Goal: Task Accomplishment & Management: Manage account settings

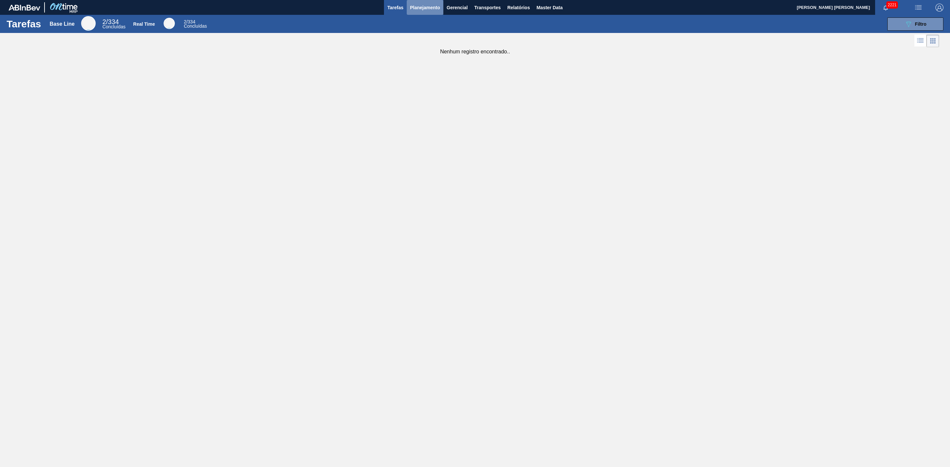
click at [424, 9] on span "Planejamento" at bounding box center [425, 8] width 30 height 8
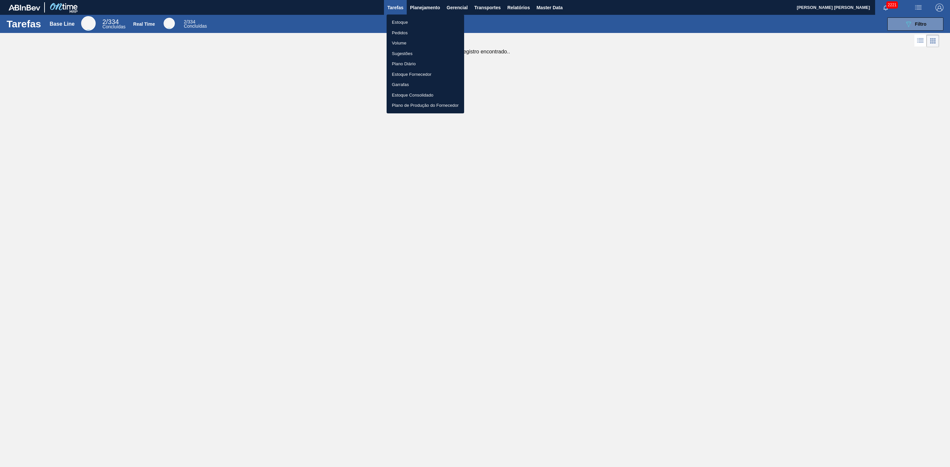
click at [402, 22] on li "Estoque" at bounding box center [425, 22] width 77 height 11
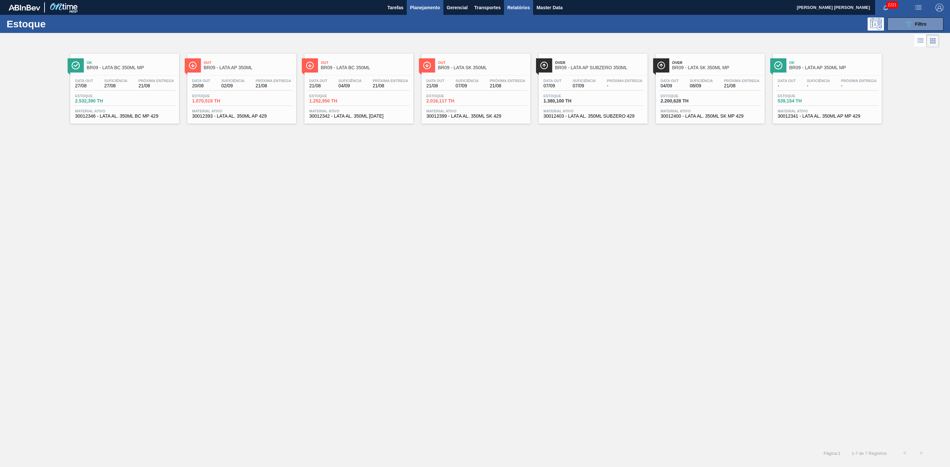
click at [518, 8] on span "Relatórios" at bounding box center [518, 8] width 22 height 8
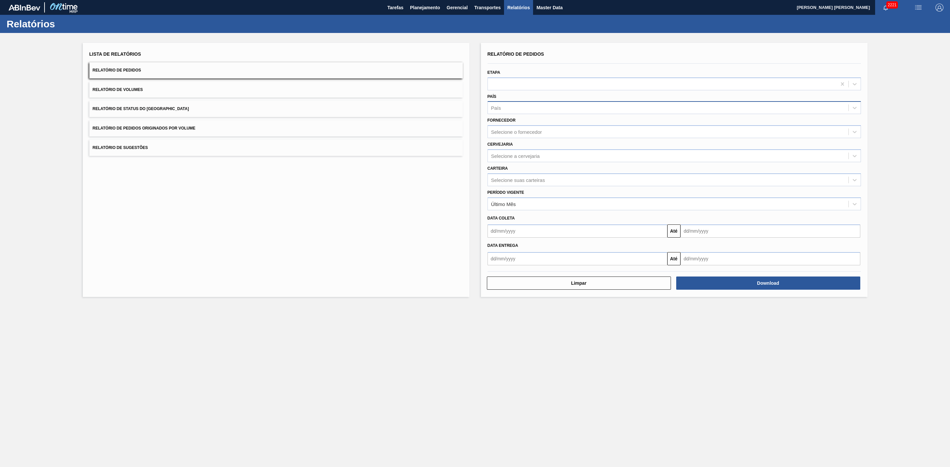
click at [512, 104] on div "País" at bounding box center [668, 108] width 360 height 10
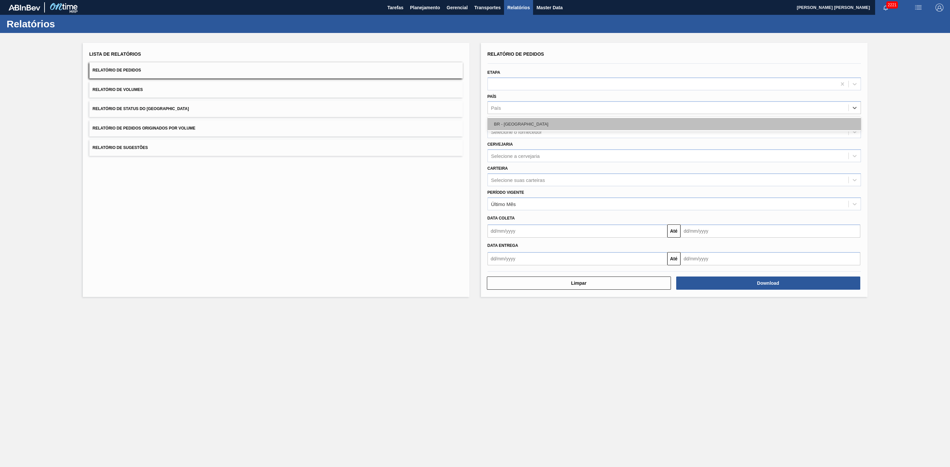
click at [528, 121] on div "BR - Brasil" at bounding box center [673, 124] width 373 height 12
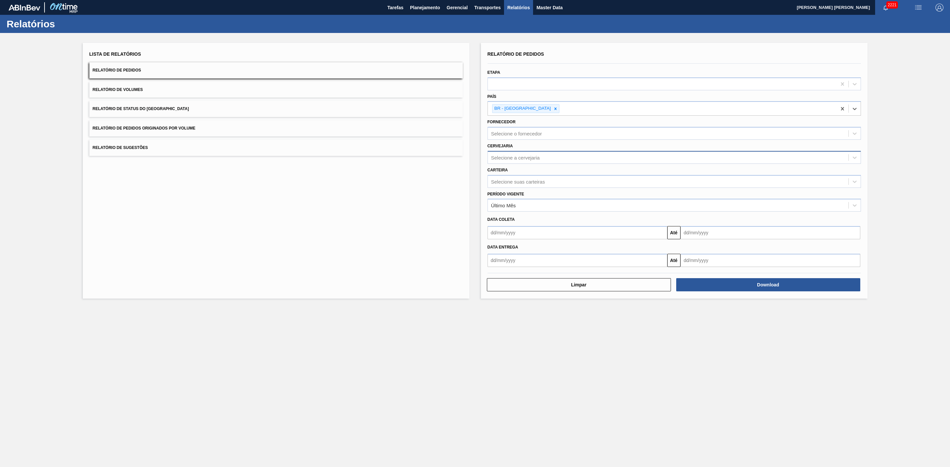
click at [513, 156] on div "Selecione a cervejaria" at bounding box center [515, 158] width 49 height 6
type input "21"
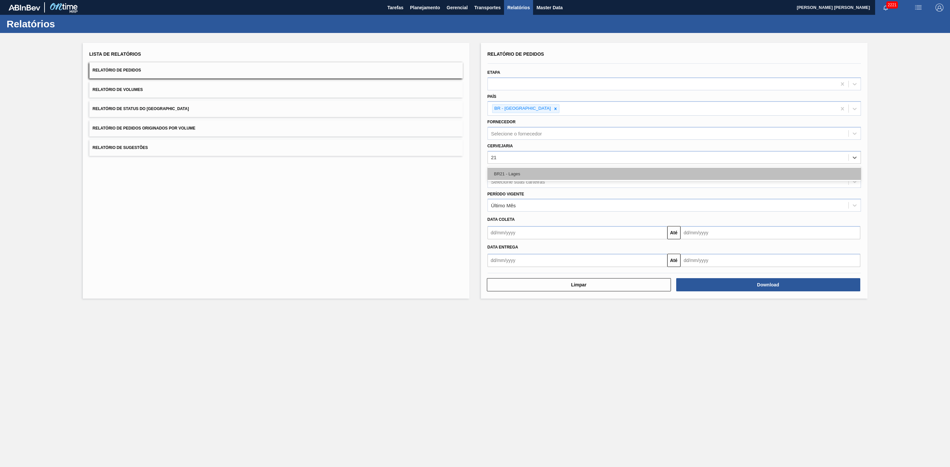
click at [533, 170] on div "BR21 - Lages" at bounding box center [673, 174] width 373 height 12
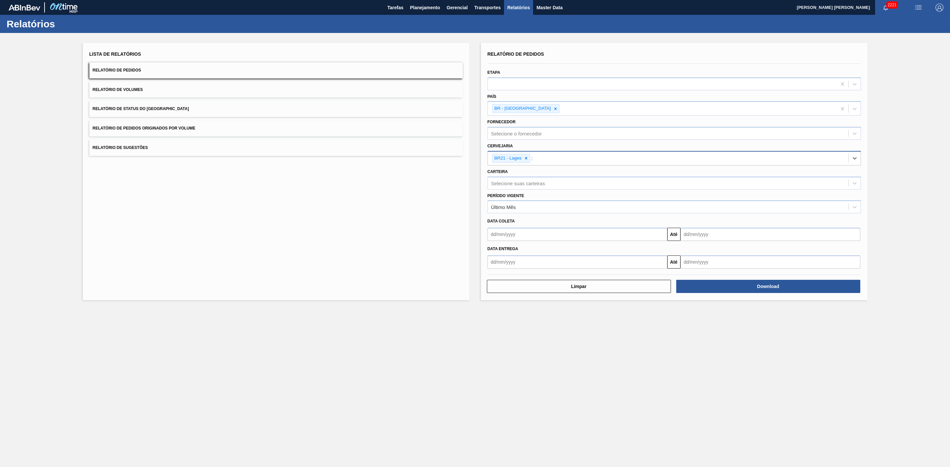
type input "22"
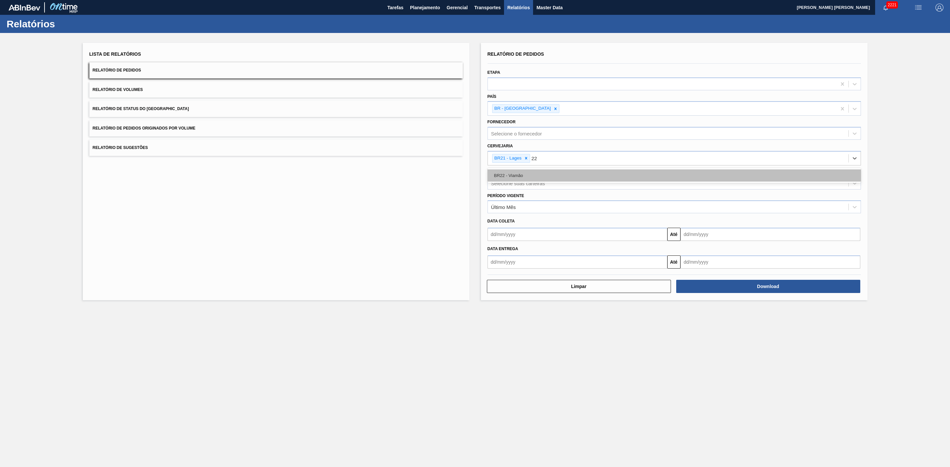
click at [537, 171] on div "BR22 - Viamão" at bounding box center [673, 176] width 373 height 12
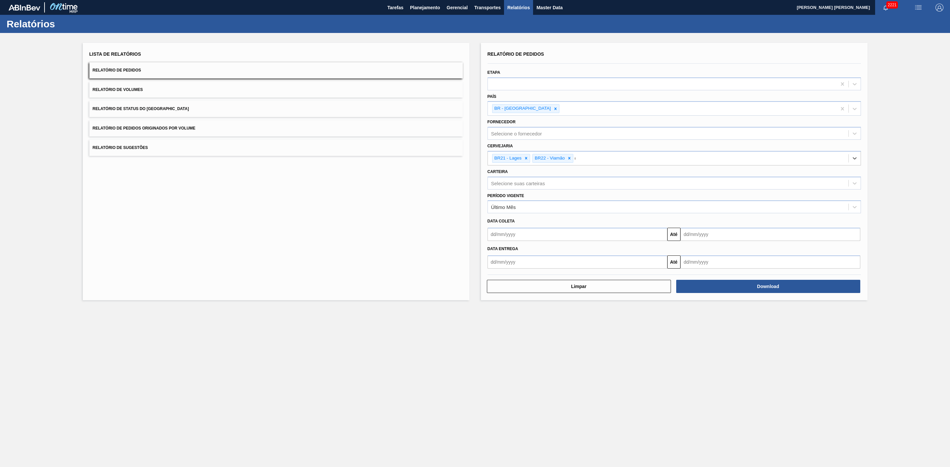
type input "09"
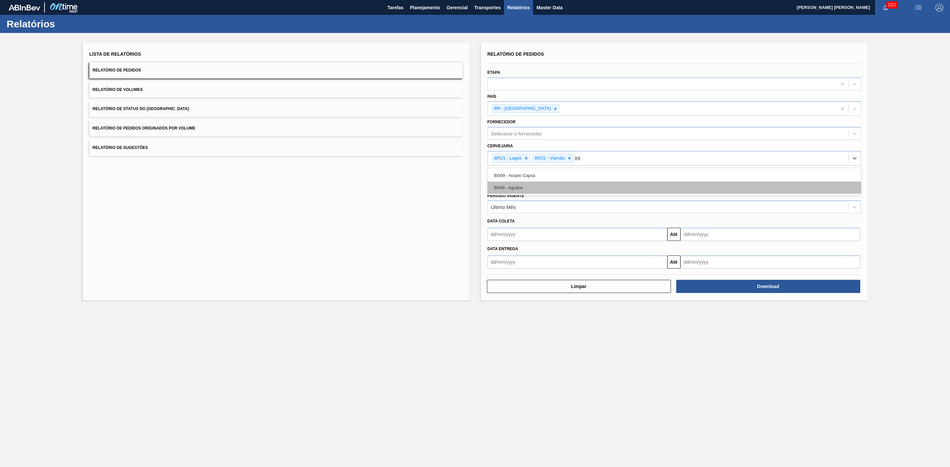
click at [525, 188] on div "BR09 - Agudos" at bounding box center [673, 188] width 373 height 12
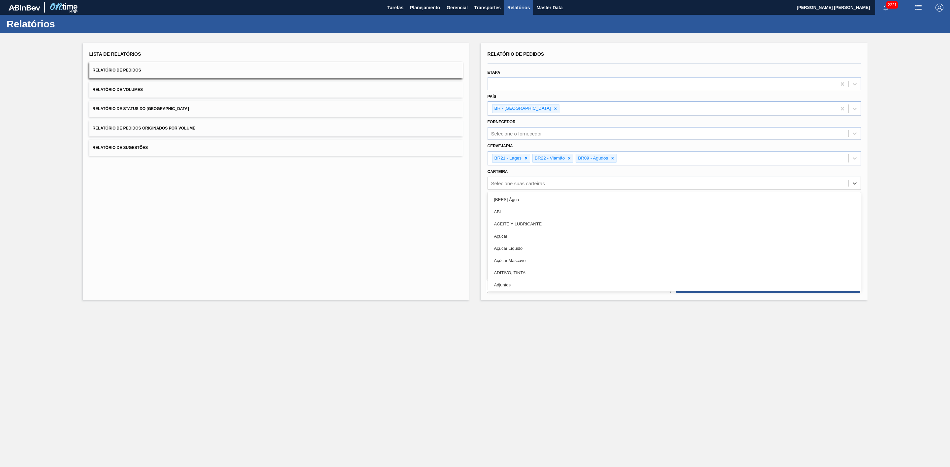
click at [526, 185] on div "Selecione suas carteiras" at bounding box center [518, 183] width 54 height 6
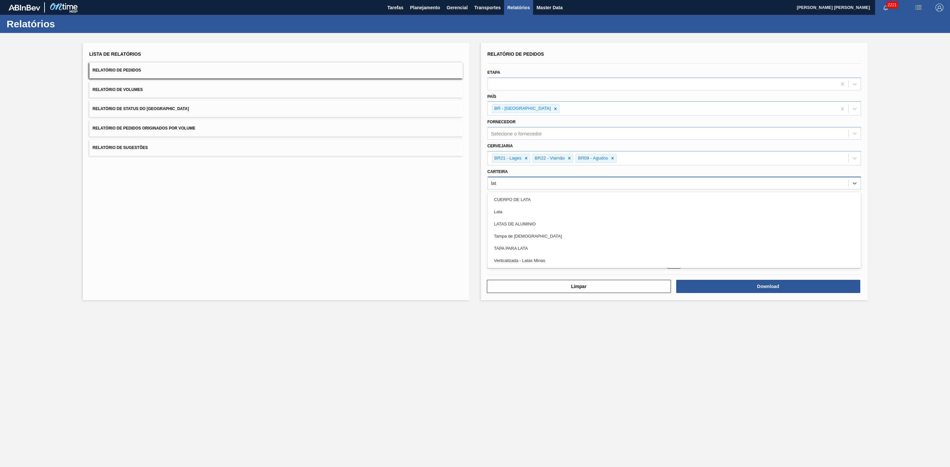
type input "lata"
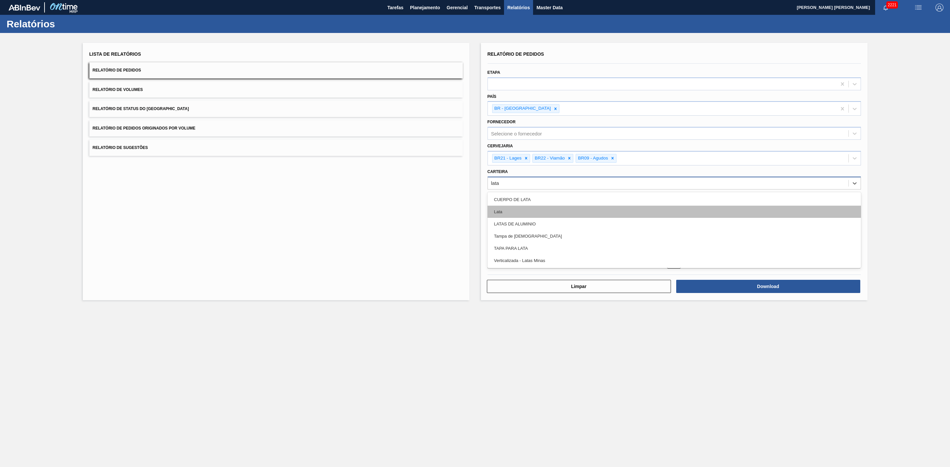
click at [521, 212] on div "Lata" at bounding box center [673, 212] width 373 height 12
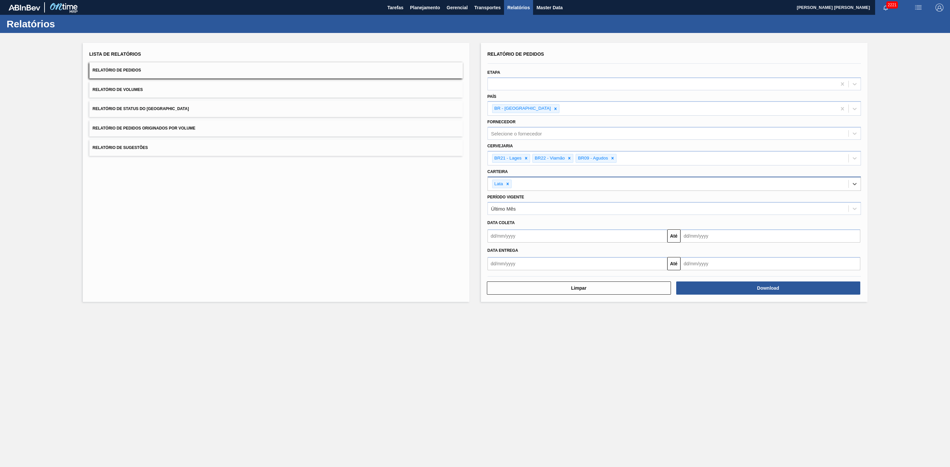
drag, startPoint x: 522, startPoint y: 240, endPoint x: 524, endPoint y: 237, distance: 4.0
click at [522, 240] on input "text" at bounding box center [577, 236] width 180 height 13
click at [537, 305] on div "21" at bounding box center [537, 305] width 9 height 9
type input "[DATE]"
drag, startPoint x: 701, startPoint y: 236, endPoint x: 696, endPoint y: 241, distance: 6.8
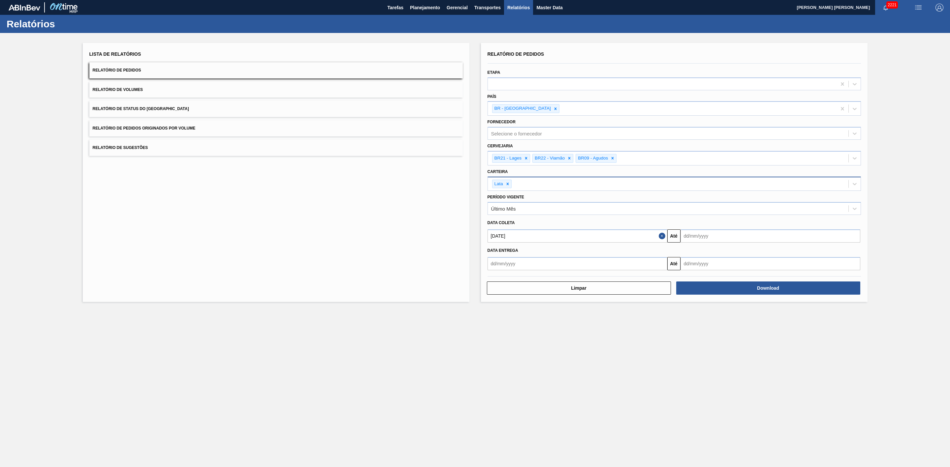
click at [701, 236] on input "text" at bounding box center [770, 236] width 180 height 13
click at [690, 326] on div "31" at bounding box center [688, 326] width 9 height 9
type input "31/08/2025"
click at [719, 283] on button "Download" at bounding box center [768, 288] width 184 height 13
click at [142, 89] on span "Relatório de Volumes" at bounding box center [118, 89] width 50 height 5
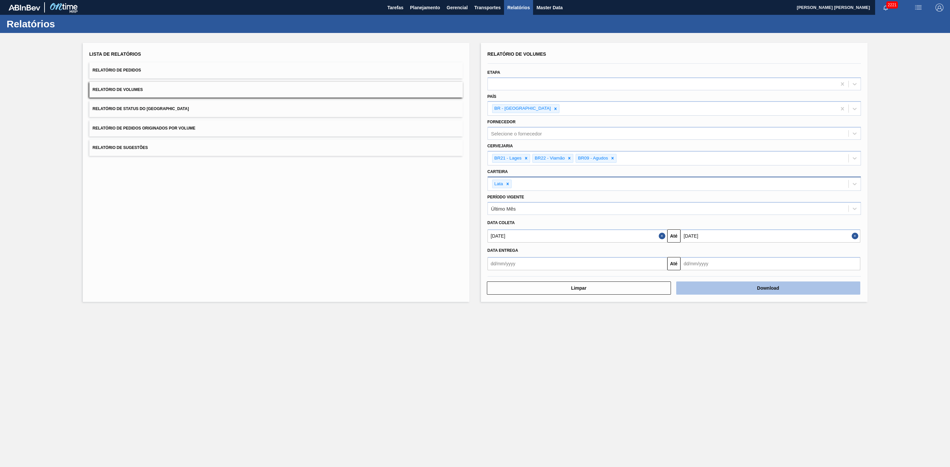
click at [738, 284] on button "Download" at bounding box center [768, 288] width 184 height 13
click at [419, 10] on span "Planejamento" at bounding box center [425, 8] width 30 height 8
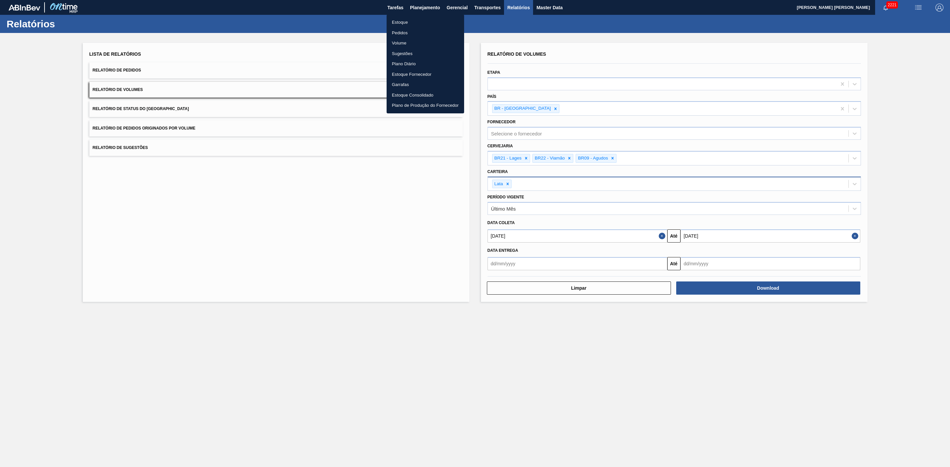
click at [403, 21] on li "Estoque" at bounding box center [425, 22] width 77 height 11
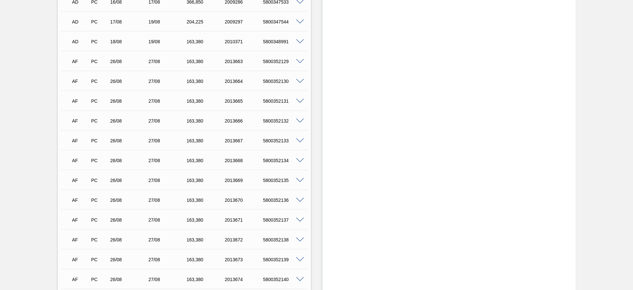
scroll to position [544, 0]
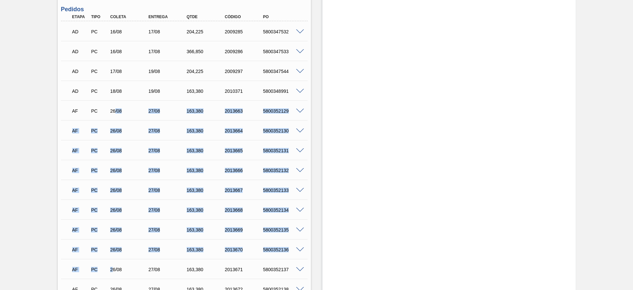
drag, startPoint x: 115, startPoint y: 110, endPoint x: 114, endPoint y: 264, distance: 154.0
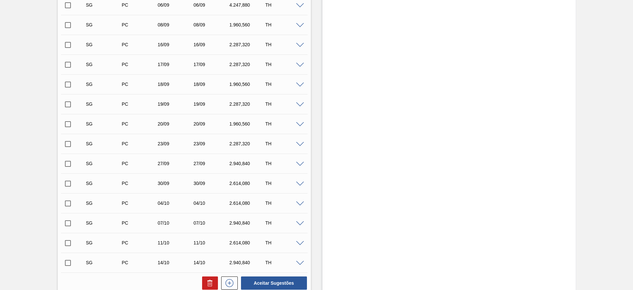
scroll to position [122, 0]
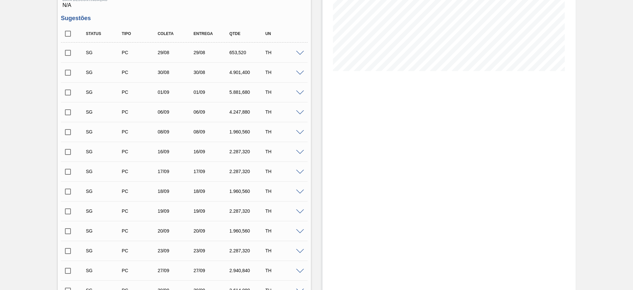
click at [300, 52] on span at bounding box center [300, 53] width 8 height 5
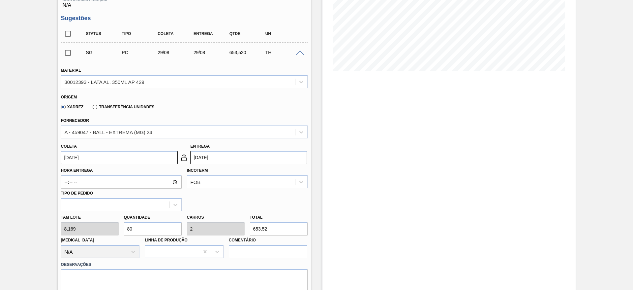
click at [104, 157] on input "[DATE]" at bounding box center [119, 157] width 116 height 13
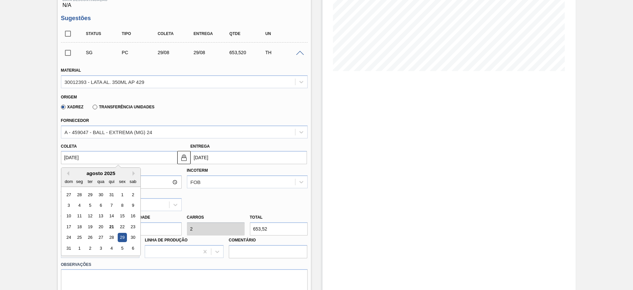
click at [67, 246] on div "31" at bounding box center [68, 247] width 9 height 9
type input "31/08/2025"
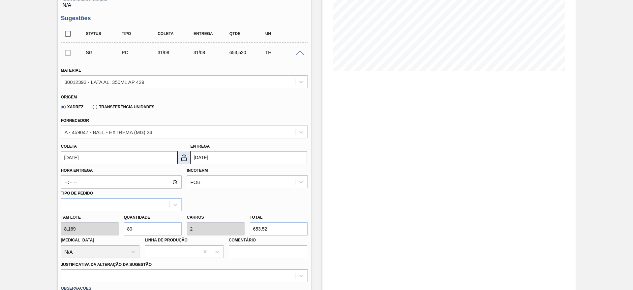
click at [184, 159] on img at bounding box center [184, 157] width 8 height 8
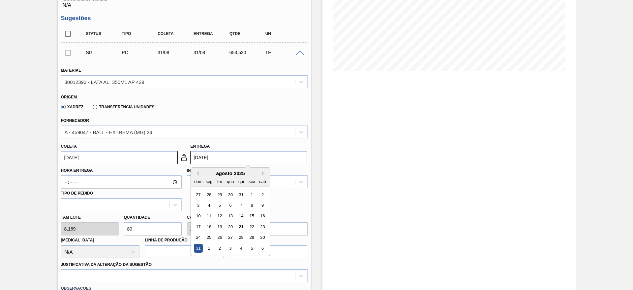
click at [205, 156] on input "31/08/2025" at bounding box center [249, 157] width 116 height 13
click at [207, 245] on div "1" at bounding box center [208, 247] width 9 height 9
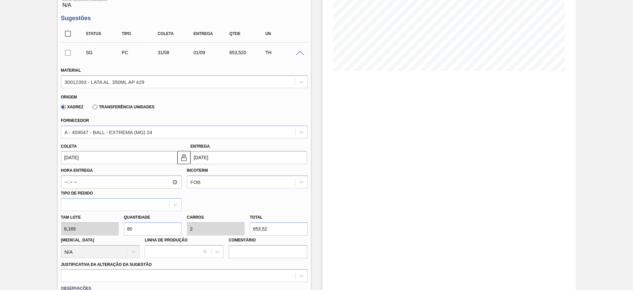
type input "01/09/2025"
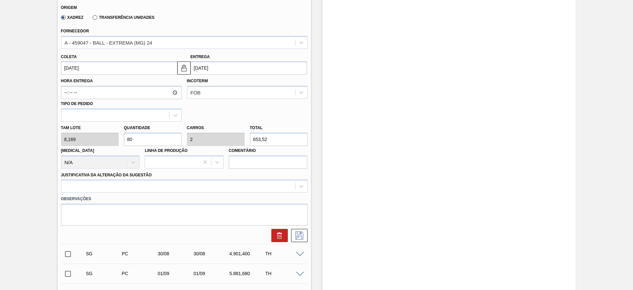
scroll to position [221, 0]
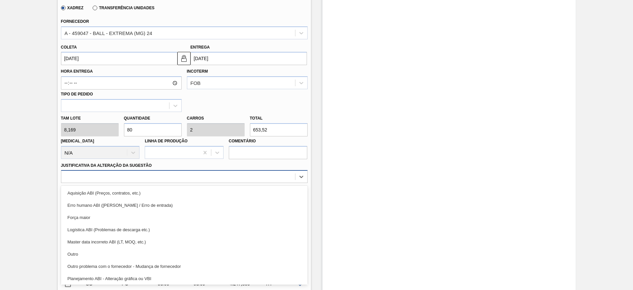
click at [145, 173] on div at bounding box center [178, 177] width 234 height 10
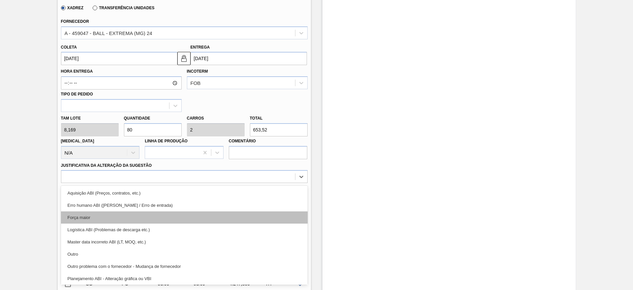
click at [95, 215] on div "Força maior" at bounding box center [184, 217] width 247 height 12
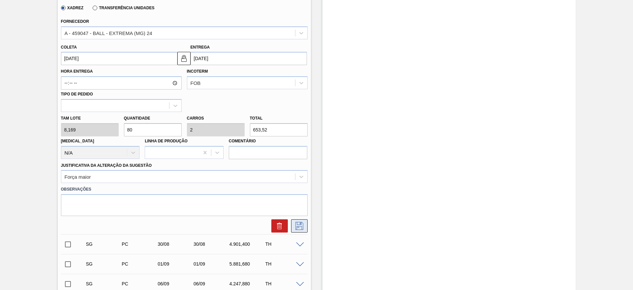
click at [299, 224] on icon at bounding box center [299, 226] width 8 height 8
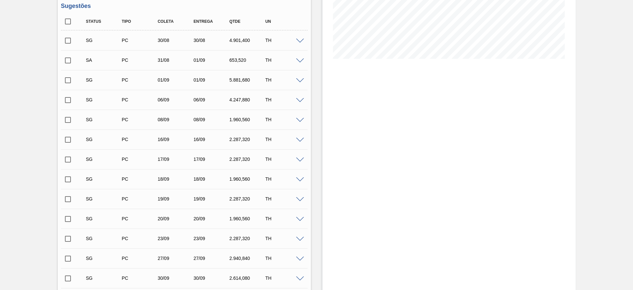
scroll to position [99, 0]
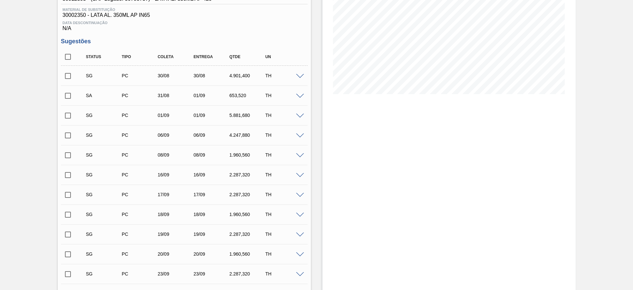
click at [69, 93] on input "checkbox" at bounding box center [68, 96] width 14 height 14
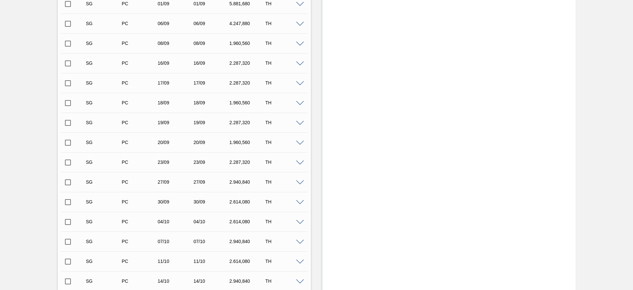
scroll to position [297, 0]
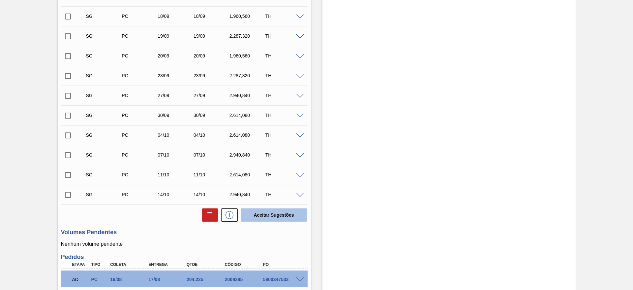
click at [272, 215] on button "Aceitar Sugestões" at bounding box center [274, 214] width 66 height 13
checkbox input "false"
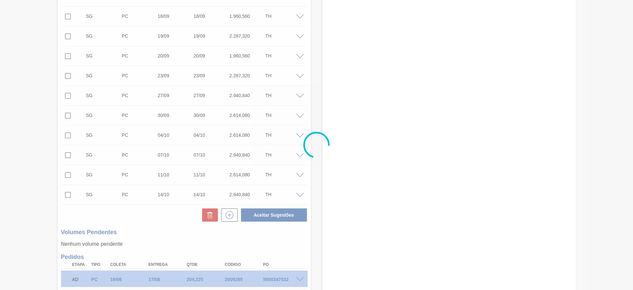
scroll to position [277, 0]
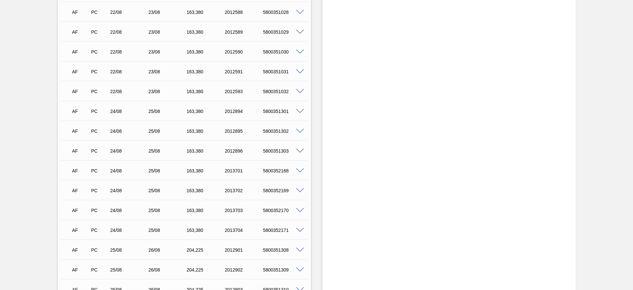
scroll to position [1138, 0]
click at [298, 112] on span at bounding box center [300, 110] width 8 height 5
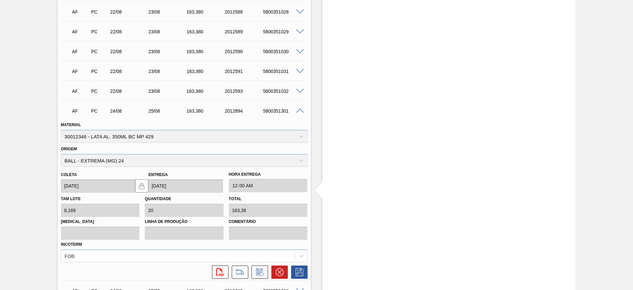
click at [298, 112] on span at bounding box center [300, 110] width 8 height 5
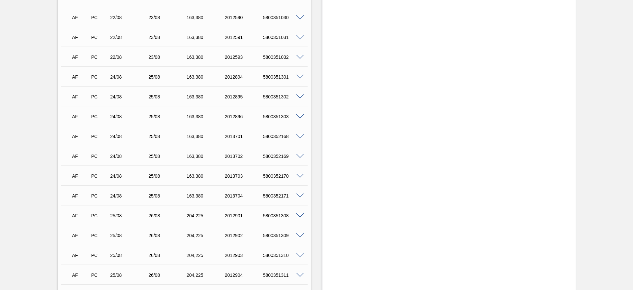
scroll to position [1187, 0]
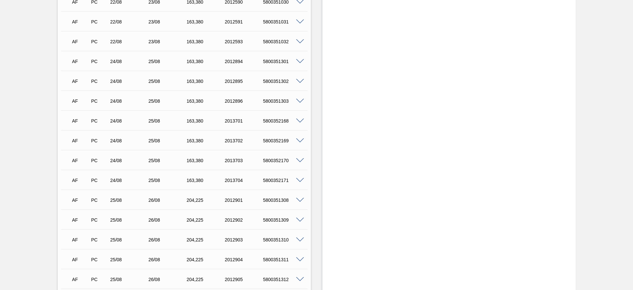
click at [300, 181] on span at bounding box center [300, 180] width 8 height 5
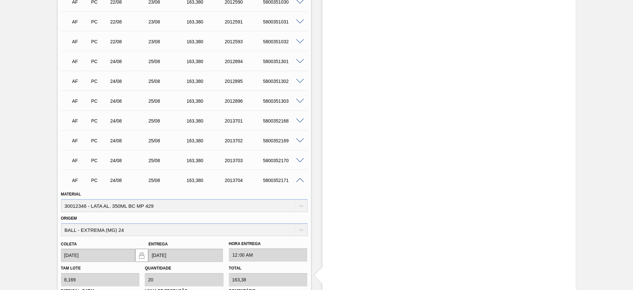
click at [300, 181] on span at bounding box center [300, 180] width 8 height 5
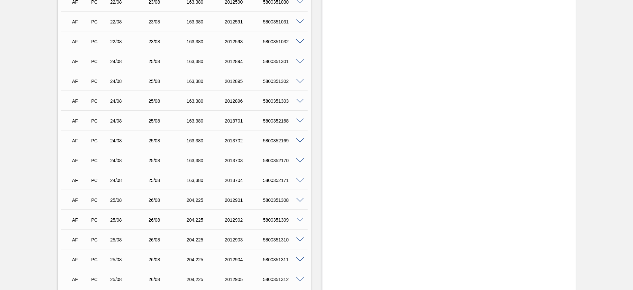
click at [299, 162] on div "5800352170" at bounding box center [283, 160] width 43 height 5
click at [301, 160] on span at bounding box center [300, 160] width 8 height 5
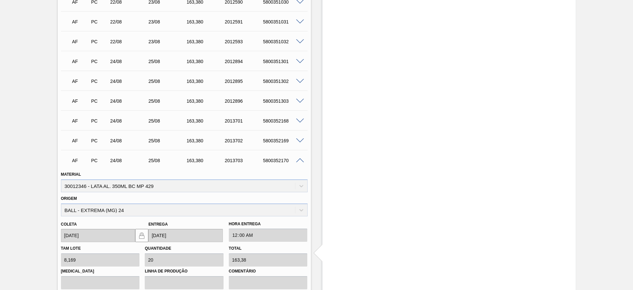
click at [301, 160] on span at bounding box center [300, 160] width 8 height 5
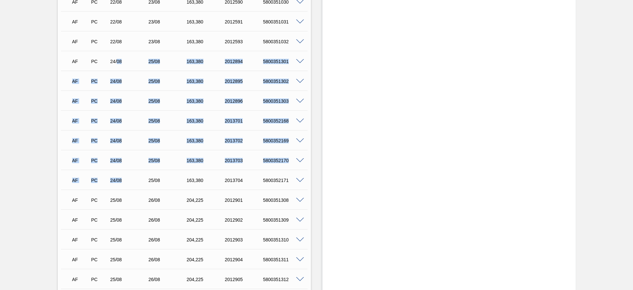
drag, startPoint x: 116, startPoint y: 62, endPoint x: 121, endPoint y: 180, distance: 118.5
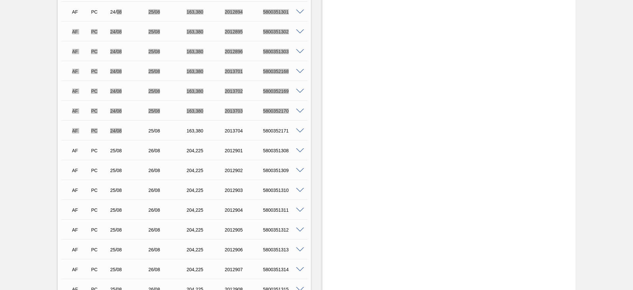
scroll to position [1336, 0]
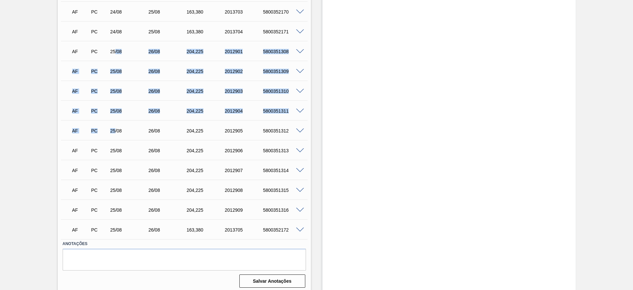
drag, startPoint x: 116, startPoint y: 50, endPoint x: 114, endPoint y: 125, distance: 74.5
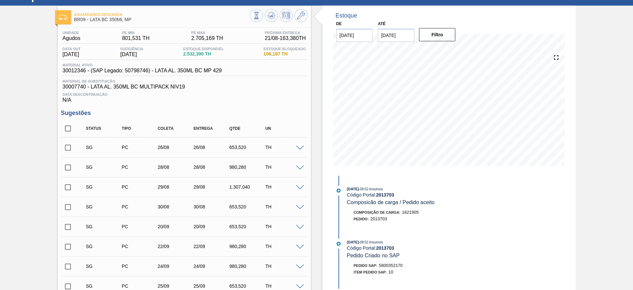
scroll to position [0, 0]
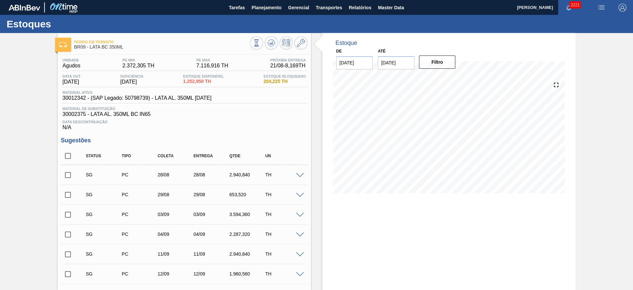
click at [260, 118] on div "Data Descontinuação N/A" at bounding box center [184, 123] width 247 height 13
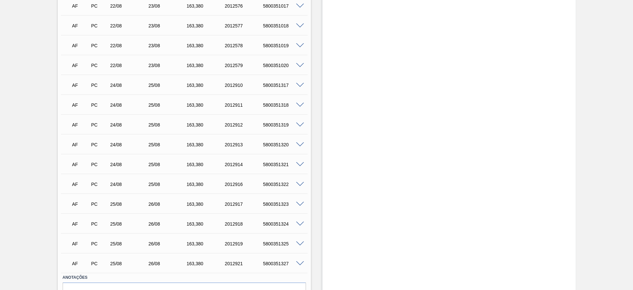
scroll to position [904, 0]
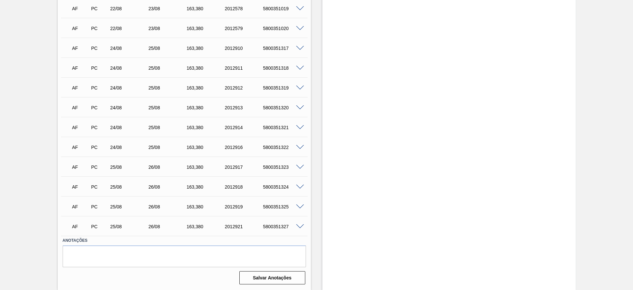
click at [300, 168] on span at bounding box center [300, 167] width 8 height 5
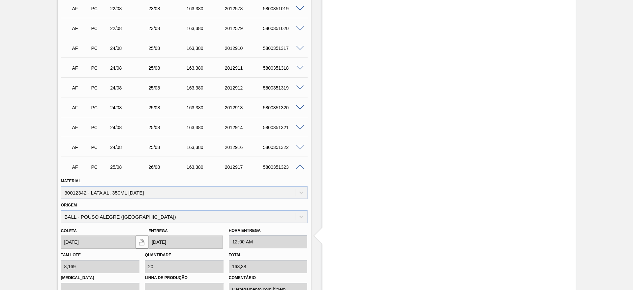
click at [300, 168] on span at bounding box center [300, 167] width 8 height 5
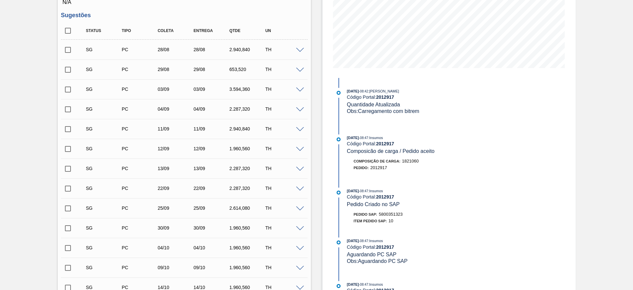
scroll to position [112, 0]
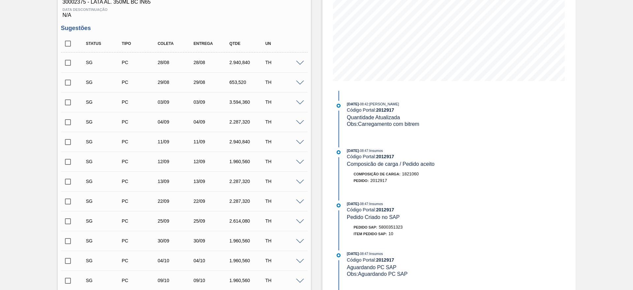
click at [299, 63] on span at bounding box center [300, 63] width 8 height 5
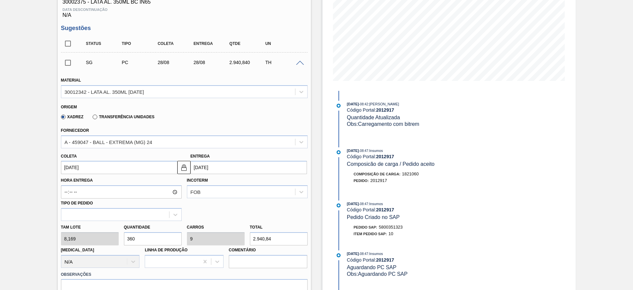
click at [115, 235] on div "Tam lote 8,169 Quantidade 360 Carros 9 Total 2.940,84 [MEDICAL_DATA] N/A Linha …" at bounding box center [184, 244] width 252 height 47
type input "1"
type input "0,025"
type input "8,169"
type input "16"
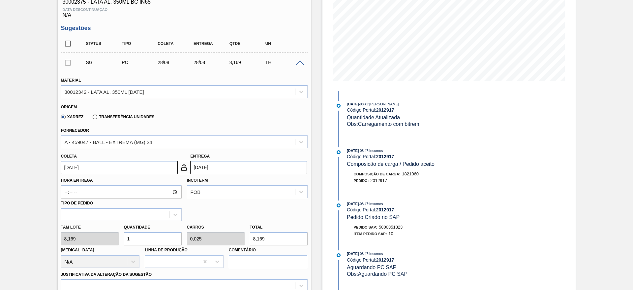
type input "0,4"
type input "130,704"
type input "160"
type input "4"
type input "1.307,04"
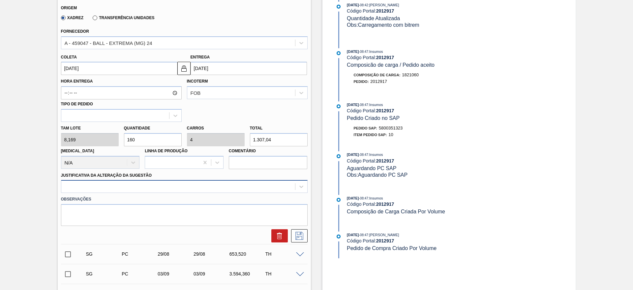
type input "160"
click at [123, 186] on div "Material 30012342 - LATA AL. 350ML BC 429 Origem Xadrez Transferência Unidades …" at bounding box center [184, 107] width 247 height 270
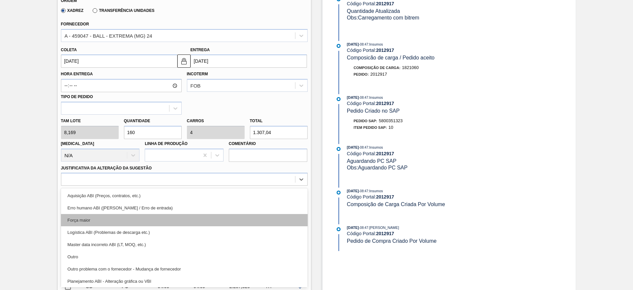
click at [98, 217] on div "Força maior" at bounding box center [184, 220] width 247 height 12
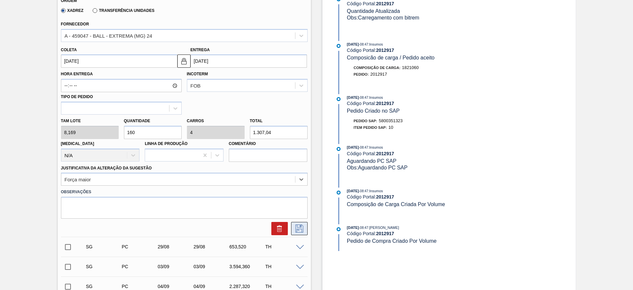
click at [297, 229] on icon at bounding box center [299, 228] width 11 height 8
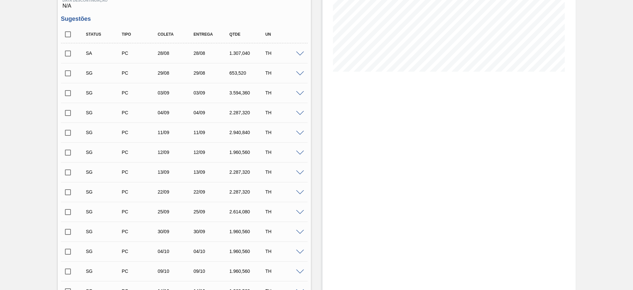
scroll to position [119, 0]
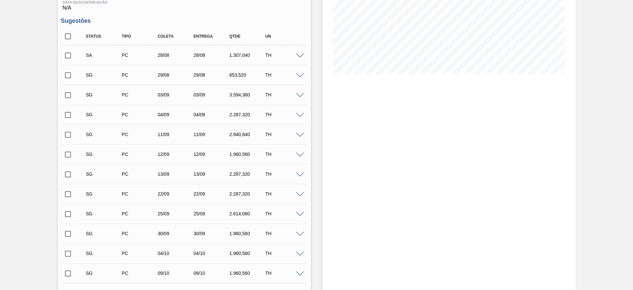
click at [298, 55] on span at bounding box center [300, 55] width 8 height 5
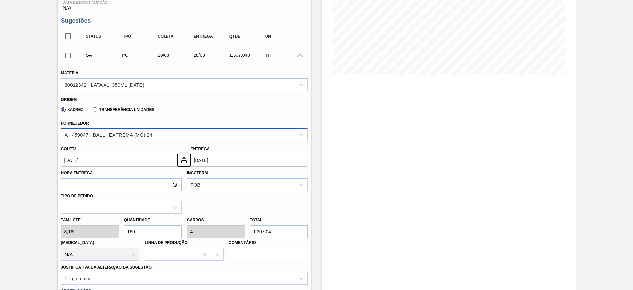
click at [157, 135] on div "A - 459047 - BALL - EXTREMA (MG) 24" at bounding box center [178, 135] width 234 height 10
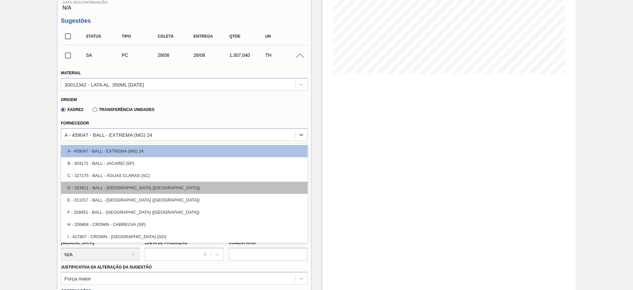
click at [141, 188] on div "D - 323611 - BALL - POUSO ALEGRE (MG)" at bounding box center [184, 187] width 247 height 12
type input "[DATE]"
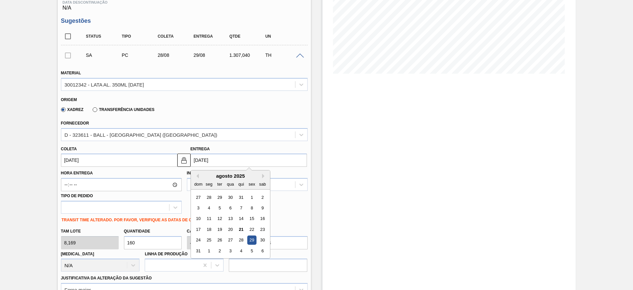
click at [213, 161] on input "[DATE]" at bounding box center [249, 159] width 116 height 13
click at [242, 237] on div "28" at bounding box center [240, 239] width 9 height 9
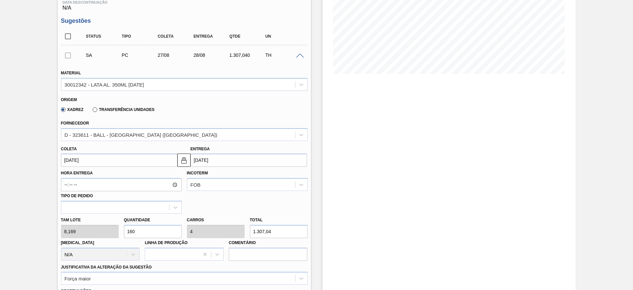
type input "27/08/2025"
type input "28/08/2025"
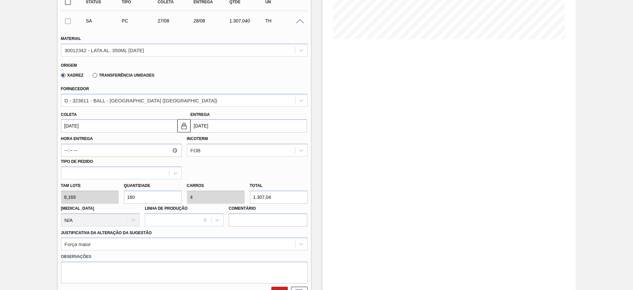
scroll to position [135, 0]
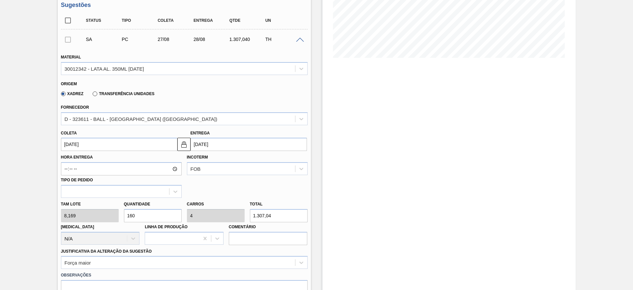
click at [233, 146] on input "28/08/2025" at bounding box center [249, 144] width 116 height 13
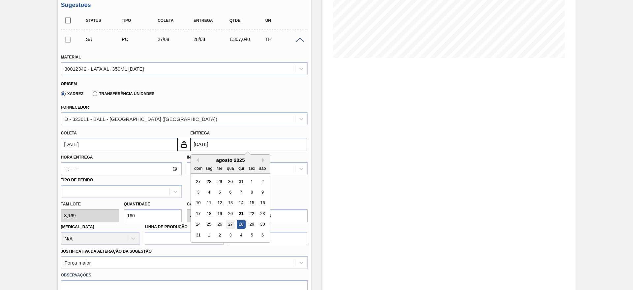
click at [229, 221] on div "27" at bounding box center [230, 224] width 9 height 9
type input "[DATE]"
type input "27/08/2025"
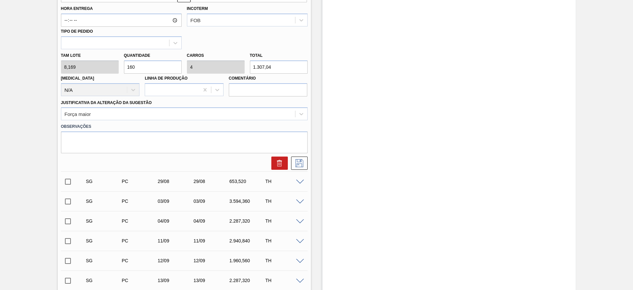
scroll to position [234, 0]
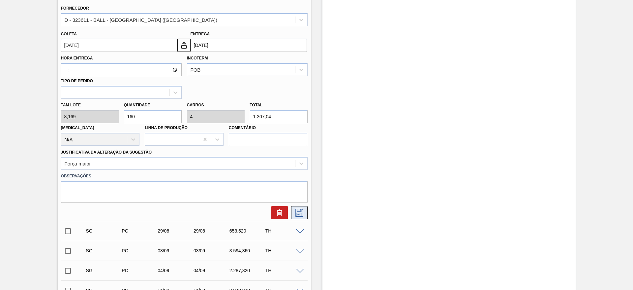
click at [301, 210] on icon at bounding box center [299, 212] width 11 height 8
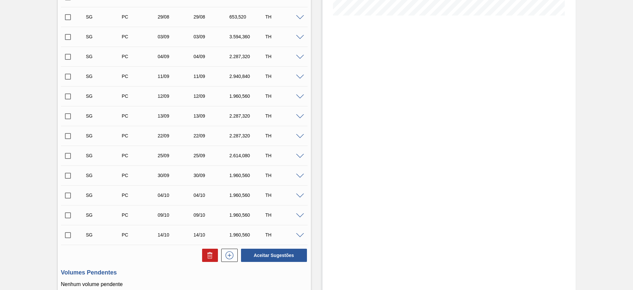
scroll to position [135, 0]
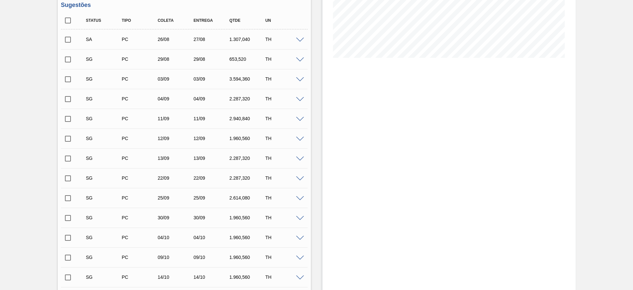
click at [299, 60] on span at bounding box center [300, 59] width 8 height 5
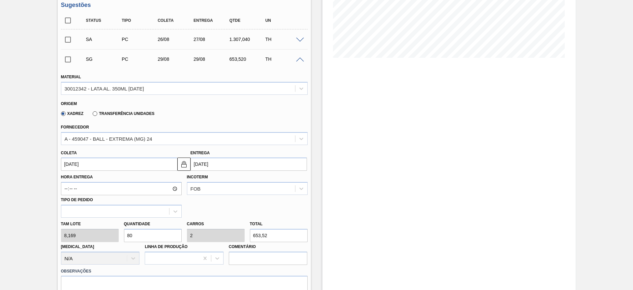
drag, startPoint x: 148, startPoint y: 232, endPoint x: 126, endPoint y: 231, distance: 22.8
click at [126, 231] on input "80" at bounding box center [153, 235] width 58 height 13
type input "1"
type input "0,025"
type input "8,169"
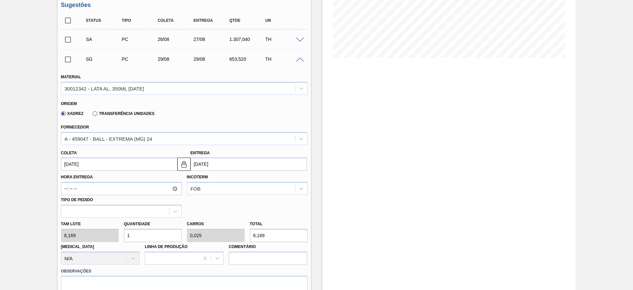
type input "12"
type input "0,3"
type input "98,028"
type input "120"
type input "3"
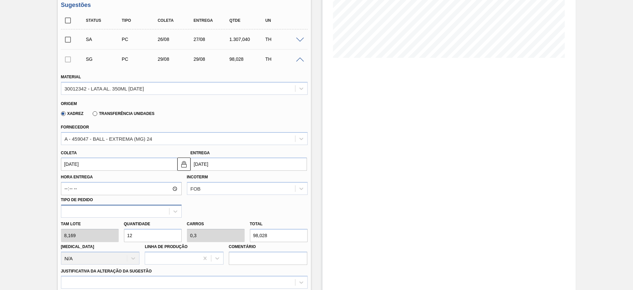
type input "980,28"
type input "120"
click at [207, 163] on input "[DATE]" at bounding box center [249, 163] width 116 height 13
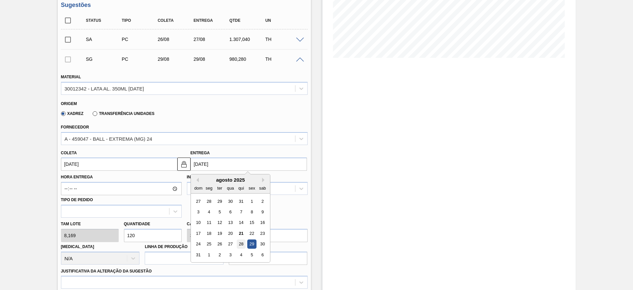
click at [239, 243] on div "28" at bounding box center [240, 243] width 9 height 9
type input "28/08/2025"
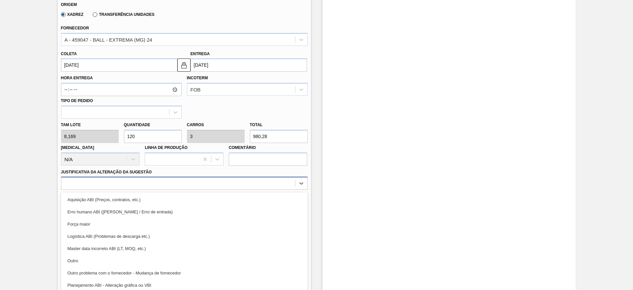
scroll to position [238, 0]
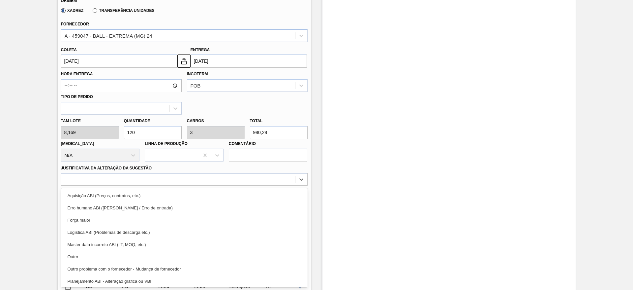
click at [103, 187] on div "Material 30012342 - LATA AL. 350ML BC 429 Origem Xadrez Transferência Unidades …" at bounding box center [184, 99] width 247 height 270
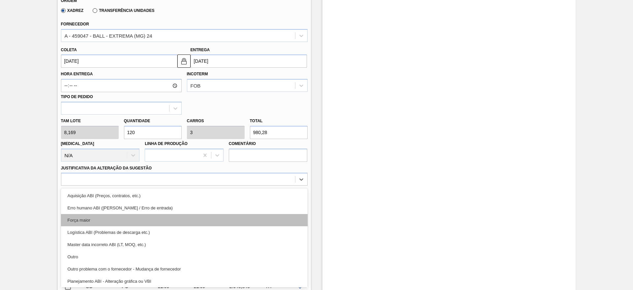
click at [95, 218] on div "Força maior" at bounding box center [184, 220] width 247 height 12
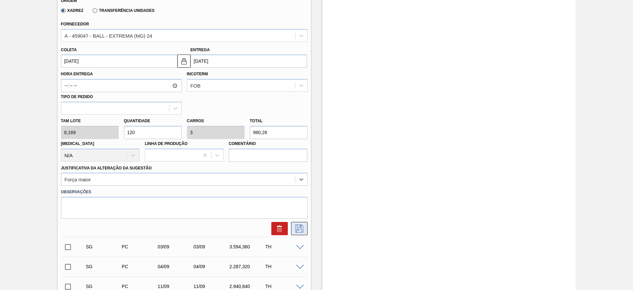
click at [303, 232] on button at bounding box center [299, 228] width 16 height 13
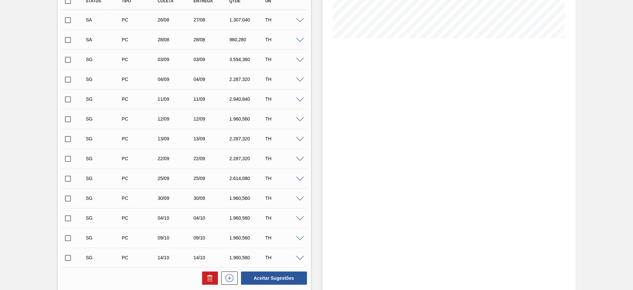
scroll to position [139, 0]
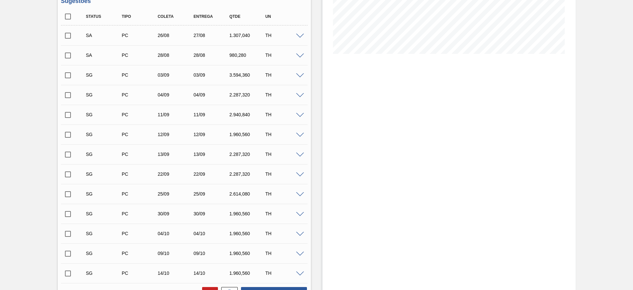
click at [69, 33] on input "checkbox" at bounding box center [68, 36] width 14 height 14
checkbox input "true"
click at [71, 52] on input "checkbox" at bounding box center [68, 55] width 14 height 14
checkbox input "true"
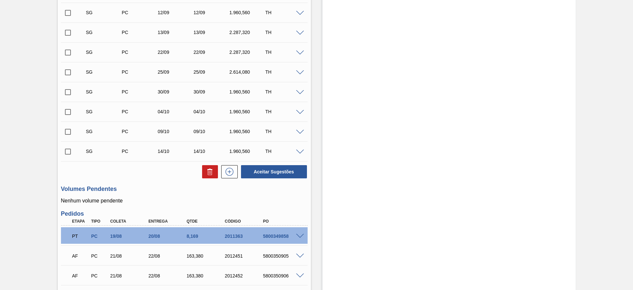
scroll to position [288, 0]
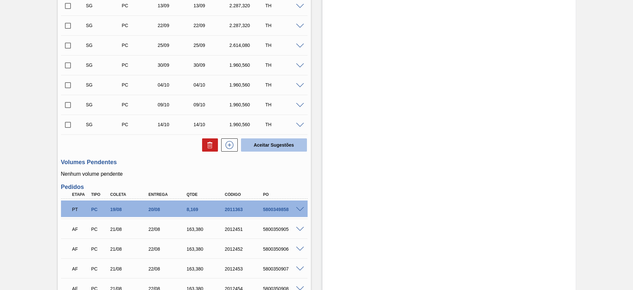
click at [291, 147] on button "Aceitar Sugestões" at bounding box center [274, 144] width 66 height 13
checkbox input "false"
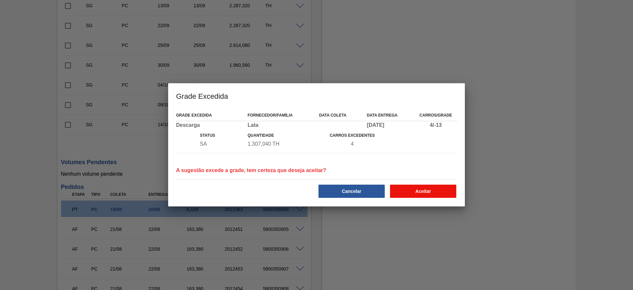
click at [416, 189] on button "Aceitar" at bounding box center [423, 190] width 66 height 13
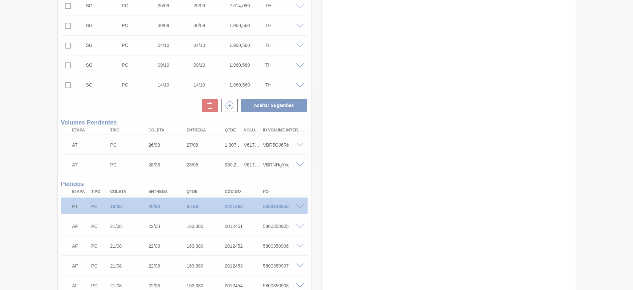
scroll to position [248, 0]
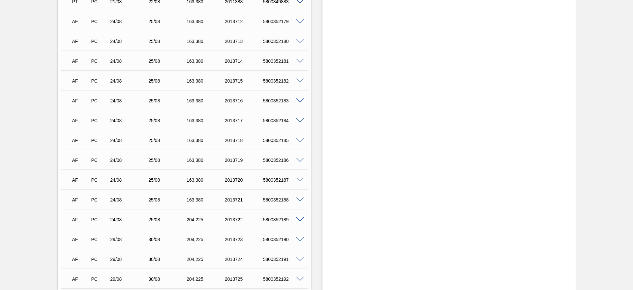
scroll to position [890, 0]
click at [300, 42] on span at bounding box center [300, 41] width 8 height 5
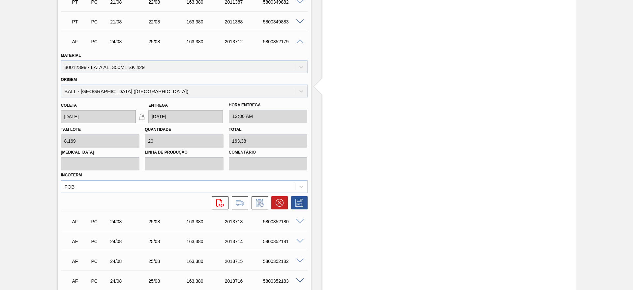
click at [300, 42] on span at bounding box center [300, 41] width 8 height 5
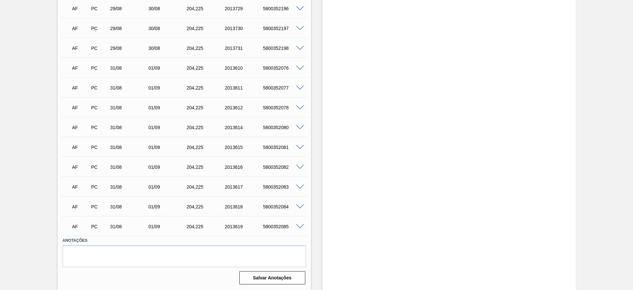
scroll to position [1210, 0]
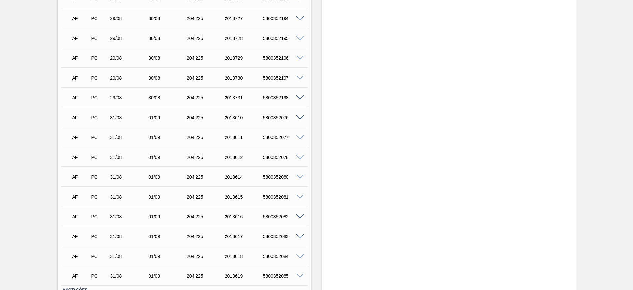
click at [299, 58] on span at bounding box center [300, 58] width 8 height 5
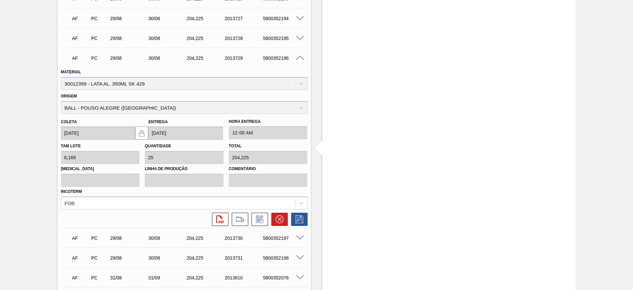
click at [299, 58] on span at bounding box center [300, 58] width 8 height 5
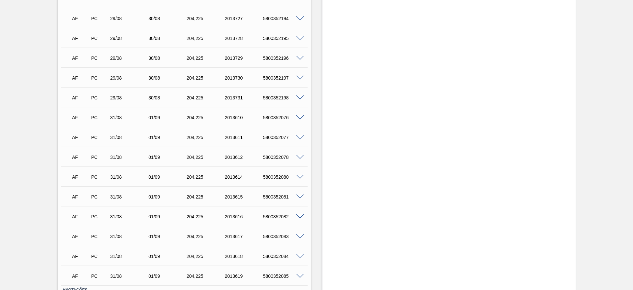
click at [297, 196] on span at bounding box center [300, 196] width 8 height 5
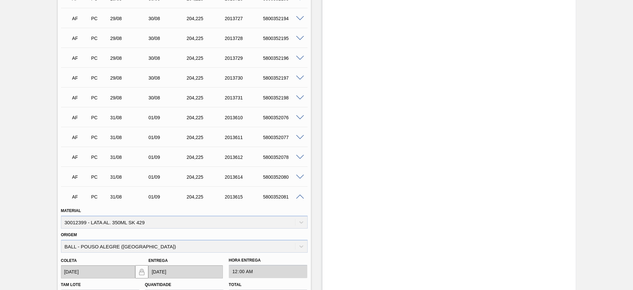
click at [297, 196] on span at bounding box center [300, 196] width 8 height 5
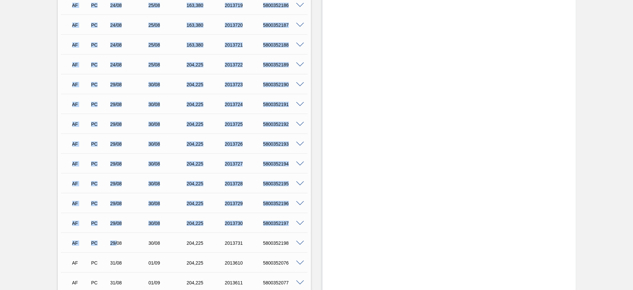
scroll to position [1129, 0]
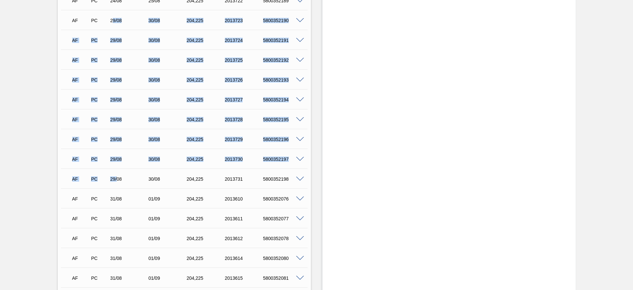
drag, startPoint x: 116, startPoint y: 99, endPoint x: 112, endPoint y: 21, distance: 77.9
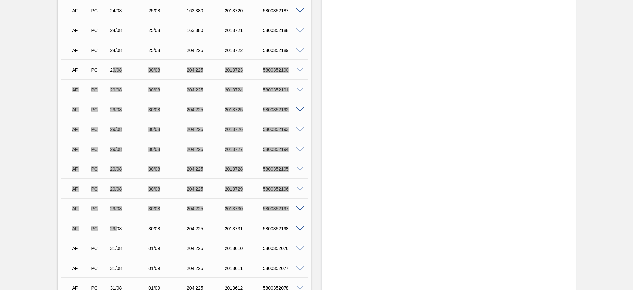
scroll to position [1228, 0]
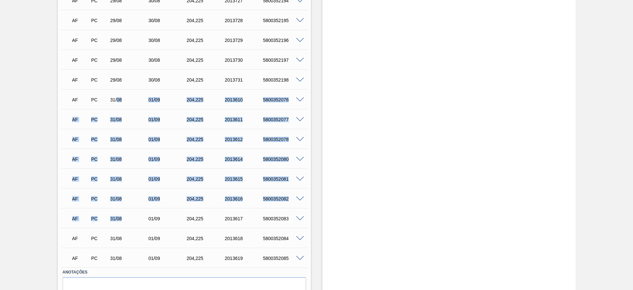
drag, startPoint x: 116, startPoint y: 97, endPoint x: 122, endPoint y: 211, distance: 113.9
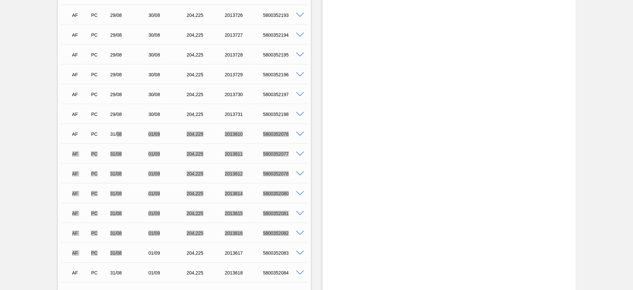
scroll to position [1179, 0]
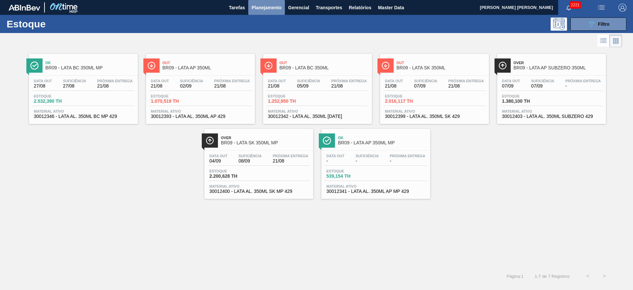
click at [274, 9] on span "Planejamento" at bounding box center [267, 8] width 30 height 8
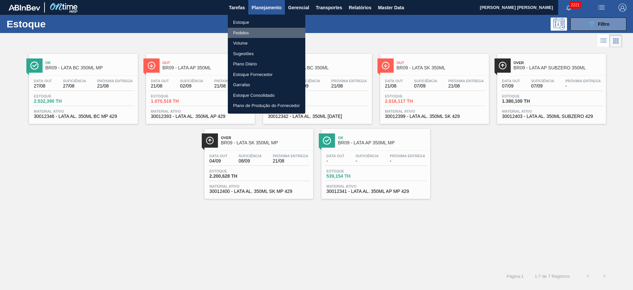
click at [246, 33] on li "Pedidos" at bounding box center [266, 33] width 77 height 11
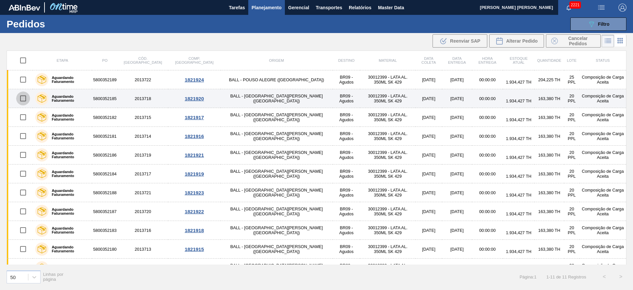
click at [25, 98] on input "checkbox" at bounding box center [23, 98] width 14 height 14
checkbox input "true"
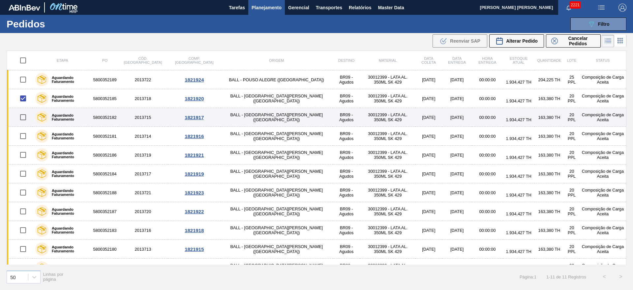
drag, startPoint x: 24, startPoint y: 118, endPoint x: 24, endPoint y: 124, distance: 5.3
click at [24, 118] on input "checkbox" at bounding box center [23, 117] width 14 height 14
checkbox input "true"
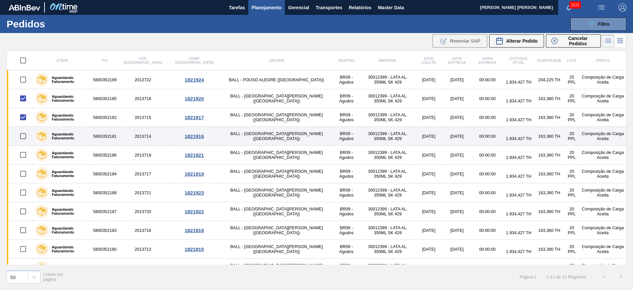
click at [23, 135] on input "checkbox" at bounding box center [23, 136] width 14 height 14
checkbox input "true"
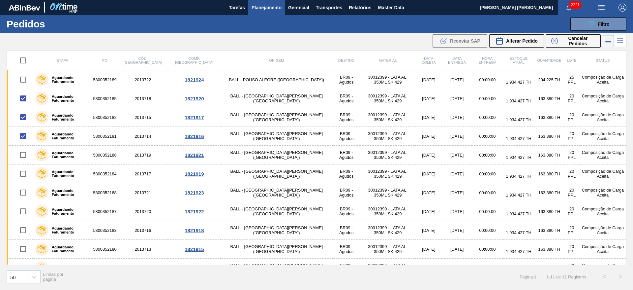
click at [25, 61] on input "checkbox" at bounding box center [23, 60] width 14 height 14
checkbox input "true"
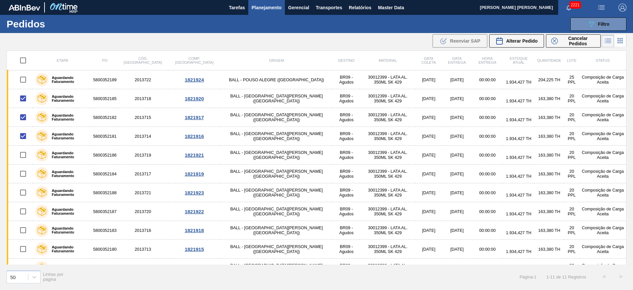
checkbox input "true"
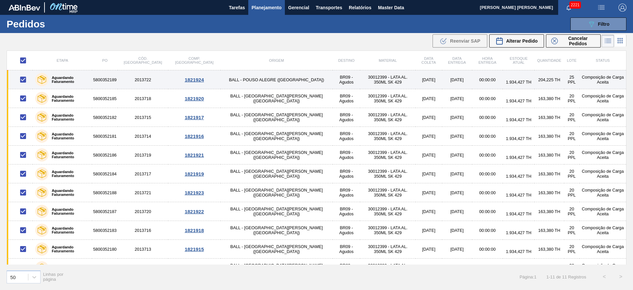
click at [22, 80] on input "checkbox" at bounding box center [23, 80] width 14 height 14
checkbox input "false"
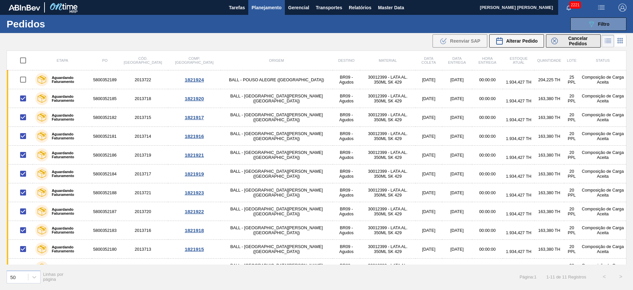
click at [574, 40] on span "Cancelar Pedidos" at bounding box center [578, 41] width 35 height 11
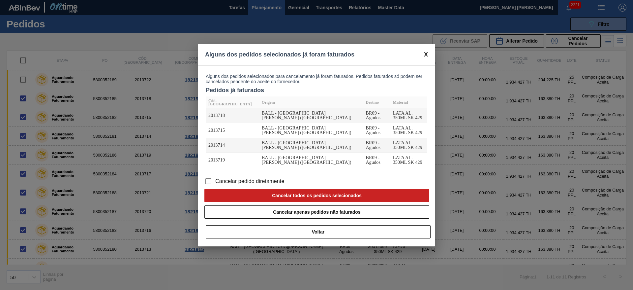
click at [269, 178] on span "Cancelar pedido diretamente" at bounding box center [249, 181] width 69 height 8
click at [215, 178] on input "Cancelar pedido diretamente" at bounding box center [208, 181] width 14 height 14
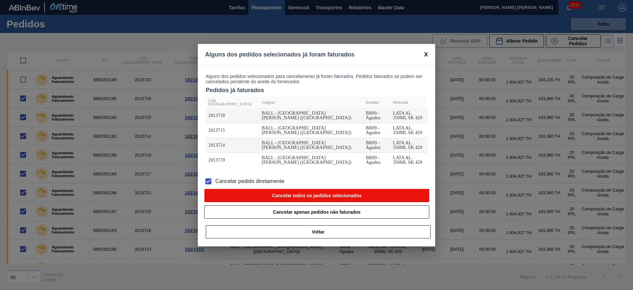
click at [329, 195] on button "Cancelar todos os pedidos selecionados" at bounding box center [316, 195] width 225 height 13
checkbox input "false"
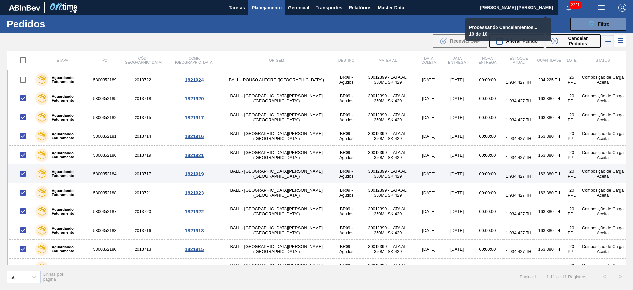
checkbox input "false"
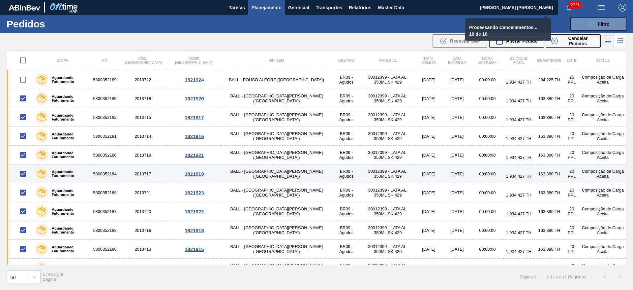
checkbox input "false"
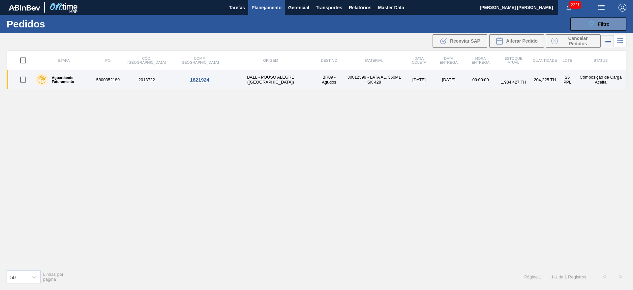
click at [26, 81] on input "checkbox" at bounding box center [23, 80] width 14 height 14
checkbox input "true"
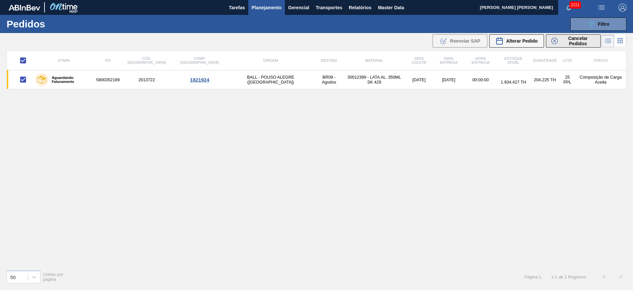
click at [575, 45] on span "Cancelar Pedidos" at bounding box center [578, 41] width 35 height 11
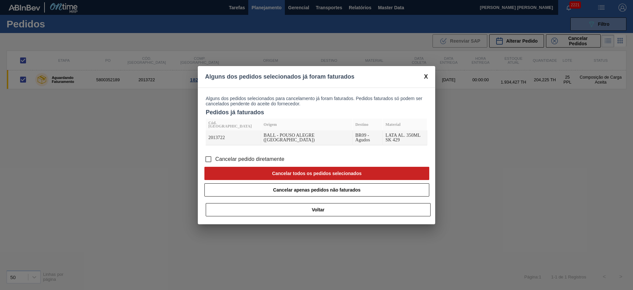
click at [252, 155] on span "Cancelar pedido diretamente" at bounding box center [249, 159] width 69 height 8
click at [215, 155] on input "Cancelar pedido diretamente" at bounding box center [208, 159] width 14 height 14
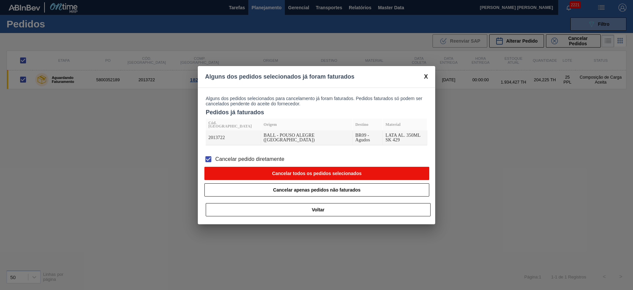
click at [293, 167] on button "Cancelar todos os pedidos selecionados" at bounding box center [316, 173] width 225 height 13
checkbox input "false"
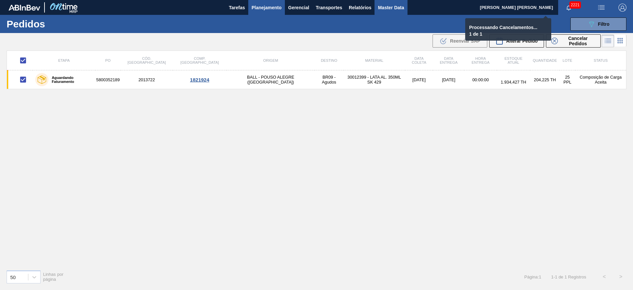
checkbox input "false"
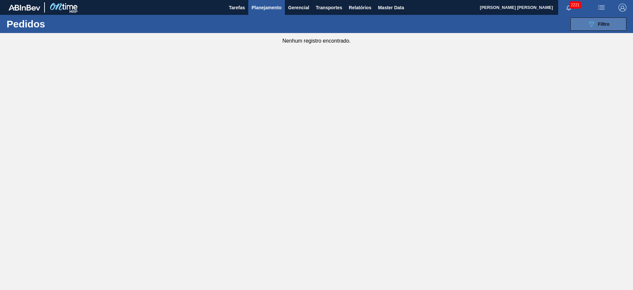
click at [599, 23] on span "Filtro" at bounding box center [604, 23] width 12 height 5
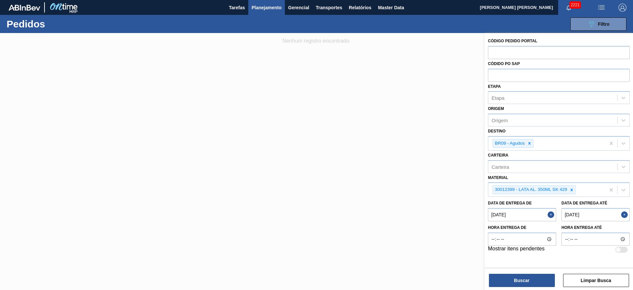
click at [625, 213] on button "Close" at bounding box center [625, 214] width 9 height 13
click at [589, 215] on até "Data de Entrega até" at bounding box center [596, 214] width 68 height 13
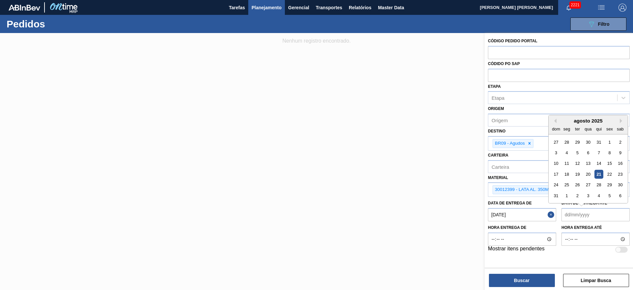
click at [549, 187] on div "agosto 2025 dom seg ter qua qui sex sab 27 28 29 30 31 1 2 3 4 5 6 7 8 9 10 11 …" at bounding box center [588, 159] width 79 height 88
click at [563, 195] on div "1" at bounding box center [567, 195] width 9 height 9
type até "[DATE]"
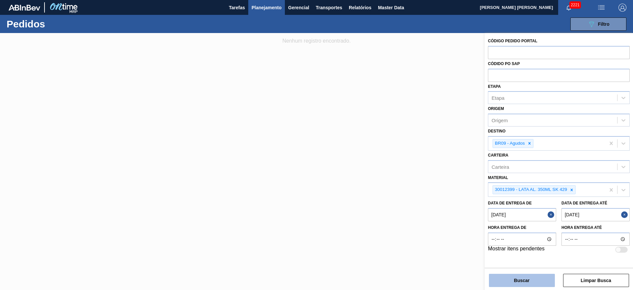
click at [532, 277] on button "Buscar" at bounding box center [522, 279] width 66 height 13
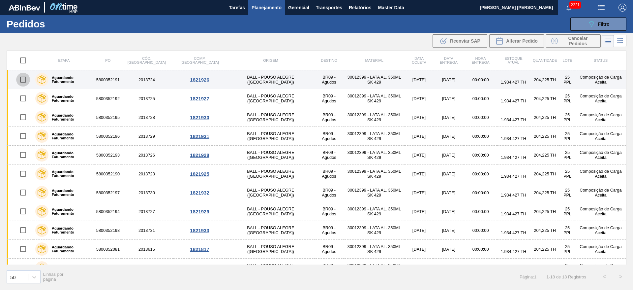
click at [23, 80] on input "checkbox" at bounding box center [23, 80] width 14 height 14
checkbox input "true"
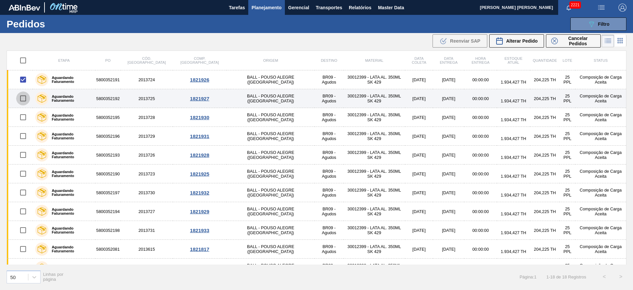
click at [26, 98] on input "checkbox" at bounding box center [23, 98] width 14 height 14
checkbox input "true"
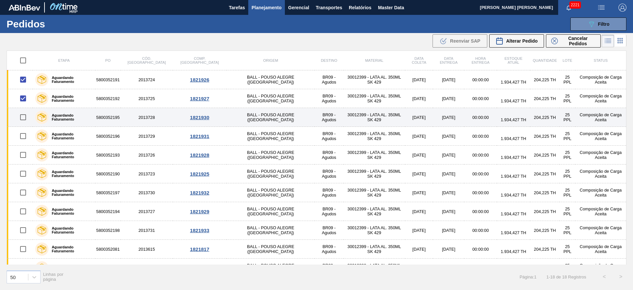
click at [23, 119] on input "checkbox" at bounding box center [23, 117] width 14 height 14
checkbox input "true"
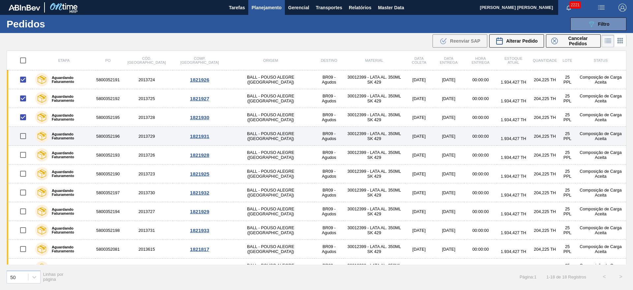
click at [23, 136] on input "checkbox" at bounding box center [23, 136] width 14 height 14
checkbox input "true"
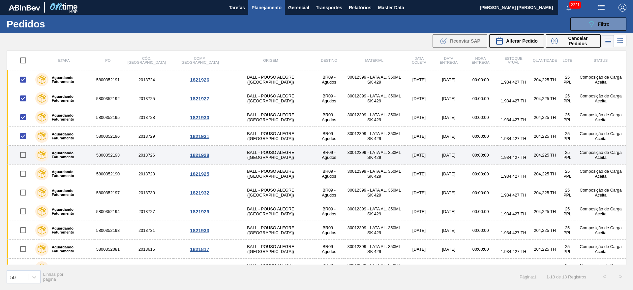
click at [24, 154] on input "checkbox" at bounding box center [23, 155] width 14 height 14
checkbox input "true"
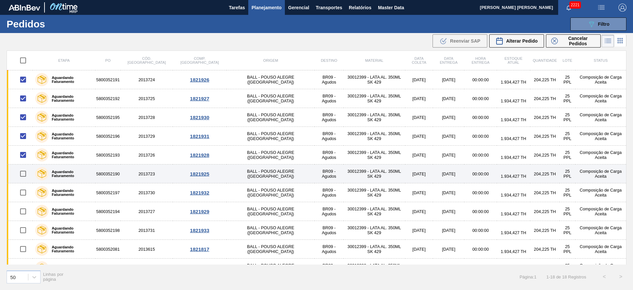
click at [22, 174] on input "checkbox" at bounding box center [23, 174] width 14 height 14
checkbox input "true"
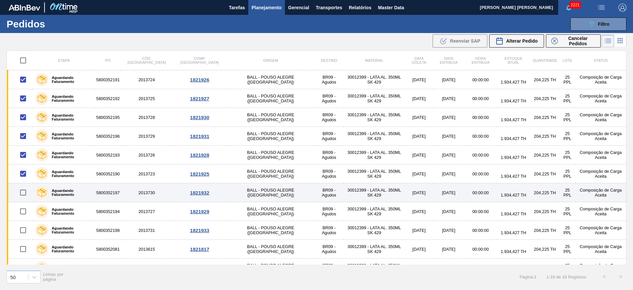
click at [22, 192] on input "checkbox" at bounding box center [23, 192] width 14 height 14
checkbox input "true"
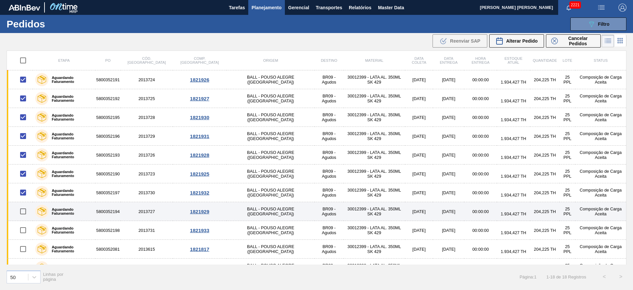
click at [23, 214] on input "checkbox" at bounding box center [23, 211] width 14 height 14
checkbox input "true"
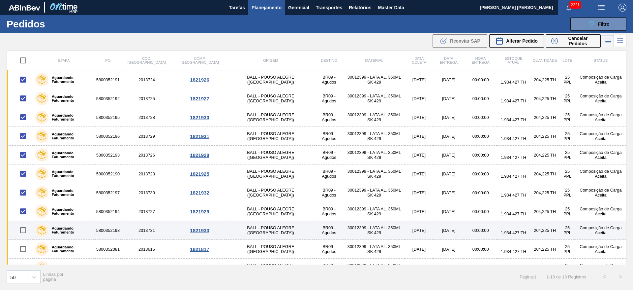
click at [23, 232] on input "checkbox" at bounding box center [23, 230] width 14 height 14
checkbox input "true"
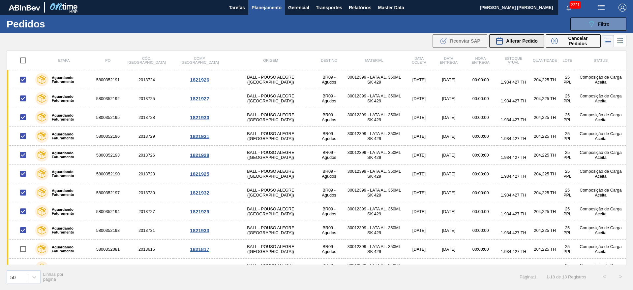
click at [518, 44] on div "Alterar Pedido" at bounding box center [517, 41] width 42 height 8
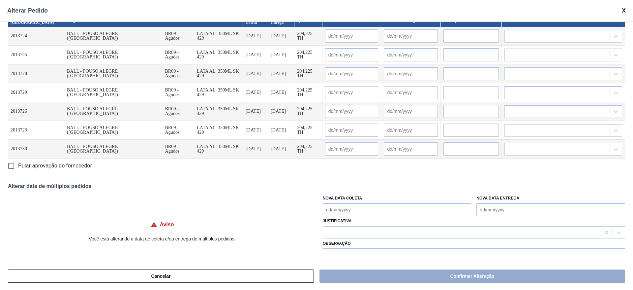
scroll to position [19, 0]
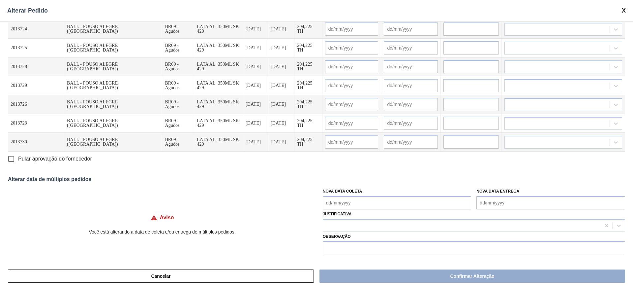
click at [82, 159] on span "Pular aprovação do fornecedor" at bounding box center [55, 159] width 74 height 8
click at [18, 159] on input "Pular aprovação do fornecedor" at bounding box center [11, 159] width 14 height 14
checkbox input "true"
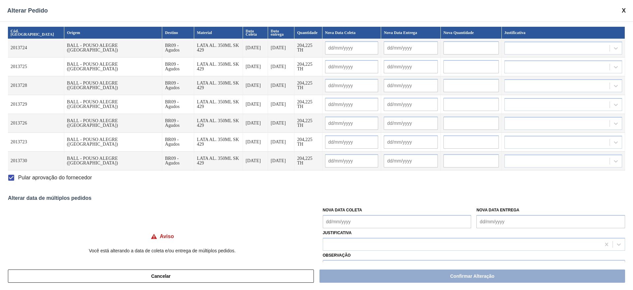
scroll to position [0, 0]
click at [454, 47] on input "text" at bounding box center [471, 48] width 55 height 13
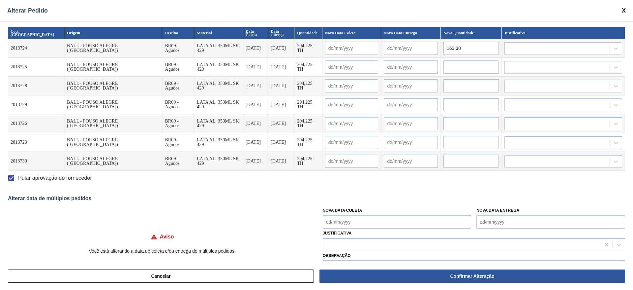
drag, startPoint x: 454, startPoint y: 47, endPoint x: 417, endPoint y: 41, distance: 36.8
click at [417, 41] on tr "2013724 BALL - POUSO ALEGRE (MG) BR09 - Agudos LATA AL. 350ML SK 429 29/08/2025…" at bounding box center [316, 48] width 617 height 19
type input "163,38"
click at [458, 64] on input "text" at bounding box center [471, 66] width 55 height 13
paste input "163,38"
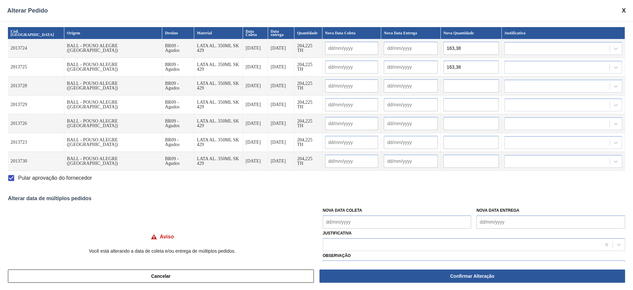
type input "163,38"
click at [452, 81] on input "text" at bounding box center [471, 85] width 55 height 13
paste input "163,38"
type input "163,38"
click at [450, 100] on input "text" at bounding box center [471, 104] width 55 height 13
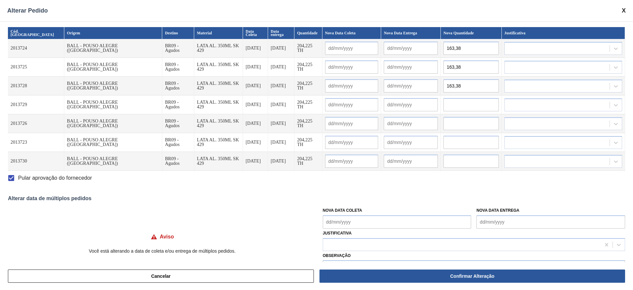
paste input "163,38"
type input "163,38"
click at [448, 119] on input "text" at bounding box center [471, 123] width 55 height 13
paste input "163,38"
type input "163,38"
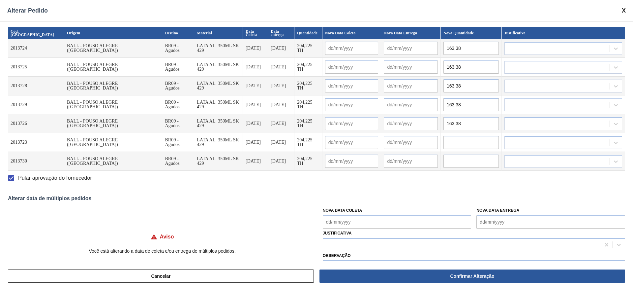
click at [446, 141] on input "text" at bounding box center [471, 142] width 55 height 13
paste input "163,38"
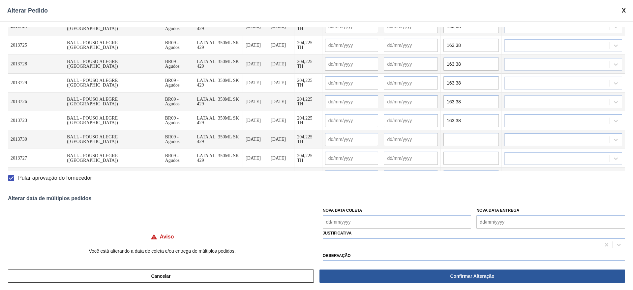
scroll to position [34, 0]
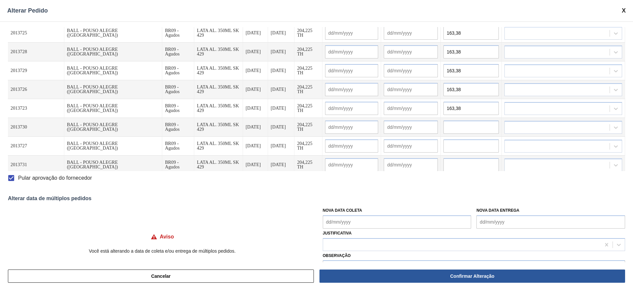
type input "163,38"
click at [453, 120] on input "text" at bounding box center [471, 126] width 55 height 13
paste input "163,38"
type input "163,38"
click at [446, 142] on input "text" at bounding box center [471, 145] width 55 height 13
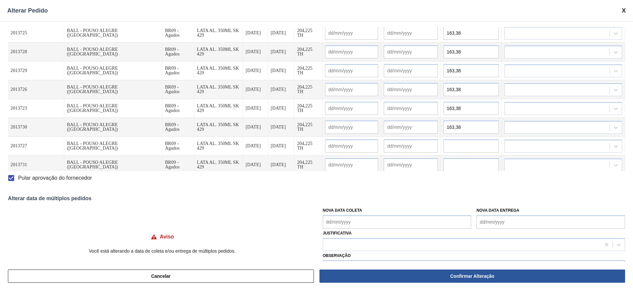
paste input "163,38"
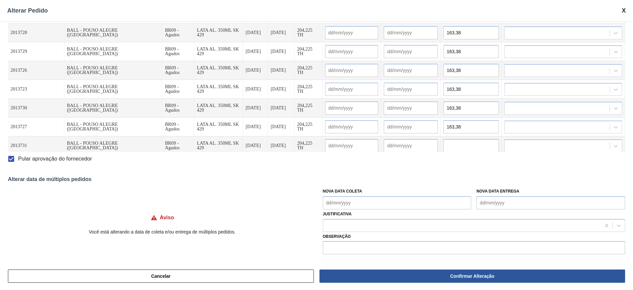
type input "163,38"
click at [451, 139] on input "text" at bounding box center [471, 145] width 55 height 13
paste input "163,38"
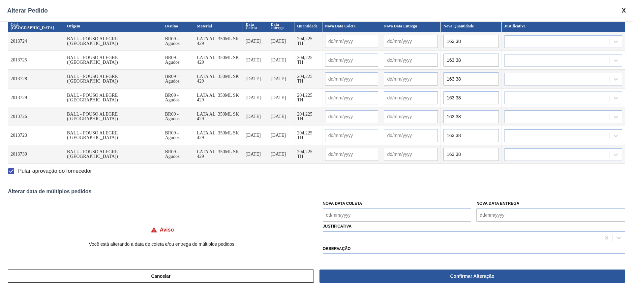
scroll to position [0, 0]
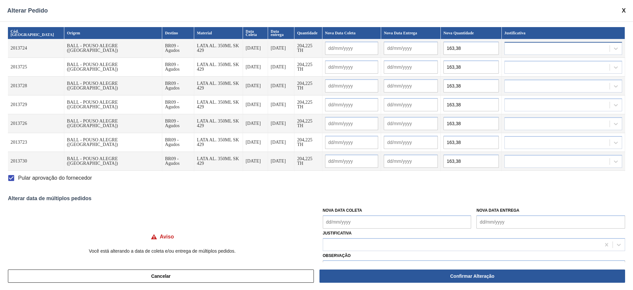
type input "163,38"
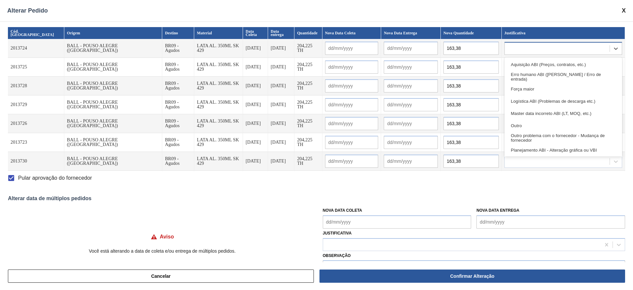
click at [524, 44] on div at bounding box center [557, 49] width 105 height 10
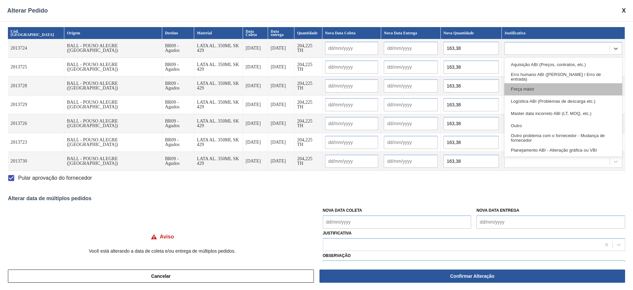
click at [530, 83] on div "Força maior" at bounding box center [564, 89] width 118 height 12
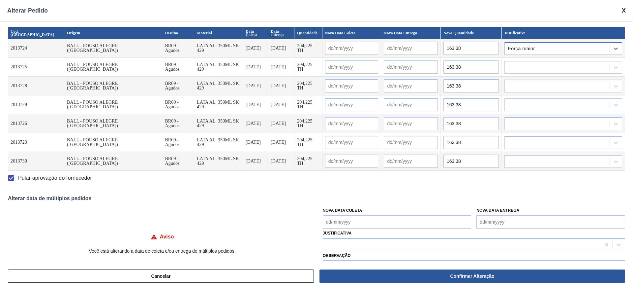
click at [542, 44] on div "Força maior" at bounding box center [557, 49] width 105 height 10
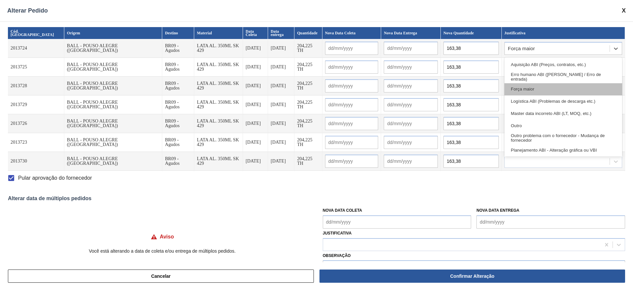
click at [532, 83] on div "Força maior" at bounding box center [564, 89] width 118 height 12
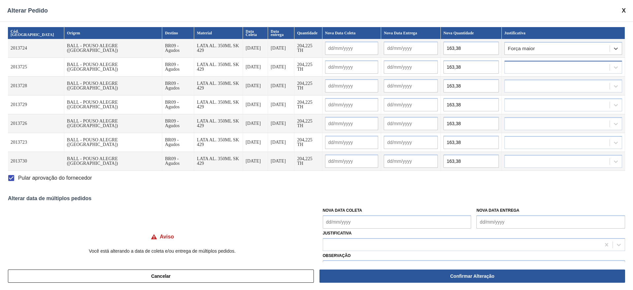
click at [520, 64] on div at bounding box center [557, 67] width 105 height 10
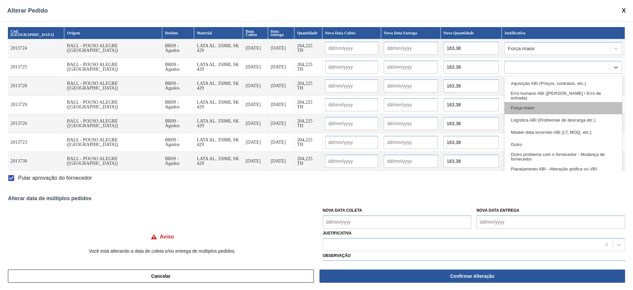
click at [529, 103] on div "Força maior" at bounding box center [564, 108] width 118 height 12
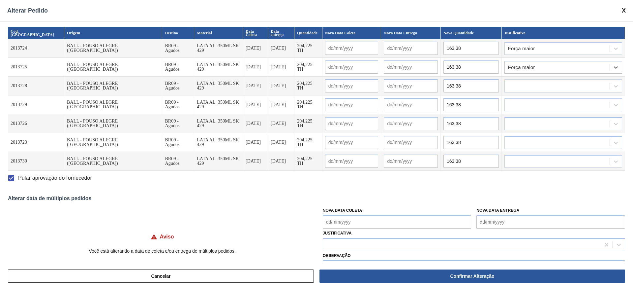
click at [519, 88] on div at bounding box center [564, 85] width 118 height 13
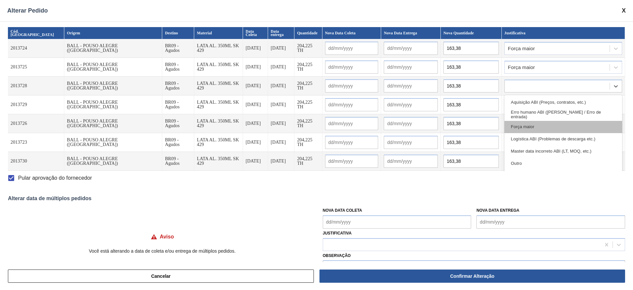
click at [522, 124] on div "Força maior" at bounding box center [564, 127] width 118 height 12
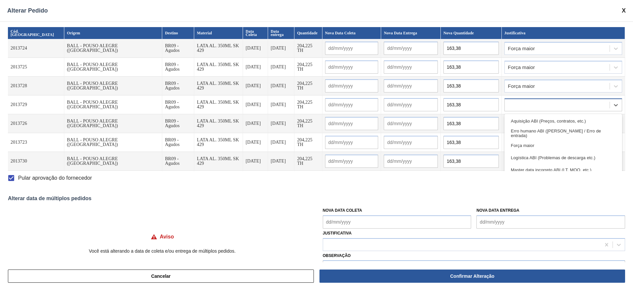
click at [521, 100] on div at bounding box center [557, 105] width 105 height 10
click at [526, 142] on div "Força maior" at bounding box center [564, 145] width 118 height 12
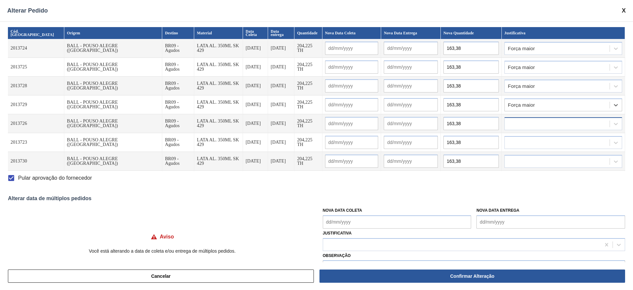
click at [519, 122] on div at bounding box center [557, 124] width 105 height 10
drag, startPoint x: 524, startPoint y: 162, endPoint x: 525, endPoint y: 158, distance: 4.5
click at [524, 163] on div "Força maior" at bounding box center [564, 164] width 118 height 12
click at [530, 138] on div at bounding box center [557, 143] width 105 height 10
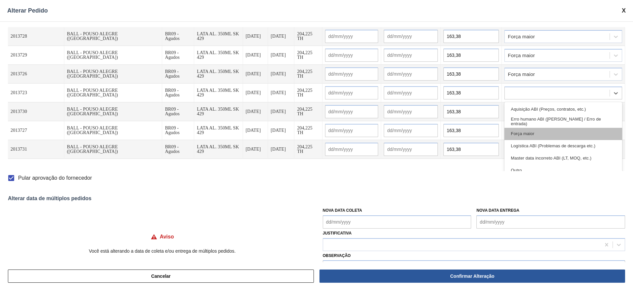
click at [530, 132] on div "Força maior" at bounding box center [564, 134] width 118 height 12
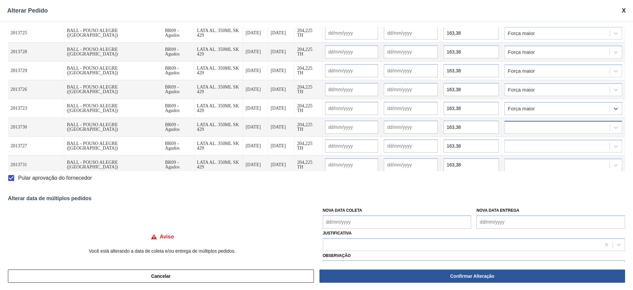
click at [521, 122] on div at bounding box center [557, 127] width 105 height 10
drag, startPoint x: 524, startPoint y: 162, endPoint x: 548, endPoint y: 131, distance: 38.8
click at [525, 162] on div "Força maior" at bounding box center [564, 168] width 118 height 12
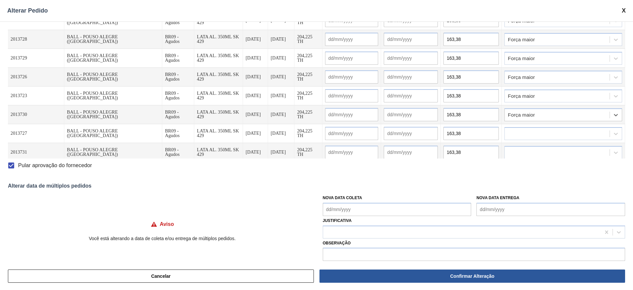
scroll to position [19, 0]
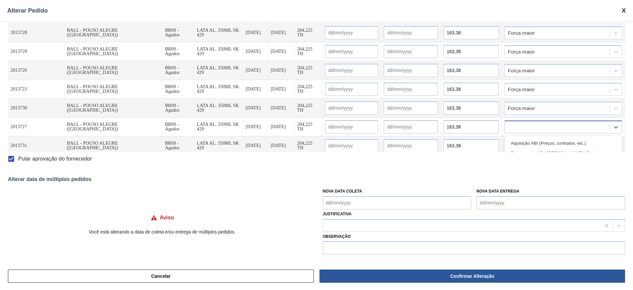
click at [532, 124] on div at bounding box center [557, 127] width 105 height 10
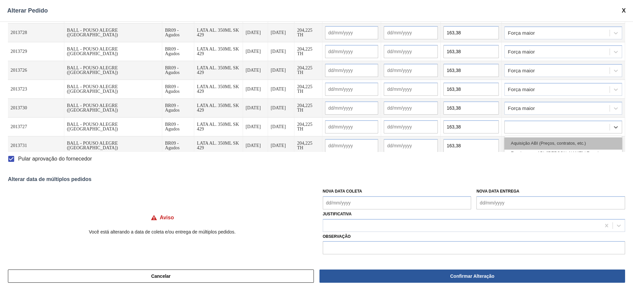
scroll to position [49, 0]
click at [519, 149] on div "Outro" at bounding box center [564, 155] width 118 height 12
click at [531, 141] on div at bounding box center [557, 146] width 105 height 10
click at [613, 143] on icon at bounding box center [616, 145] width 7 height 7
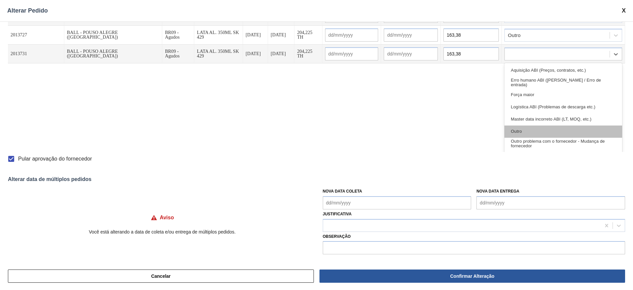
scroll to position [133, 0]
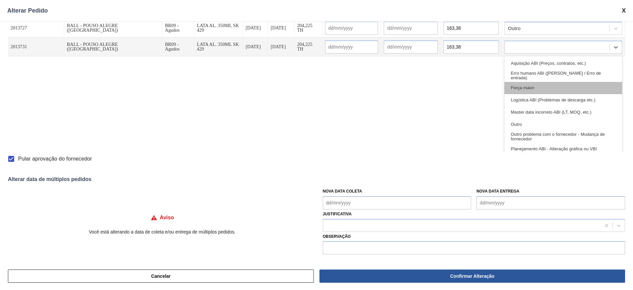
click at [528, 82] on div "Força maior" at bounding box center [564, 88] width 118 height 12
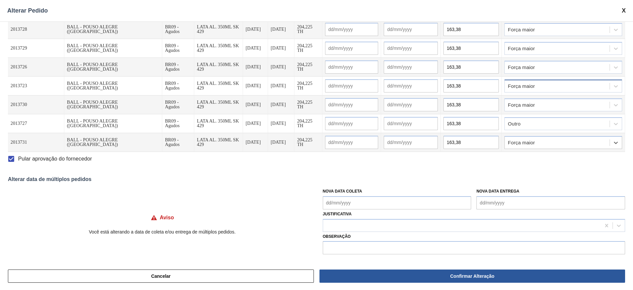
scroll to position [34, 0]
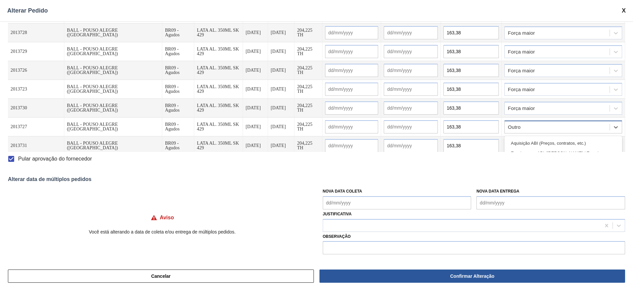
click at [538, 124] on div "Outro" at bounding box center [557, 127] width 105 height 10
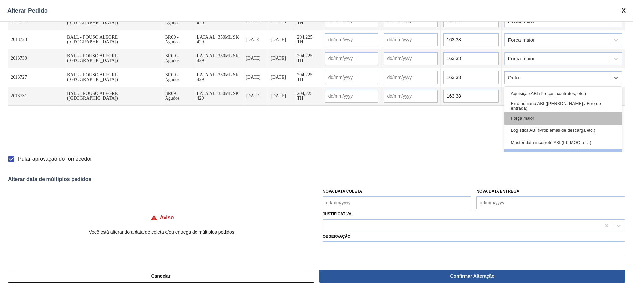
click at [535, 112] on div "Força maior" at bounding box center [564, 118] width 118 height 12
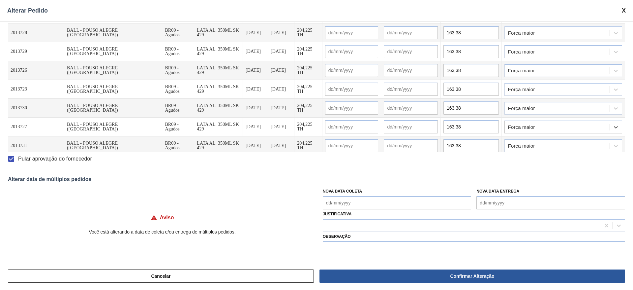
scroll to position [0, 0]
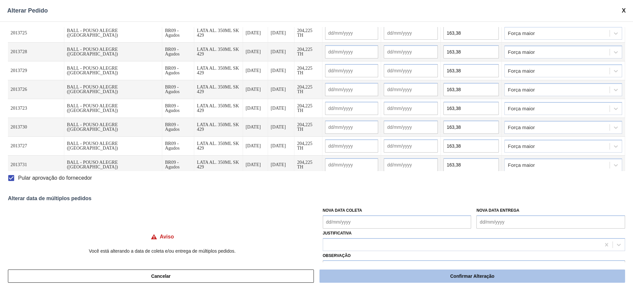
click at [466, 274] on button "Confirmar Alteração" at bounding box center [473, 275] width 306 height 13
checkbox input "false"
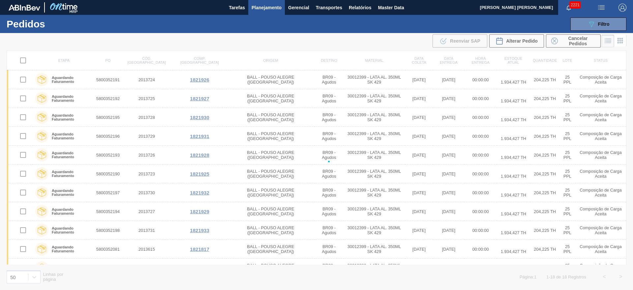
checkbox input "false"
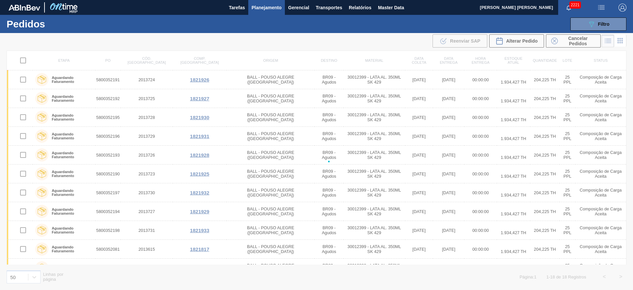
checkbox input "false"
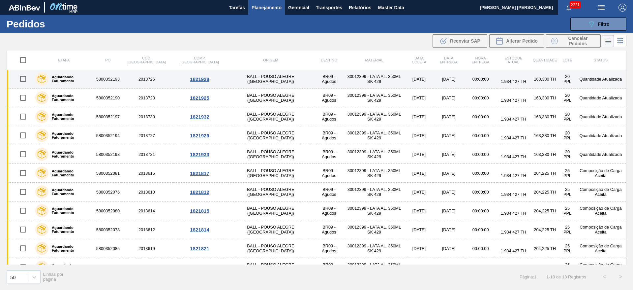
scroll to position [99, 0]
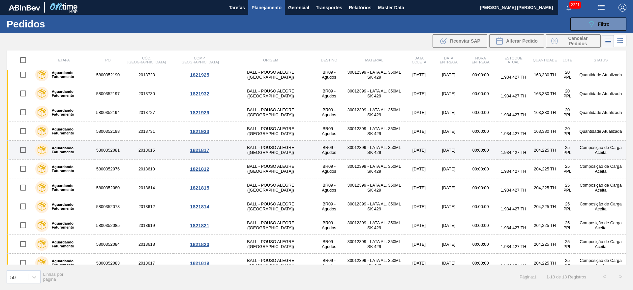
click at [28, 149] on input "checkbox" at bounding box center [23, 150] width 14 height 14
checkbox input "true"
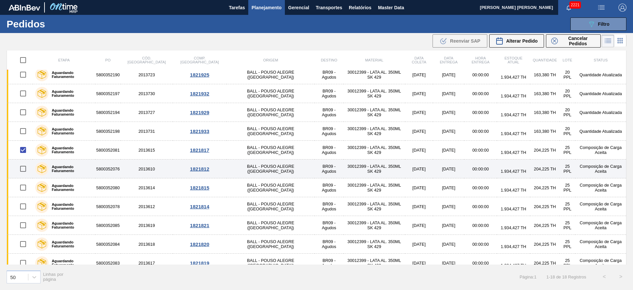
click at [26, 167] on input "checkbox" at bounding box center [23, 169] width 14 height 14
checkbox input "true"
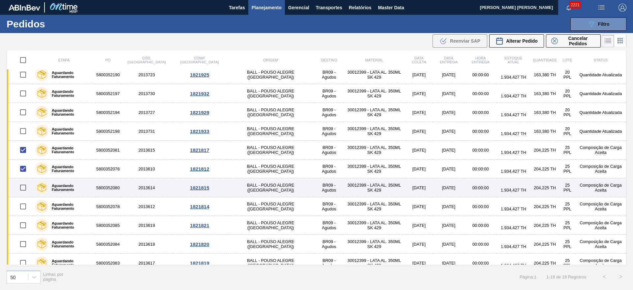
click at [23, 184] on input "checkbox" at bounding box center [23, 187] width 14 height 14
checkbox input "true"
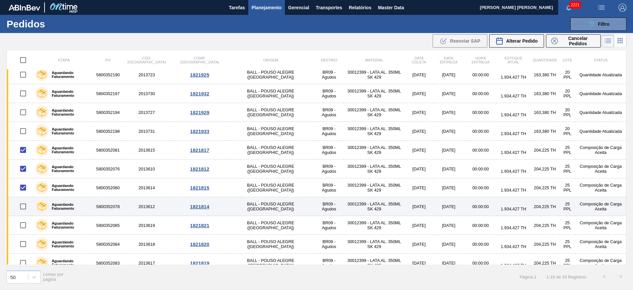
click at [23, 206] on input "checkbox" at bounding box center [23, 206] width 14 height 14
checkbox input "true"
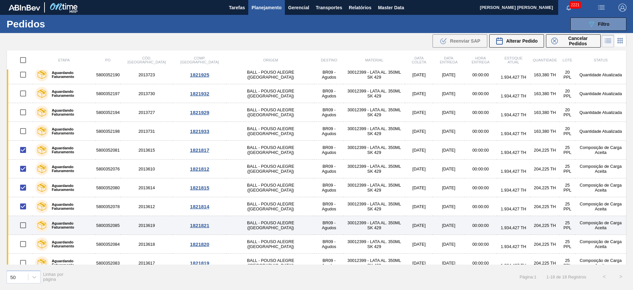
click at [26, 226] on input "checkbox" at bounding box center [23, 225] width 14 height 14
checkbox input "true"
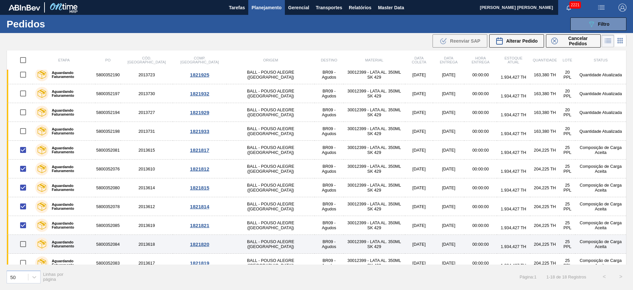
click at [24, 243] on input "checkbox" at bounding box center [23, 244] width 14 height 14
checkbox input "true"
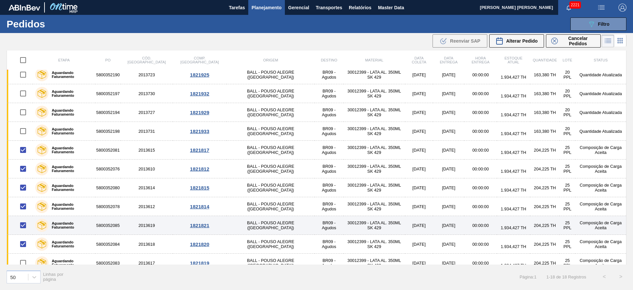
scroll to position [144, 0]
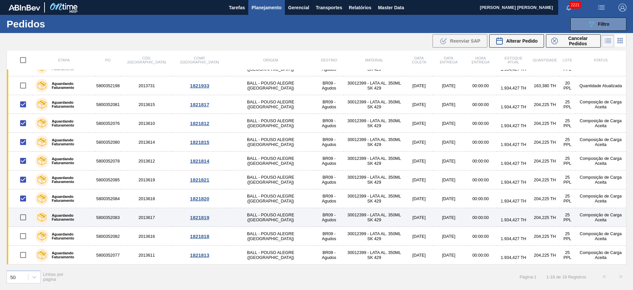
click at [25, 216] on input "checkbox" at bounding box center [23, 217] width 14 height 14
checkbox input "true"
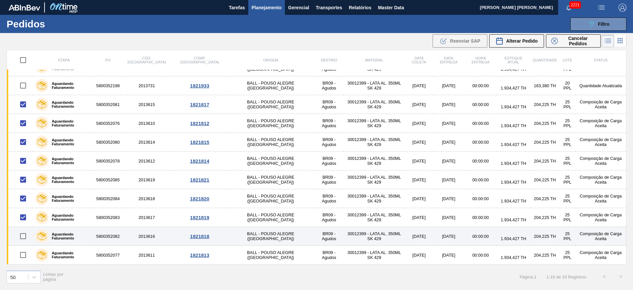
click at [25, 234] on input "checkbox" at bounding box center [23, 236] width 14 height 14
checkbox input "true"
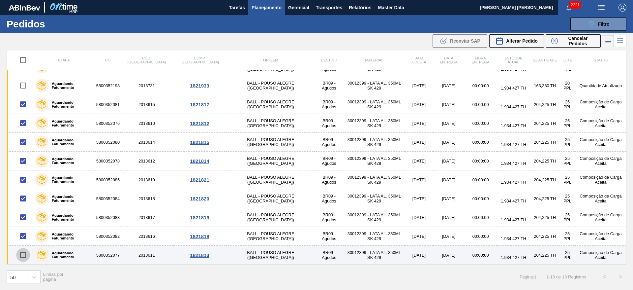
click at [25, 254] on input "checkbox" at bounding box center [23, 255] width 14 height 14
checkbox input "true"
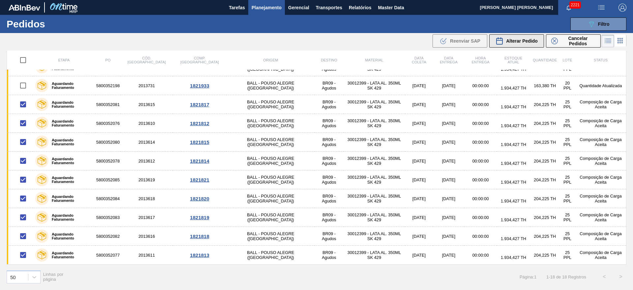
click at [532, 39] on span "Alterar Pedido" at bounding box center [522, 40] width 32 height 5
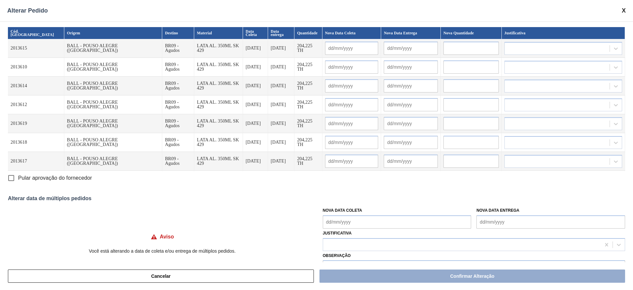
click at [460, 46] on input "text" at bounding box center [471, 48] width 55 height 13
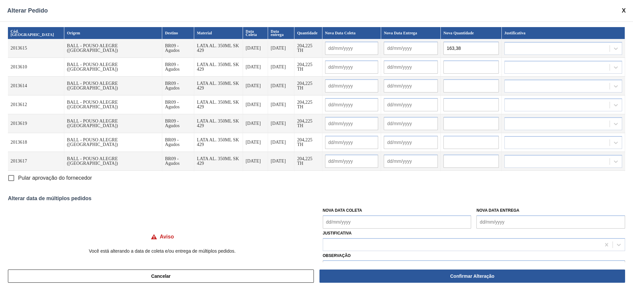
drag, startPoint x: 460, startPoint y: 46, endPoint x: 409, endPoint y: 43, distance: 51.6
click at [409, 43] on tr "2013615 BALL - POUSO ALEGRE (MG) BR09 - Agudos LATA AL. 350ML SK 429 31/08/2025…" at bounding box center [316, 48] width 617 height 19
type input "163,38"
click at [459, 64] on input "text" at bounding box center [471, 66] width 55 height 13
paste input "163,38"
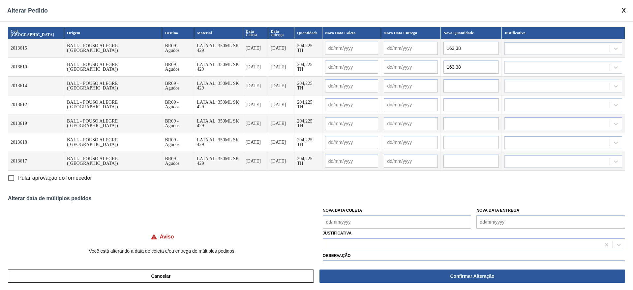
type input "163,38"
click at [454, 81] on input "text" at bounding box center [471, 85] width 55 height 13
paste input "163,38"
type input "163,38"
click at [453, 100] on input "text" at bounding box center [471, 104] width 55 height 13
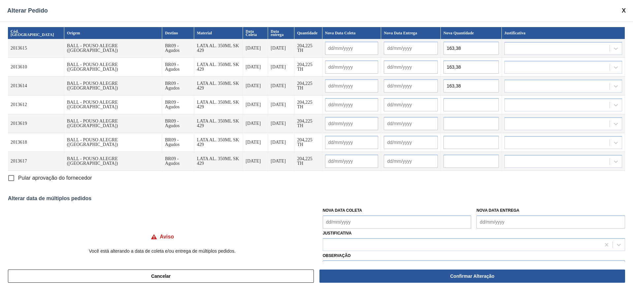
paste input "163,38"
type input "163,38"
click at [448, 121] on input "text" at bounding box center [471, 123] width 55 height 13
paste input "163,38"
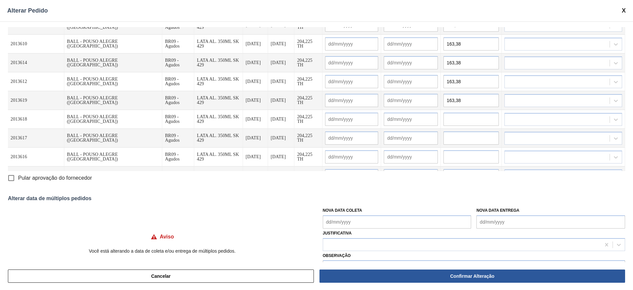
scroll to position [34, 0]
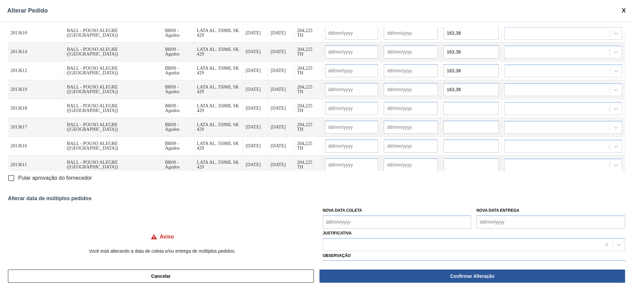
type input "163,38"
click at [454, 103] on input "text" at bounding box center [471, 108] width 55 height 13
paste input "163,38"
type input "163,38"
click at [453, 120] on input "text" at bounding box center [471, 126] width 55 height 13
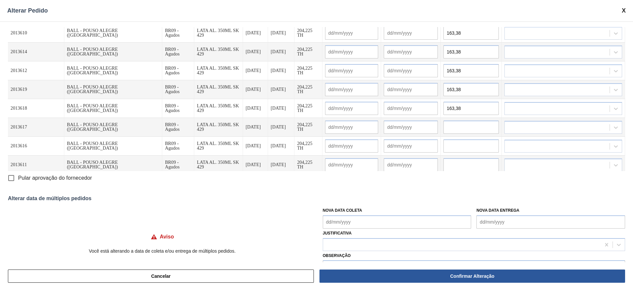
paste input "163,38"
type input "163,38"
click at [449, 144] on input "text" at bounding box center [471, 145] width 55 height 13
paste input "163,38"
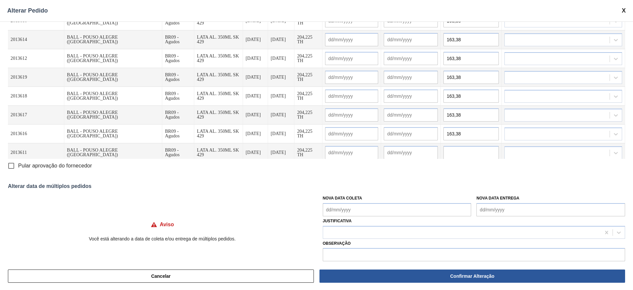
scroll to position [19, 0]
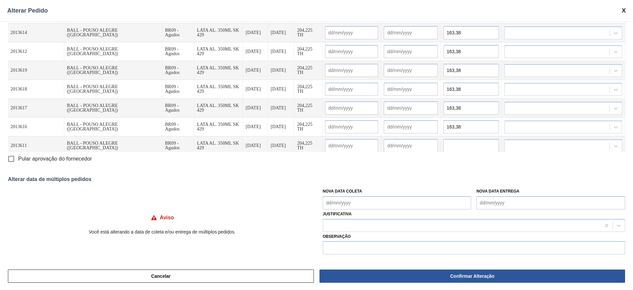
type input "163,38"
click at [454, 139] on input "text" at bounding box center [471, 145] width 55 height 13
paste input "163,38"
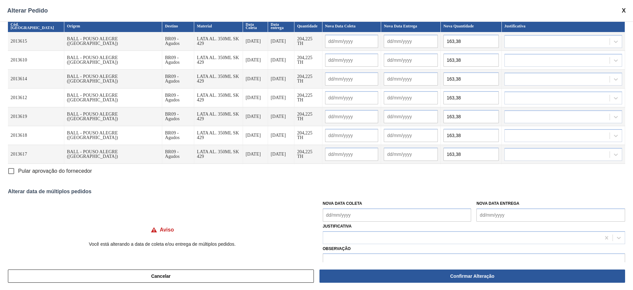
scroll to position [0, 0]
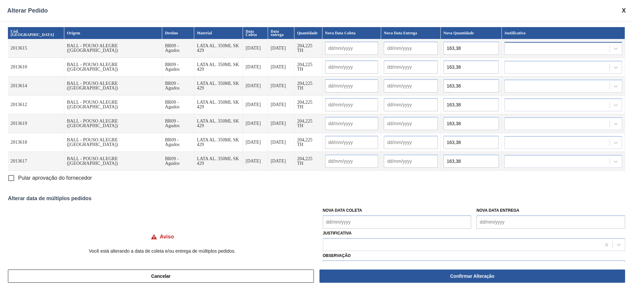
type input "163,38"
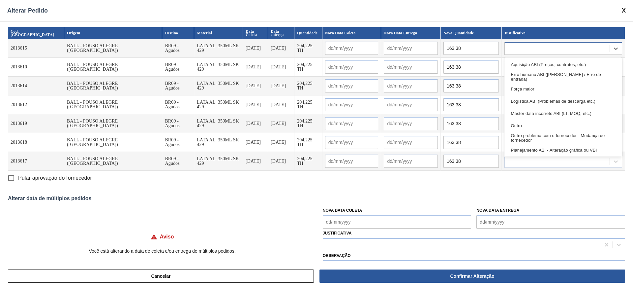
click at [538, 42] on div at bounding box center [564, 48] width 118 height 13
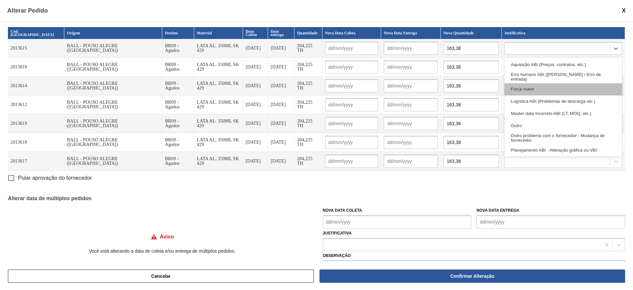
click at [527, 84] on div "Força maior" at bounding box center [564, 89] width 118 height 12
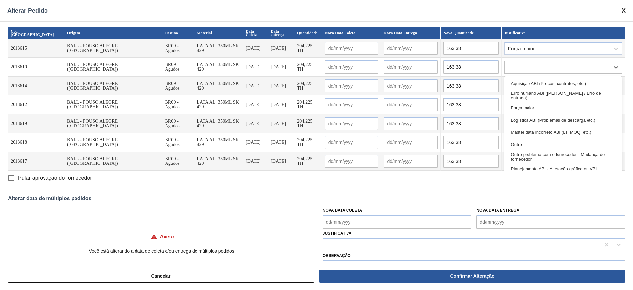
click at [530, 66] on div at bounding box center [557, 67] width 105 height 10
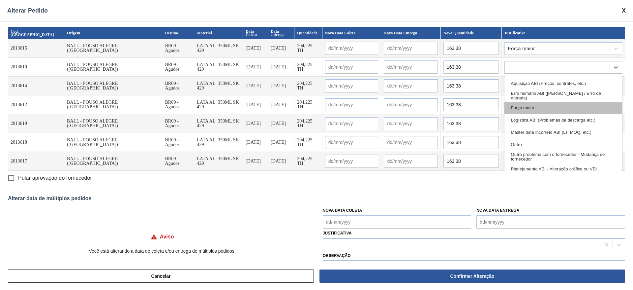
click at [530, 107] on div "Força maior" at bounding box center [564, 108] width 118 height 12
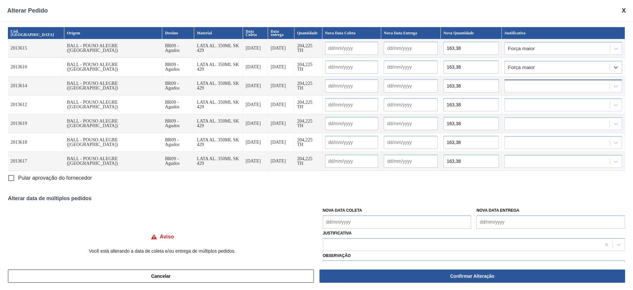
click at [526, 83] on div at bounding box center [557, 86] width 105 height 10
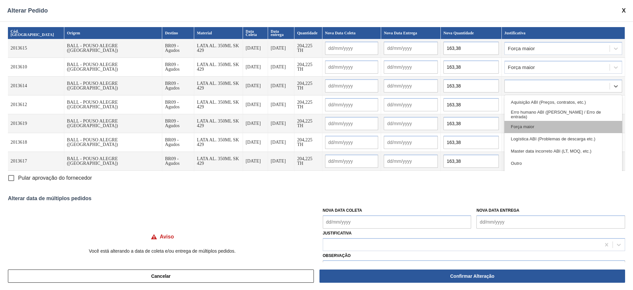
click at [526, 121] on div "Força maior" at bounding box center [564, 127] width 118 height 12
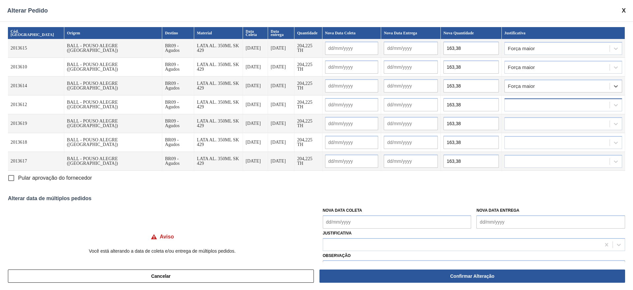
click at [519, 100] on div at bounding box center [557, 105] width 105 height 10
drag, startPoint x: 521, startPoint y: 139, endPoint x: 525, endPoint y: 124, distance: 15.7
click at [521, 139] on div "Força maior" at bounding box center [564, 145] width 118 height 12
click at [524, 121] on div at bounding box center [557, 124] width 105 height 10
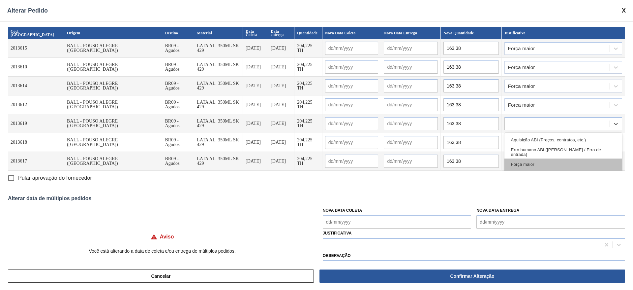
click at [525, 158] on div "Força maior" at bounding box center [564, 164] width 118 height 12
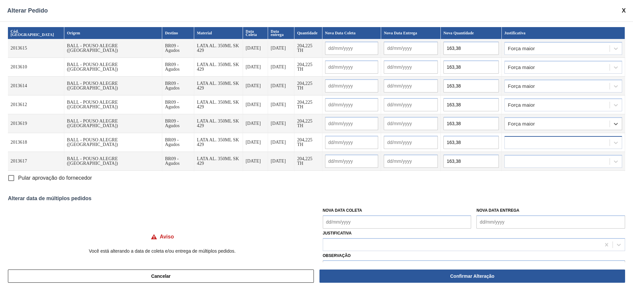
click at [526, 141] on div at bounding box center [557, 143] width 105 height 10
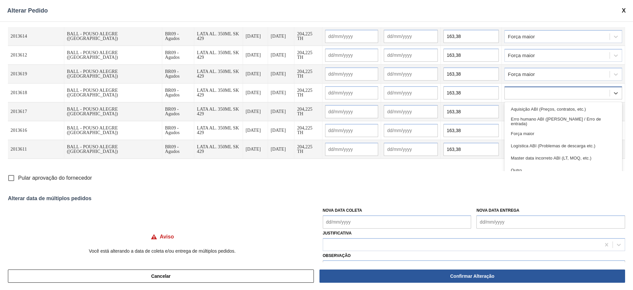
drag, startPoint x: 530, startPoint y: 128, endPoint x: 537, endPoint y: 110, distance: 19.1
click at [530, 128] on div "Força maior" at bounding box center [564, 134] width 118 height 12
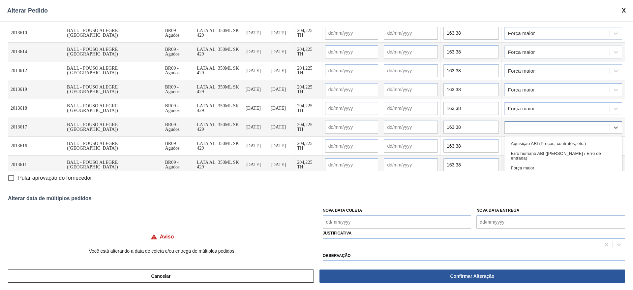
click at [523, 122] on div at bounding box center [557, 127] width 105 height 10
click at [530, 162] on div "Força maior" at bounding box center [564, 168] width 118 height 12
click at [526, 143] on div at bounding box center [557, 146] width 105 height 10
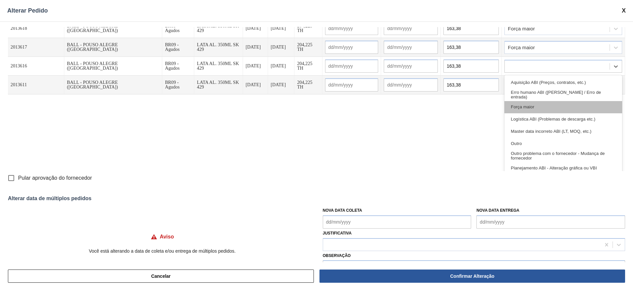
click at [529, 105] on div "Força maior" at bounding box center [564, 107] width 118 height 12
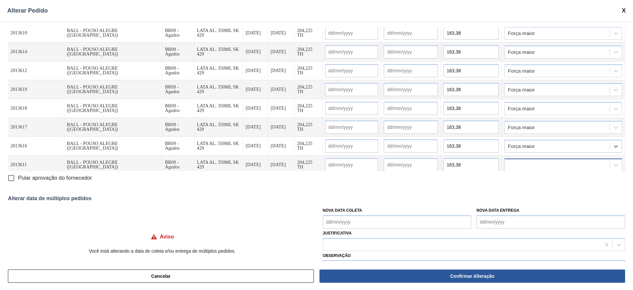
drag, startPoint x: 534, startPoint y: 159, endPoint x: 554, endPoint y: 118, distance: 45.9
click at [534, 160] on div at bounding box center [557, 165] width 105 height 10
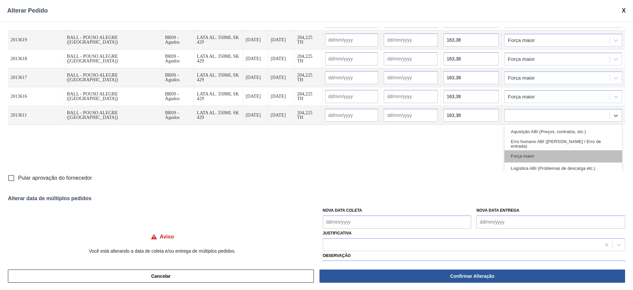
click at [533, 150] on div "Força maior" at bounding box center [564, 156] width 118 height 12
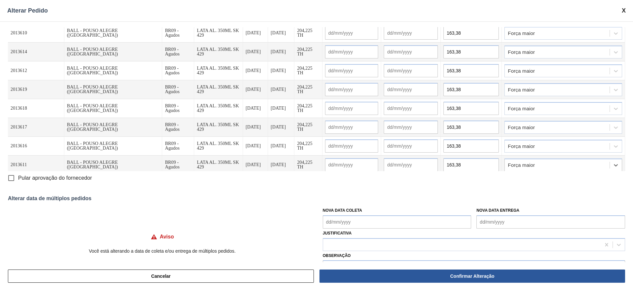
click at [13, 177] on input "Pular aprovação do fornecedor" at bounding box center [11, 178] width 14 height 14
checkbox input "true"
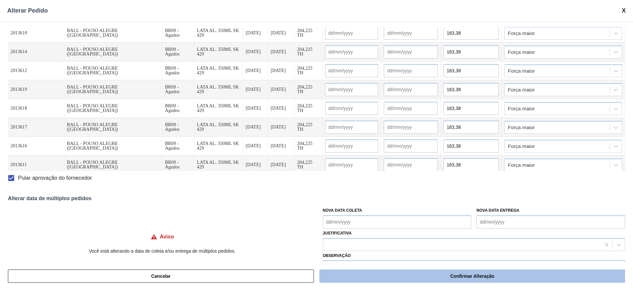
click at [400, 278] on button "Confirmar Alteração" at bounding box center [473, 275] width 306 height 13
checkbox input "false"
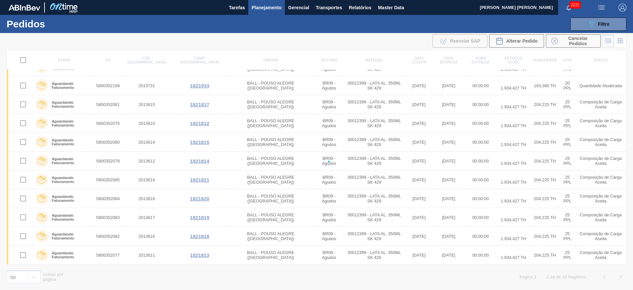
checkbox input "false"
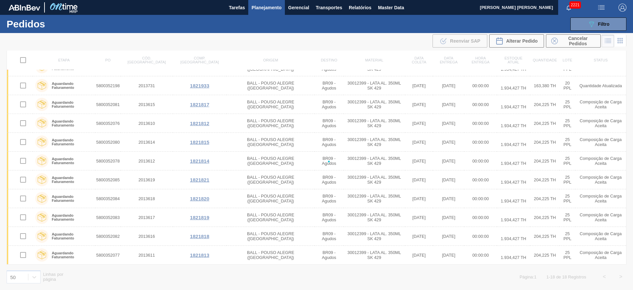
checkbox input "false"
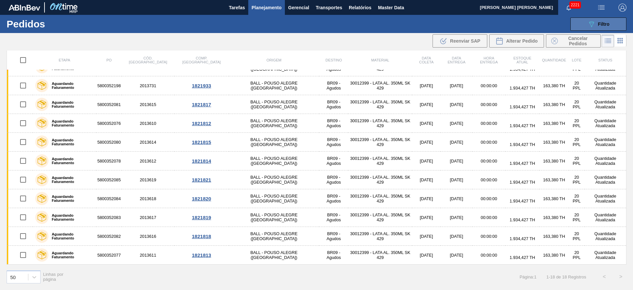
click at [593, 26] on icon "089F7B8B-B2A5-4AFE-B5C0-19BA573D28AC" at bounding box center [592, 24] width 8 height 8
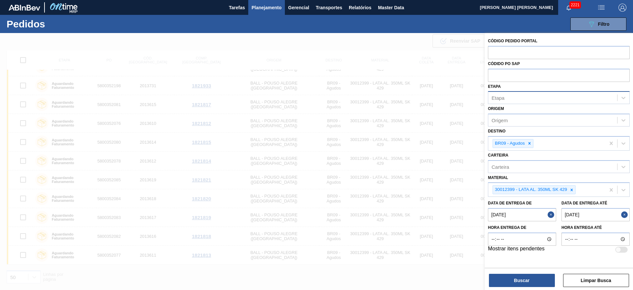
click at [510, 97] on div "Etapa" at bounding box center [552, 98] width 129 height 10
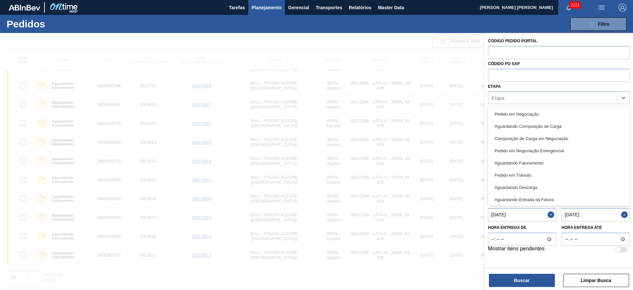
click at [421, 52] on div at bounding box center [316, 178] width 633 height 290
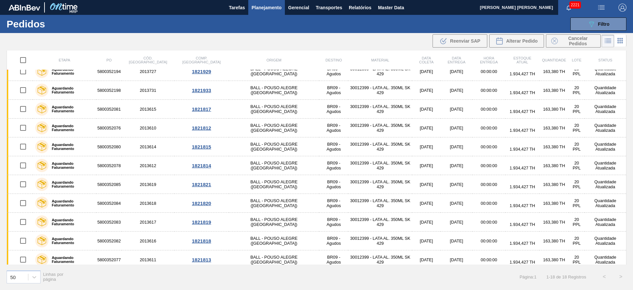
scroll to position [144, 0]
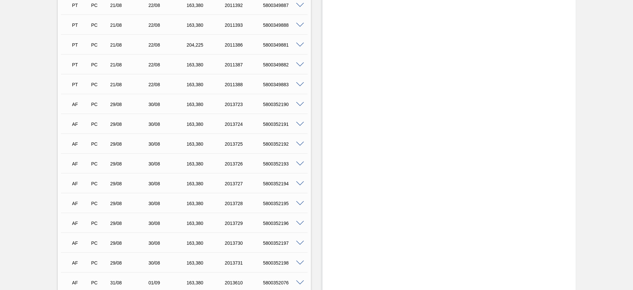
scroll to position [841, 0]
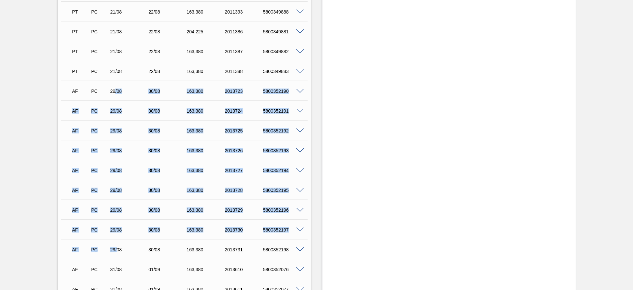
drag, startPoint x: 114, startPoint y: 91, endPoint x: 116, endPoint y: 249, distance: 157.7
click at [116, 249] on div "PT PC 20/08 21/08 204,[PHONE_NUMBER] 5800349880 Material 30012399 - LATA AL. 35…" at bounding box center [184, 61] width 247 height 752
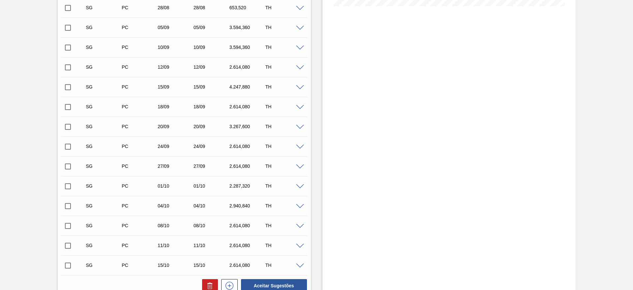
scroll to position [148, 0]
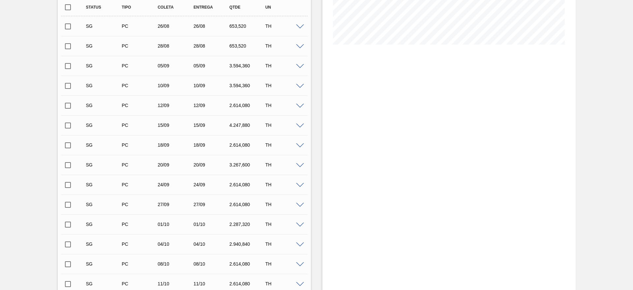
click at [300, 28] on span at bounding box center [300, 26] width 8 height 5
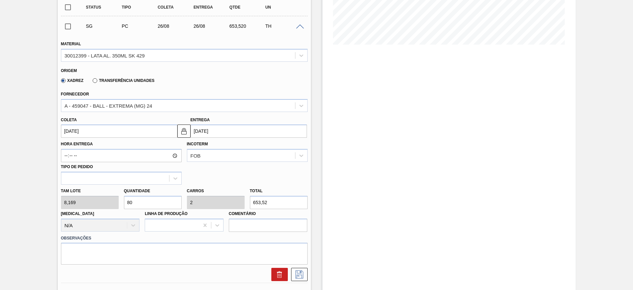
click at [120, 133] on input "[DATE]" at bounding box center [119, 130] width 116 height 13
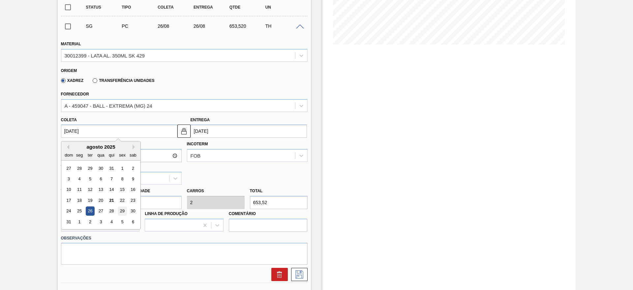
click at [122, 215] on div "29" at bounding box center [122, 210] width 9 height 9
type input "[DATE]"
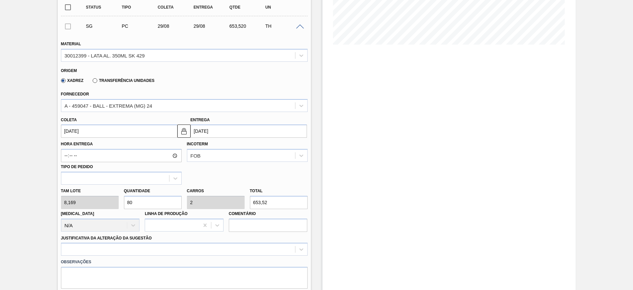
drag, startPoint x: 142, startPoint y: 203, endPoint x: 108, endPoint y: 195, distance: 34.6
click at [108, 195] on div "Tam lote 8,169 Quantidade 80 Carros 2 Total 653,52 Doca N/A Linha de Produção C…" at bounding box center [184, 207] width 252 height 47
type input "4"
type input "0,1"
type input "32,676"
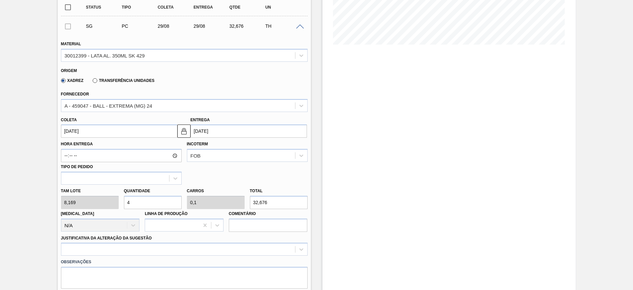
type input "40"
type input "1"
type input "326,76"
type input "40"
click at [115, 249] on div at bounding box center [184, 248] width 247 height 13
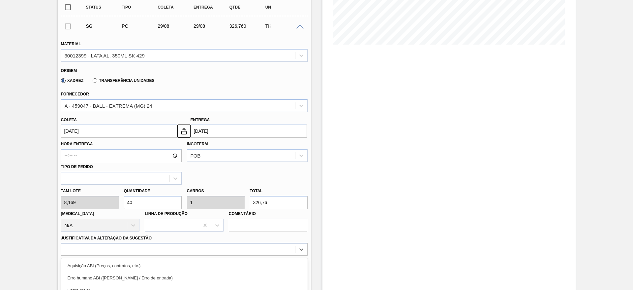
scroll to position [218, 0]
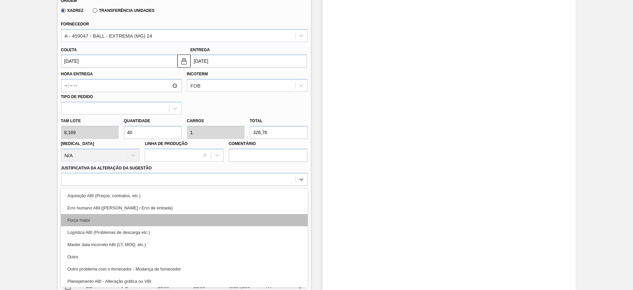
click at [94, 222] on div "Força maior" at bounding box center [184, 220] width 247 height 12
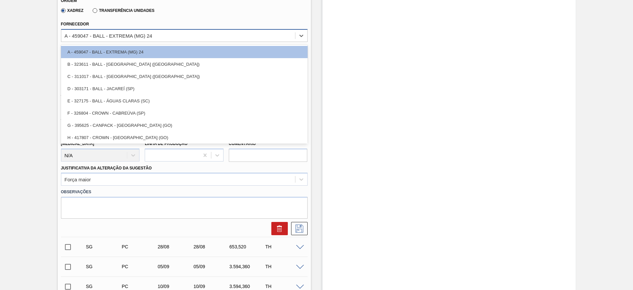
click at [137, 33] on div "A - 459047 - BALL - EXTREMA (MG) 24" at bounding box center [109, 36] width 88 height 6
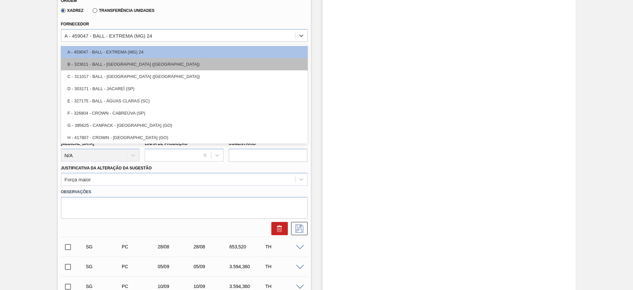
click at [143, 67] on div "B - 323611 - BALL - [GEOGRAPHIC_DATA] ([GEOGRAPHIC_DATA])" at bounding box center [184, 64] width 247 height 12
type input "[DATE]"
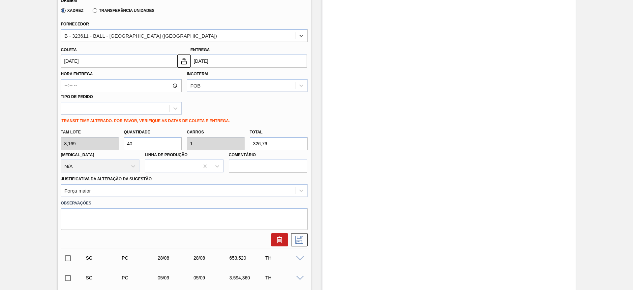
click at [221, 60] on input "[DATE]" at bounding box center [249, 60] width 116 height 13
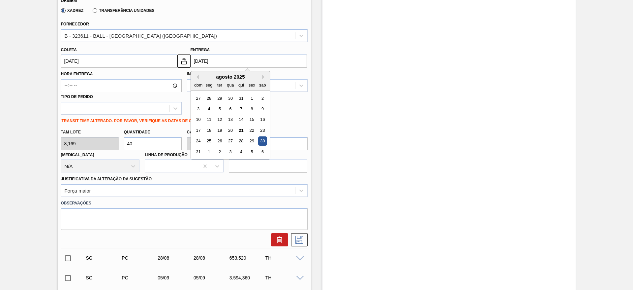
click at [264, 139] on div "30" at bounding box center [262, 141] width 9 height 9
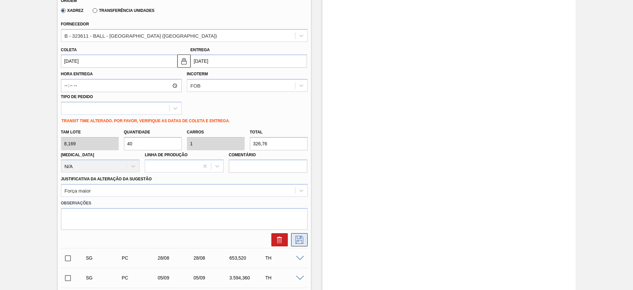
click at [305, 240] on button at bounding box center [299, 239] width 16 height 13
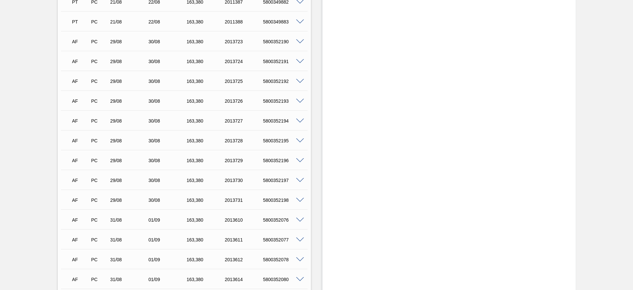
scroll to position [989, 0]
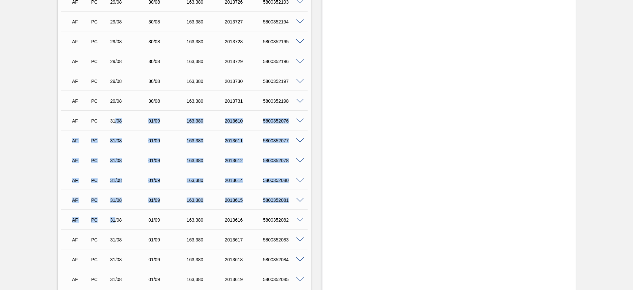
drag, startPoint x: 115, startPoint y: 122, endPoint x: 115, endPoint y: 217, distance: 95.6
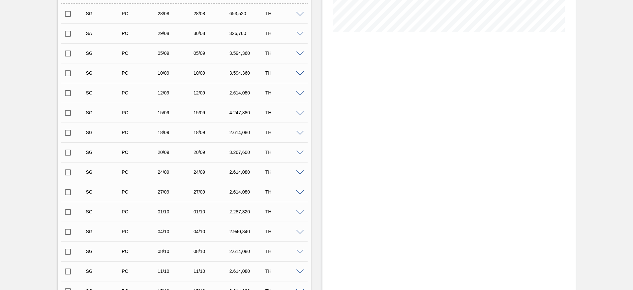
scroll to position [152, 0]
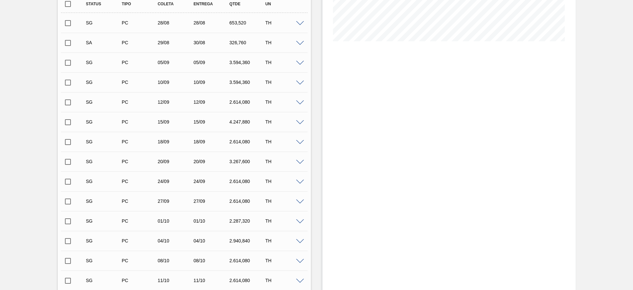
click at [300, 22] on span at bounding box center [300, 23] width 8 height 5
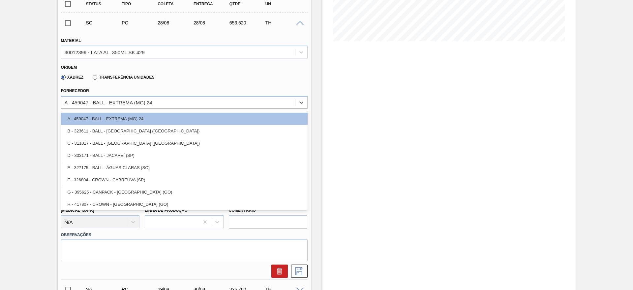
click at [147, 101] on div "A - 459047 - BALL - EXTREMA (MG) 24" at bounding box center [109, 102] width 88 height 6
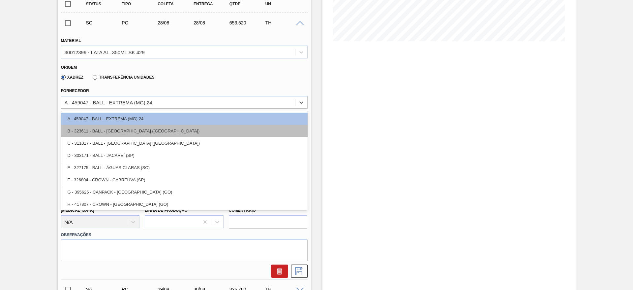
click at [141, 134] on div "B - 323611 - BALL - POUSO ALEGRE (MG)" at bounding box center [184, 131] width 247 height 12
type input "[DATE]"
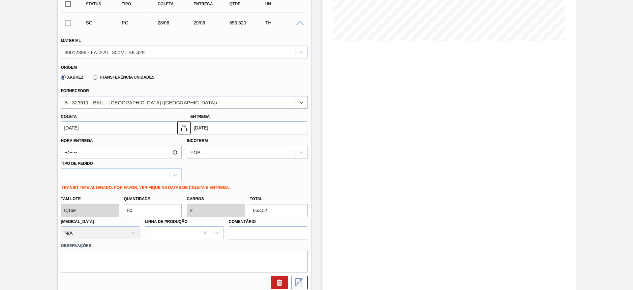
click at [213, 127] on input "[DATE]" at bounding box center [249, 127] width 116 height 13
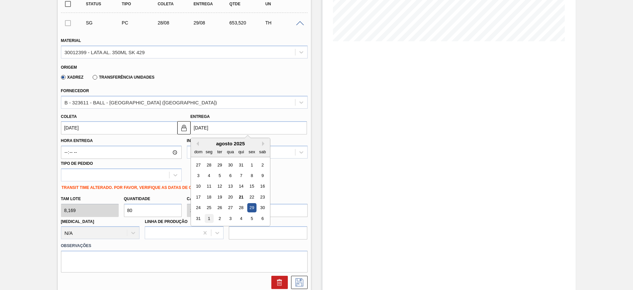
click at [209, 218] on div "1" at bounding box center [208, 218] width 9 height 9
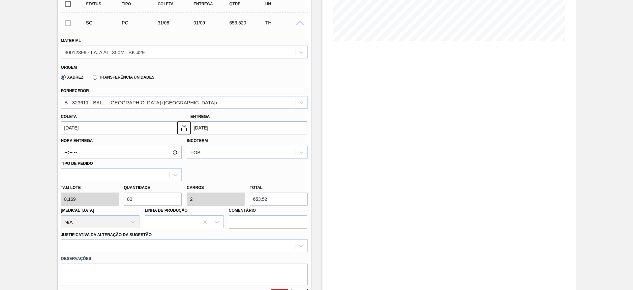
type input "31/08/2025"
type input "[DATE]"
click at [111, 194] on div "Tam lote 8,169 Quantidade 80 Carros 2 Total 653,52 Doca N/A Linha de Produção C…" at bounding box center [184, 204] width 252 height 47
type input "8"
type input "0,2"
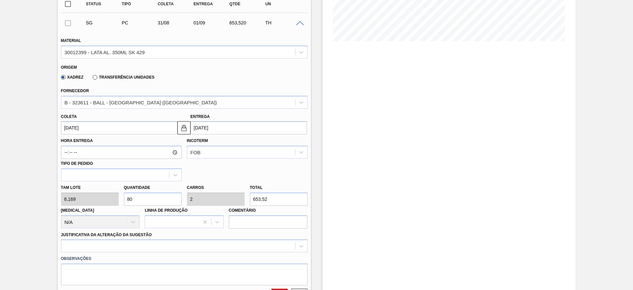
type input "65,352"
type input "80"
type input "2"
type input "653,52"
click at [158, 243] on div at bounding box center [184, 245] width 247 height 13
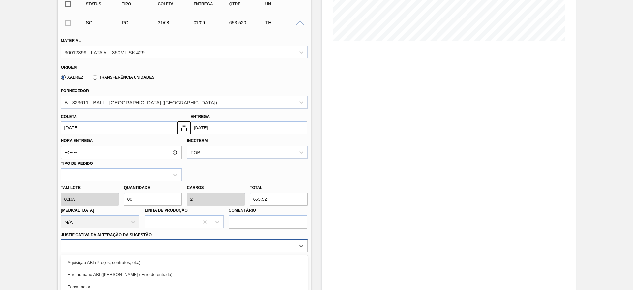
scroll to position [218, 0]
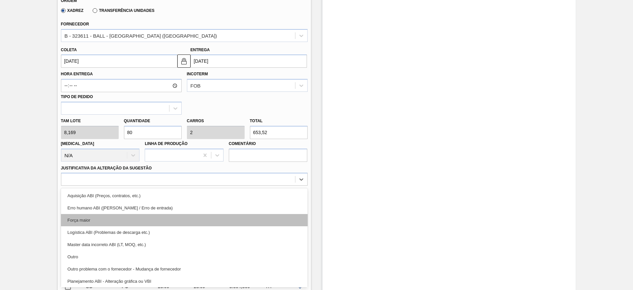
click at [106, 214] on div "Força maior" at bounding box center [184, 220] width 247 height 12
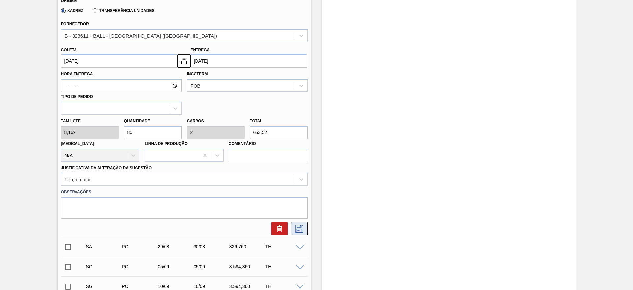
click at [303, 230] on icon at bounding box center [299, 228] width 11 height 8
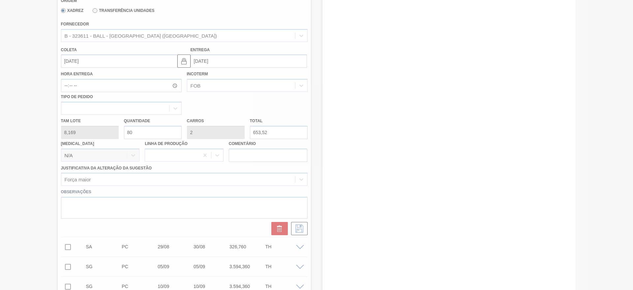
scroll to position [0, 0]
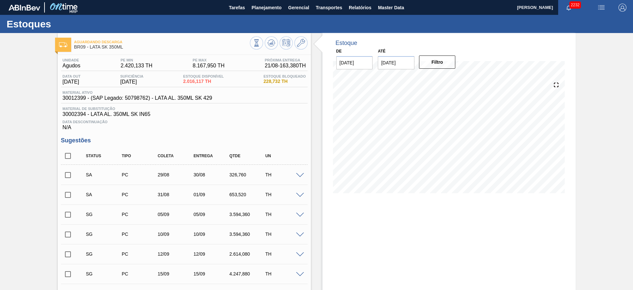
click at [67, 177] on input "checkbox" at bounding box center [68, 175] width 14 height 14
checkbox input "true"
click at [71, 196] on input "checkbox" at bounding box center [68, 195] width 14 height 14
checkbox input "true"
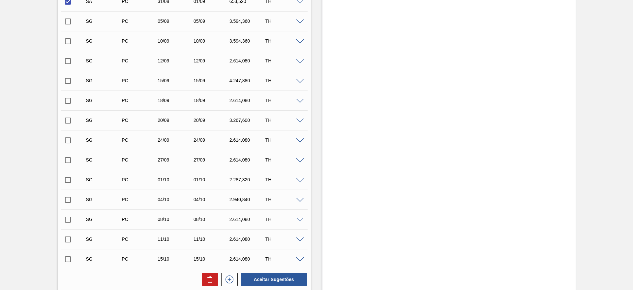
scroll to position [247, 0]
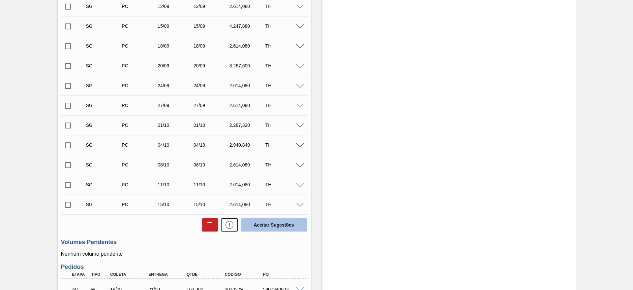
click at [280, 222] on button "Aceitar Sugestões" at bounding box center [274, 224] width 66 height 13
checkbox input "false"
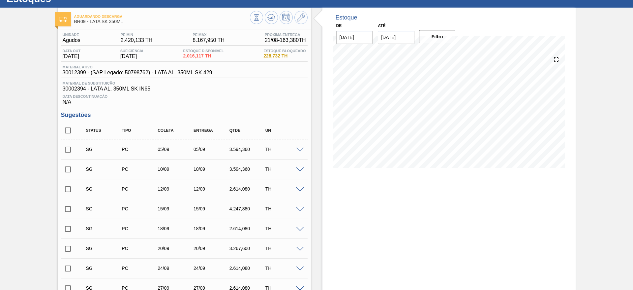
scroll to position [10, 0]
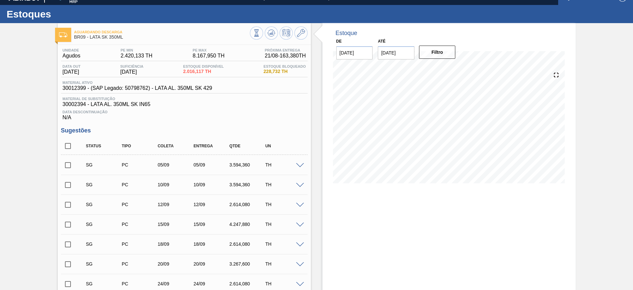
click at [299, 166] on span at bounding box center [300, 165] width 8 height 5
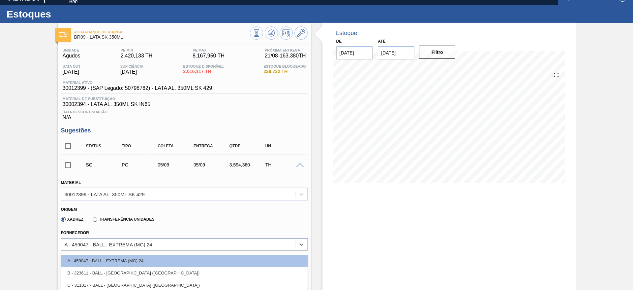
click at [153, 239] on div "option E - 327175 - BALL - ÁGUAS CLARAS (SC) focused, 5 of 8. 8 results availab…" at bounding box center [184, 243] width 247 height 13
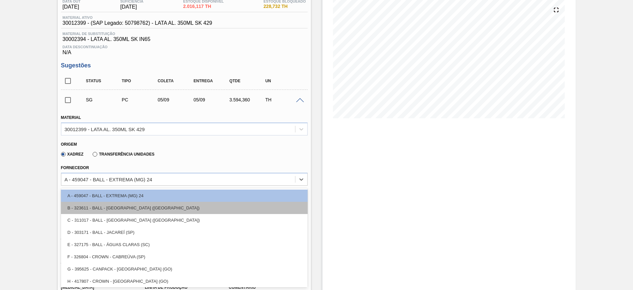
click at [143, 210] on div "B - 323611 - BALL - POUSO ALEGRE (MG)" at bounding box center [184, 207] width 247 height 12
type input "[DATE]"
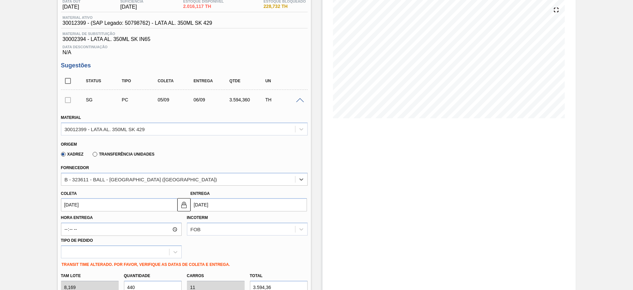
click at [211, 206] on input "06/09/2025" at bounding box center [249, 204] width 116 height 13
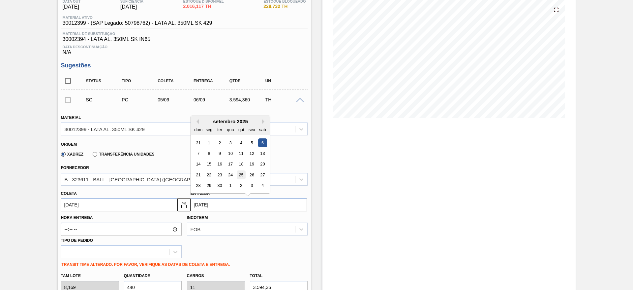
click at [244, 176] on div "25" at bounding box center [240, 174] width 9 height 9
type input "[DATE]"
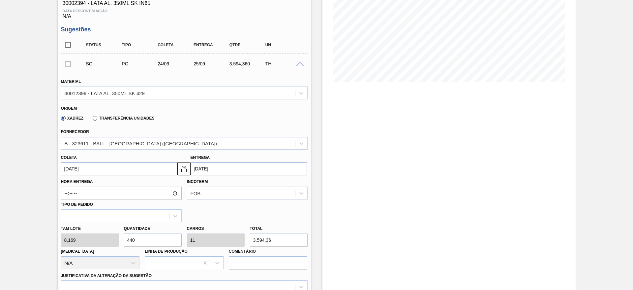
scroll to position [124, 0]
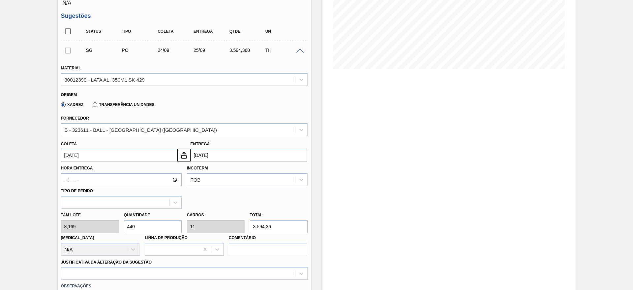
drag, startPoint x: 150, startPoint y: 227, endPoint x: 118, endPoint y: 225, distance: 31.7
click at [118, 225] on div "Tam lote 8,169 Quantidade 440 Carros 11 Total 3.594,36 Doca N/A Linha de Produç…" at bounding box center [184, 231] width 252 height 47
type input "2"
type input "0,05"
type input "16,338"
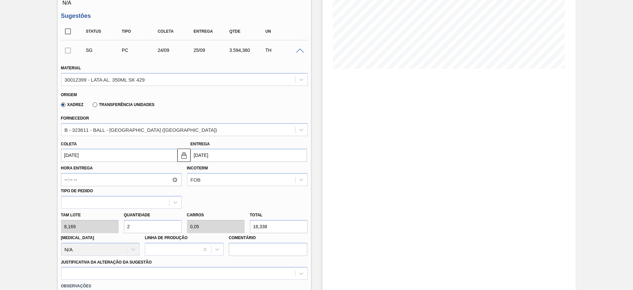
type input "20"
type input "0,5"
type input "163,38"
type input "200"
type input "5"
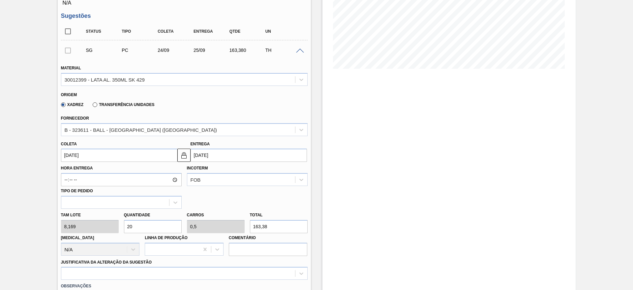
type input "1.633,8"
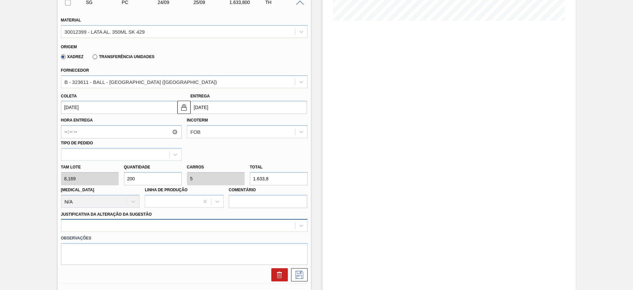
scroll to position [223, 0]
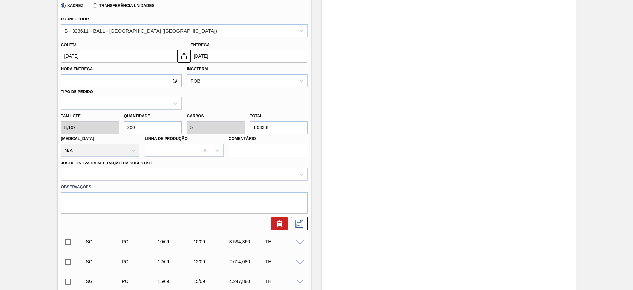
type input "200"
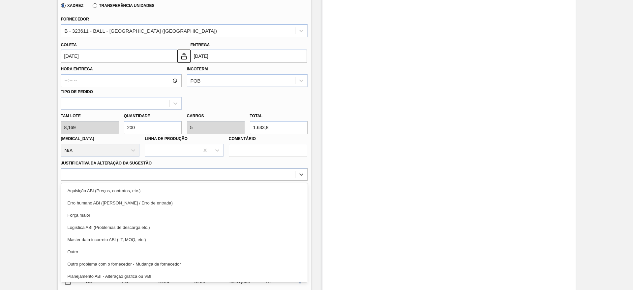
click at [146, 173] on div at bounding box center [178, 175] width 234 height 10
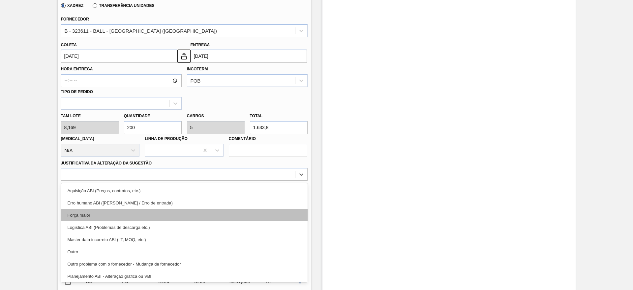
click at [95, 218] on div "Força maior" at bounding box center [184, 215] width 247 height 12
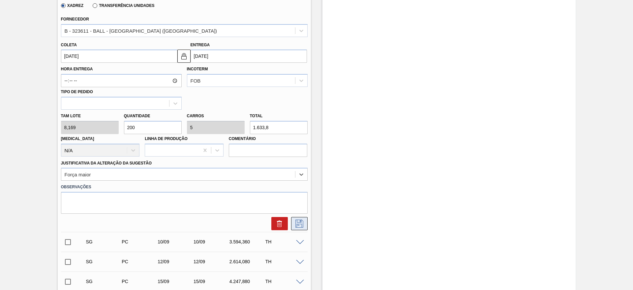
click at [298, 225] on icon at bounding box center [299, 223] width 11 height 8
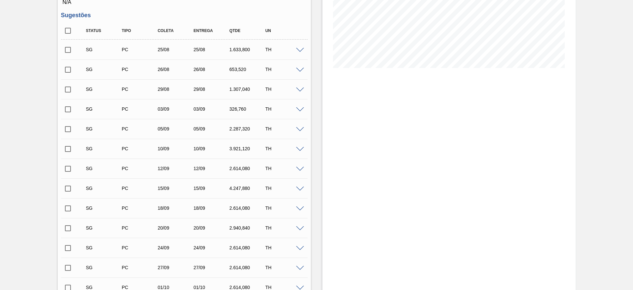
scroll to position [124, 0]
click at [299, 53] on div "SG PC 25/08 25/08 1.633,800 TH" at bounding box center [184, 50] width 247 height 16
click at [299, 50] on span at bounding box center [300, 50] width 8 height 5
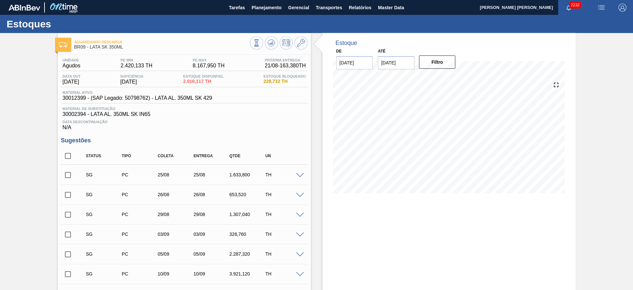
click at [297, 176] on span at bounding box center [300, 175] width 8 height 5
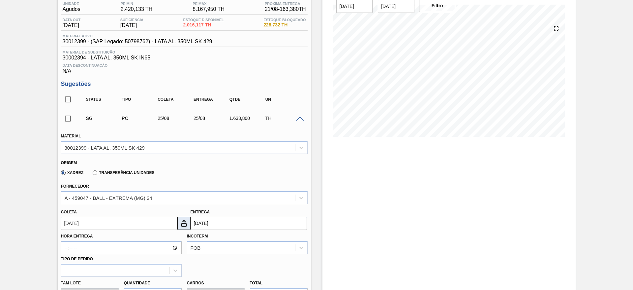
scroll to position [99, 0]
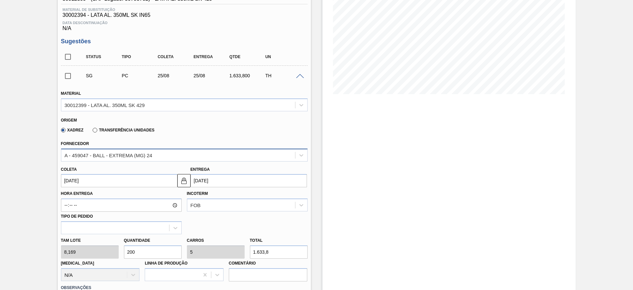
click at [124, 155] on div "A - 459047 - BALL - EXTREMA (MG) 24" at bounding box center [109, 155] width 88 height 6
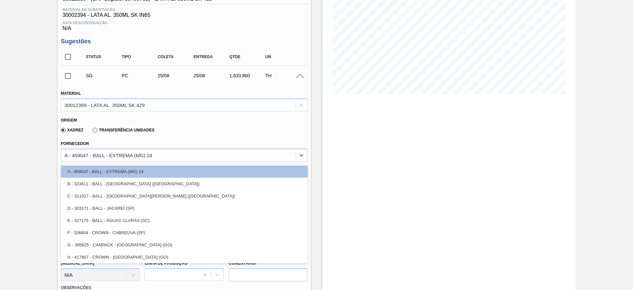
click at [141, 184] on div "B - 323611 - BALL - [GEOGRAPHIC_DATA] ([GEOGRAPHIC_DATA])" at bounding box center [184, 183] width 247 height 12
type input "[DATE]"
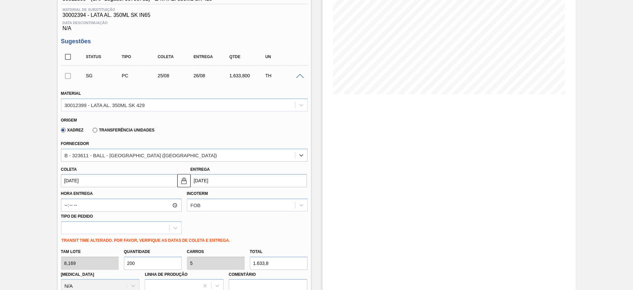
click at [210, 180] on input "[DATE]" at bounding box center [249, 180] width 116 height 13
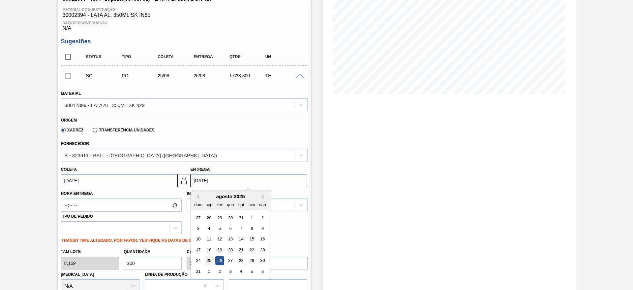
click at [208, 263] on div "25" at bounding box center [208, 260] width 9 height 9
type input "[DATE]"
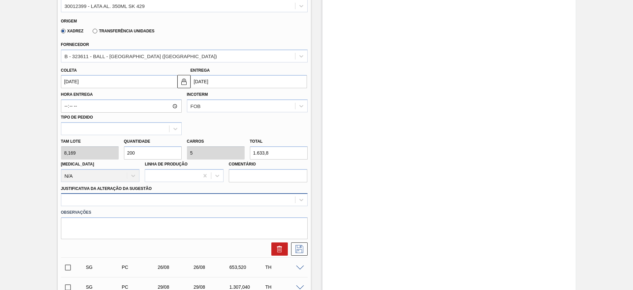
click at [123, 195] on div at bounding box center [184, 199] width 247 height 13
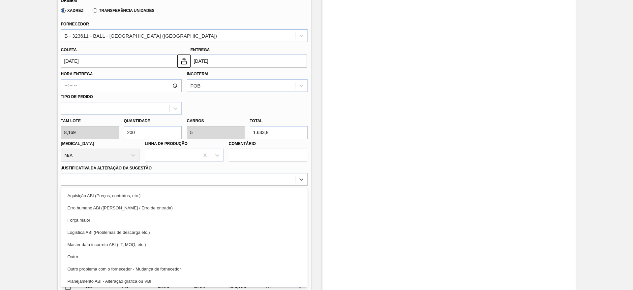
click at [89, 222] on div "Força maior" at bounding box center [184, 220] width 247 height 12
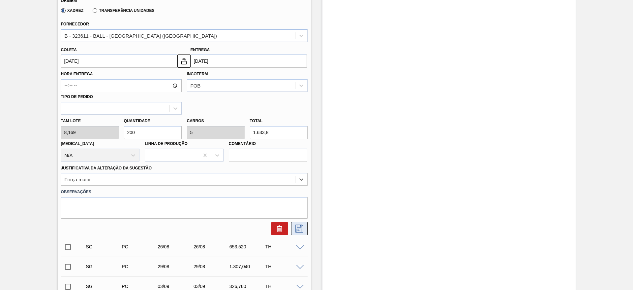
click at [298, 231] on icon at bounding box center [299, 228] width 11 height 8
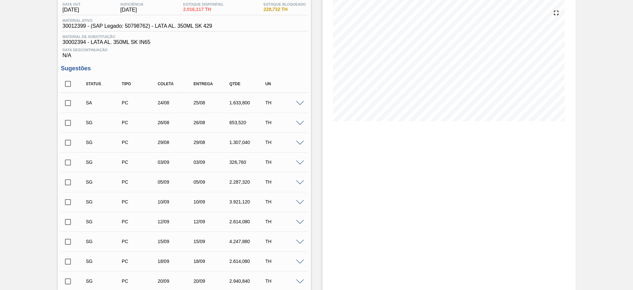
scroll to position [70, 0]
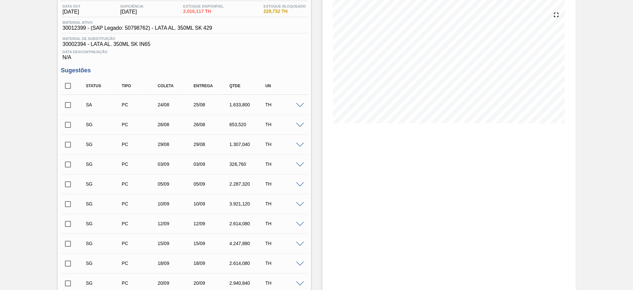
click at [67, 103] on input "checkbox" at bounding box center [68, 105] width 14 height 14
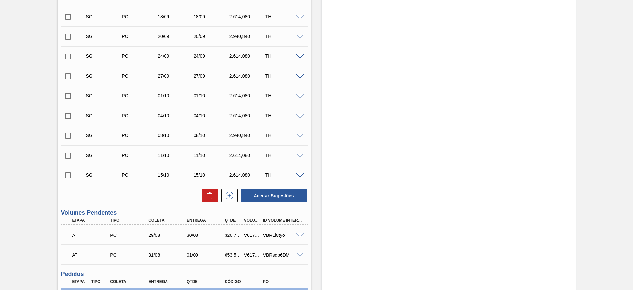
scroll to position [317, 0]
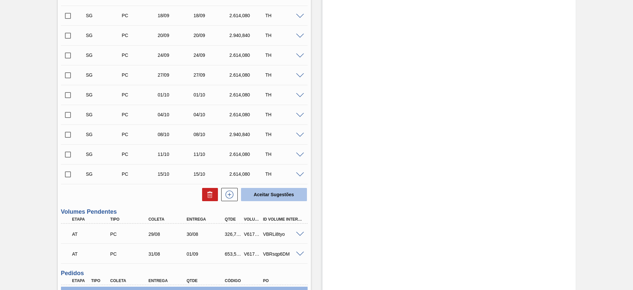
click at [283, 192] on button "Aceitar Sugestões" at bounding box center [274, 194] width 66 height 13
checkbox input "false"
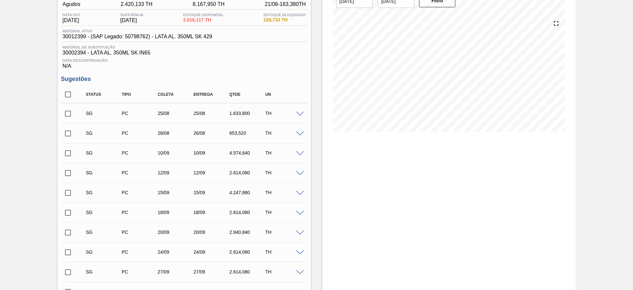
scroll to position [0, 0]
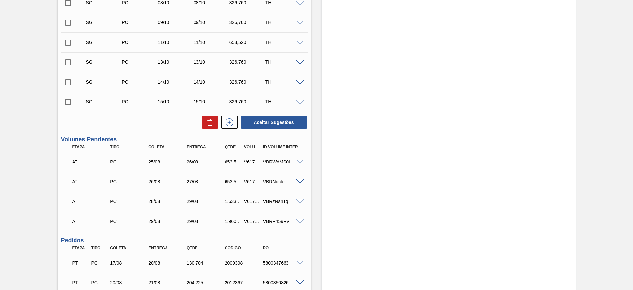
scroll to position [445, 0]
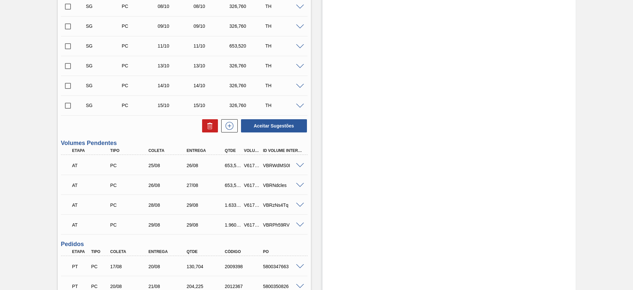
click at [300, 165] on span at bounding box center [300, 165] width 8 height 5
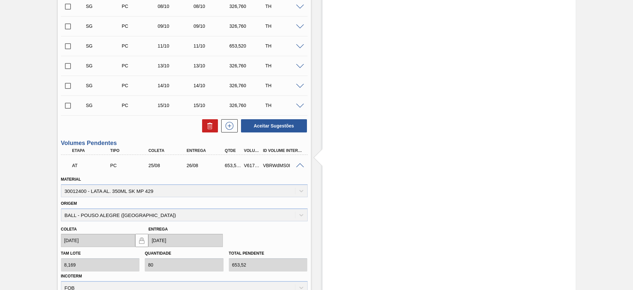
click at [300, 165] on span at bounding box center [300, 165] width 8 height 5
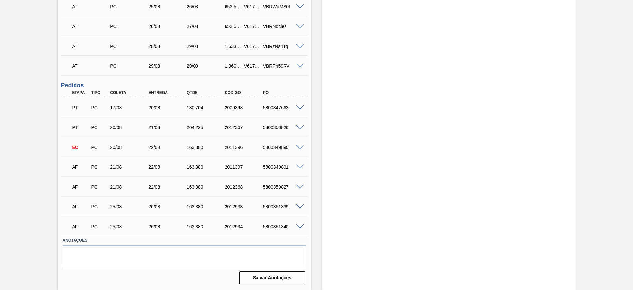
scroll to position [505, 0]
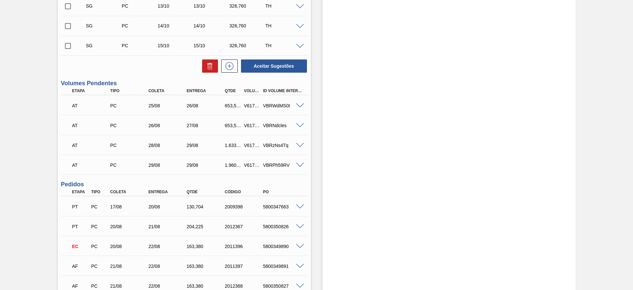
click at [297, 126] on span at bounding box center [300, 125] width 8 height 5
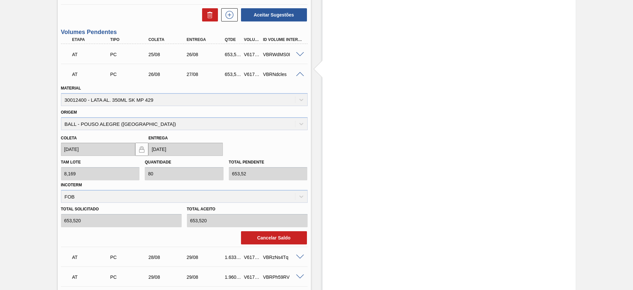
scroll to position [604, 0]
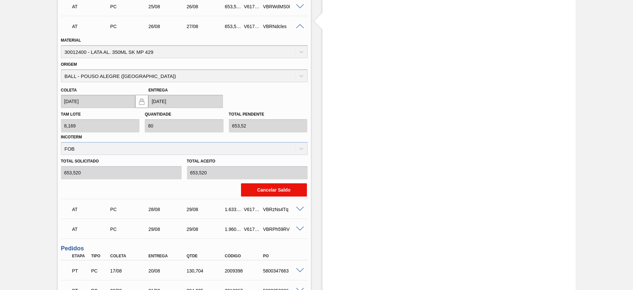
click at [275, 191] on button "Cancelar Saldo" at bounding box center [274, 189] width 66 height 13
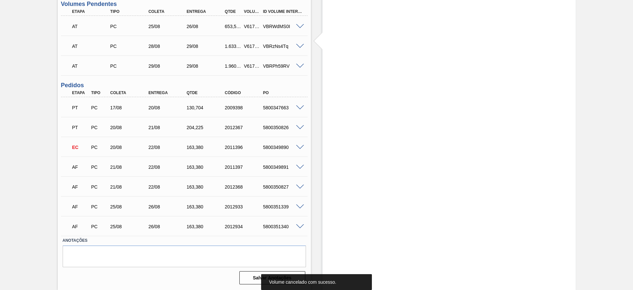
scroll to position [584, 0]
click at [299, 46] on span at bounding box center [300, 46] width 8 height 5
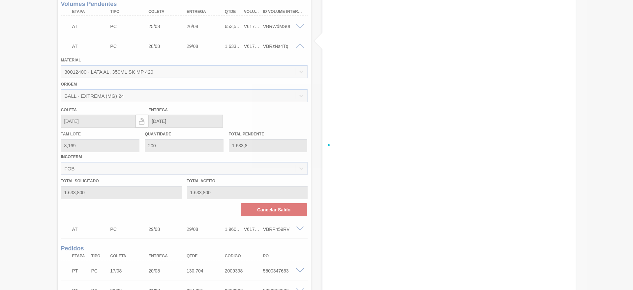
scroll to position [604, 0]
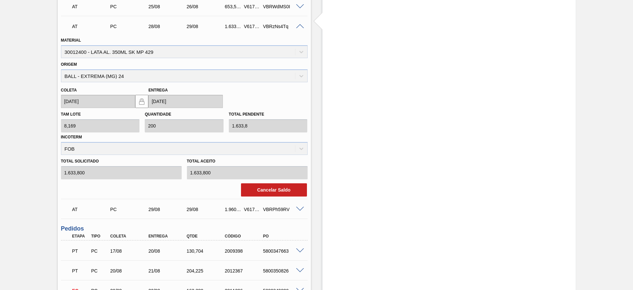
click at [299, 26] on span at bounding box center [300, 26] width 8 height 5
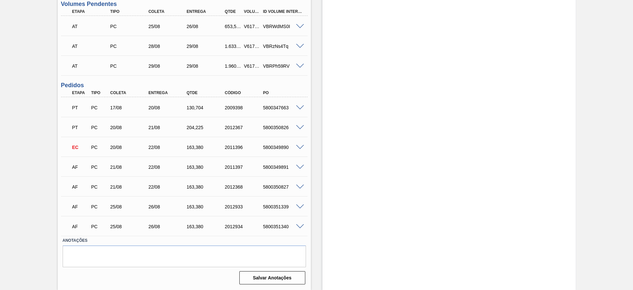
scroll to position [584, 0]
click at [299, 47] on span at bounding box center [300, 46] width 8 height 5
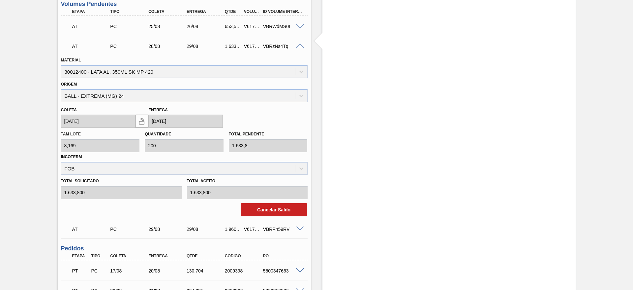
scroll to position [604, 0]
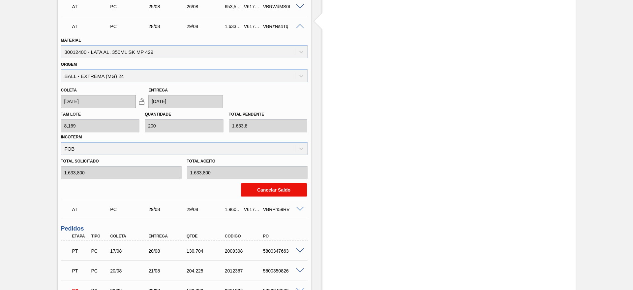
click at [258, 188] on button "Cancelar Saldo" at bounding box center [274, 189] width 66 height 13
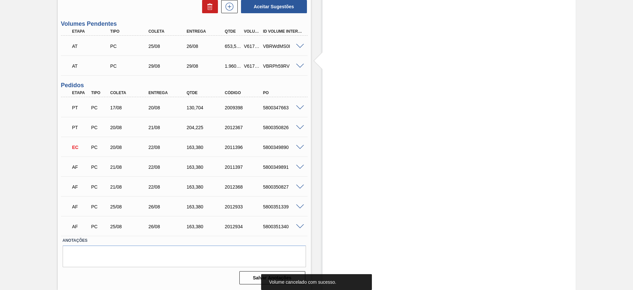
scroll to position [564, 0]
click at [302, 66] on span at bounding box center [300, 66] width 8 height 5
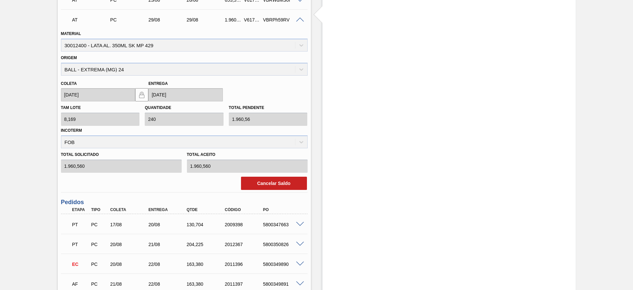
scroll to position [554, 0]
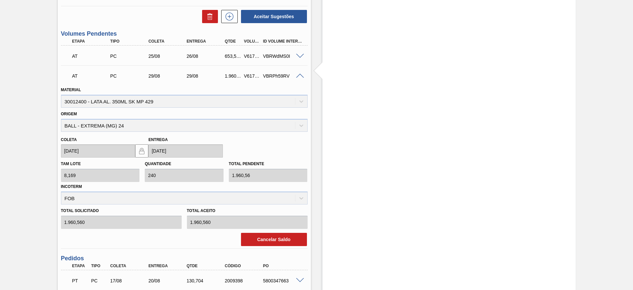
click at [301, 78] on div "VBRPh59RV" at bounding box center [283, 75] width 43 height 5
click at [299, 75] on span at bounding box center [300, 76] width 8 height 5
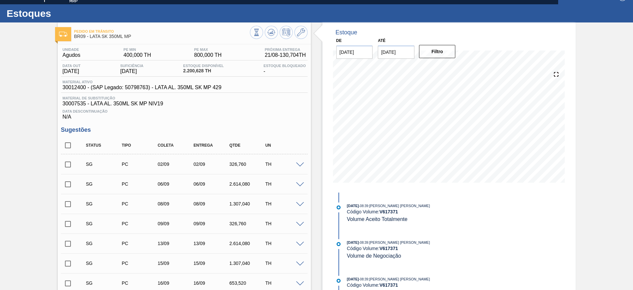
scroll to position [10, 0]
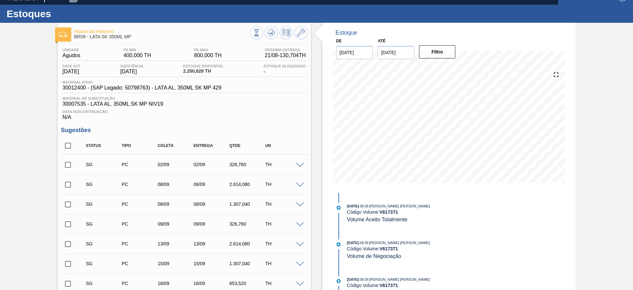
click at [299, 163] on span at bounding box center [300, 165] width 8 height 5
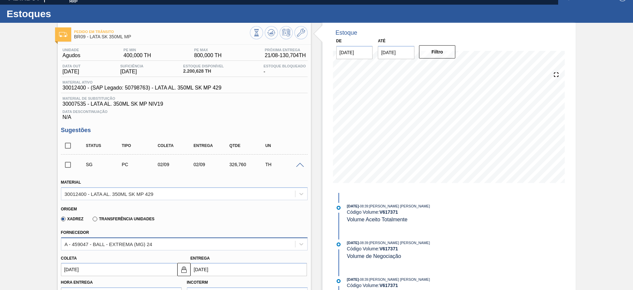
click at [145, 242] on div "A - 459047 - BALL - EXTREMA (MG) 24" at bounding box center [184, 243] width 247 height 13
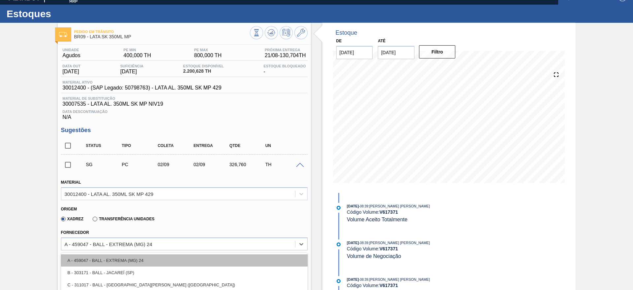
scroll to position [40, 0]
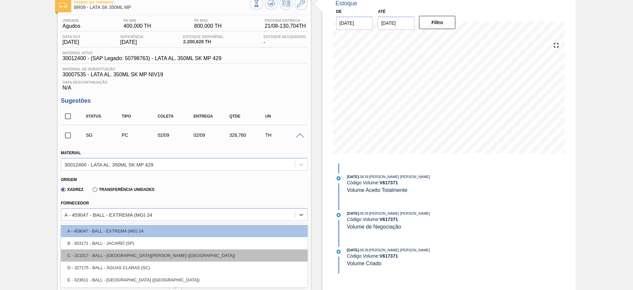
click at [138, 251] on div "C - 311017 - BALL - TRÊS RIOS (RJ)" at bounding box center [184, 255] width 247 height 12
type input "[DATE]"
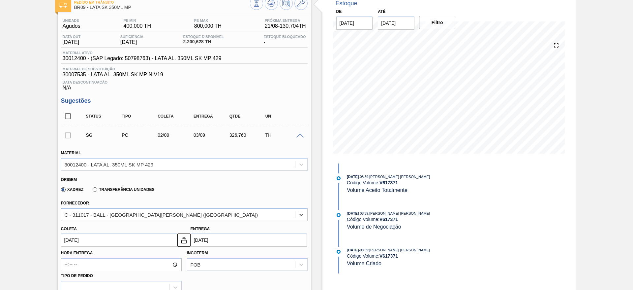
click at [202, 243] on input "[DATE]" at bounding box center [249, 239] width 116 height 13
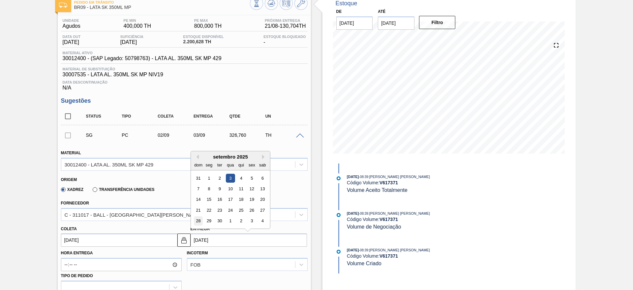
click at [200, 221] on div "28" at bounding box center [198, 220] width 9 height 9
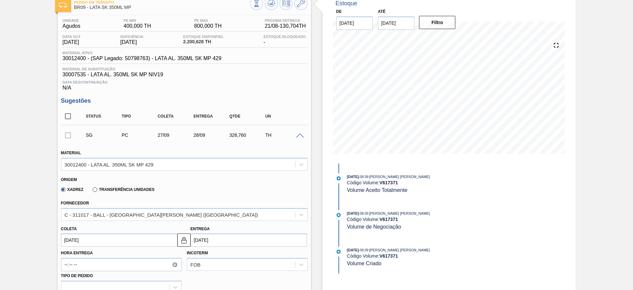
type input "[DATE]"
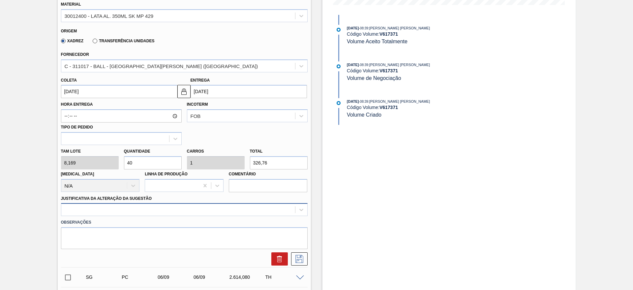
click at [139, 213] on div at bounding box center [184, 209] width 247 height 13
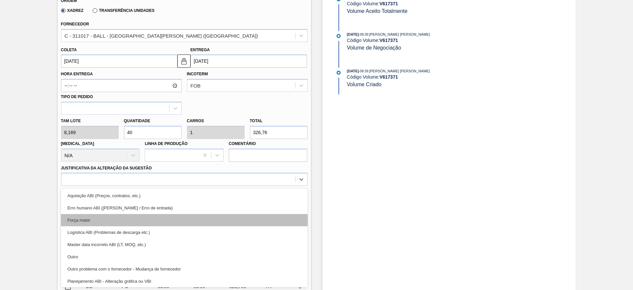
click at [86, 218] on div "Força maior" at bounding box center [184, 220] width 247 height 12
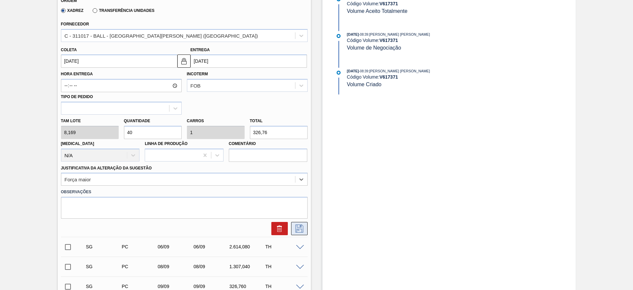
click at [296, 228] on icon at bounding box center [299, 228] width 11 height 8
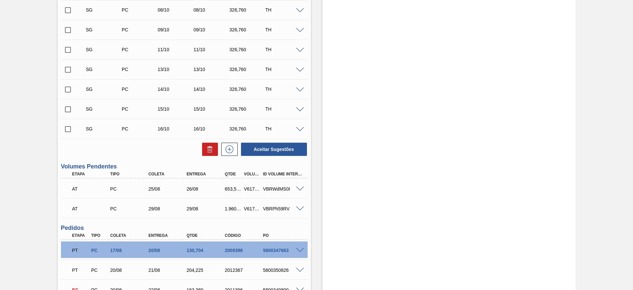
scroll to position [515, 0]
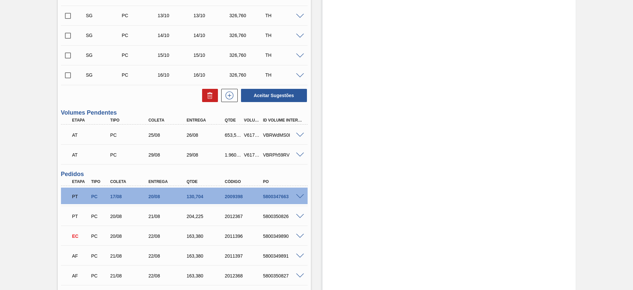
click at [301, 236] on span at bounding box center [300, 235] width 8 height 5
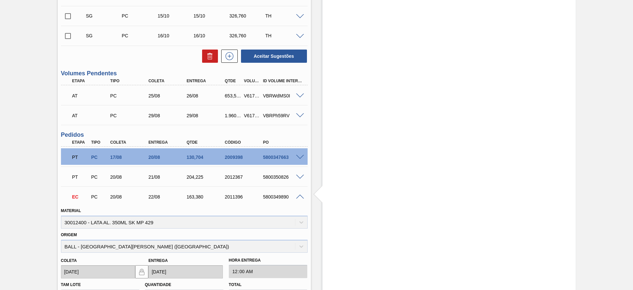
scroll to position [713, 0]
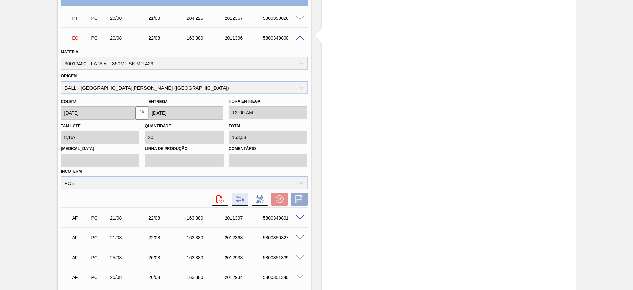
click at [243, 201] on icon at bounding box center [240, 199] width 11 height 8
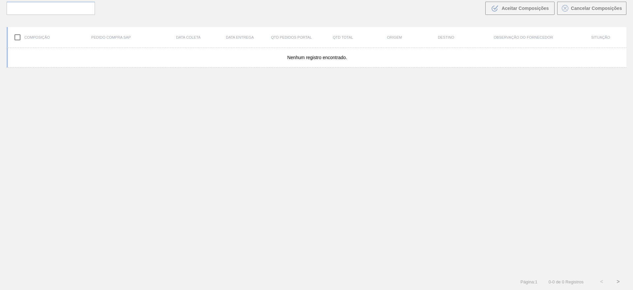
scroll to position [47, 0]
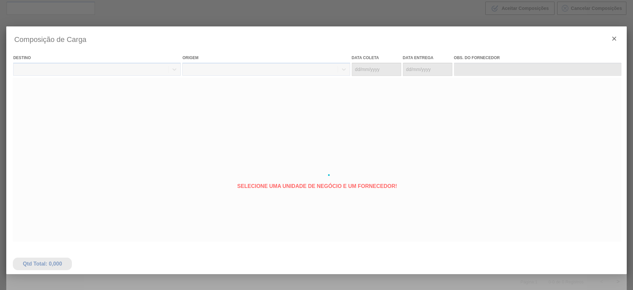
type coleta "[DATE]"
type entrega "[DATE]"
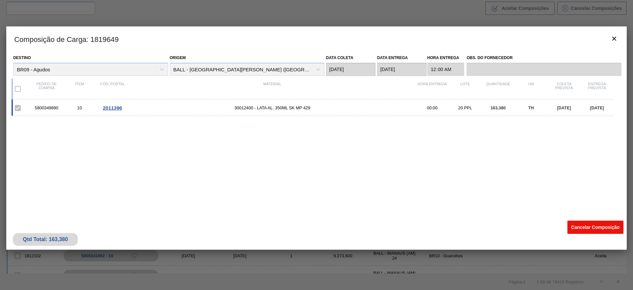
click at [588, 223] on button "Cancelar Composição" at bounding box center [596, 226] width 56 height 13
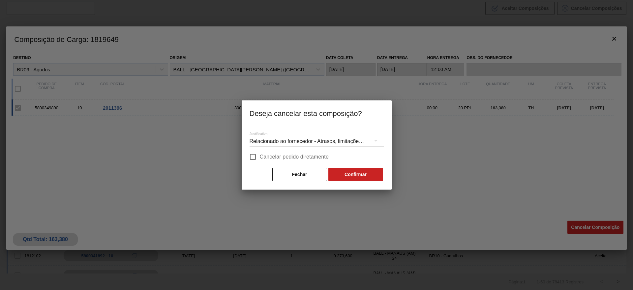
click at [275, 155] on span "Cancelar pedido diretamente" at bounding box center [294, 157] width 69 height 8
click at [260, 155] on input "Cancelar pedido diretamente" at bounding box center [253, 157] width 14 height 14
checkbox input "true"
click at [368, 177] on button "Confirmar" at bounding box center [355, 174] width 55 height 13
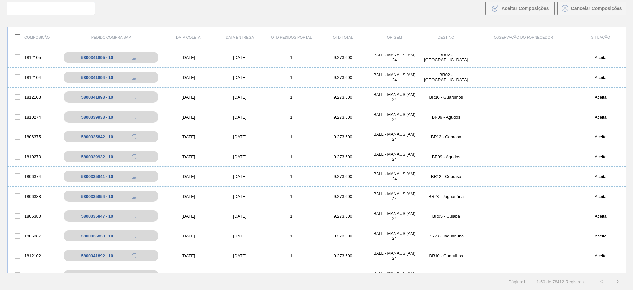
click at [364, 14] on div "Buscar .b{fill:var(--color-action-default)} Aceitar Composições Cancelar Compos…" at bounding box center [316, 3] width 633 height 36
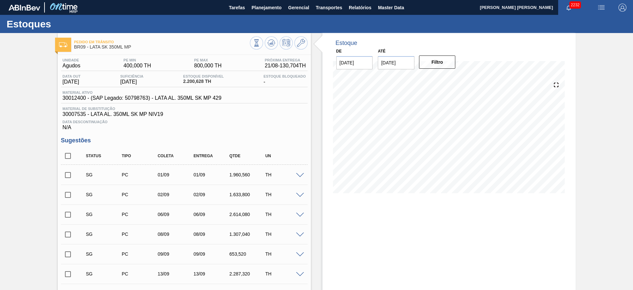
click at [259, 108] on span "Material de Substituição" at bounding box center [184, 109] width 243 height 4
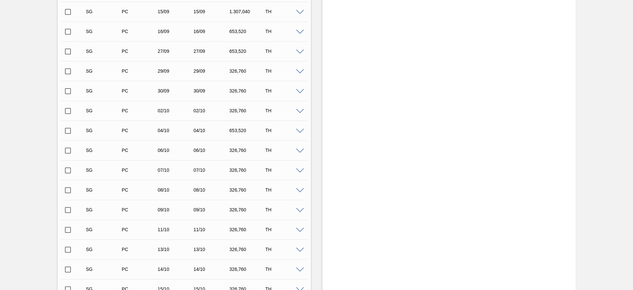
scroll to position [148, 0]
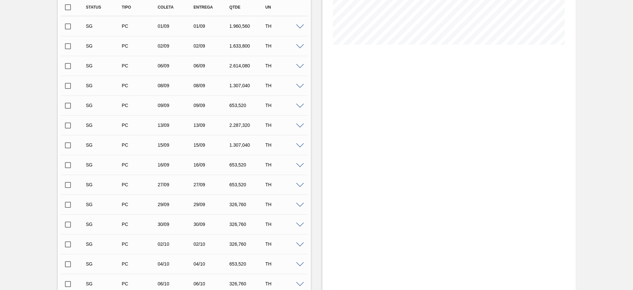
click at [299, 26] on span at bounding box center [300, 26] width 8 height 5
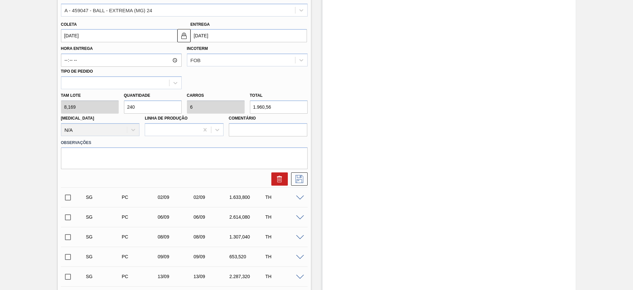
scroll to position [198, 0]
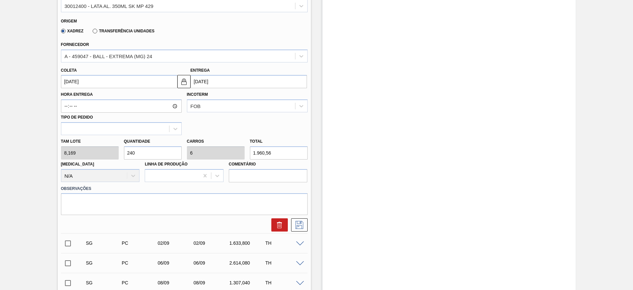
click at [105, 153] on div "Tam lote 8,169 Quantidade 240 Carros 6 Total 1.960,56 Doca N/A Linha de Produçã…" at bounding box center [184, 158] width 252 height 47
type input "4"
type input "0,1"
type input "32,676"
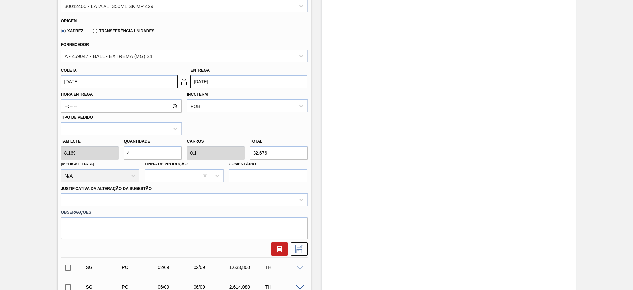
type input "40"
type input "1"
type input "326,76"
type input "40"
click at [120, 62] on div "A - 459047 - BALL - EXTREMA (MG) 24" at bounding box center [184, 55] width 247 height 13
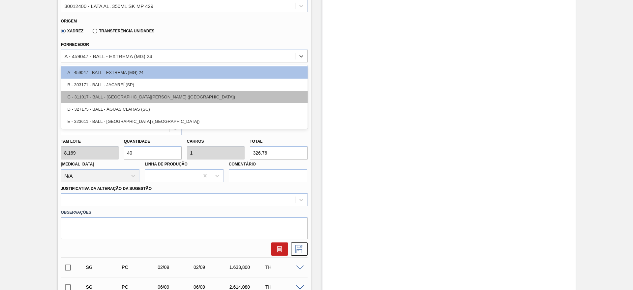
click at [131, 95] on div "C - 311017 - BALL - TRÊS RIOS (RJ)" at bounding box center [184, 97] width 247 height 12
type input "[DATE]"
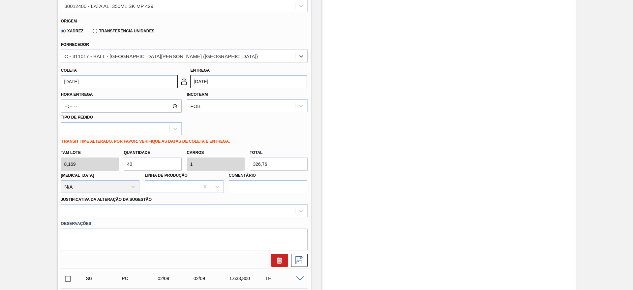
click at [212, 83] on input "[DATE]" at bounding box center [249, 81] width 116 height 13
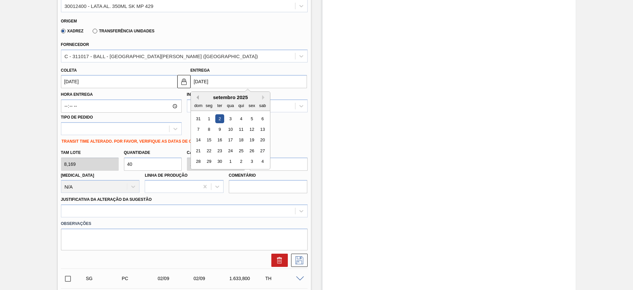
click at [197, 98] on button "Previous Month" at bounding box center [196, 97] width 5 height 5
click at [241, 160] on div "28" at bounding box center [240, 161] width 9 height 9
type input "[DATE]"
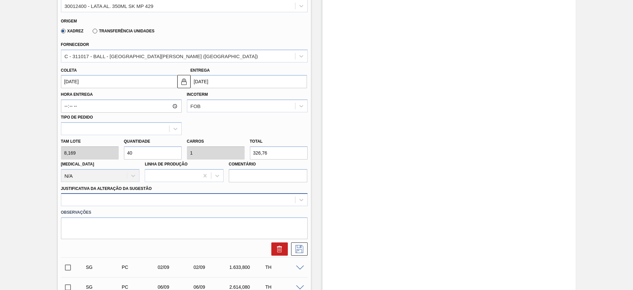
click at [163, 201] on div at bounding box center [184, 199] width 247 height 13
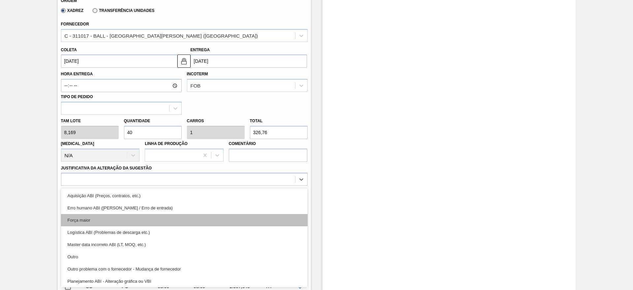
click at [105, 221] on div "Força maior" at bounding box center [184, 220] width 247 height 12
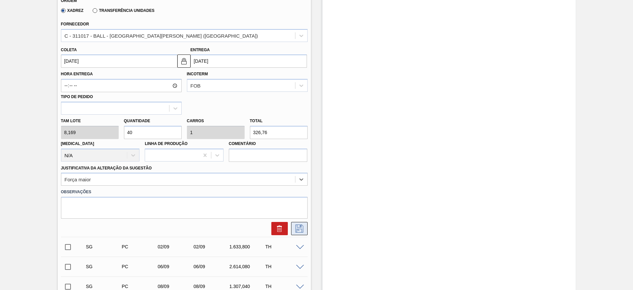
click at [298, 230] on icon at bounding box center [299, 228] width 11 height 8
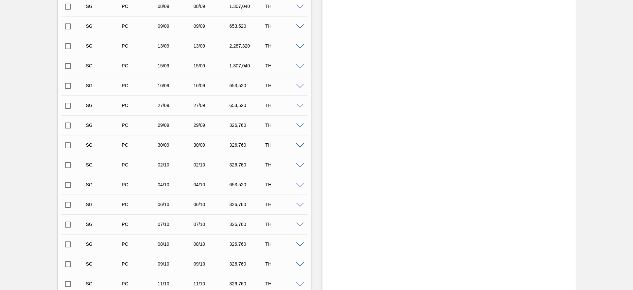
scroll to position [119, 0]
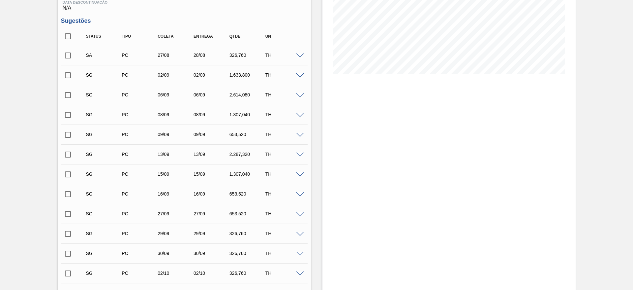
click at [301, 75] on span at bounding box center [300, 75] width 8 height 5
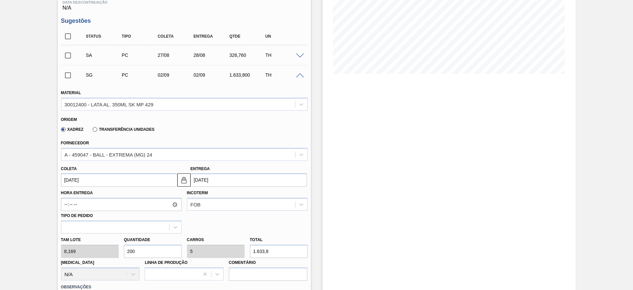
drag, startPoint x: 157, startPoint y: 249, endPoint x: 117, endPoint y: 243, distance: 40.1
click at [117, 243] on div "Tam lote 8,169 Quantidade 200 Carros 5 Total 1.633,8 [MEDICAL_DATA] N/A Linha d…" at bounding box center [184, 256] width 252 height 47
type input "1"
type input "0,025"
type input "8,169"
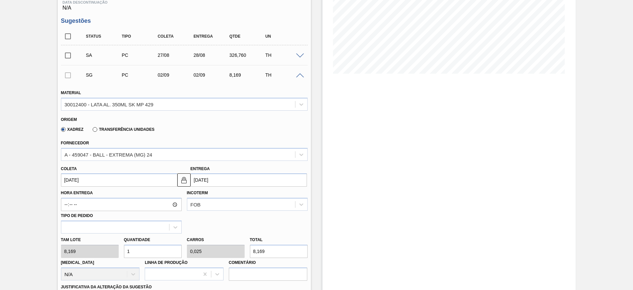
type input "12"
type input "0,3"
type input "98,028"
type input "120"
type input "3"
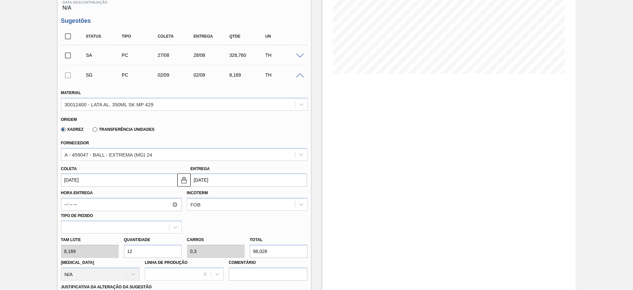
type input "980,28"
type input "120"
click at [213, 181] on input "[DATE]" at bounding box center [249, 179] width 116 height 13
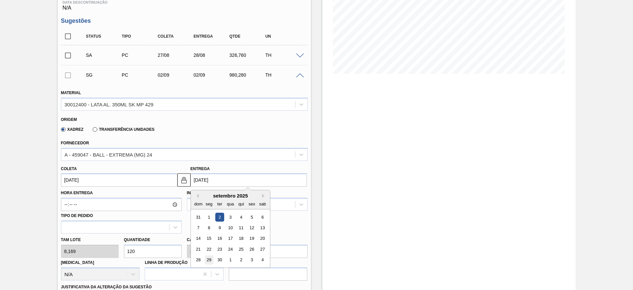
click at [207, 257] on div "29" at bounding box center [208, 259] width 9 height 9
type input "[DATE]"
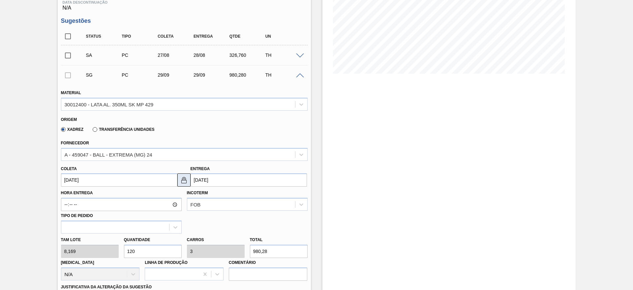
click at [184, 181] on img at bounding box center [184, 180] width 8 height 8
click at [130, 179] on input "[DATE]" at bounding box center [119, 179] width 116 height 13
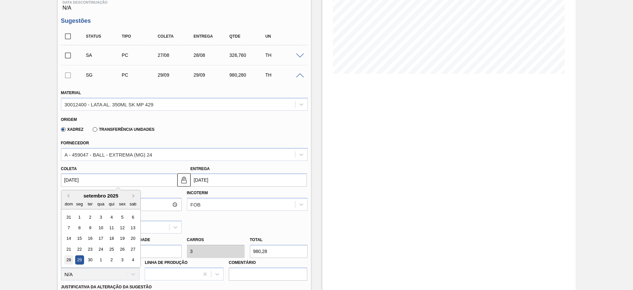
click at [70, 259] on div "28" at bounding box center [68, 259] width 9 height 9
type input "28/09/2025"
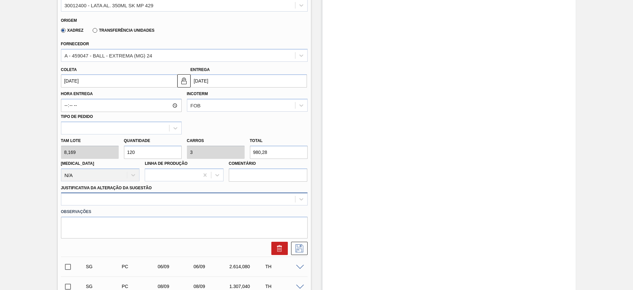
click at [155, 202] on div at bounding box center [184, 198] width 247 height 13
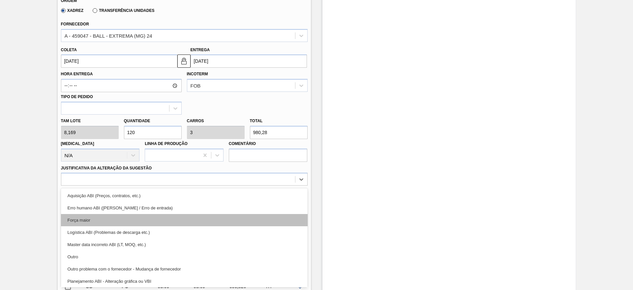
click at [86, 218] on div "Força maior" at bounding box center [184, 220] width 247 height 12
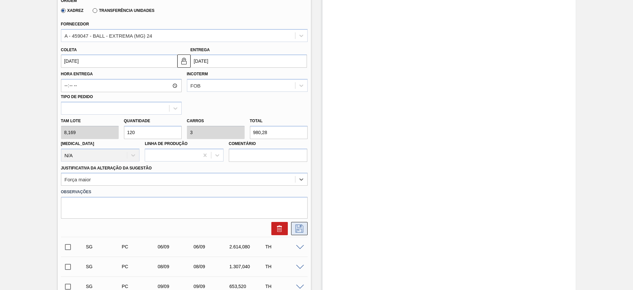
click at [303, 227] on icon at bounding box center [299, 228] width 11 height 8
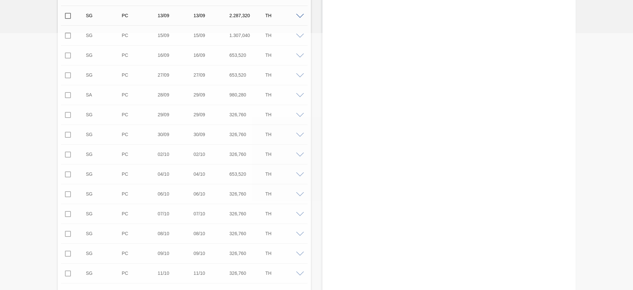
scroll to position [0, 0]
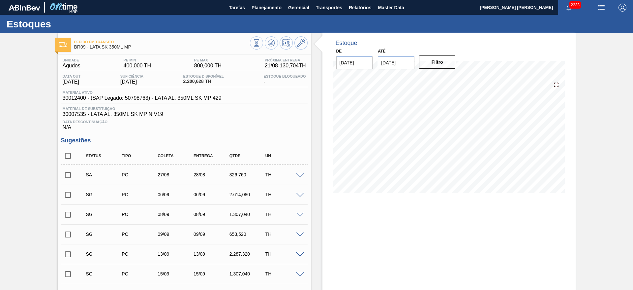
click at [66, 174] on input "checkbox" at bounding box center [68, 175] width 14 height 14
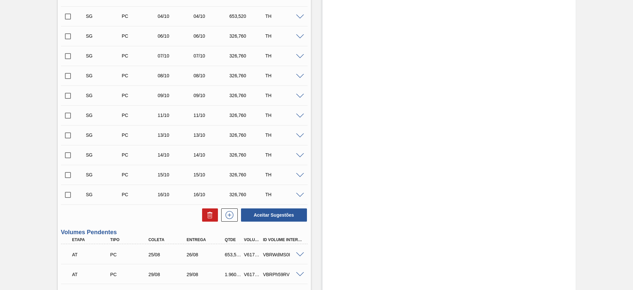
scroll to position [445, 0]
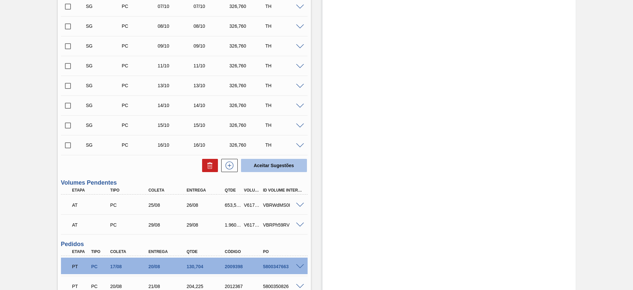
click at [251, 162] on button "Aceitar Sugestões" at bounding box center [274, 165] width 66 height 13
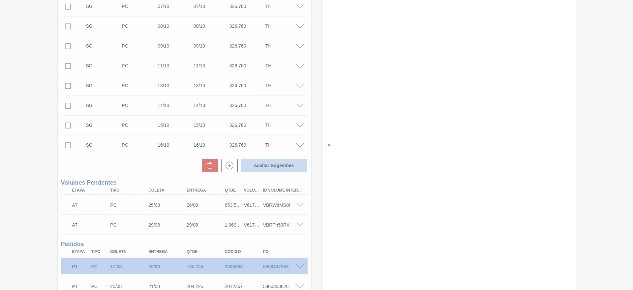
checkbox input "false"
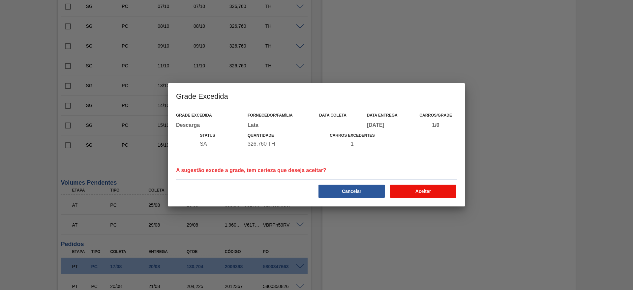
click at [422, 186] on button "Aceitar" at bounding box center [423, 190] width 66 height 13
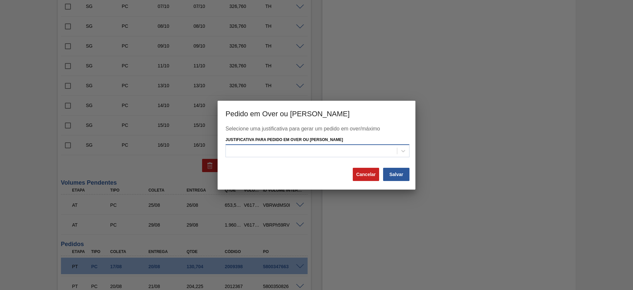
click at [361, 149] on div at bounding box center [311, 151] width 171 height 10
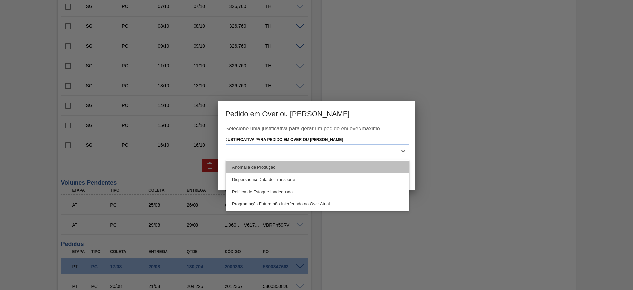
click at [279, 164] on div "Anomalia de Produção" at bounding box center [318, 167] width 184 height 12
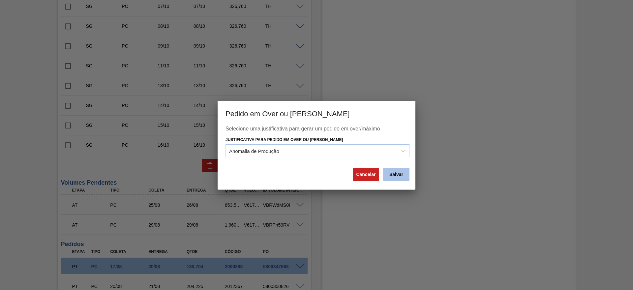
click at [400, 179] on button "Salvar" at bounding box center [396, 174] width 26 height 13
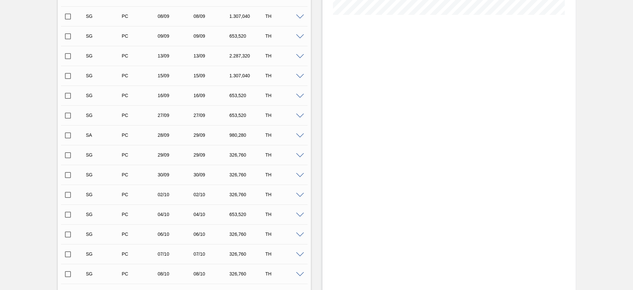
scroll to position [0, 0]
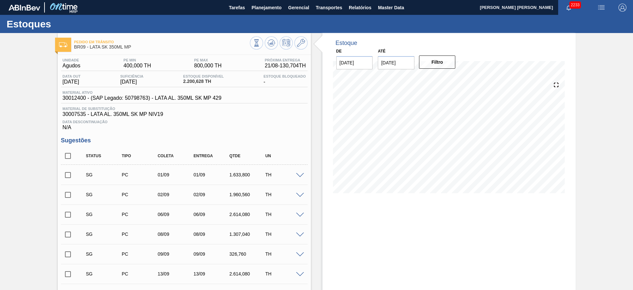
click at [301, 176] on span at bounding box center [300, 175] width 8 height 5
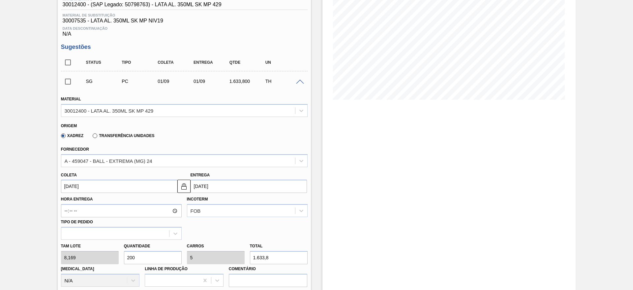
scroll to position [99, 0]
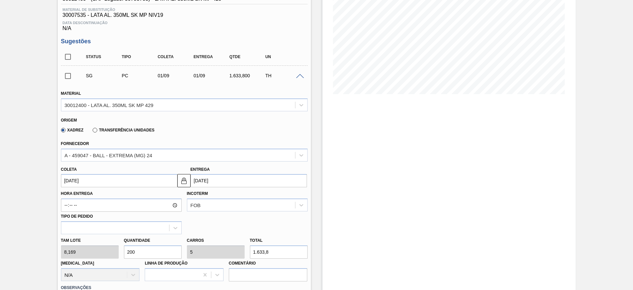
drag, startPoint x: 148, startPoint y: 248, endPoint x: 115, endPoint y: 243, distance: 33.7
click at [115, 243] on div "[PERSON_NAME] 8,169 Quantidade 200 Carros 5 Total 1.633,8 [MEDICAL_DATA] N/A Li…" at bounding box center [184, 257] width 252 height 47
type input "1"
type input "0,025"
type input "8,169"
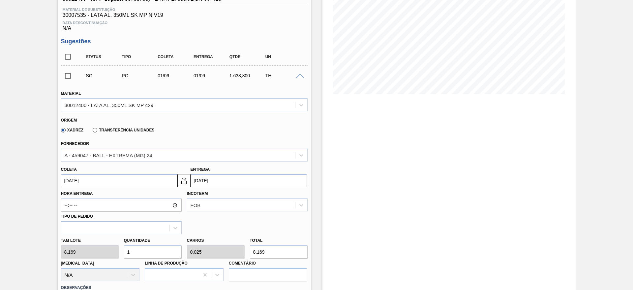
type input "12"
type input "0,3"
type input "98,028"
type input "120"
type input "3"
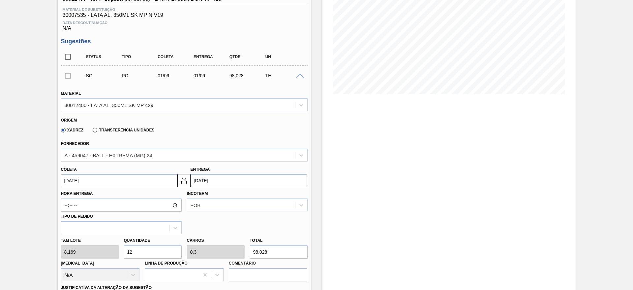
type input "980,28"
type input "120"
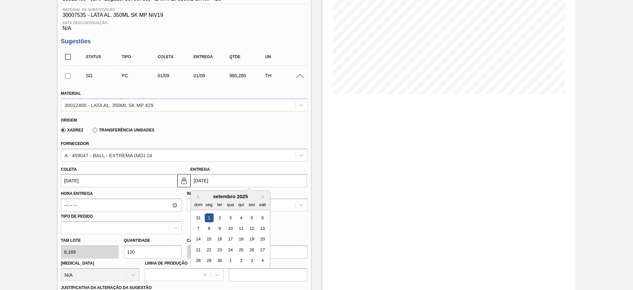
click at [214, 184] on input "[DATE]" at bounding box center [249, 180] width 116 height 13
click at [208, 258] on div "29" at bounding box center [208, 260] width 9 height 9
type input "[DATE]"
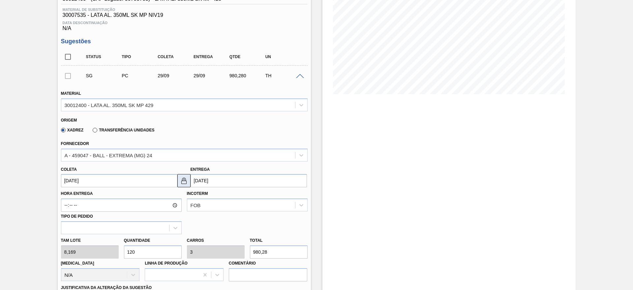
click at [182, 182] on img at bounding box center [184, 180] width 8 height 8
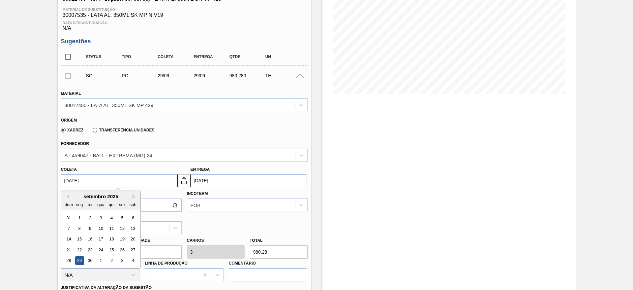
click at [124, 183] on input "[DATE]" at bounding box center [119, 180] width 116 height 13
click at [70, 261] on div "28" at bounding box center [68, 260] width 9 height 9
type input "[DATE]"
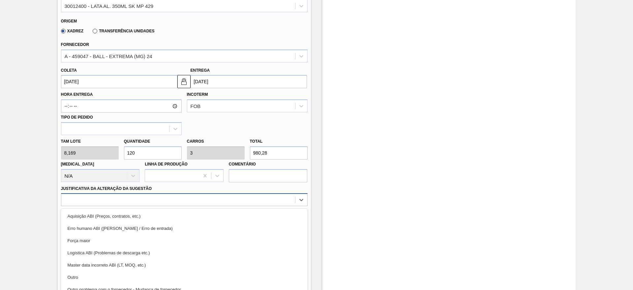
click at [128, 197] on div "option Aquisição ABI (Preços, contratos, etc.) focused, 1 of 18. 18 results ava…" at bounding box center [184, 199] width 247 height 13
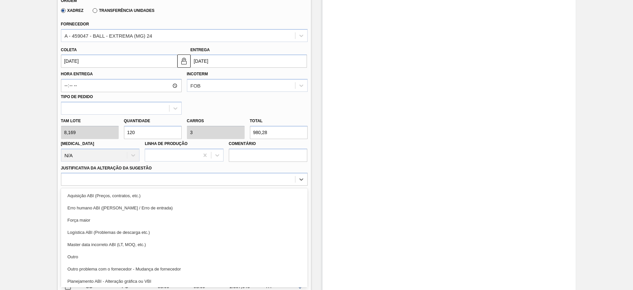
click at [98, 220] on div "Força maior" at bounding box center [184, 220] width 247 height 12
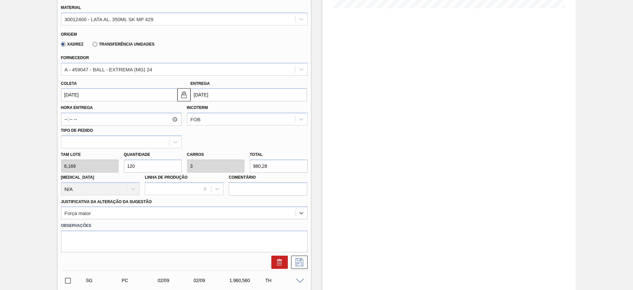
scroll to position [169, 0]
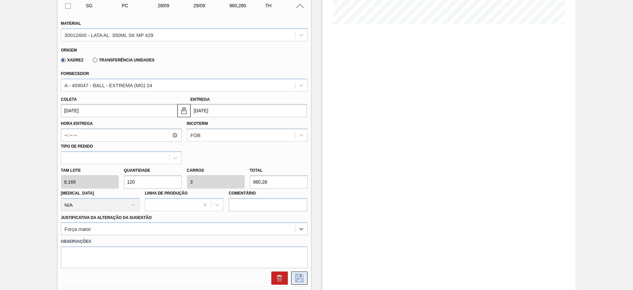
click at [304, 275] on icon at bounding box center [299, 278] width 11 height 8
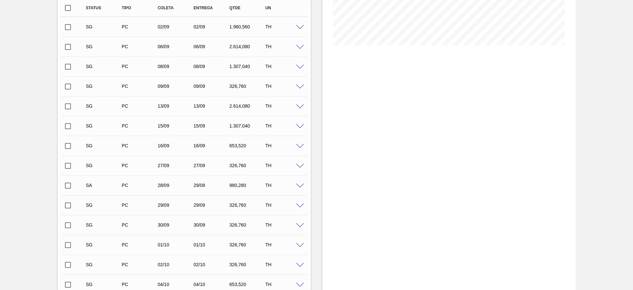
scroll to position [148, 0]
click at [299, 26] on span at bounding box center [300, 26] width 8 height 5
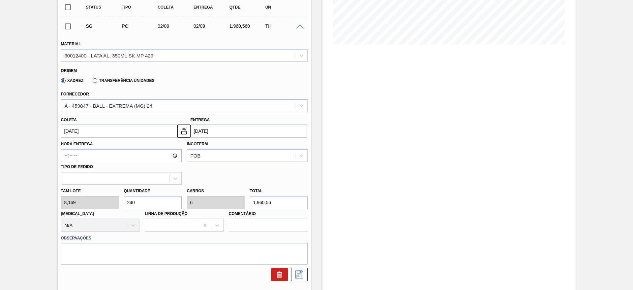
click at [298, 26] on span at bounding box center [300, 26] width 8 height 5
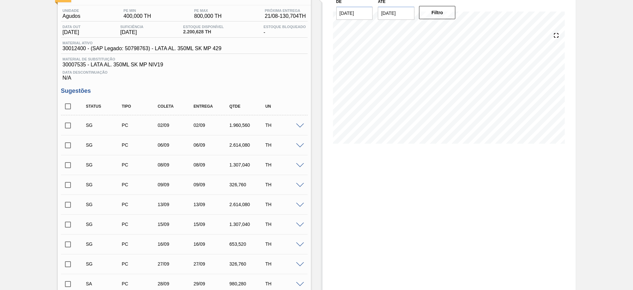
scroll to position [0, 0]
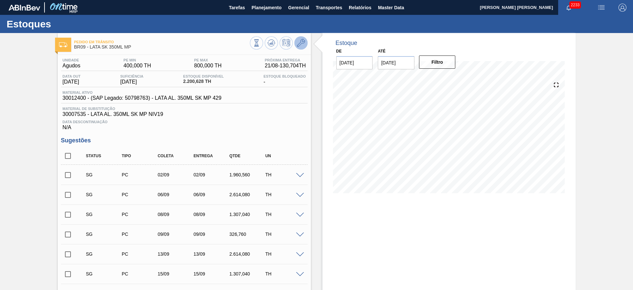
click at [297, 42] on icon at bounding box center [301, 43] width 8 height 8
click at [302, 174] on span at bounding box center [300, 175] width 8 height 5
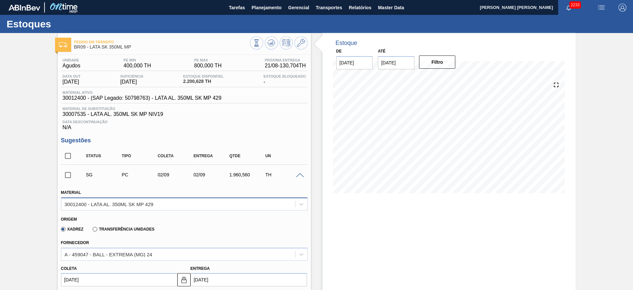
scroll to position [49, 0]
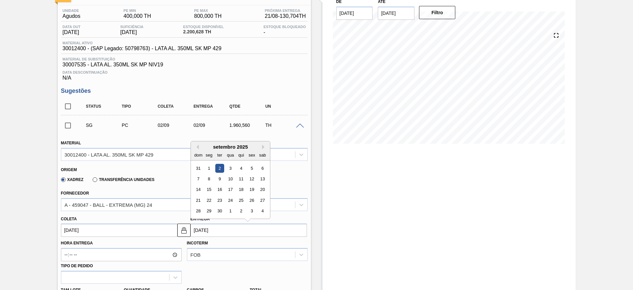
click at [203, 230] on input "[DATE]" at bounding box center [249, 229] width 116 height 13
click at [209, 211] on div "29" at bounding box center [208, 210] width 9 height 9
type input "[DATE]"
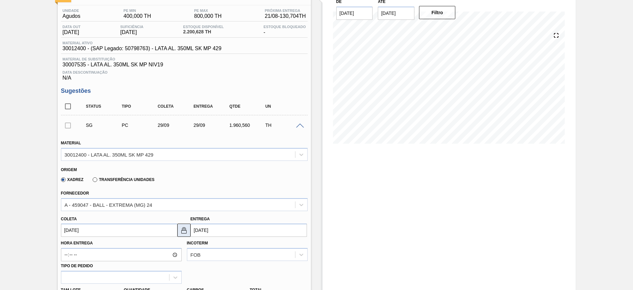
click at [182, 228] on img at bounding box center [184, 230] width 8 height 8
click at [164, 229] on input "[DATE]" at bounding box center [119, 229] width 116 height 13
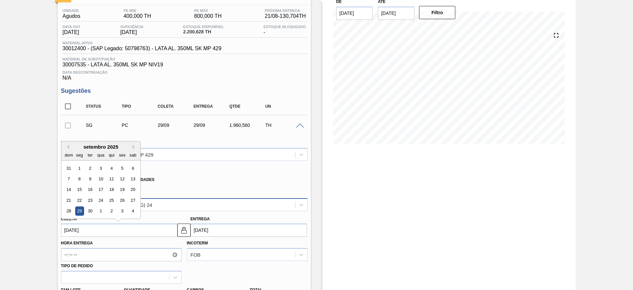
drag, startPoint x: 68, startPoint y: 207, endPoint x: 73, endPoint y: 206, distance: 4.3
click at [69, 207] on div "28" at bounding box center [68, 210] width 9 height 9
type input "[DATE]"
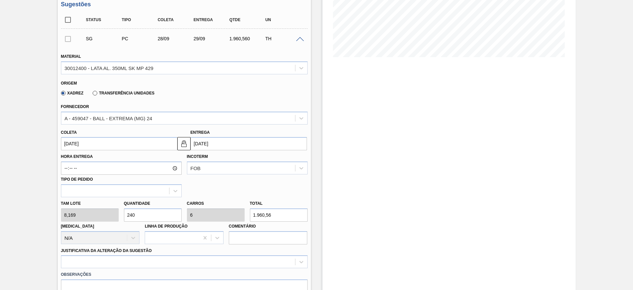
scroll to position [148, 0]
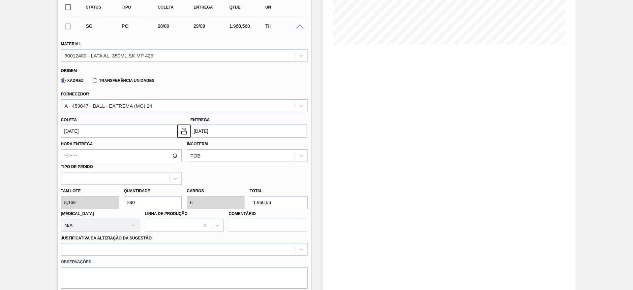
click at [112, 201] on div "Tam lote 8,169 Quantidade 240 Carros 6 Total 1.960,56 Doca N/A Linha de Produçã…" at bounding box center [184, 207] width 252 height 47
type input "1"
type input "0,025"
type input "8,169"
type input "12"
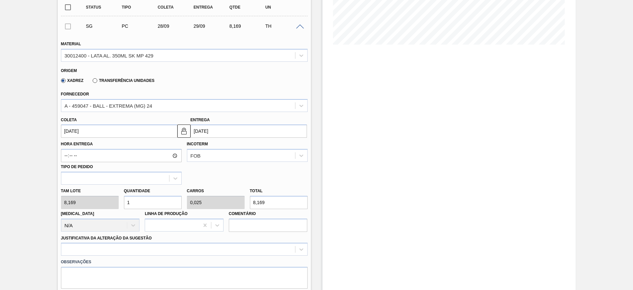
type input "0,3"
type input "98,028"
type input "120"
type input "3"
type input "980,28"
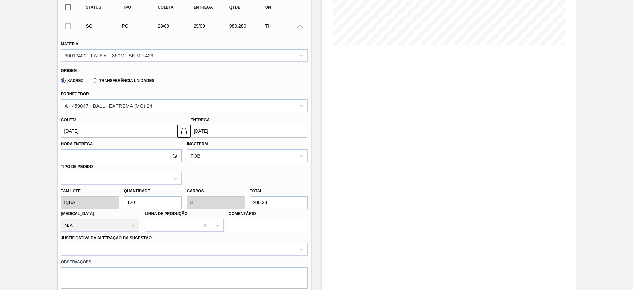
type input "120"
click at [144, 247] on div at bounding box center [184, 248] width 247 height 13
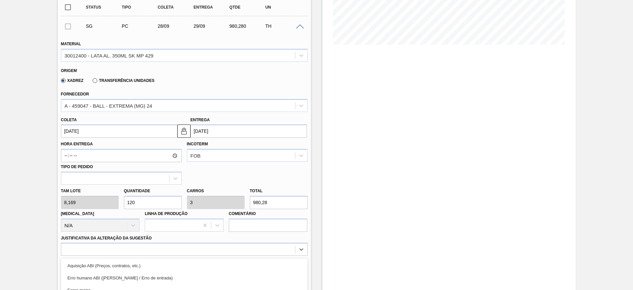
scroll to position [218, 0]
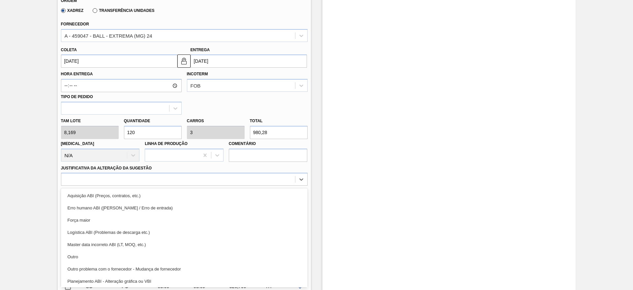
click at [72, 217] on div "Força maior" at bounding box center [184, 220] width 247 height 12
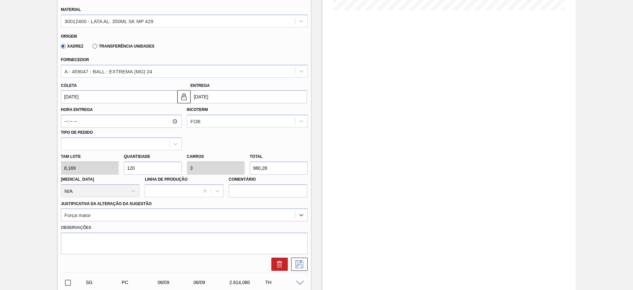
scroll to position [169, 0]
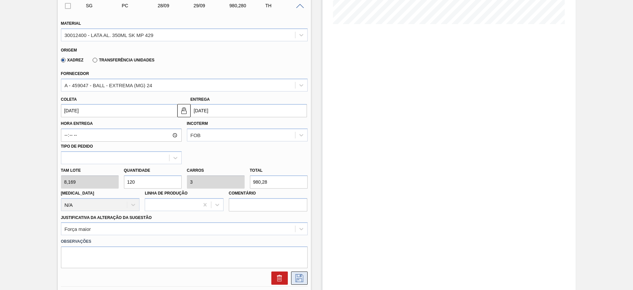
click at [301, 278] on icon at bounding box center [299, 278] width 11 height 8
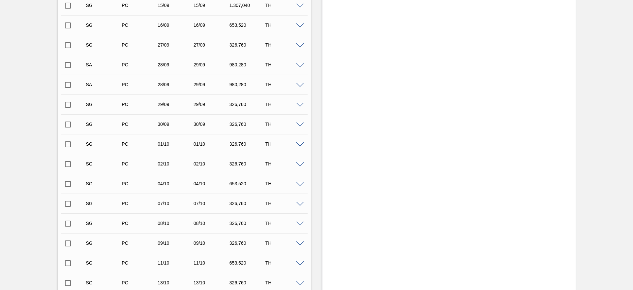
scroll to position [148, 0]
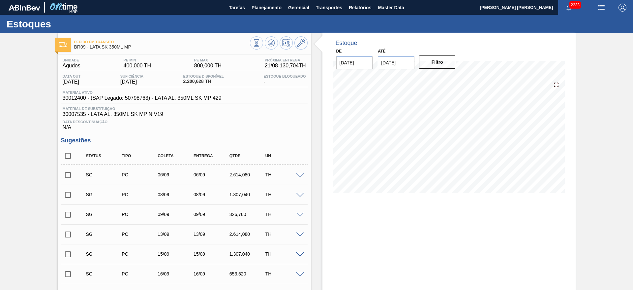
click at [296, 173] on span at bounding box center [300, 175] width 8 height 5
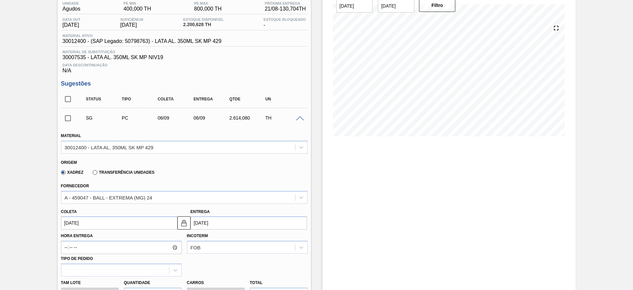
scroll to position [99, 0]
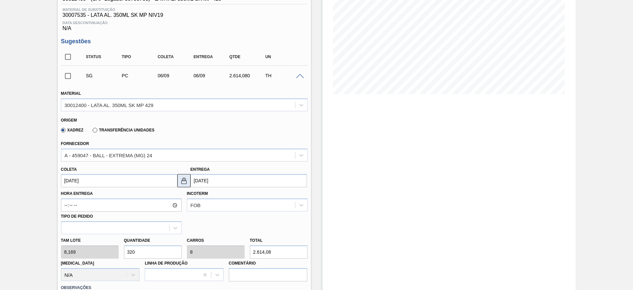
click at [183, 186] on button at bounding box center [183, 180] width 13 height 13
click at [205, 179] on input "[DATE]" at bounding box center [249, 180] width 116 height 13
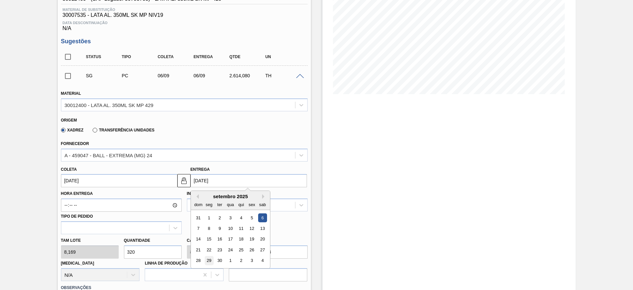
click at [210, 260] on div "29" at bounding box center [208, 260] width 9 height 9
type input "[DATE]"
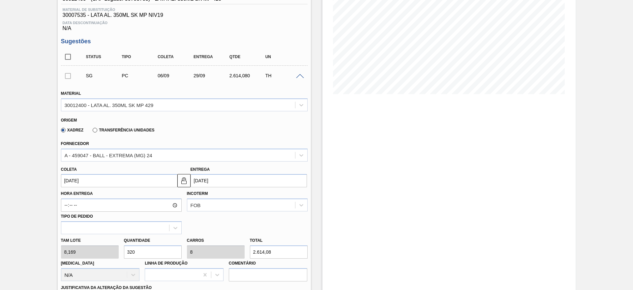
click at [136, 183] on input "[DATE]" at bounding box center [119, 180] width 116 height 13
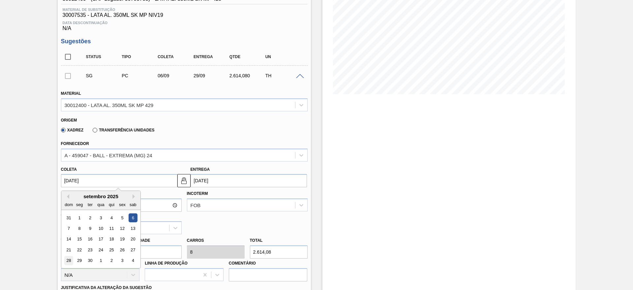
click at [71, 261] on div "28" at bounding box center [68, 260] width 9 height 9
type input "[DATE]"
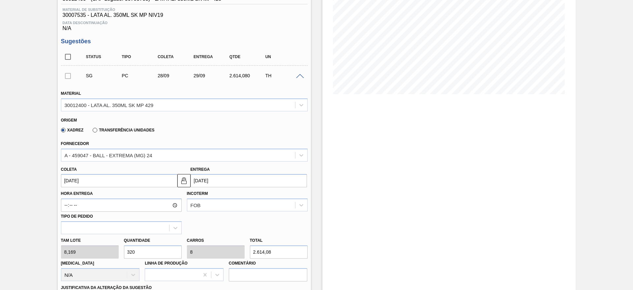
drag, startPoint x: 135, startPoint y: 250, endPoint x: 119, endPoint y: 247, distance: 15.8
click at [119, 247] on div "[PERSON_NAME] 8,169 Quantidade 320 Carros 8 Total 2.614,08 [MEDICAL_DATA] N/A L…" at bounding box center [184, 257] width 252 height 47
type input "1"
type input "0,025"
type input "8,169"
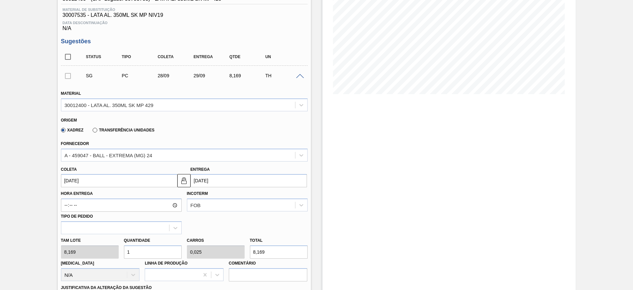
type input "12"
type input "0,3"
type input "98,028"
type input "120"
type input "3"
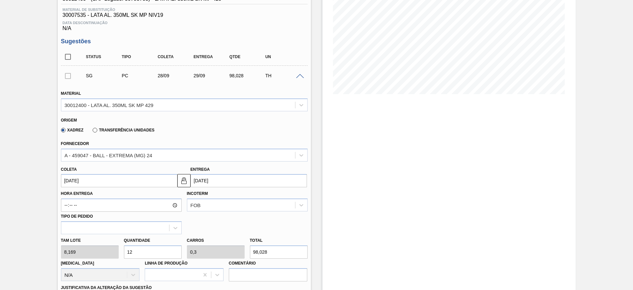
type input "980,28"
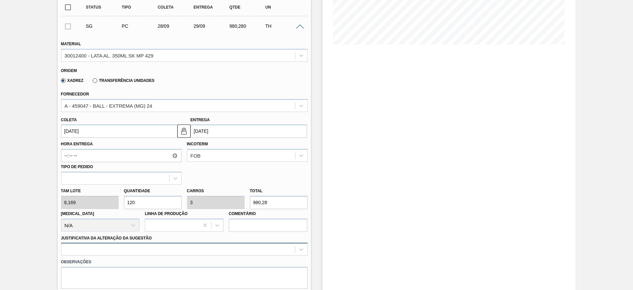
type input "120"
click at [118, 248] on div at bounding box center [184, 248] width 247 height 13
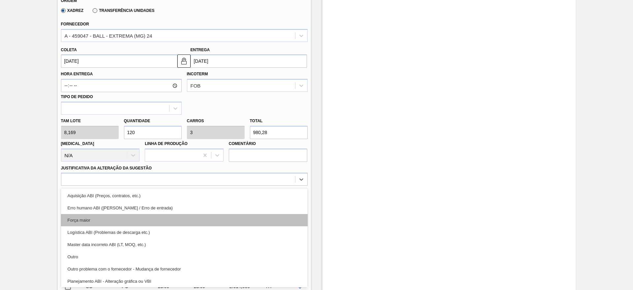
click at [94, 216] on div "Força maior" at bounding box center [184, 220] width 247 height 12
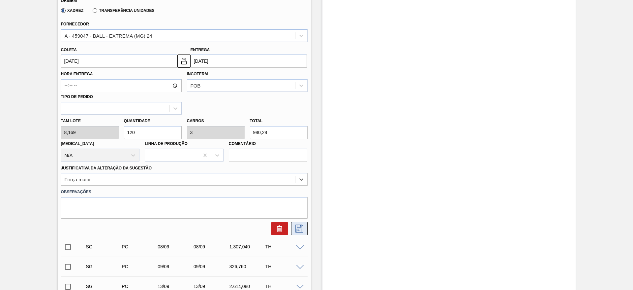
click at [306, 228] on button at bounding box center [299, 228] width 16 height 13
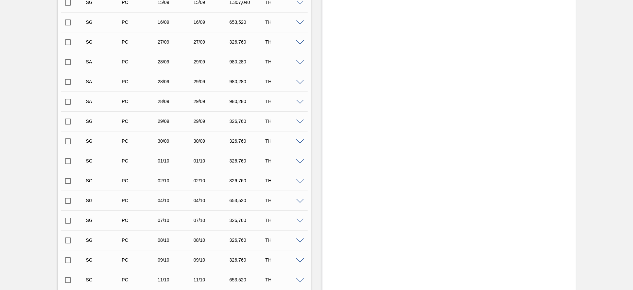
scroll to position [0, 0]
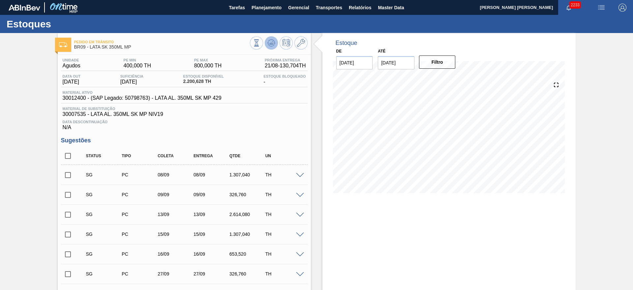
click at [260, 45] on icon at bounding box center [256, 42] width 7 height 7
click at [299, 176] on span at bounding box center [300, 175] width 8 height 5
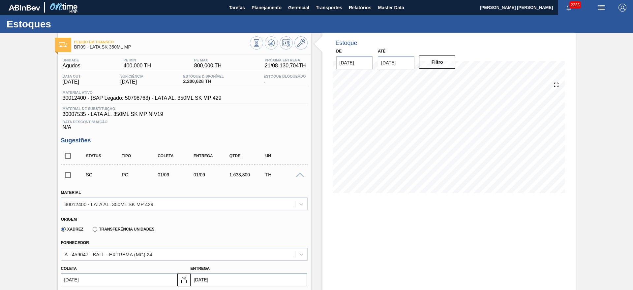
scroll to position [49, 0]
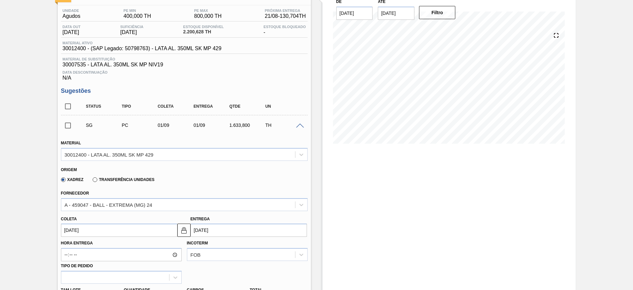
click at [207, 231] on input "[DATE]" at bounding box center [249, 229] width 116 height 13
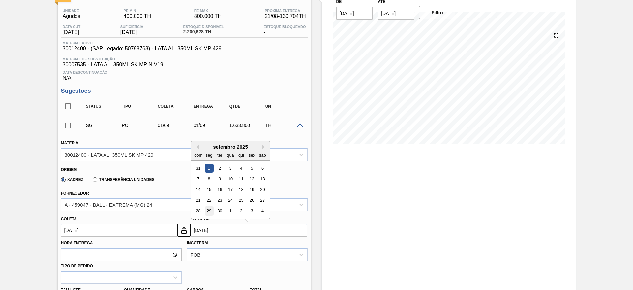
click at [212, 211] on div "29" at bounding box center [208, 210] width 9 height 9
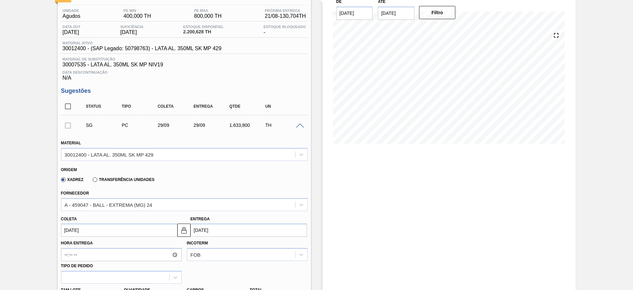
type input "[DATE]"
click at [183, 231] on img at bounding box center [184, 230] width 8 height 8
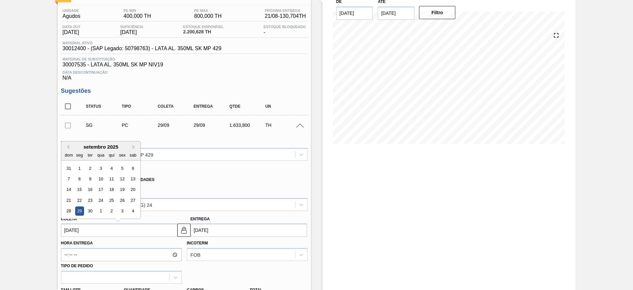
click at [133, 229] on input "[DATE]" at bounding box center [119, 229] width 116 height 13
click at [67, 212] on div "28" at bounding box center [68, 210] width 9 height 9
type input "28/09/2025"
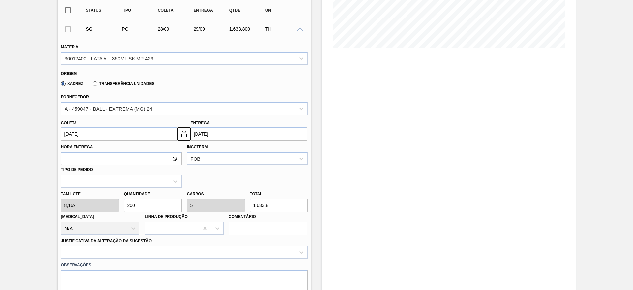
scroll to position [198, 0]
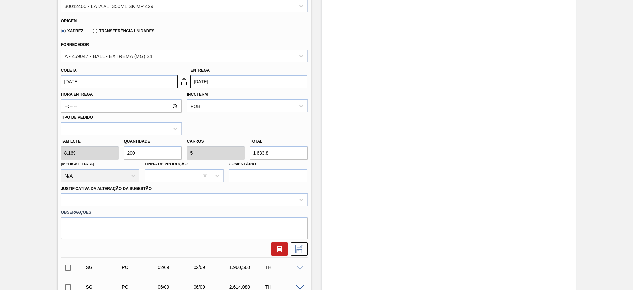
click at [112, 153] on div "Tam lote 8,169 Quantidade 200 Carros 5 Total 1.633,8 Doca N/A Linha de Produção…" at bounding box center [184, 158] width 252 height 47
type input "1"
type input "0,025"
type input "8,169"
type input "12"
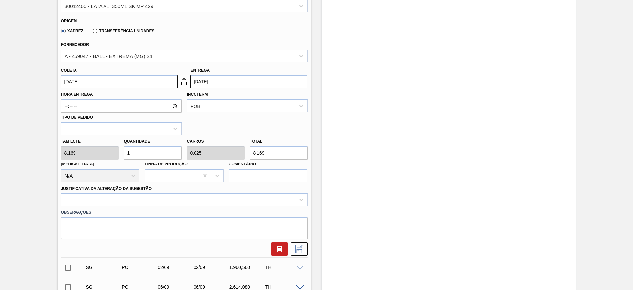
type input "0,3"
type input "98,028"
type input "120"
type input "3"
type input "980,28"
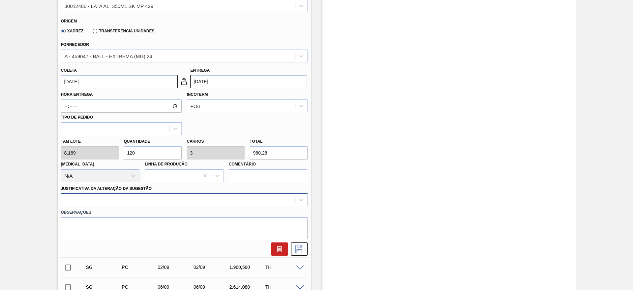
type input "120"
click at [113, 197] on div at bounding box center [184, 199] width 247 height 13
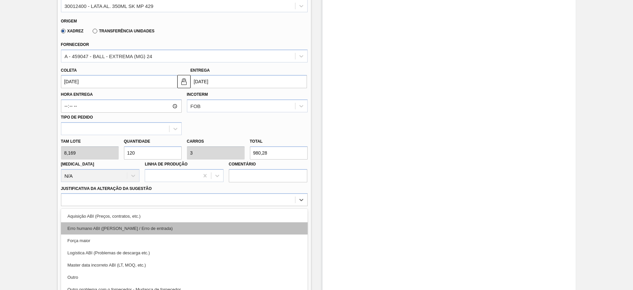
scroll to position [218, 0]
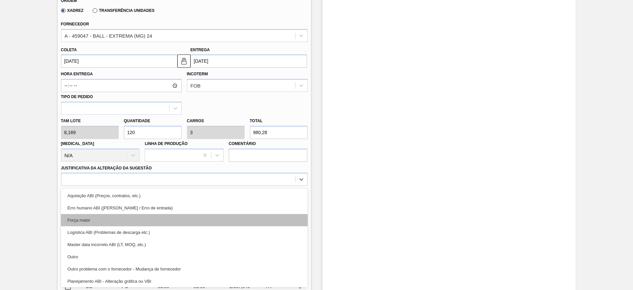
click at [92, 216] on div "Força maior" at bounding box center [184, 220] width 247 height 12
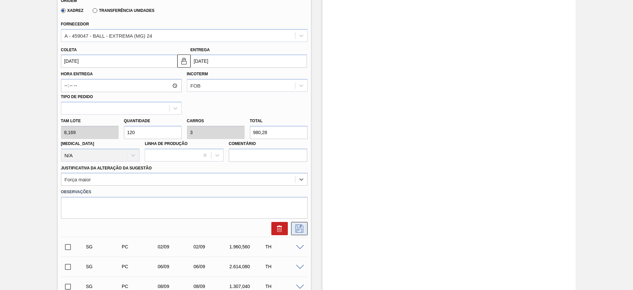
click at [298, 230] on icon at bounding box center [299, 228] width 11 height 8
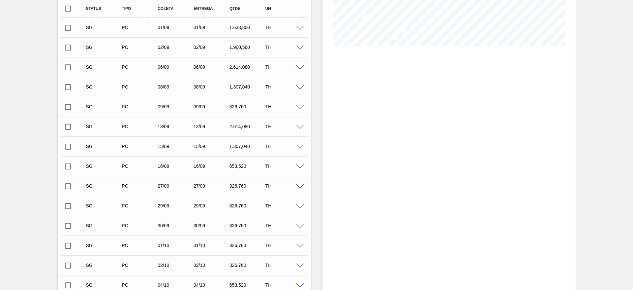
scroll to position [119, 0]
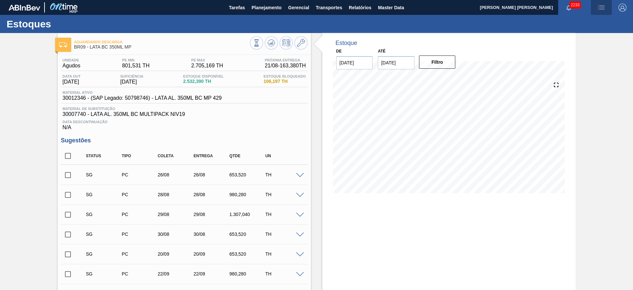
click at [598, 8] on img "button" at bounding box center [602, 8] width 8 height 8
click at [583, 23] on li "Pedido Contingência" at bounding box center [598, 23] width 60 height 12
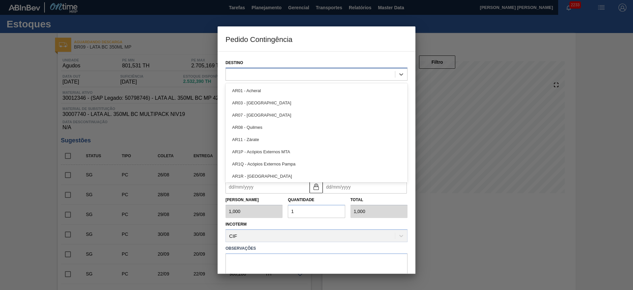
click at [326, 74] on div at bounding box center [310, 74] width 169 height 10
type input "09"
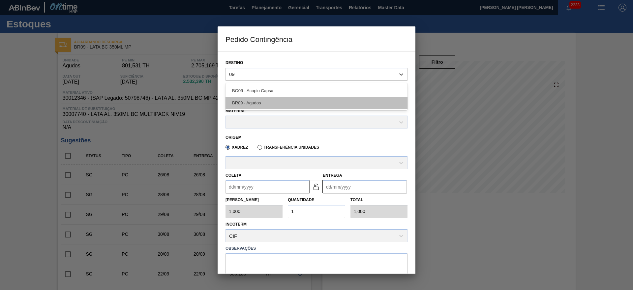
click at [276, 98] on div "BR09 - Agudos" at bounding box center [317, 103] width 182 height 12
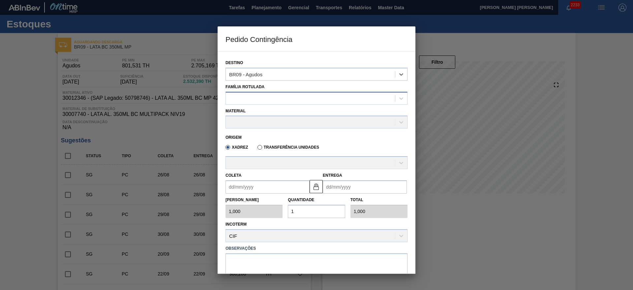
click at [256, 97] on div at bounding box center [310, 98] width 169 height 10
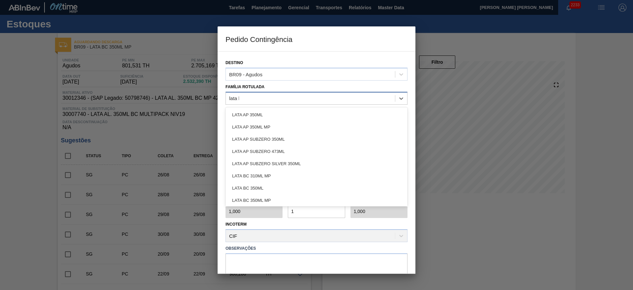
type Rotulada "lata bc"
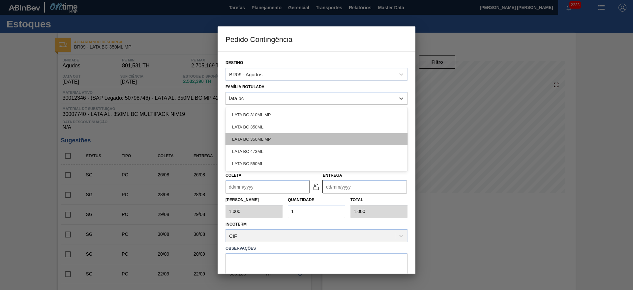
click at [278, 136] on div "LATA BC 350ML MP" at bounding box center [317, 139] width 182 height 12
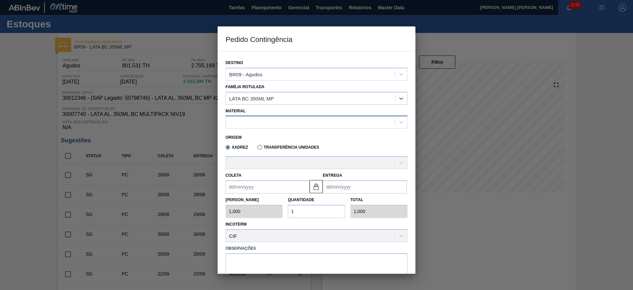
click at [272, 125] on div at bounding box center [310, 122] width 169 height 10
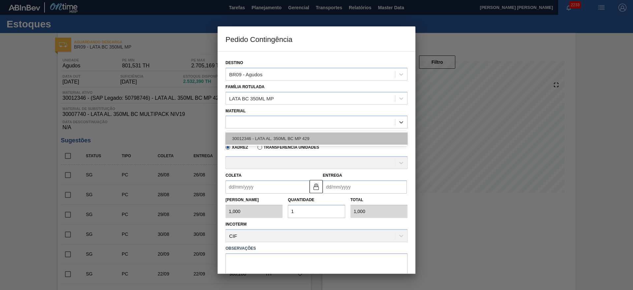
click at [287, 138] on div "30012346 - LATA AL. 350ML BC MP 429" at bounding box center [317, 138] width 182 height 12
type input "8,169"
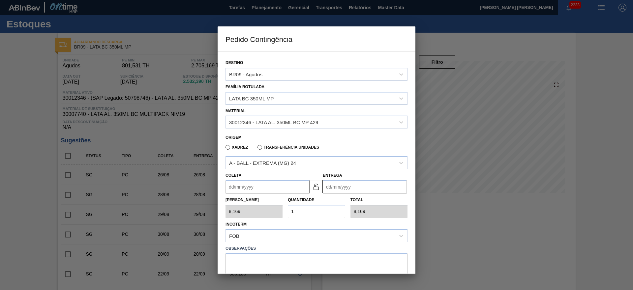
click at [281, 208] on div "Tam Lote 8,169 Quantidade 1 Total 8,169" at bounding box center [316, 205] width 187 height 24
type input "15"
type input "122,535"
type input "15"
click at [256, 186] on input "Coleta" at bounding box center [268, 186] width 84 height 13
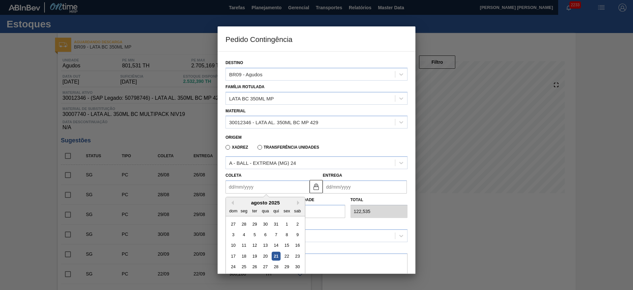
click at [278, 255] on div "21" at bounding box center [276, 255] width 9 height 9
type input "[DATE]"
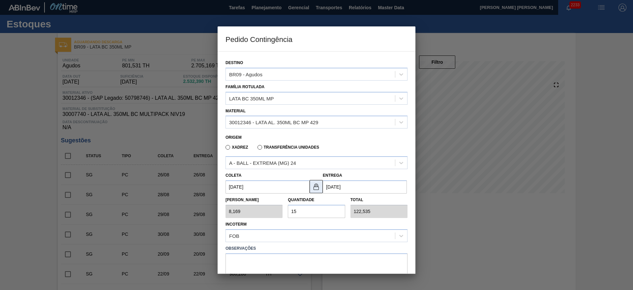
click at [315, 190] on img at bounding box center [316, 186] width 8 height 8
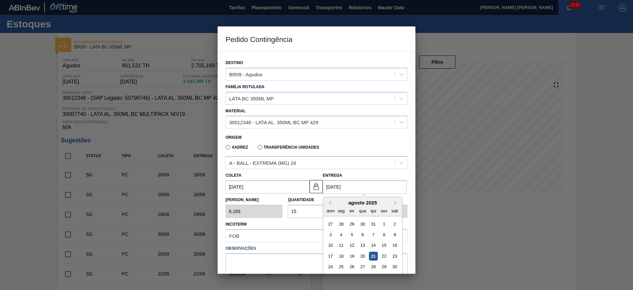
click at [335, 185] on input "[DATE]" at bounding box center [365, 186] width 84 height 13
click at [381, 254] on div "22" at bounding box center [384, 255] width 9 height 9
type input "22/08/2025"
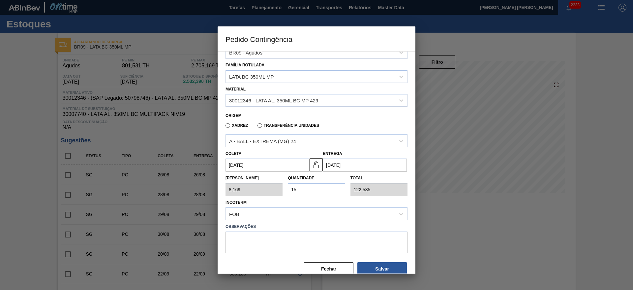
scroll to position [34, 0]
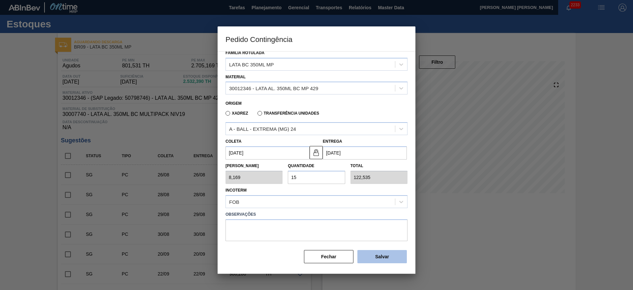
click at [375, 261] on button "Salvar" at bounding box center [381, 256] width 49 height 13
type input "1,000"
type input "1"
type input "1,000"
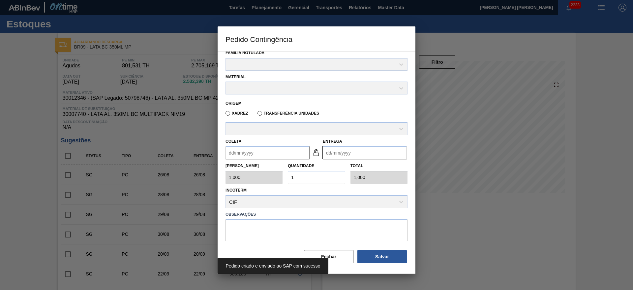
click at [438, 235] on div at bounding box center [316, 145] width 633 height 290
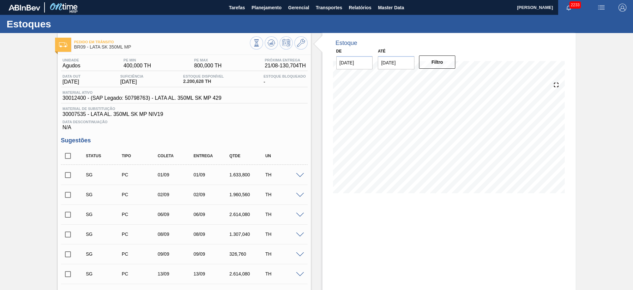
click at [299, 175] on span at bounding box center [300, 175] width 8 height 5
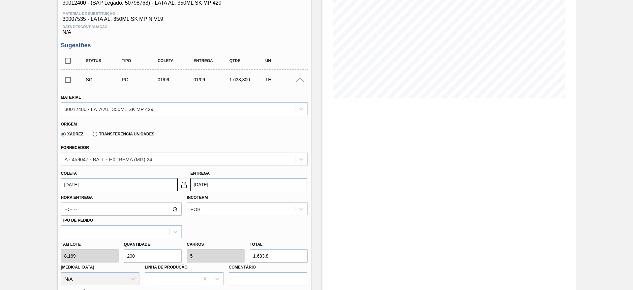
scroll to position [99, 0]
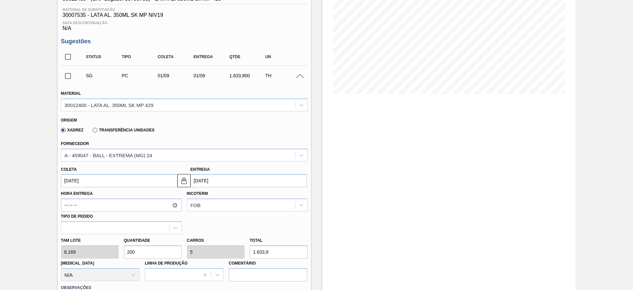
click at [216, 182] on input "[DATE]" at bounding box center [249, 180] width 116 height 13
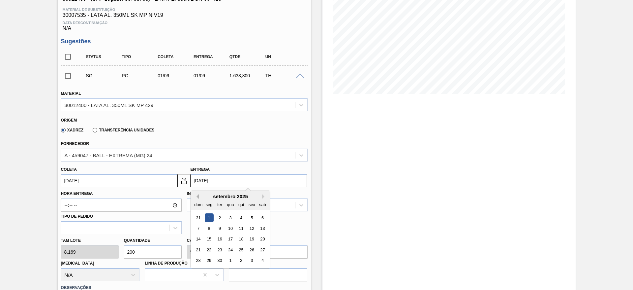
click at [195, 194] on button "Previous Month" at bounding box center [196, 196] width 5 height 5
click at [253, 260] on div "29" at bounding box center [251, 260] width 9 height 9
type input "[DATE]"
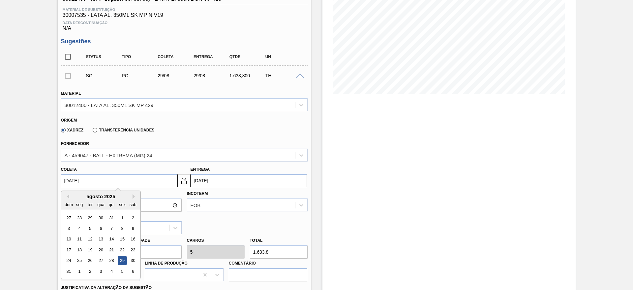
click at [169, 182] on input "[DATE]" at bounding box center [119, 180] width 116 height 13
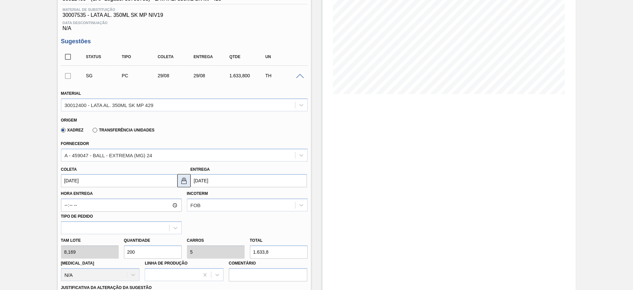
click at [186, 183] on img at bounding box center [184, 180] width 8 height 8
click at [123, 179] on input "[DATE]" at bounding box center [119, 180] width 116 height 13
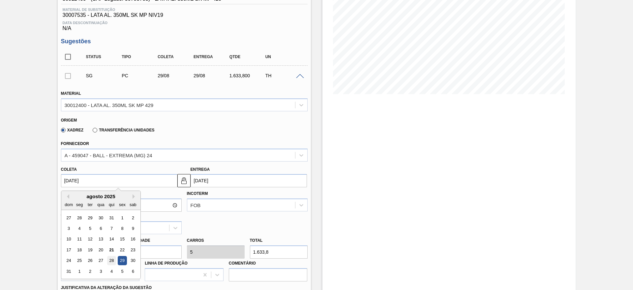
click at [109, 262] on div "28" at bounding box center [111, 260] width 9 height 9
type input "[DATE]"
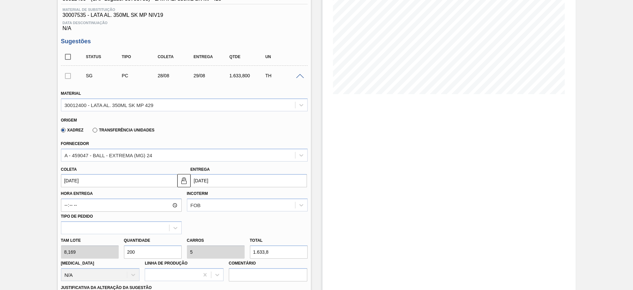
click at [116, 253] on div "Tam lote 8,169 Quantidade 200 Carros 5 Total 1.633,8 Doca N/A Linha de Produção…" at bounding box center [184, 257] width 252 height 47
type input "1"
type input "0,025"
type input "8,169"
type input "12"
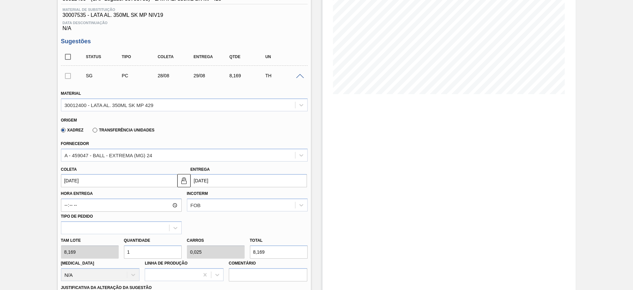
type input "0,3"
type input "98,028"
type input "120"
type input "3"
type input "980,28"
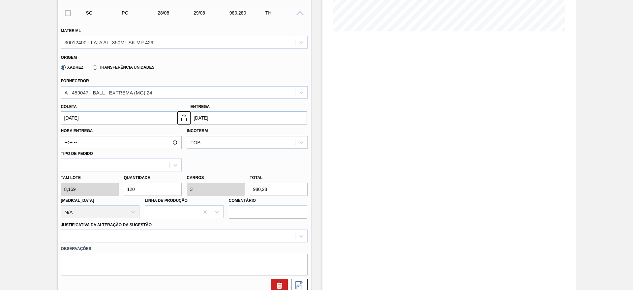
scroll to position [247, 0]
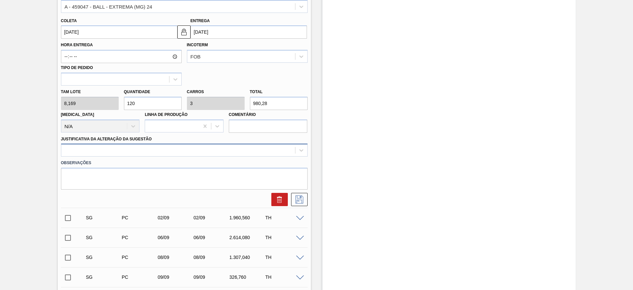
type input "120"
click at [101, 147] on div at bounding box center [178, 150] width 234 height 10
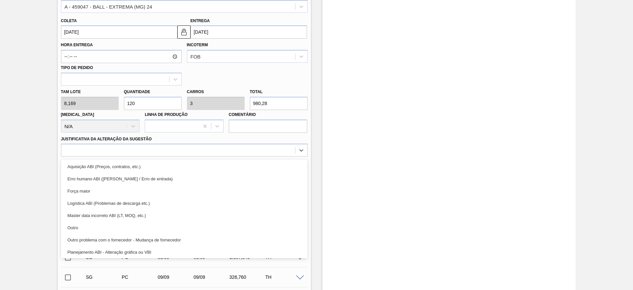
drag, startPoint x: 98, startPoint y: 191, endPoint x: 130, endPoint y: 185, distance: 32.6
click at [98, 191] on div "Força maior" at bounding box center [184, 191] width 247 height 12
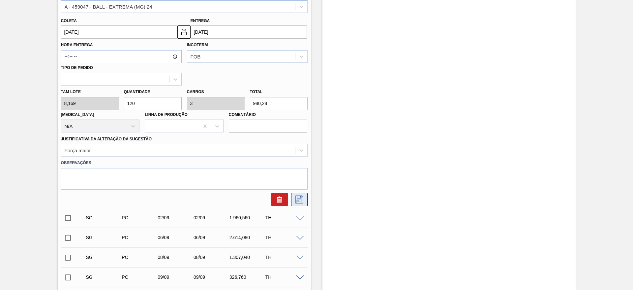
click at [296, 198] on icon at bounding box center [299, 199] width 11 height 8
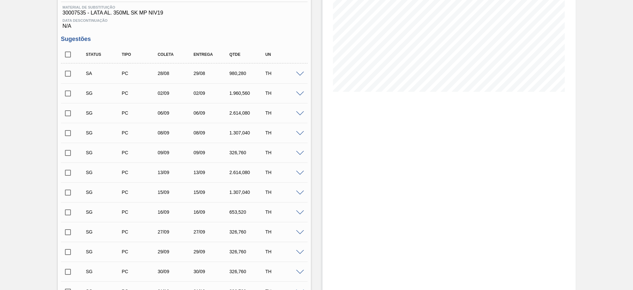
scroll to position [99, 0]
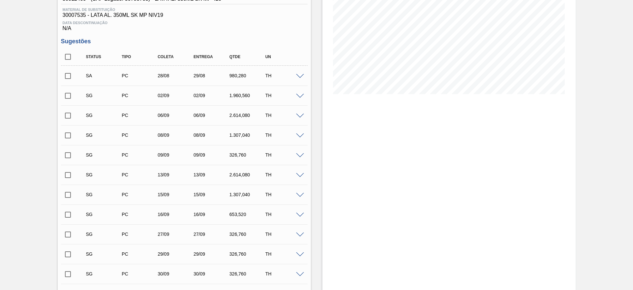
click at [66, 77] on input "checkbox" at bounding box center [68, 76] width 14 height 14
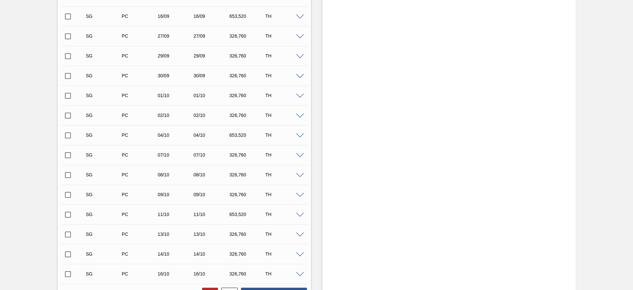
scroll to position [495, 0]
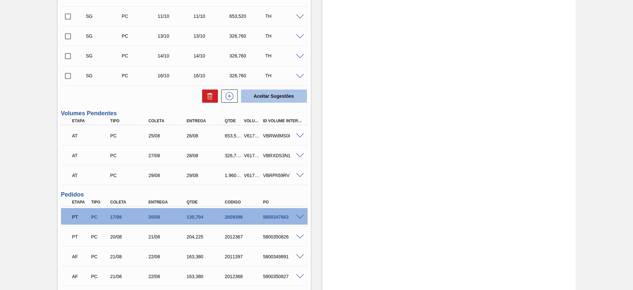
click at [274, 97] on button "Aceitar Sugestões" at bounding box center [274, 95] width 66 height 13
checkbox input "false"
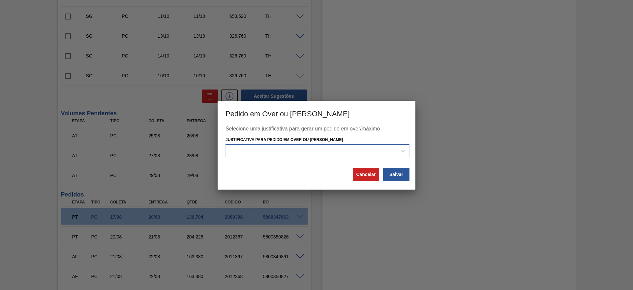
click at [318, 150] on div at bounding box center [311, 151] width 171 height 10
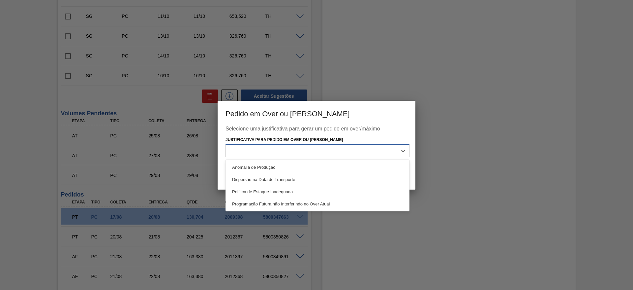
click at [301, 156] on div at bounding box center [318, 150] width 184 height 13
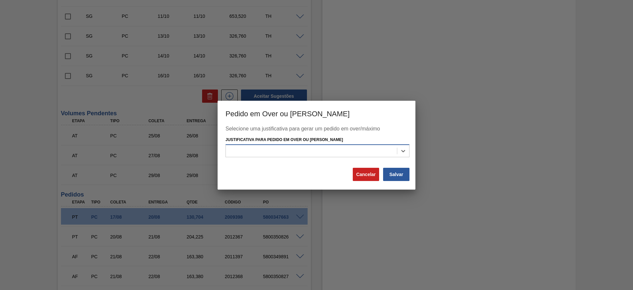
click at [281, 149] on div at bounding box center [311, 151] width 171 height 10
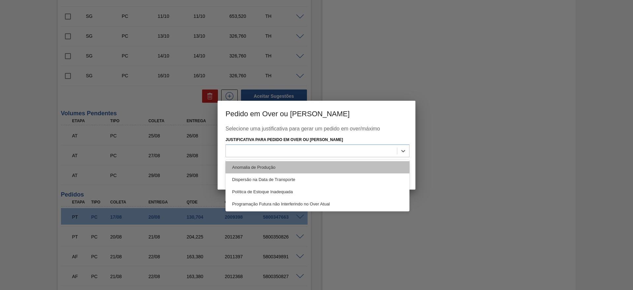
click at [263, 169] on div "Anomalia de Produção" at bounding box center [318, 167] width 184 height 12
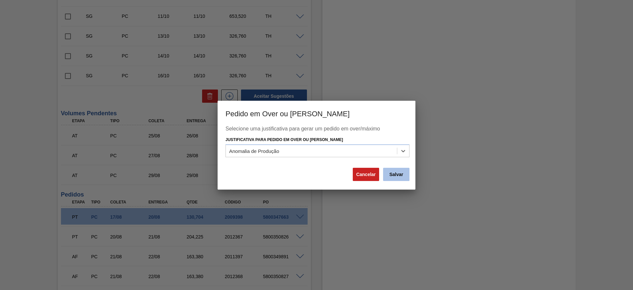
click at [395, 176] on button "Salvar" at bounding box center [396, 174] width 26 height 13
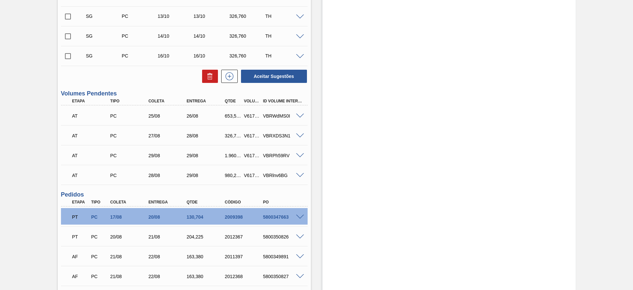
scroll to position [475, 0]
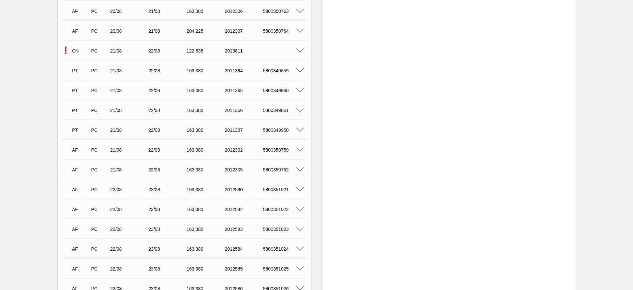
scroll to position [841, 0]
click at [301, 50] on span at bounding box center [300, 51] width 8 height 5
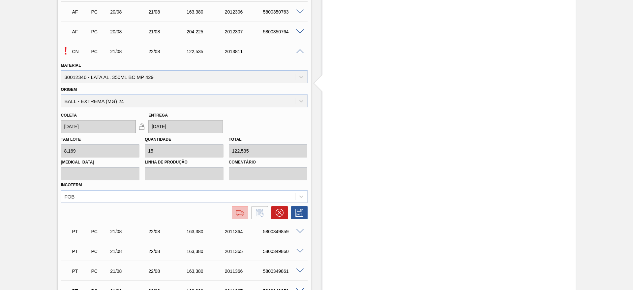
click at [241, 213] on img at bounding box center [240, 212] width 11 height 8
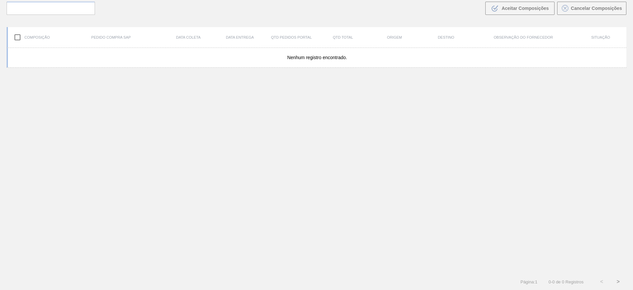
scroll to position [47, 0]
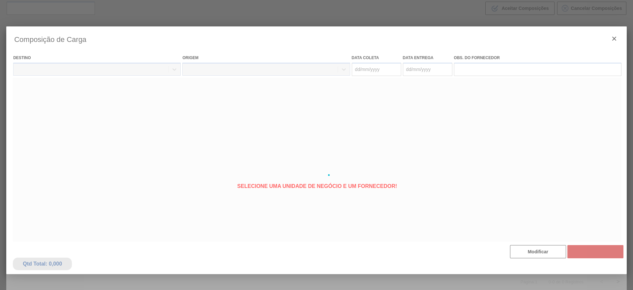
type coleta "[DATE]"
type entrega "[DATE]"
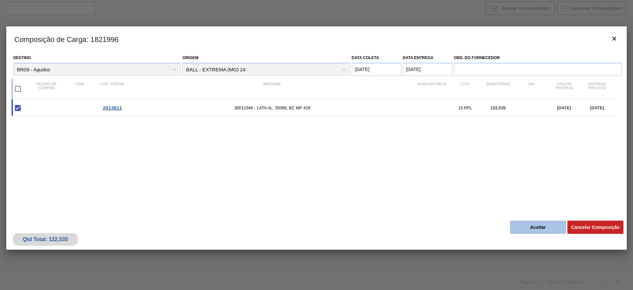
click at [533, 228] on button "Aceitar" at bounding box center [538, 226] width 56 height 13
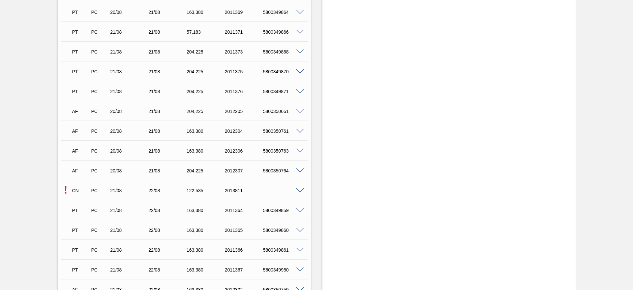
scroll to position [742, 0]
click at [274, 249] on div "5800352261" at bounding box center [283, 249] width 43 height 5
click at [281, 249] on div "5800352261" at bounding box center [283, 249] width 43 height 5
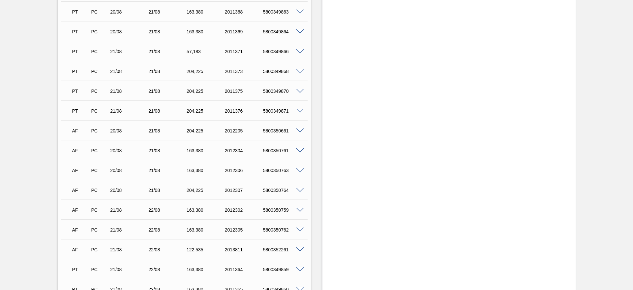
click at [281, 248] on div "5800352261" at bounding box center [283, 249] width 43 height 5
click at [245, 168] on div "2012306" at bounding box center [244, 170] width 43 height 5
click at [272, 250] on div "5800352261" at bounding box center [283, 249] width 43 height 5
copy div "5800352261"
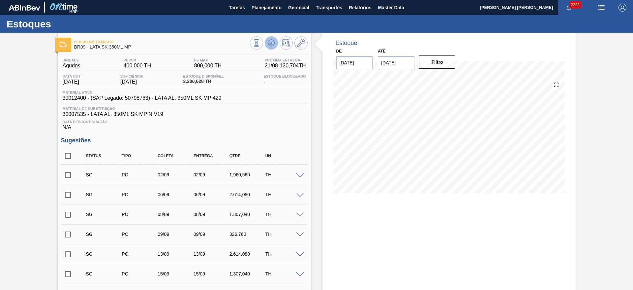
click at [260, 40] on icon at bounding box center [256, 42] width 7 height 7
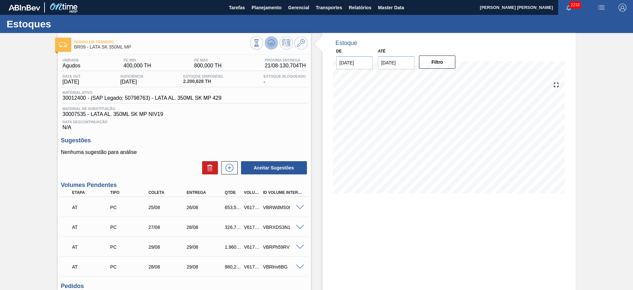
click at [260, 42] on icon at bounding box center [256, 42] width 7 height 7
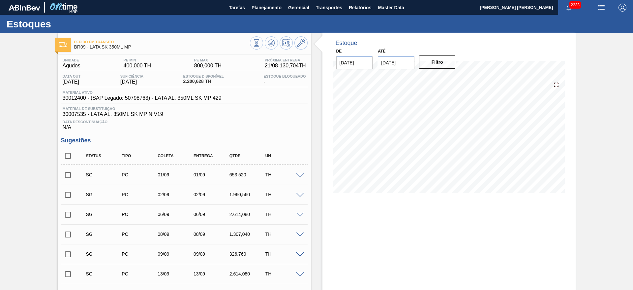
drag, startPoint x: 359, startPoint y: 248, endPoint x: 450, endPoint y: 249, distance: 91.0
click at [300, 44] on icon at bounding box center [301, 43] width 8 height 8
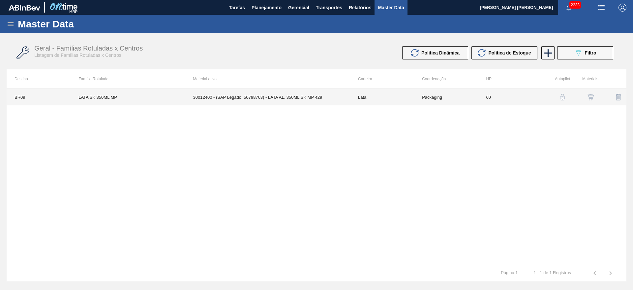
click at [291, 95] on td "30012400 - (SAP Legado: 50798763) - LATA AL. 350ML SK MP 429" at bounding box center [267, 97] width 165 height 16
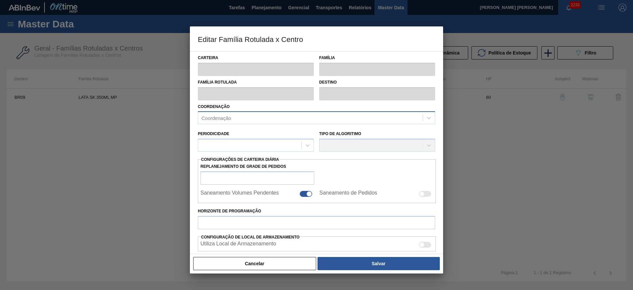
type input "Lata"
type input "LATA SK 350ML MP"
type input "BR09 - Agudos"
type input "0"
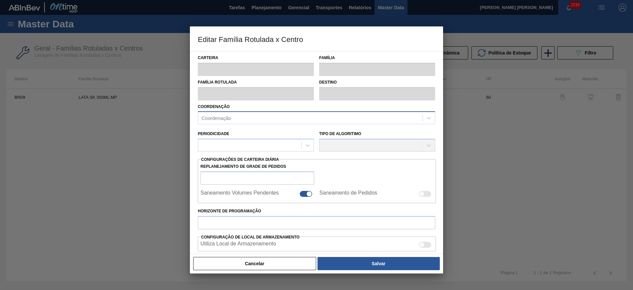
checkbox input "false"
type input "60"
type input "400"
type input "800"
type input "0"
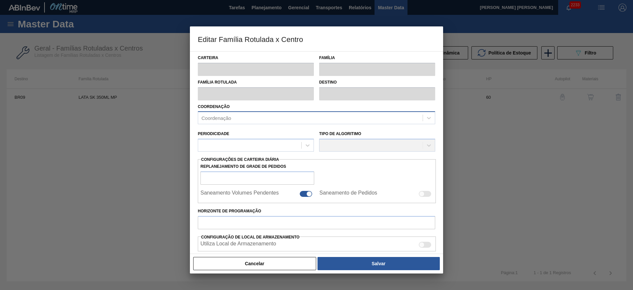
type input "400,000"
checkbox input "true"
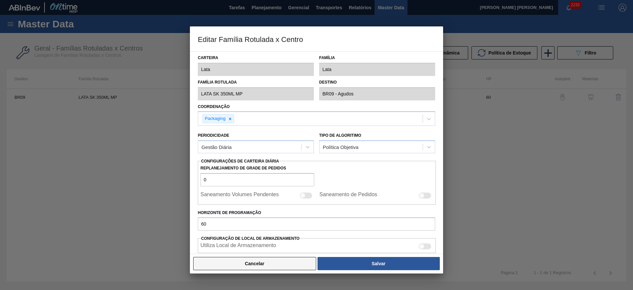
click at [274, 261] on button "Cancelar" at bounding box center [254, 263] width 123 height 13
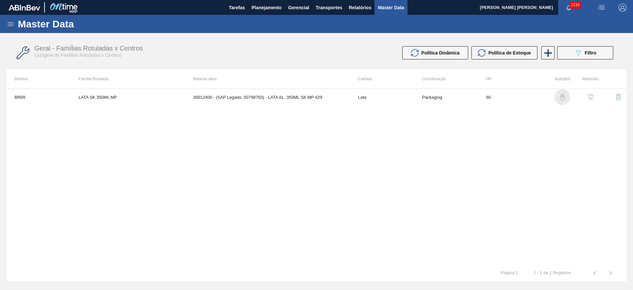
click at [563, 95] on img "button" at bounding box center [562, 97] width 7 height 7
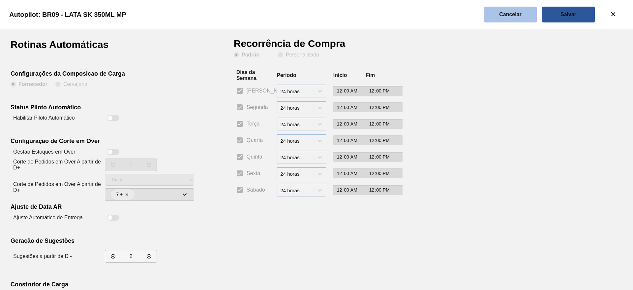
click at [530, 13] on button "Cancelar" at bounding box center [510, 15] width 53 height 16
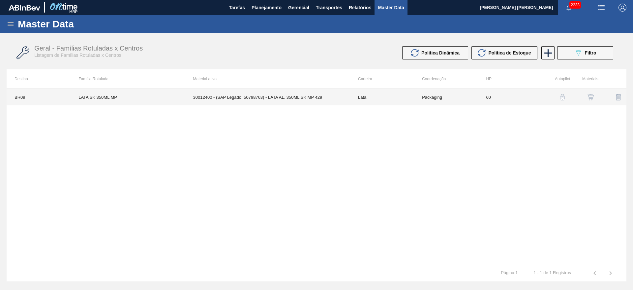
click at [315, 99] on td "30012400 - (SAP Legado: 50798763) - LATA AL. 350ML SK MP 429" at bounding box center [267, 97] width 165 height 16
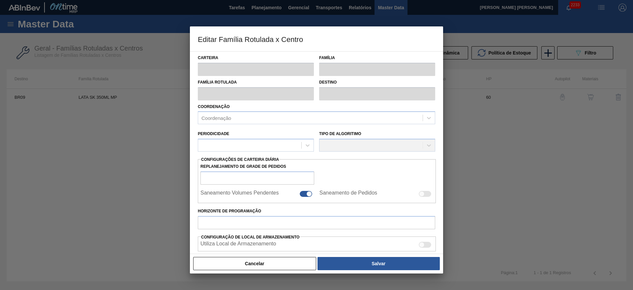
type input "Lata"
type input "LATA SK 350ML MP"
type input "BR09 - Agudos"
type input "0"
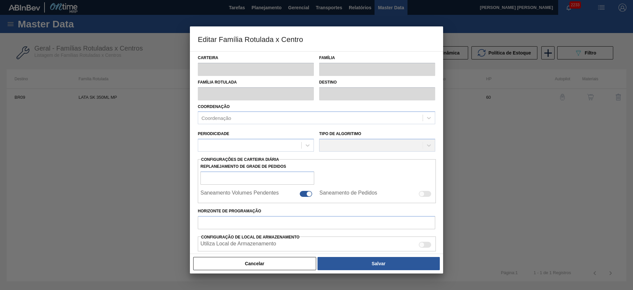
checkbox input "false"
type input "60"
type input "400"
type input "800"
type input "0"
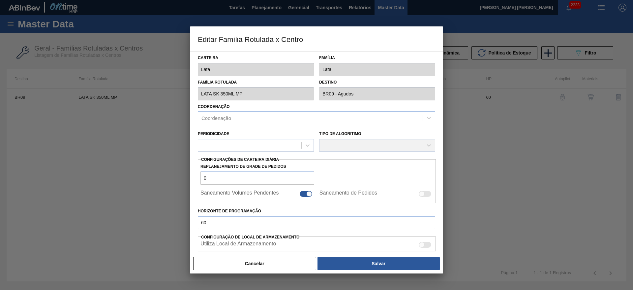
type input "400,000"
checkbox input "true"
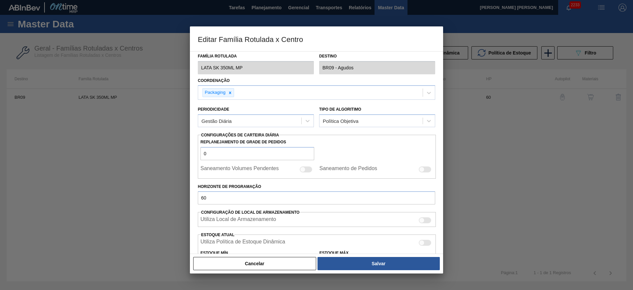
scroll to position [14, 0]
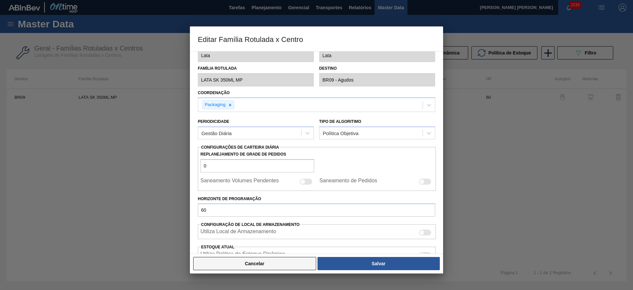
click at [292, 262] on button "Cancelar" at bounding box center [254, 263] width 123 height 13
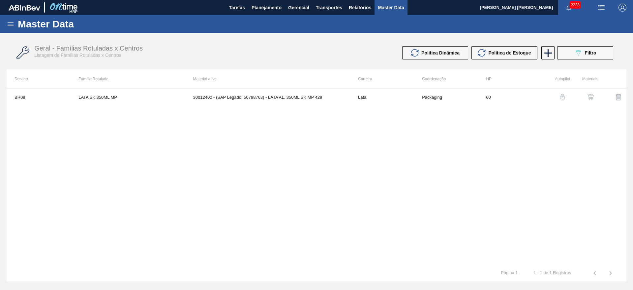
click at [354, 155] on div "BR09 LATA SK 350ML MP 30012400 - (SAP Legado: 50798763) - LATA AL. 350ML SK MP …" at bounding box center [317, 176] width 620 height 176
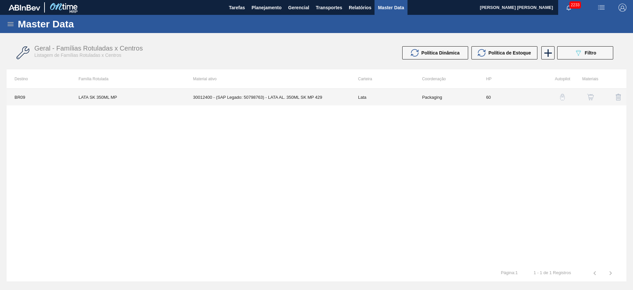
click at [266, 95] on td "30012400 - (SAP Legado: 50798763) - LATA AL. 350ML SK MP 429" at bounding box center [267, 97] width 165 height 16
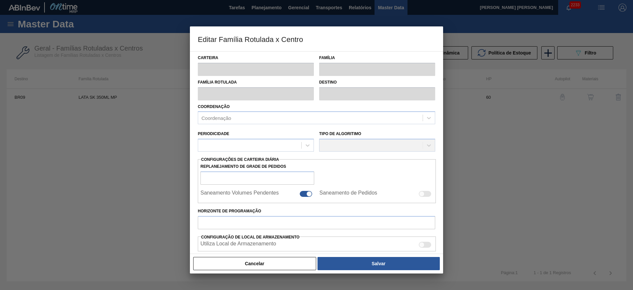
type input "Lata"
type input "LATA SK 350ML MP"
type input "BR09 - Agudos"
type input "0"
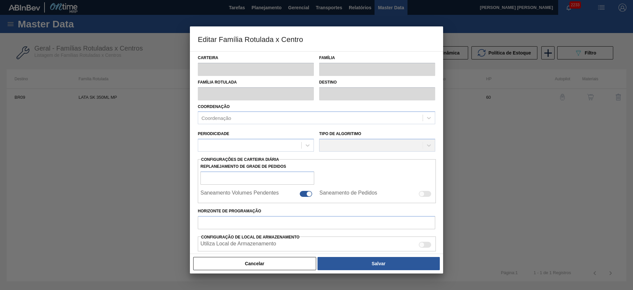
checkbox input "false"
type input "60"
type input "400"
type input "800"
type input "0"
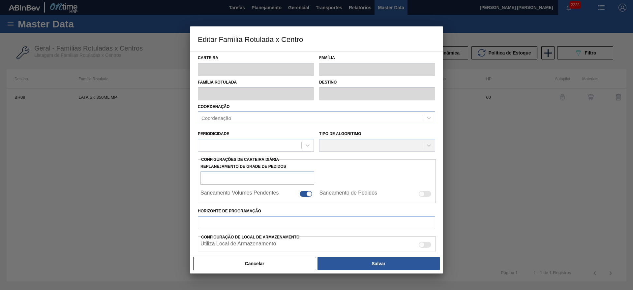
type input "400,000"
checkbox input "true"
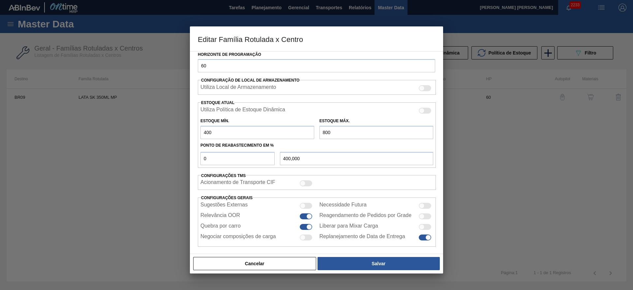
scroll to position [162, 0]
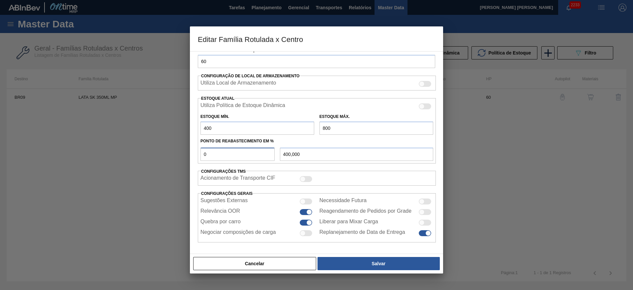
drag, startPoint x: 212, startPoint y: 155, endPoint x: 193, endPoint y: 158, distance: 19.6
click at [193, 158] on div "Carteira Lata Família Lata Família Rotulada LATA SK 350ML MP Destino BR09 - Agu…" at bounding box center [316, 152] width 253 height 202
type input "2"
type input "408,000"
type input "20"
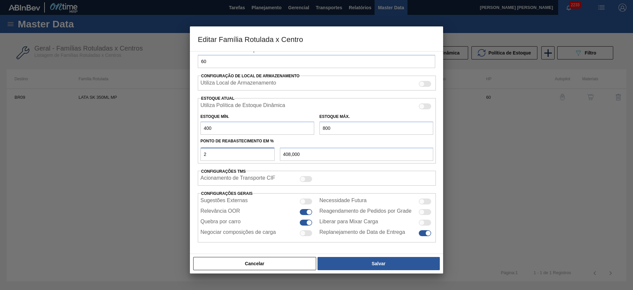
type input "480,000"
type input "2"
type input "408,000"
type input "400,000"
type input "5"
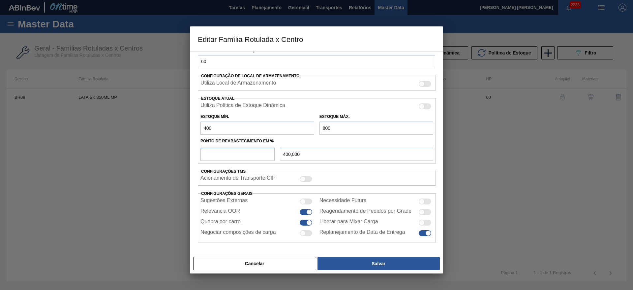
type input "420,000"
type input "50"
type input "600,000"
type input "50"
drag, startPoint x: 236, startPoint y: 127, endPoint x: 166, endPoint y: 119, distance: 70.4
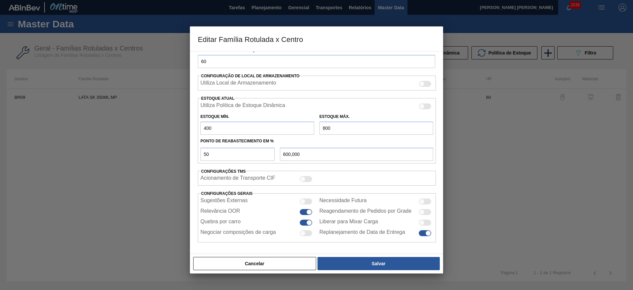
click at [166, 119] on div "Editar Família Rotulada x Centro Carteira Lata Família Lata Família Rotulada LA…" at bounding box center [316, 145] width 633 height 290
type input "0"
type input "400,000"
type input "0"
click at [233, 154] on input "50" at bounding box center [238, 153] width 74 height 13
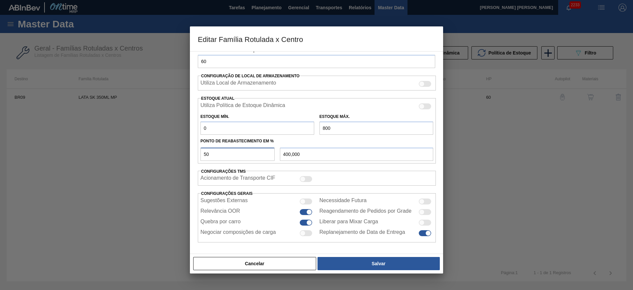
type input "5"
type input "40,000"
type input "0,000"
type input "0"
type input "2"
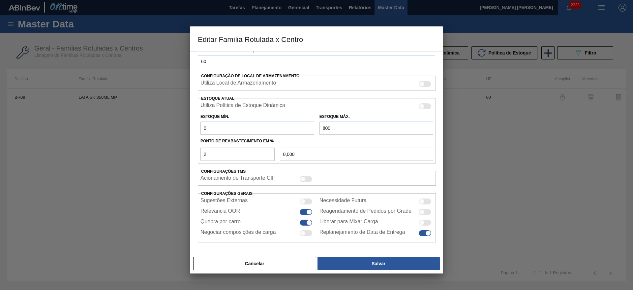
type input "16,000"
type input "20"
type input "160,000"
type input "20"
click at [256, 264] on button "Cancelar" at bounding box center [254, 263] width 123 height 13
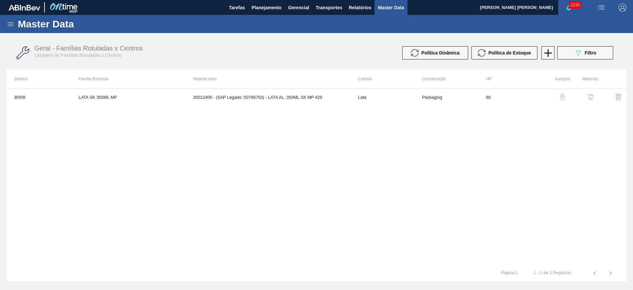
click at [561, 98] on img "button" at bounding box center [562, 97] width 7 height 7
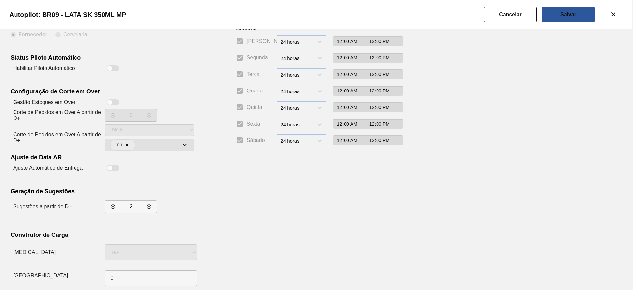
scroll to position [49, 0]
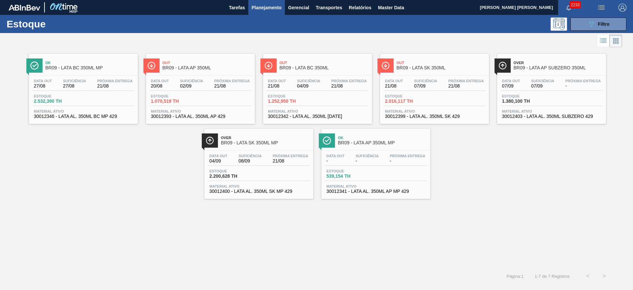
click at [361, 7] on span "Relatórios" at bounding box center [360, 8] width 22 height 8
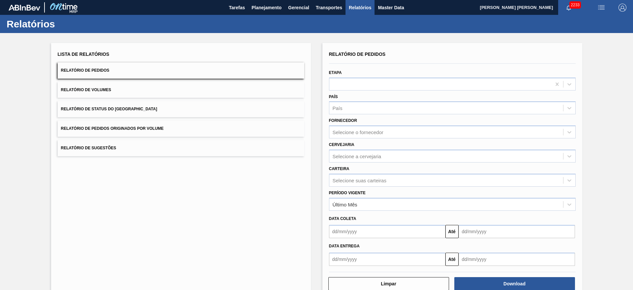
click at [353, 101] on div "País País" at bounding box center [452, 103] width 247 height 22
click at [349, 103] on div "País" at bounding box center [446, 108] width 234 height 10
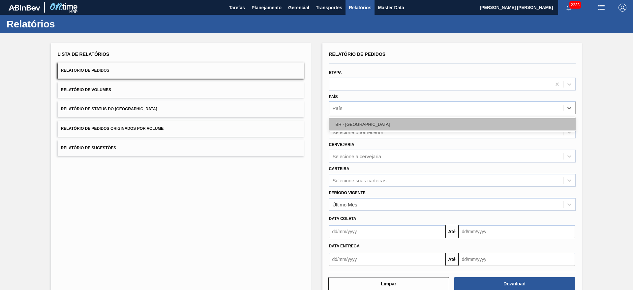
click at [354, 122] on div "BR - [GEOGRAPHIC_DATA]" at bounding box center [452, 124] width 247 height 12
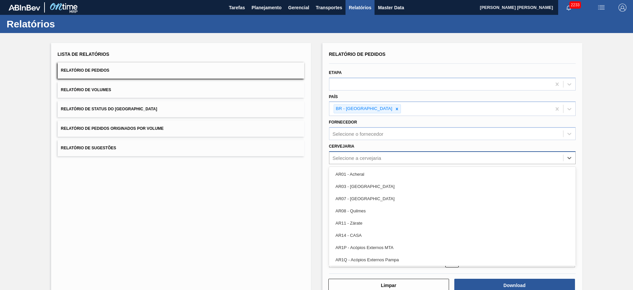
click at [359, 155] on div "Selecione a cervejaria" at bounding box center [357, 158] width 49 height 6
type input "22"
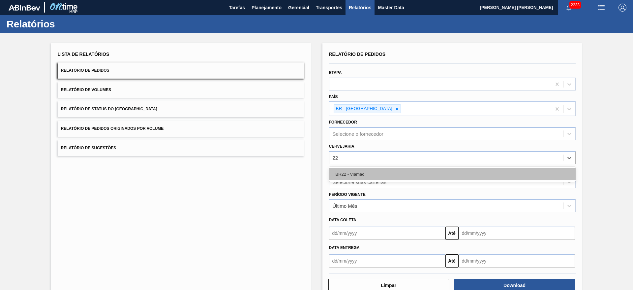
click at [363, 169] on div "BR22 - Viamão" at bounding box center [452, 174] width 247 height 12
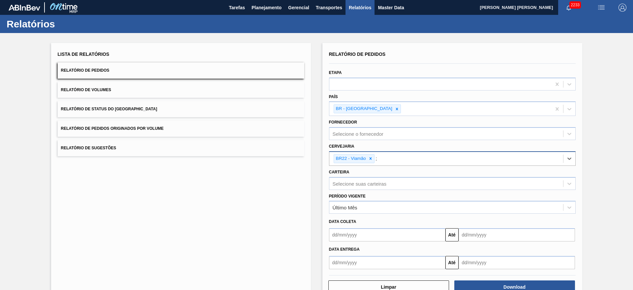
type input "21"
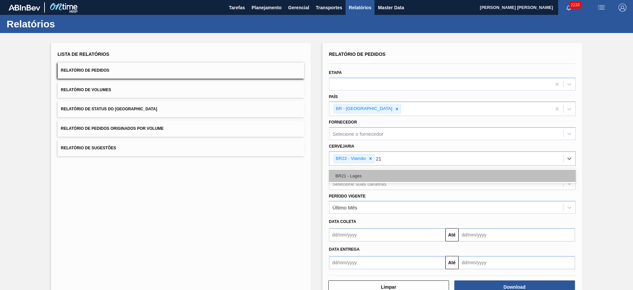
click at [367, 172] on div "BR21 - Lages" at bounding box center [452, 176] width 247 height 12
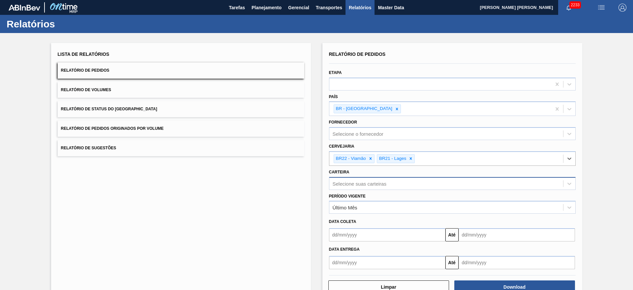
click at [365, 184] on div "Selecione suas carteiras" at bounding box center [446, 183] width 234 height 10
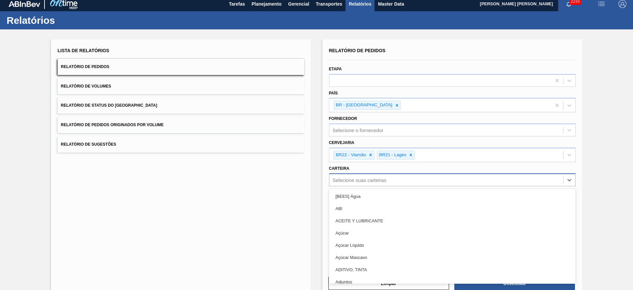
scroll to position [4, 0]
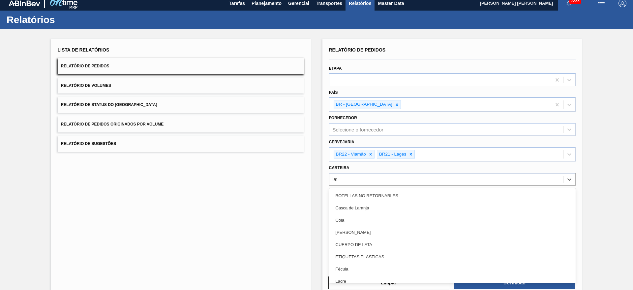
type input "lata"
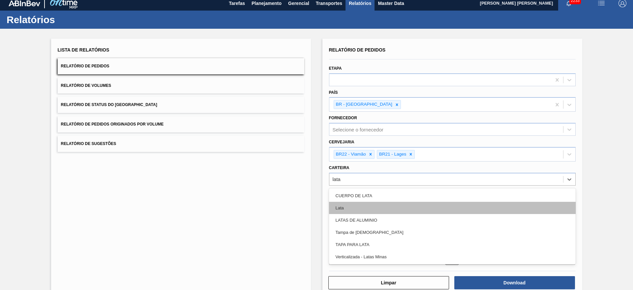
click at [352, 202] on div "Lata" at bounding box center [452, 207] width 247 height 12
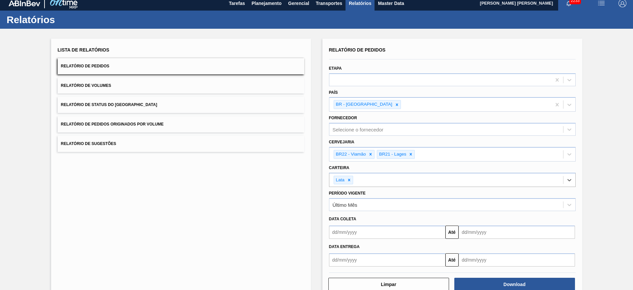
drag, startPoint x: 361, startPoint y: 230, endPoint x: 356, endPoint y: 234, distance: 7.0
click at [361, 230] on input "text" at bounding box center [387, 231] width 116 height 13
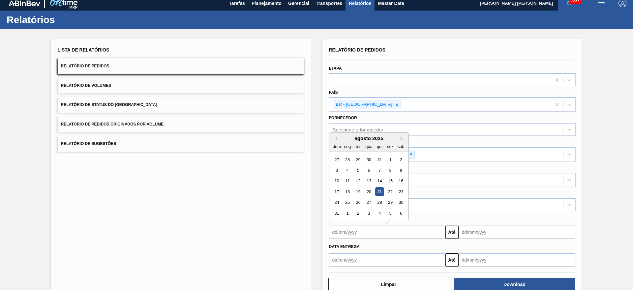
click at [379, 192] on div "21" at bounding box center [379, 191] width 9 height 9
type input "[DATE]"
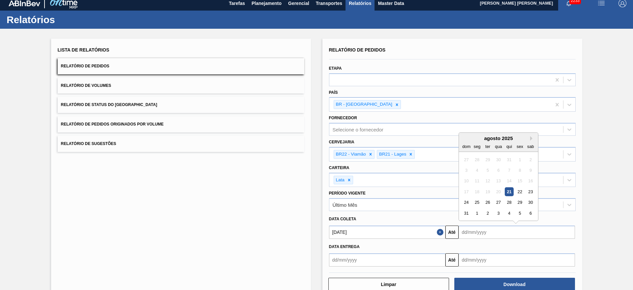
click at [476, 232] on input "text" at bounding box center [517, 231] width 116 height 13
click at [466, 213] on div "31" at bounding box center [466, 212] width 9 height 9
type input "[DATE]"
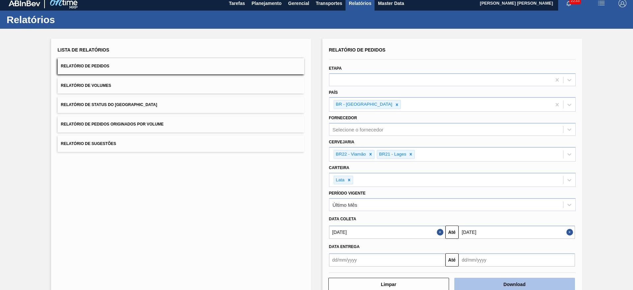
click at [498, 283] on button "Download" at bounding box center [514, 283] width 121 height 13
click at [194, 86] on button "Relatório de Volumes" at bounding box center [181, 85] width 247 height 16
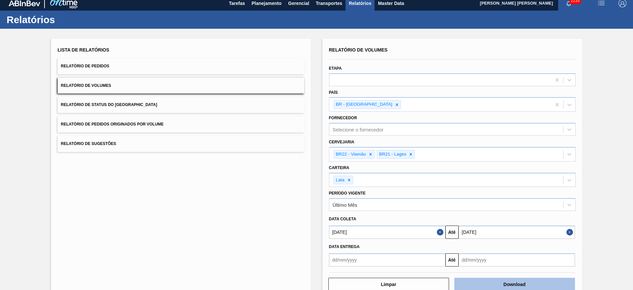
click at [517, 285] on button "Download" at bounding box center [514, 283] width 121 height 13
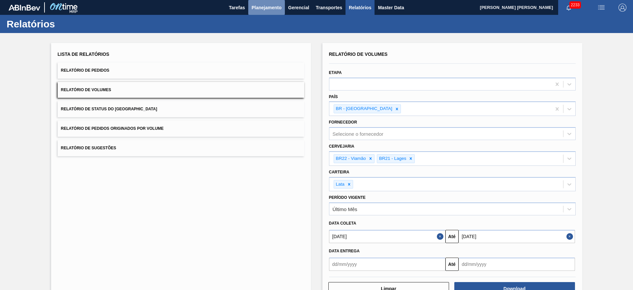
click at [261, 10] on span "Planejamento" at bounding box center [267, 8] width 30 height 8
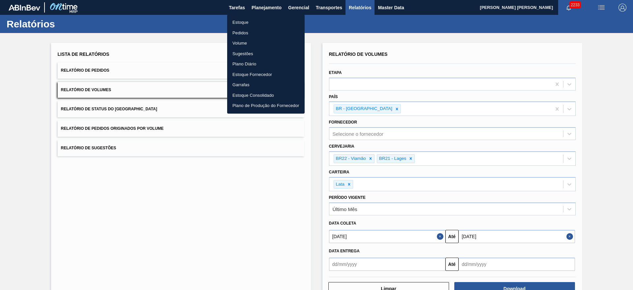
click at [245, 23] on li "Estoque" at bounding box center [265, 22] width 77 height 11
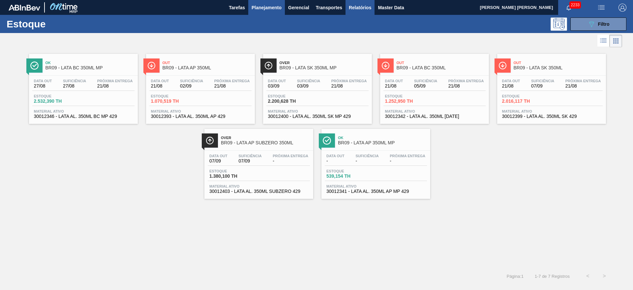
click at [358, 9] on span "Relatórios" at bounding box center [360, 8] width 22 height 8
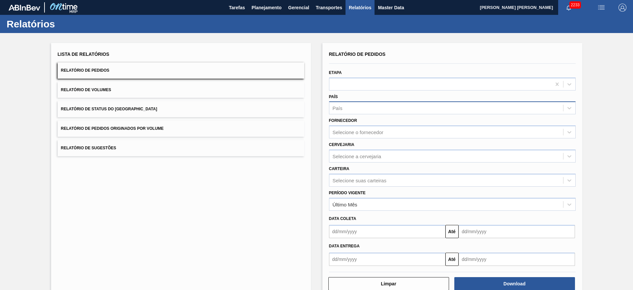
click at [351, 109] on div "País" at bounding box center [446, 108] width 234 height 10
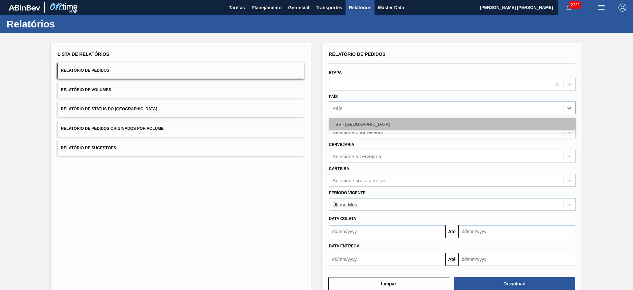
click at [343, 122] on div "BR - [GEOGRAPHIC_DATA]" at bounding box center [452, 124] width 247 height 12
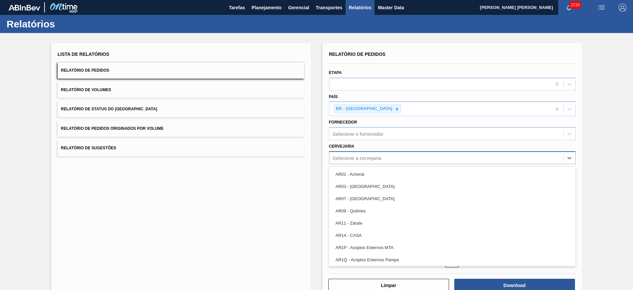
click at [360, 156] on div "Selecione a cervejaria" at bounding box center [357, 158] width 49 height 6
type input "21"
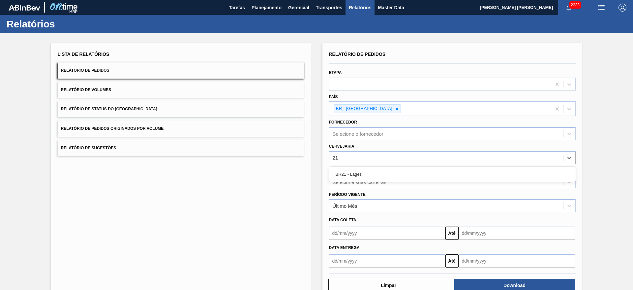
click at [352, 173] on div "BR21 - Lages" at bounding box center [452, 174] width 247 height 12
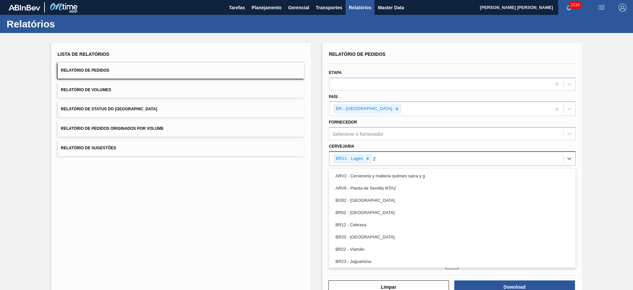
type input "22"
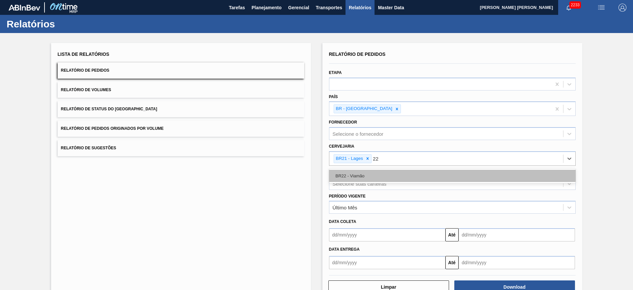
click at [381, 172] on div "BR22 - Viamão" at bounding box center [452, 176] width 247 height 12
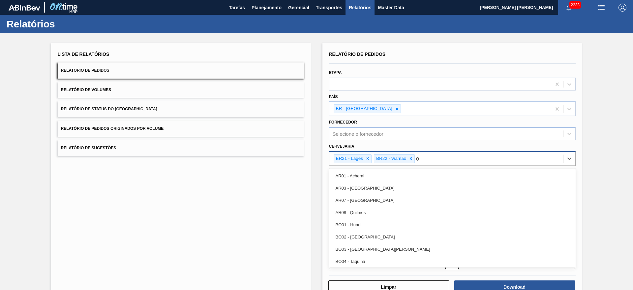
type input "09"
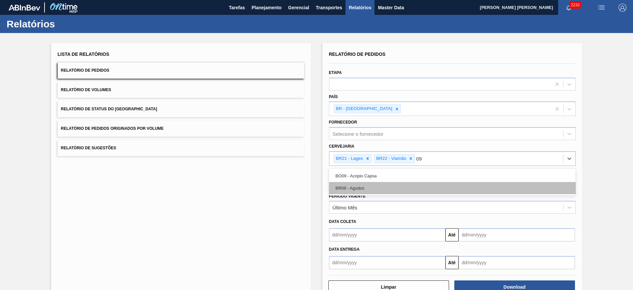
click at [370, 188] on div "BR09 - Agudos" at bounding box center [452, 188] width 247 height 12
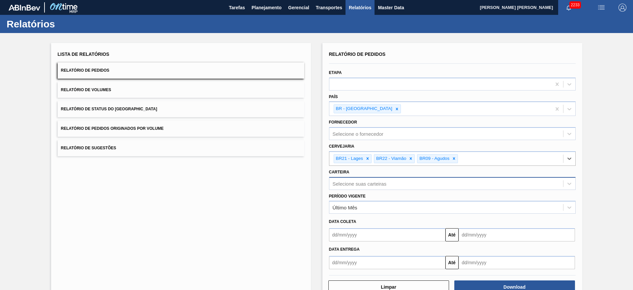
click at [365, 187] on div "Relatório de Pedidos Etapa País BR - [GEOGRAPHIC_DATA] Fornecedor Selecione o f…" at bounding box center [452, 158] width 247 height 219
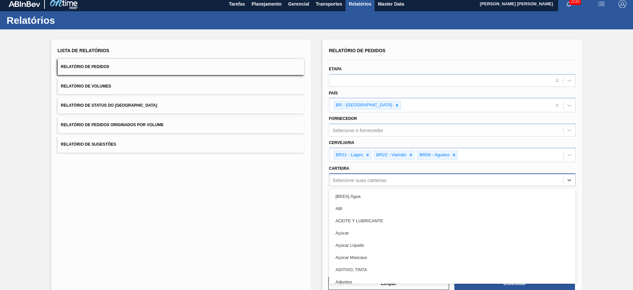
scroll to position [4, 0]
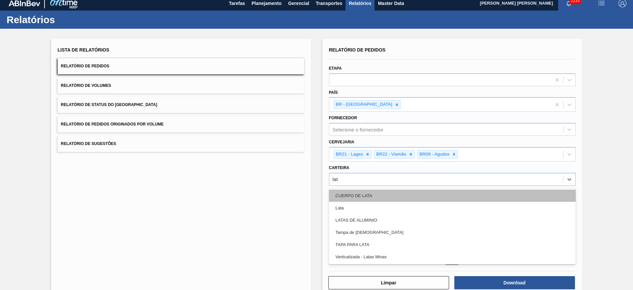
type input "lata"
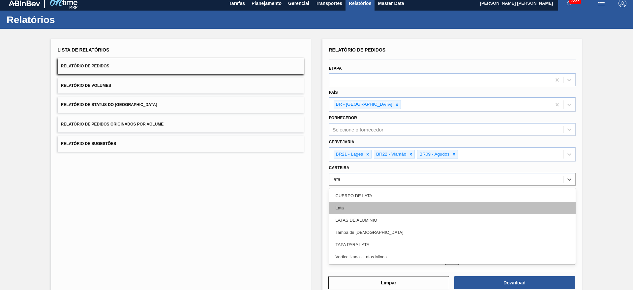
click at [354, 204] on div "Lata" at bounding box center [452, 207] width 247 height 12
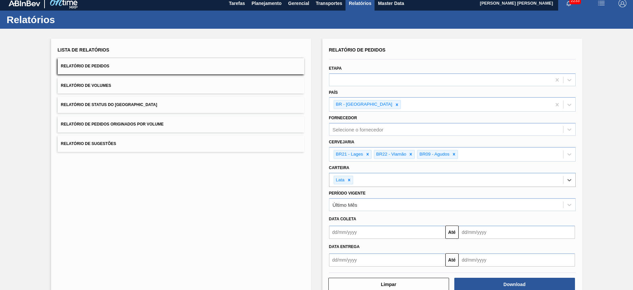
click at [351, 235] on input "text" at bounding box center [387, 231] width 116 height 13
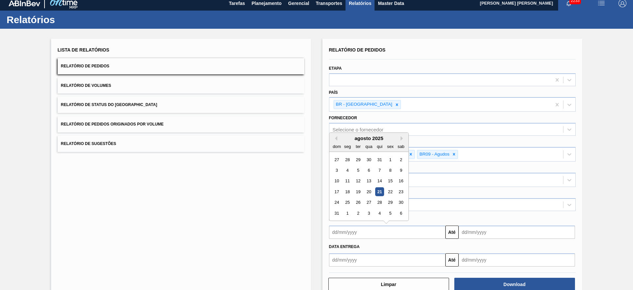
click at [349, 192] on div "18" at bounding box center [347, 191] width 9 height 9
type input "[DATE]"
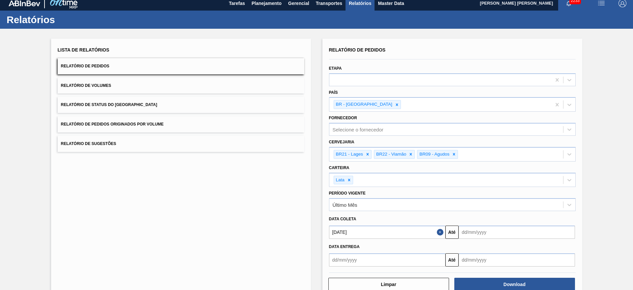
click at [490, 232] on input "text" at bounding box center [517, 231] width 116 height 13
click at [463, 215] on div "31" at bounding box center [466, 212] width 9 height 9
type input "[DATE]"
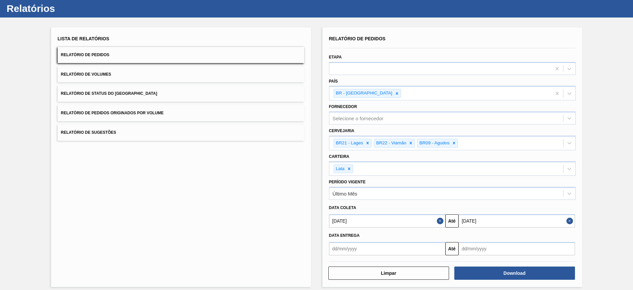
scroll to position [21, 0]
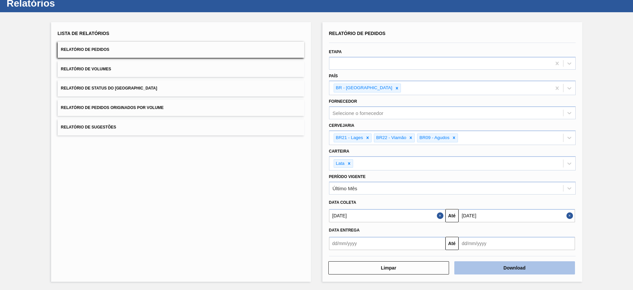
click at [519, 268] on button "Download" at bounding box center [514, 267] width 121 height 13
click at [164, 73] on button "Relatório de Volumes" at bounding box center [181, 69] width 247 height 16
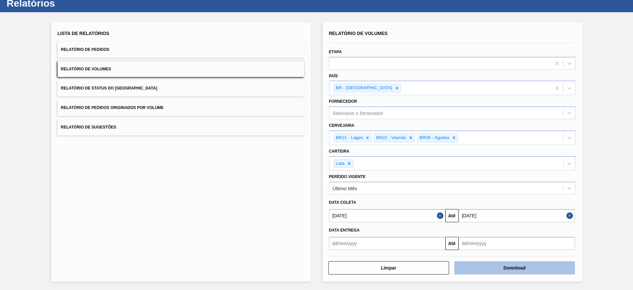
click at [510, 269] on button "Download" at bounding box center [514, 267] width 121 height 13
click at [152, 130] on button "Relatório de Sugestões" at bounding box center [181, 127] width 247 height 16
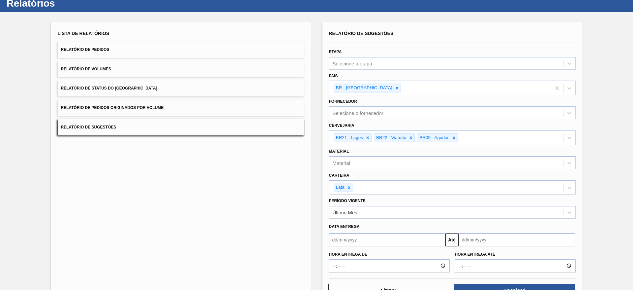
click at [401, 238] on input "text" at bounding box center [387, 239] width 116 height 13
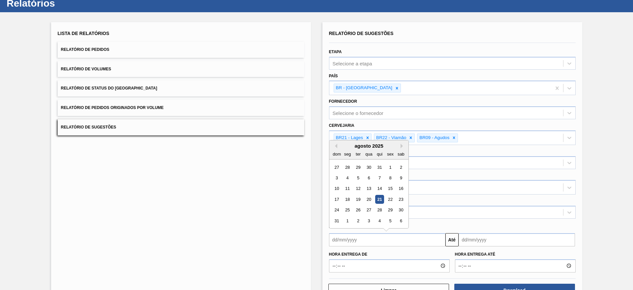
drag, startPoint x: 377, startPoint y: 200, endPoint x: 420, endPoint y: 220, distance: 48.1
click at [377, 200] on div "21" at bounding box center [379, 199] width 9 height 9
type input "[DATE]"
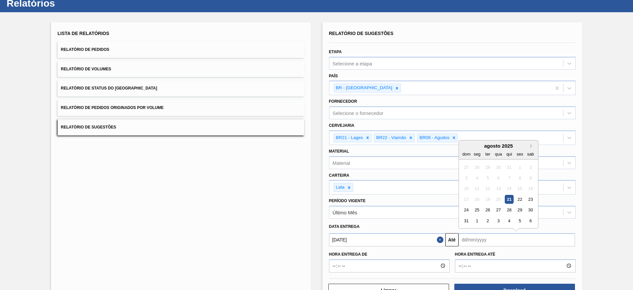
click at [483, 235] on input "text" at bounding box center [517, 239] width 116 height 13
click at [533, 143] on div "agosto 2025" at bounding box center [498, 146] width 79 height 6
click at [532, 144] on button "Next Month" at bounding box center [532, 145] width 5 height 5
click at [487, 209] on div "30" at bounding box center [487, 209] width 9 height 9
type input "[DATE]"
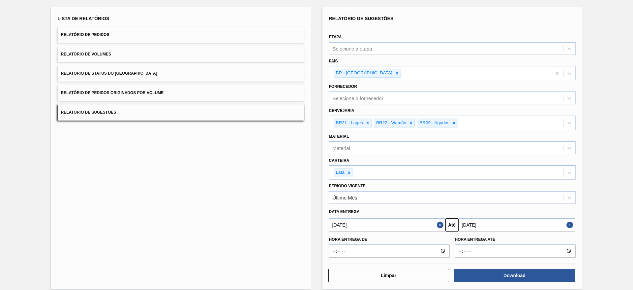
scroll to position [43, 0]
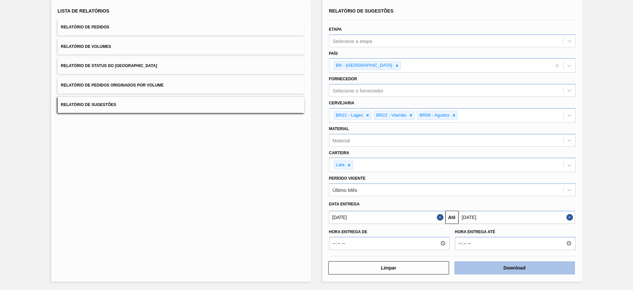
click at [517, 264] on button "Download" at bounding box center [514, 267] width 121 height 13
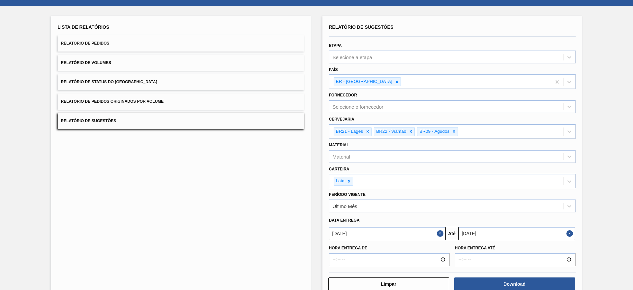
scroll to position [0, 0]
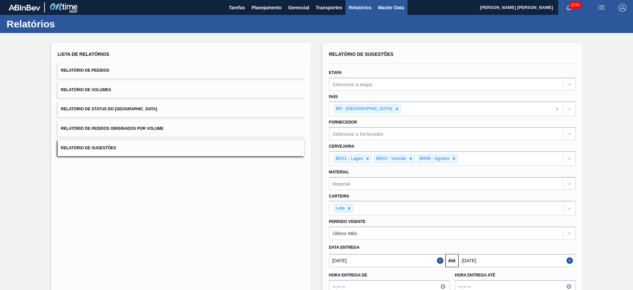
click at [396, 11] on button "Master Data" at bounding box center [391, 7] width 33 height 15
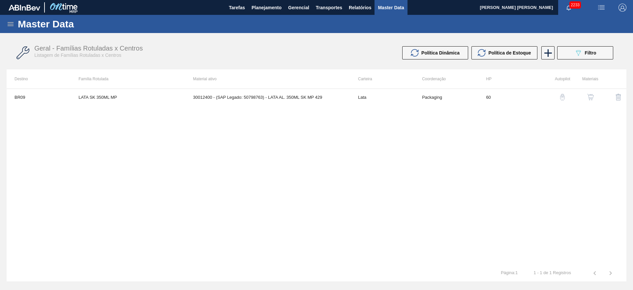
click at [11, 22] on icon at bounding box center [11, 24] width 6 height 4
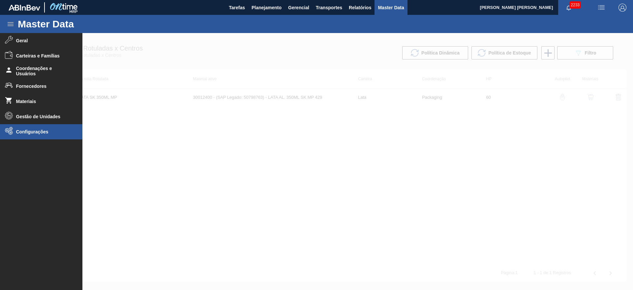
click at [33, 132] on span "Configurações" at bounding box center [43, 131] width 54 height 5
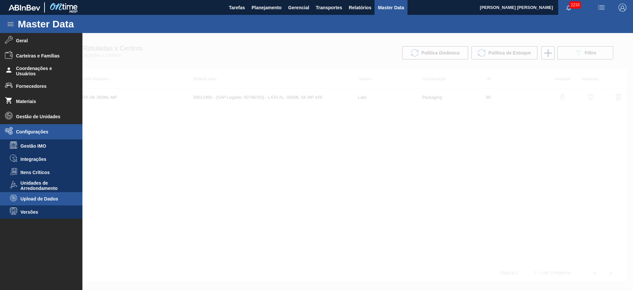
click at [44, 199] on span "Upload de Dados" at bounding box center [45, 198] width 51 height 5
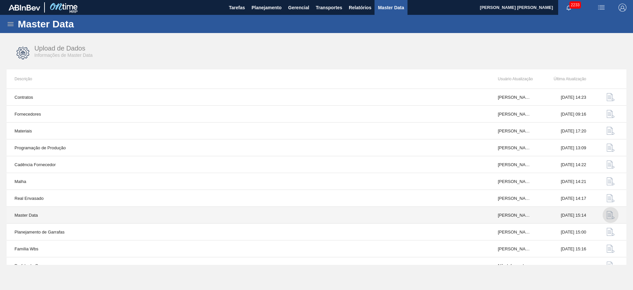
click at [611, 215] on img "button" at bounding box center [611, 215] width 8 height 8
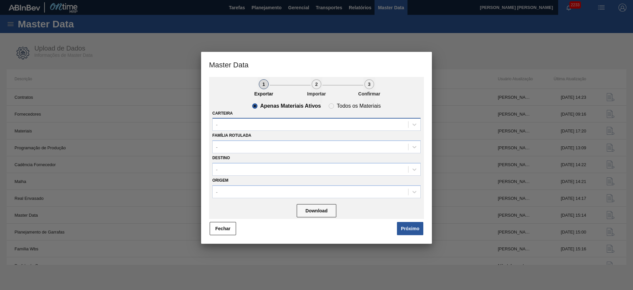
click at [302, 123] on div "-" at bounding box center [311, 125] width 196 height 10
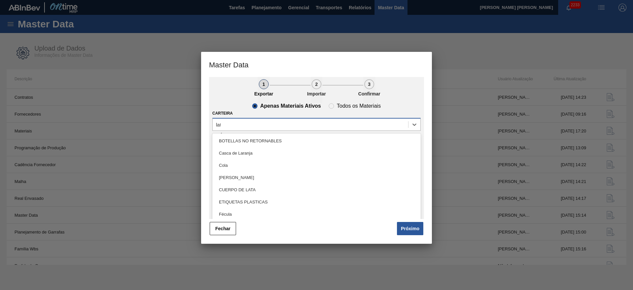
type input "lata"
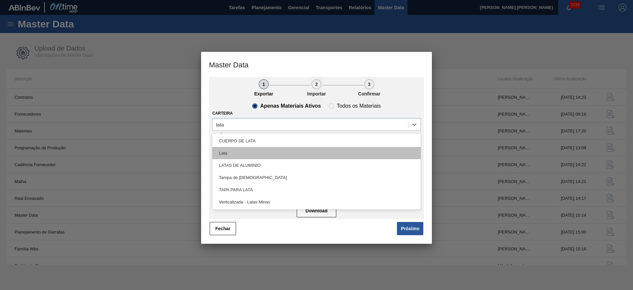
click at [254, 155] on div "Lata" at bounding box center [316, 153] width 208 height 12
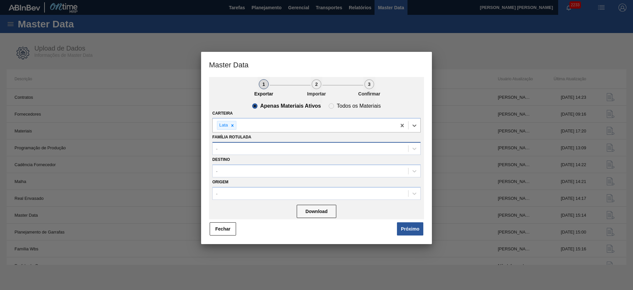
click at [248, 147] on div "-" at bounding box center [311, 148] width 196 height 10
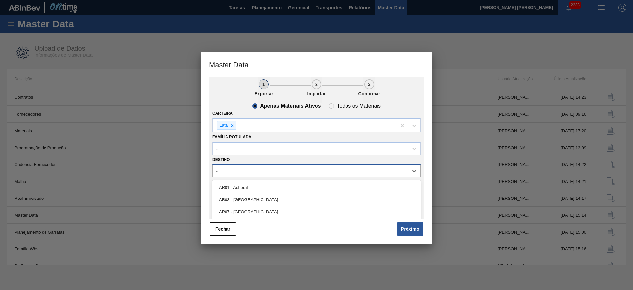
click at [242, 170] on div "-" at bounding box center [311, 171] width 196 height 10
type input "21"
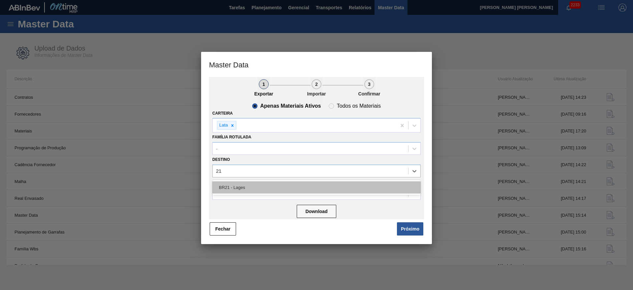
click at [240, 188] on div "BR21 - Lages" at bounding box center [316, 187] width 208 height 12
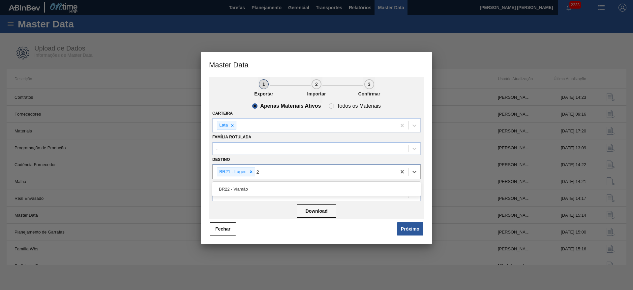
type input "22"
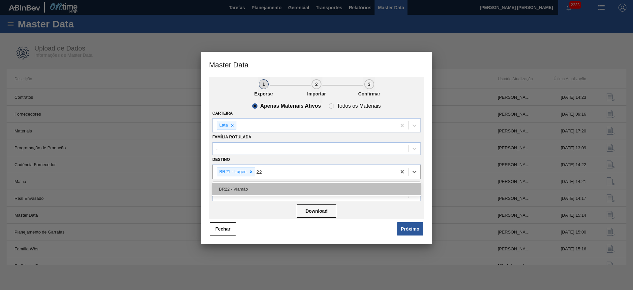
click at [257, 190] on div "BR22 - Viamão" at bounding box center [316, 189] width 208 height 12
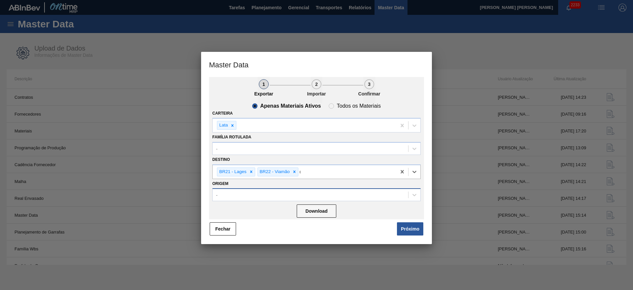
type input "09"
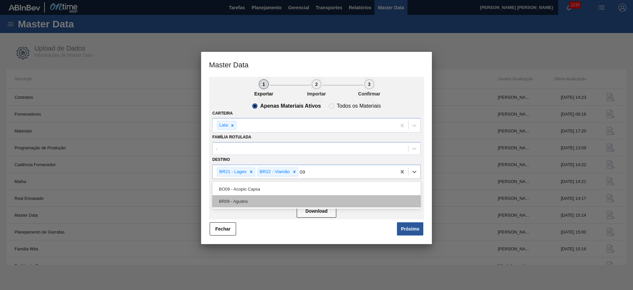
click at [279, 198] on div "BR09 - Agudos" at bounding box center [316, 201] width 208 height 12
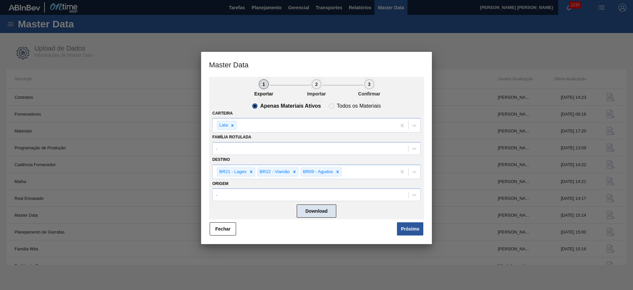
click at [323, 215] on button "Download" at bounding box center [317, 210] width 40 height 13
click at [234, 230] on button "Fechar" at bounding box center [223, 228] width 26 height 13
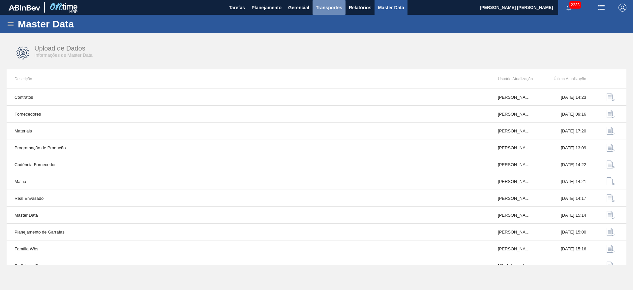
click at [339, 7] on span "Transportes" at bounding box center [329, 8] width 26 height 8
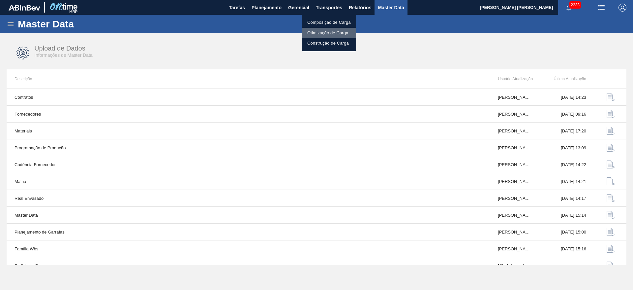
click at [333, 33] on li "Otimização de Carga" at bounding box center [329, 33] width 54 height 11
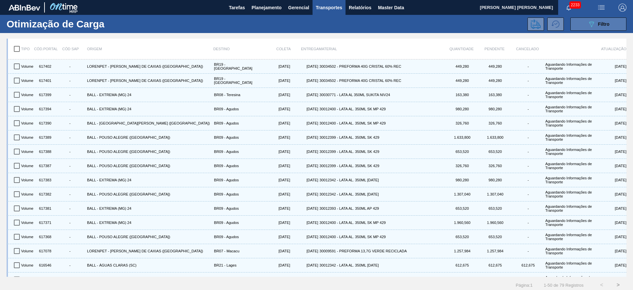
click at [578, 26] on button "089F7B8B-B2A5-4AFE-B5C0-19BA573D28AC Filtro" at bounding box center [599, 23] width 56 height 13
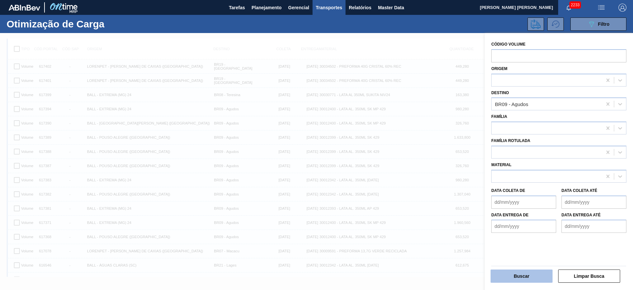
click at [544, 272] on button "Buscar" at bounding box center [522, 275] width 62 height 13
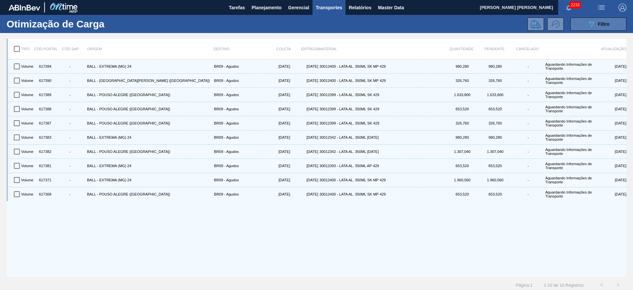
click at [585, 24] on button "089F7B8B-B2A5-4AFE-B5C0-19BA573D28AC Filtro" at bounding box center [599, 23] width 56 height 13
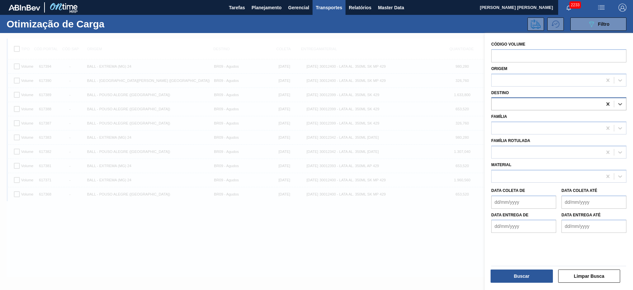
click at [608, 104] on icon at bounding box center [608, 104] width 7 height 7
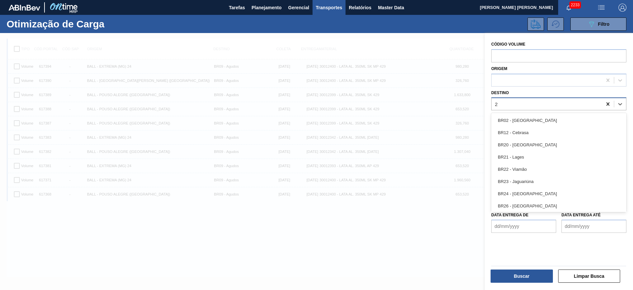
type input "21"
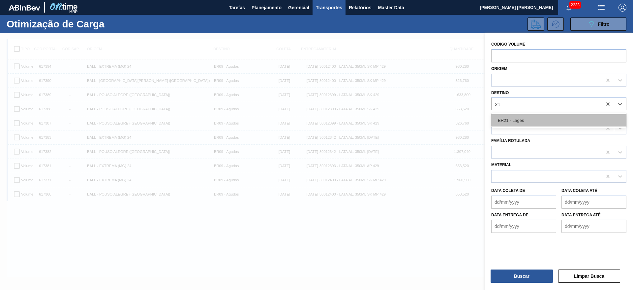
click at [526, 124] on div "BR21 - Lages" at bounding box center [558, 120] width 135 height 12
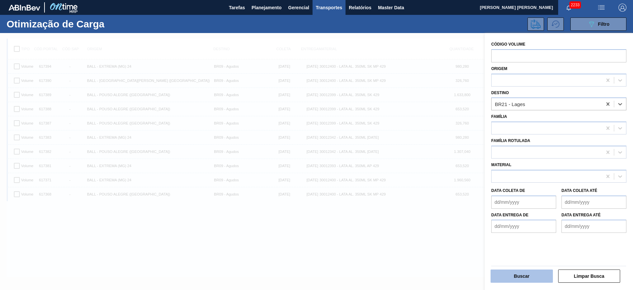
click at [534, 278] on button "Buscar" at bounding box center [522, 275] width 62 height 13
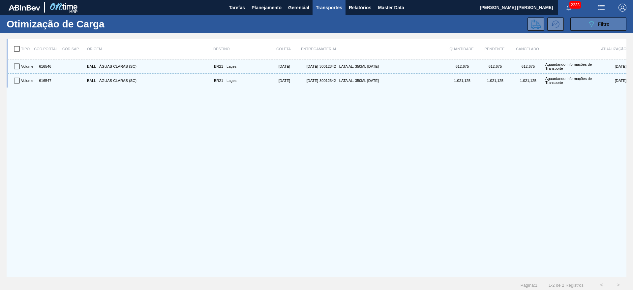
click at [582, 27] on button "089F7B8B-B2A5-4AFE-B5C0-19BA573D28AC Filtro" at bounding box center [599, 23] width 56 height 13
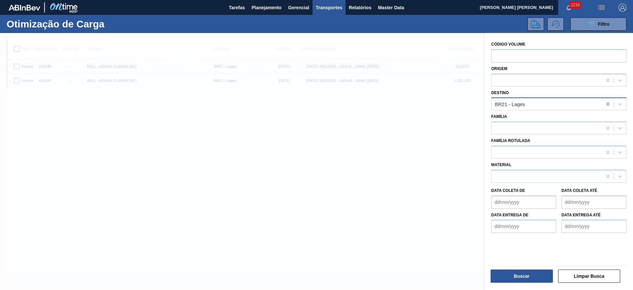
click at [607, 102] on icon at bounding box center [608, 104] width 7 height 7
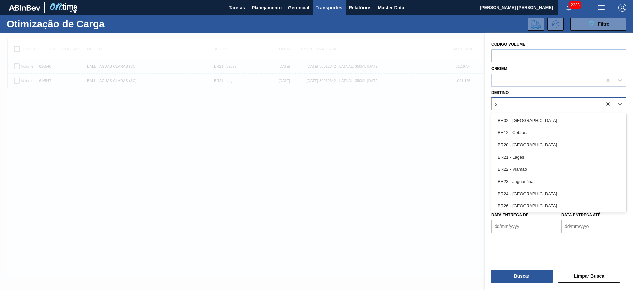
type input "22"
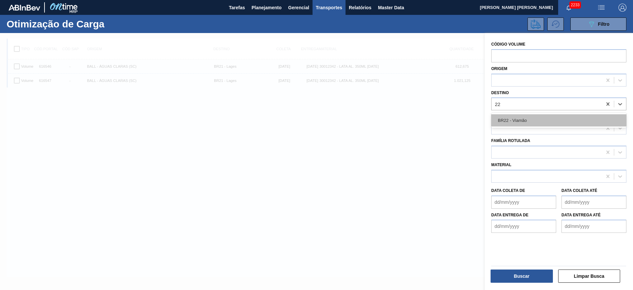
click at [526, 119] on div "BR22 - Viamão" at bounding box center [558, 120] width 135 height 12
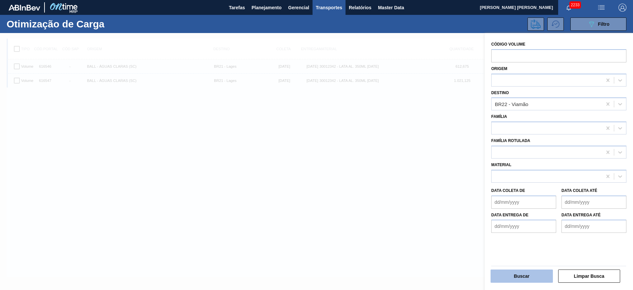
click at [514, 279] on button "Buscar" at bounding box center [522, 275] width 62 height 13
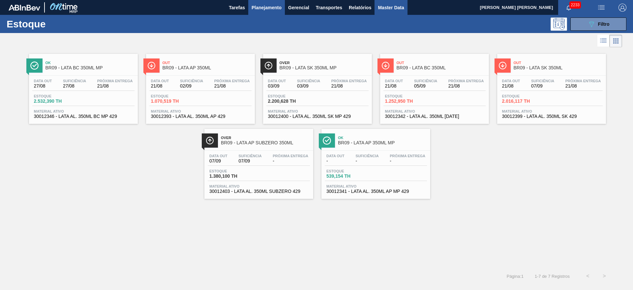
click at [389, 6] on span "Master Data" at bounding box center [391, 8] width 26 height 8
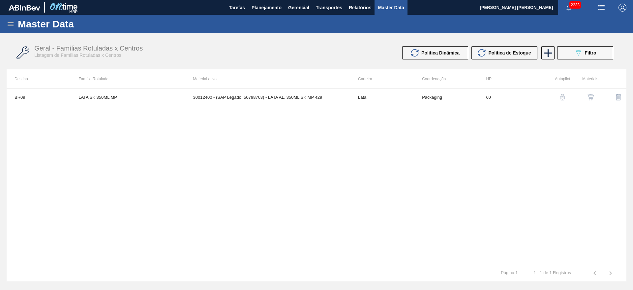
click at [9, 24] on icon at bounding box center [11, 24] width 8 height 8
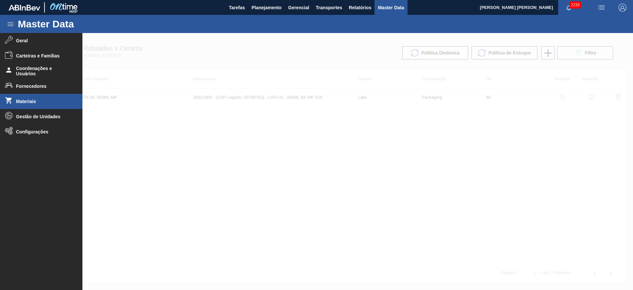
click at [28, 103] on span "Materiais" at bounding box center [43, 101] width 54 height 5
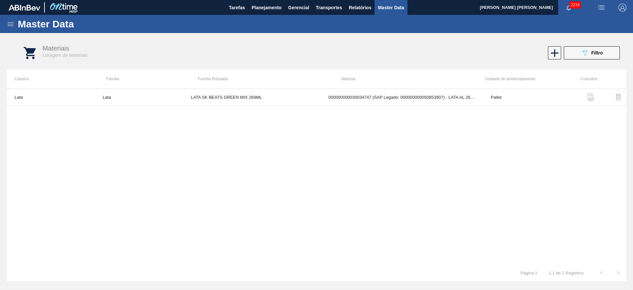
click at [8, 24] on icon at bounding box center [11, 24] width 8 height 8
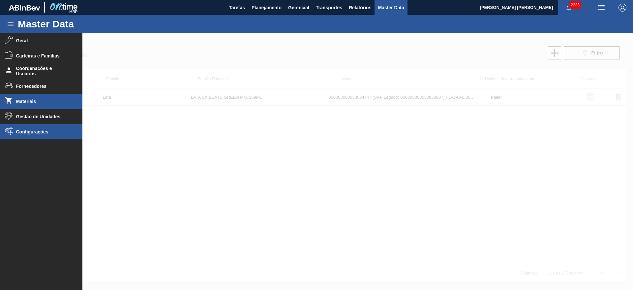
click at [33, 136] on li "Configurações" at bounding box center [41, 131] width 82 height 15
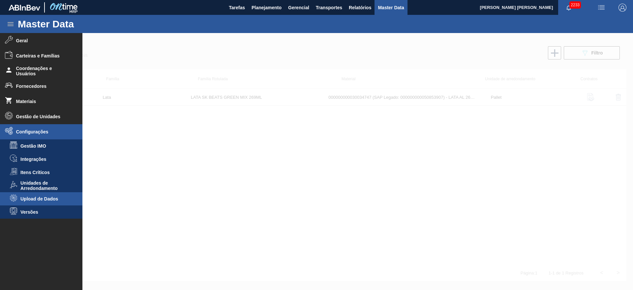
click at [50, 201] on li "Upload de Dados" at bounding box center [41, 198] width 82 height 13
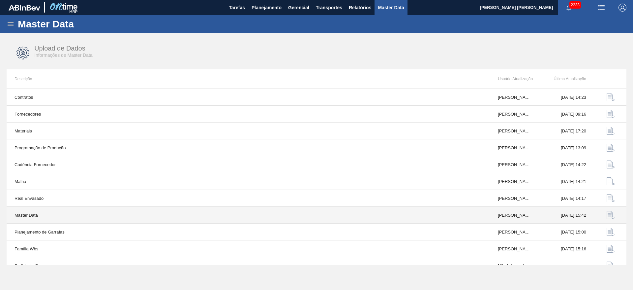
click at [605, 217] on button "button" at bounding box center [611, 215] width 16 height 16
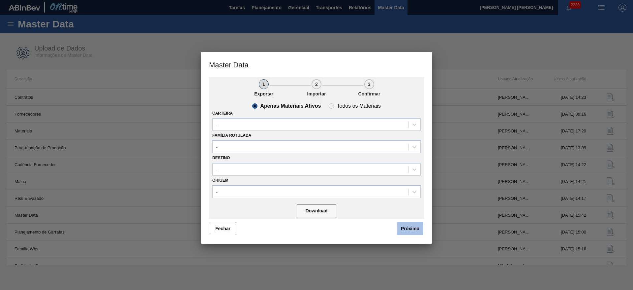
click at [414, 226] on button "Próximo" at bounding box center [410, 228] width 26 height 13
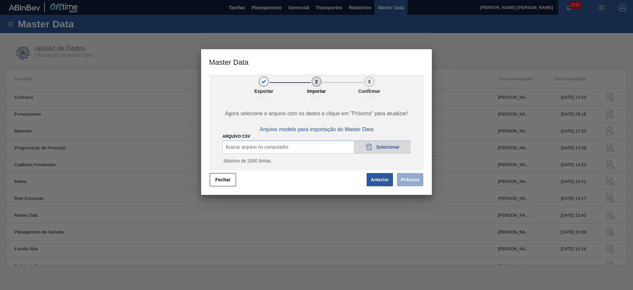
click at [361, 145] on div "20DAD902-3625-4257-8FDA-0C0CB19E2A3D Selecionar" at bounding box center [382, 146] width 56 height 13
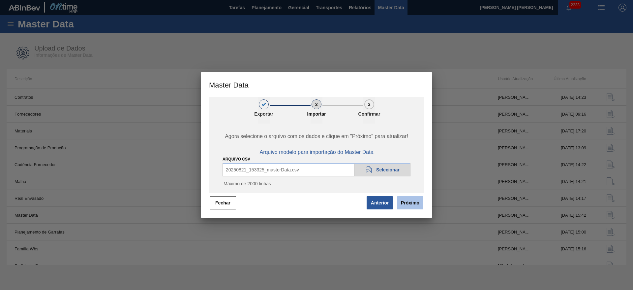
click at [410, 198] on button "Próximo" at bounding box center [410, 202] width 26 height 13
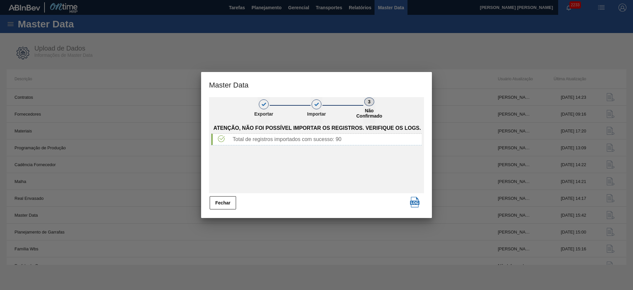
click at [229, 203] on button "Fechar" at bounding box center [223, 202] width 26 height 13
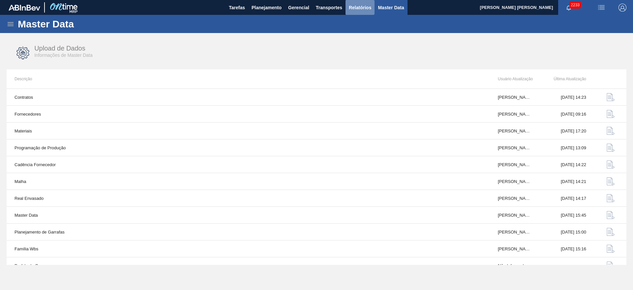
click at [359, 6] on span "Relatórios" at bounding box center [360, 8] width 22 height 8
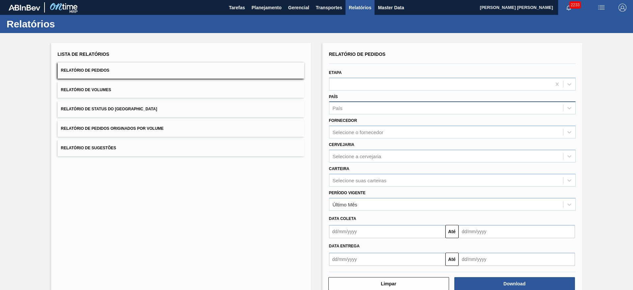
click at [348, 104] on div "País" at bounding box center [446, 108] width 234 height 10
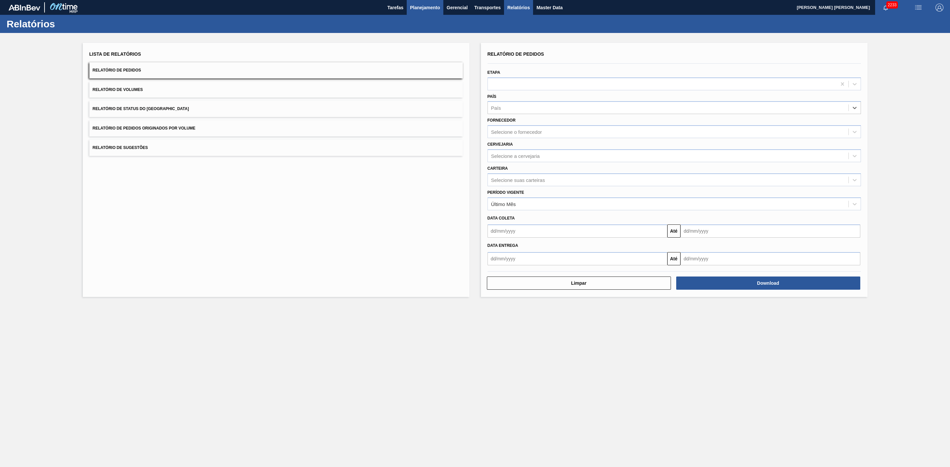
click at [432, 11] on span "Planejamento" at bounding box center [425, 8] width 30 height 8
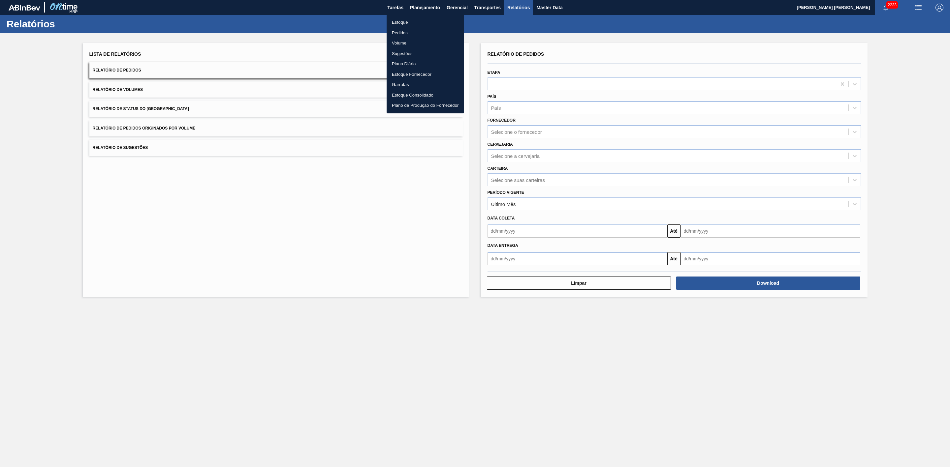
click at [406, 22] on li "Estoque" at bounding box center [425, 22] width 77 height 11
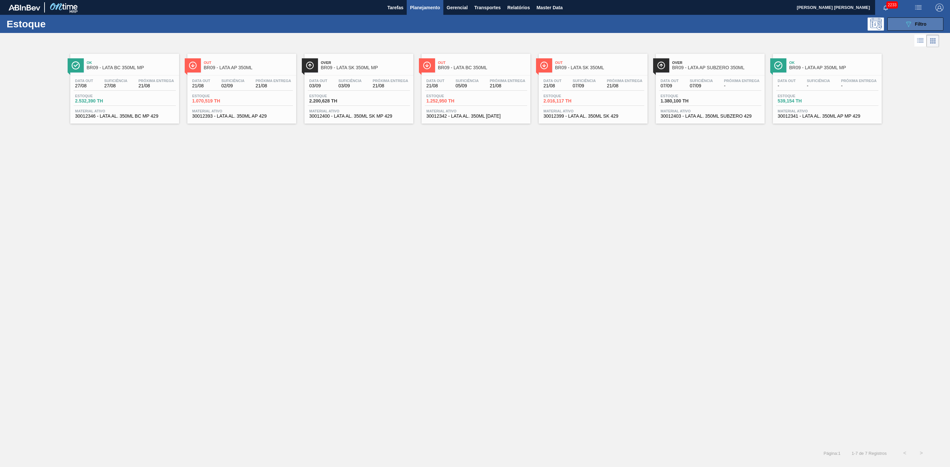
click at [633, 26] on button "089F7B8B-B2A5-4AFE-B5C0-19BA573D28AC Filtro" at bounding box center [915, 23] width 56 height 13
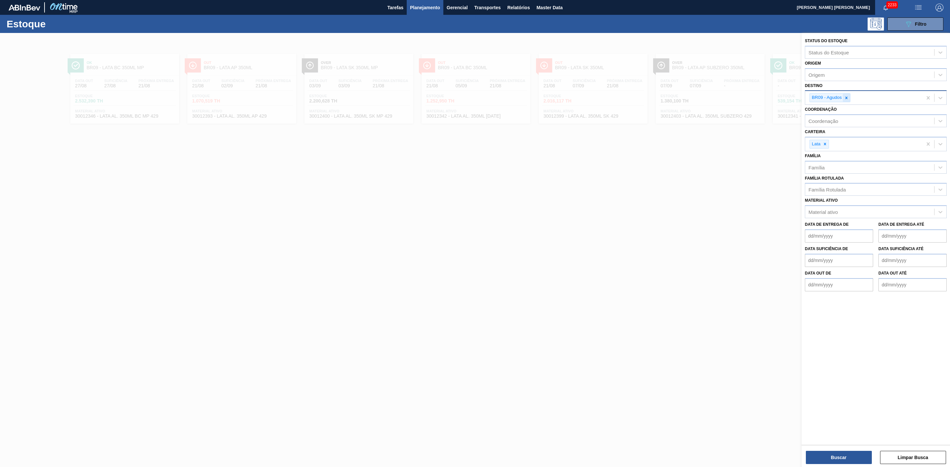
click at [633, 96] on icon at bounding box center [846, 98] width 5 height 5
type input "22"
click at [633, 110] on div "BR22 - Viamão" at bounding box center [876, 113] width 142 height 12
click at [633, 289] on button "Buscar" at bounding box center [839, 457] width 66 height 13
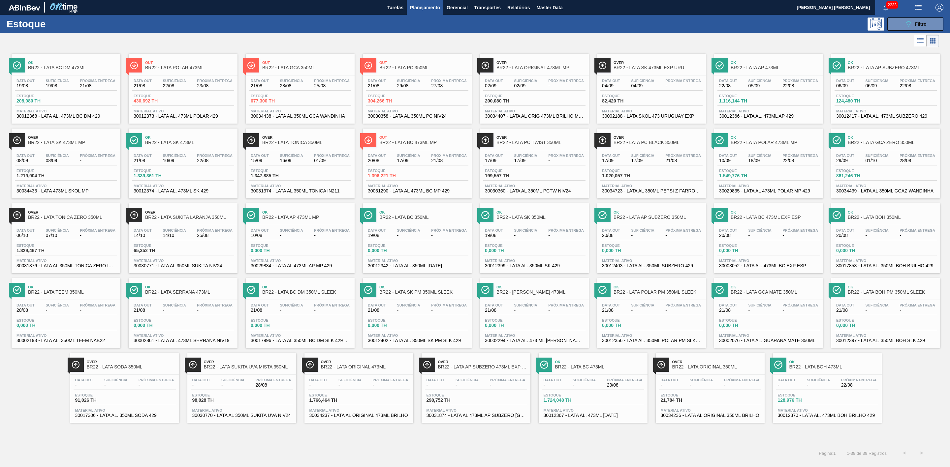
click at [192, 138] on span "Ok" at bounding box center [189, 138] width 89 height 4
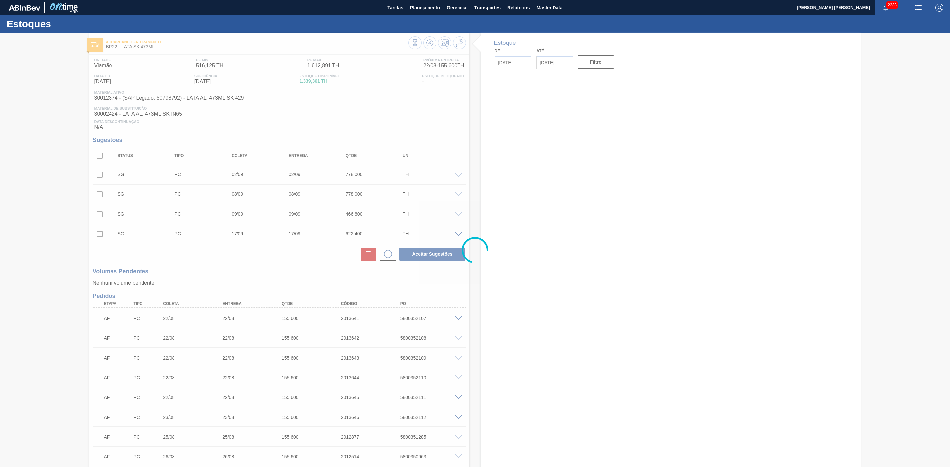
type input "[DATE]"
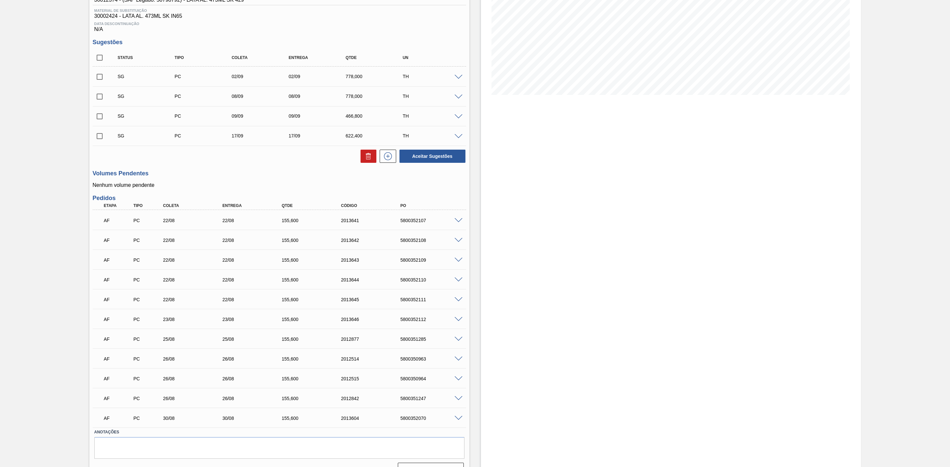
scroll to position [99, 0]
click at [456, 289] on span at bounding box center [458, 338] width 8 height 5
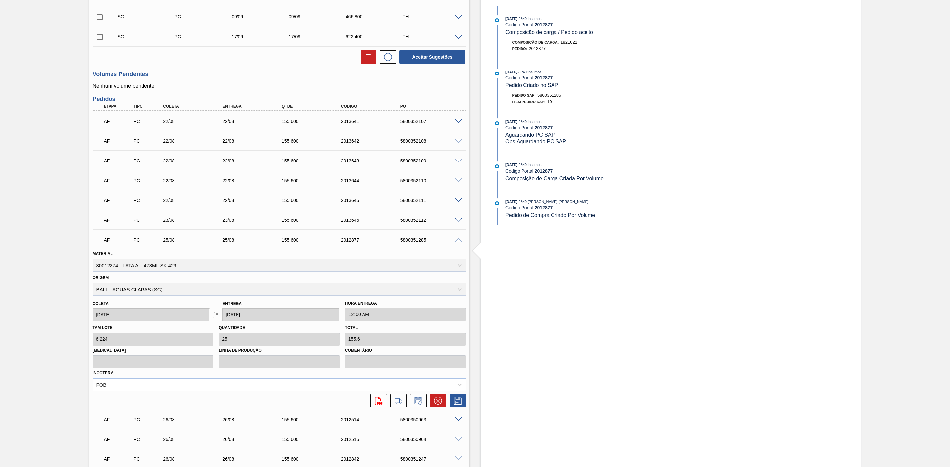
scroll to position [198, 0]
click at [439, 289] on icon at bounding box center [438, 400] width 8 height 8
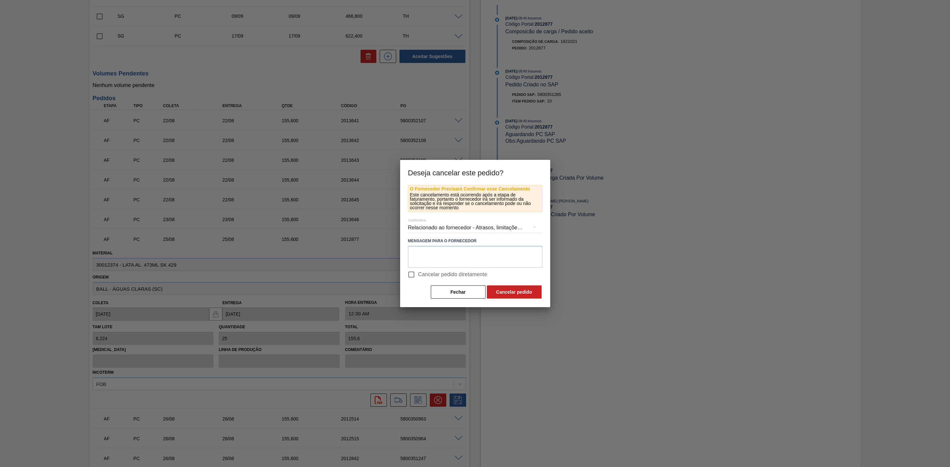
click at [414, 272] on input "Cancelar pedido diretamente" at bounding box center [411, 275] width 14 height 14
checkbox input "true"
click at [477, 258] on textarea at bounding box center [475, 257] width 134 height 22
type textarea "Pedido duplicado"
click at [514, 289] on button "Cancelar pedido" at bounding box center [514, 292] width 55 height 13
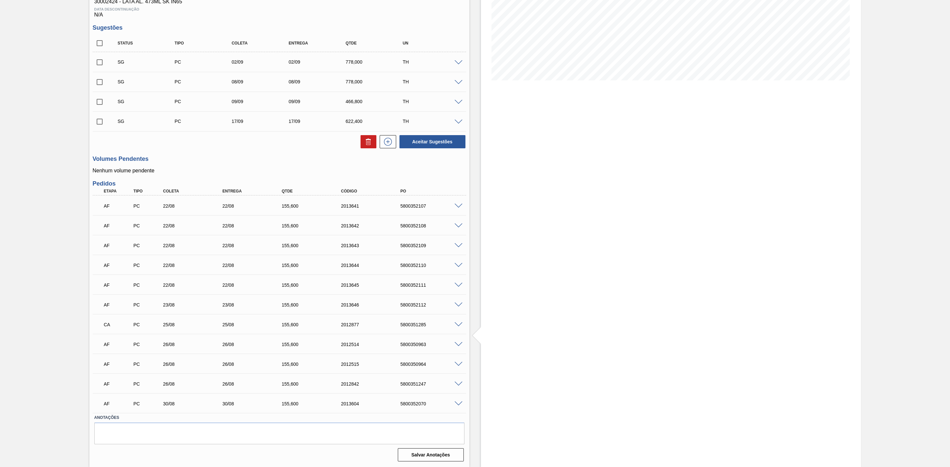
scroll to position [0, 0]
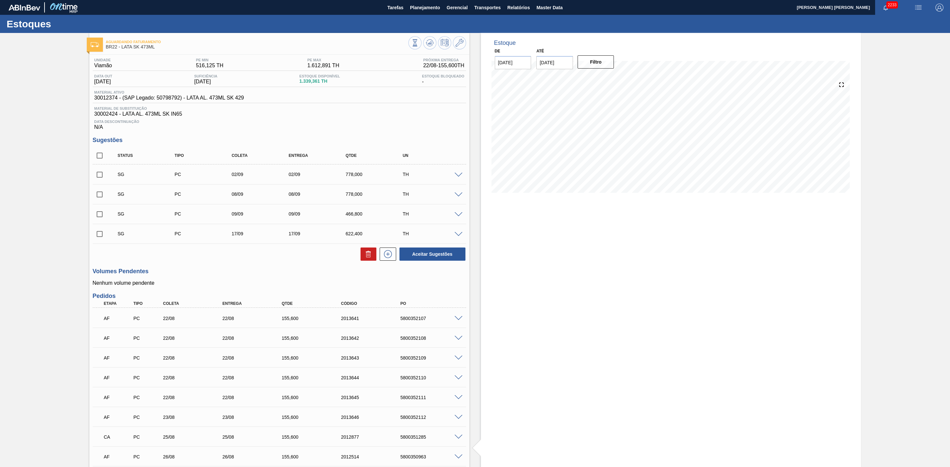
click at [633, 5] on img "button" at bounding box center [918, 8] width 8 height 8
click at [633, 24] on li "Pedido Contingência" at bounding box center [914, 23] width 60 height 12
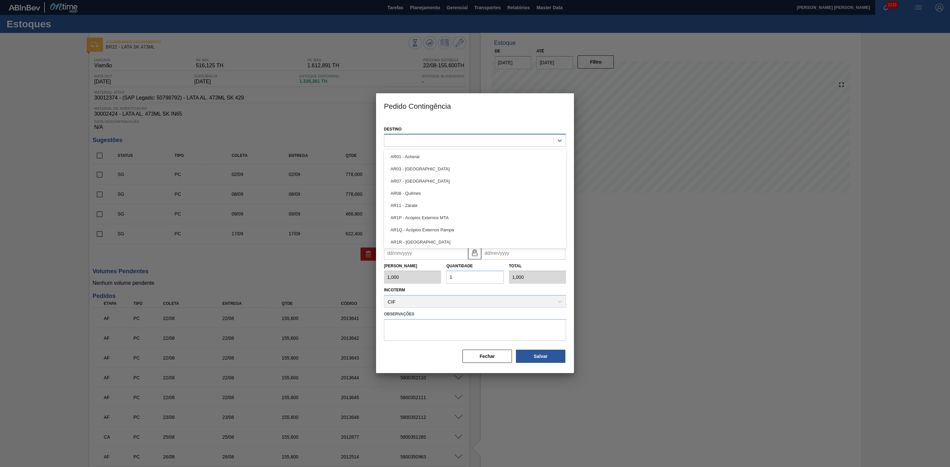
click at [483, 139] on div at bounding box center [468, 141] width 169 height 10
type input "22"
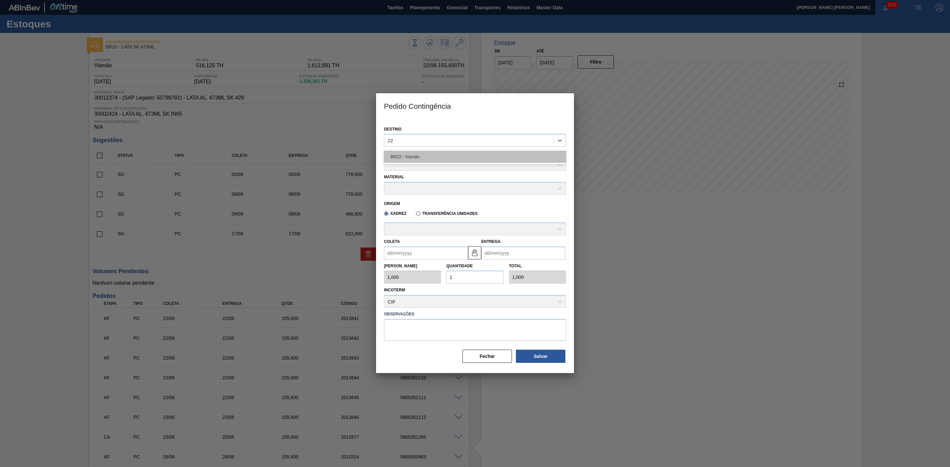
click at [437, 155] on div "BR22 - Viamão" at bounding box center [475, 157] width 182 height 12
click at [414, 168] on div at bounding box center [468, 165] width 169 height 10
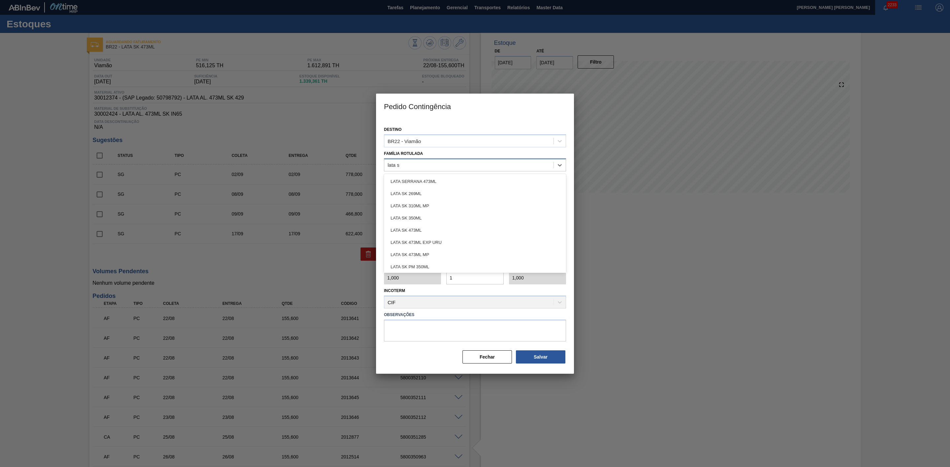
type Rotulada "lata sk"
click at [417, 214] on div "LATA SK 473ML" at bounding box center [475, 218] width 182 height 12
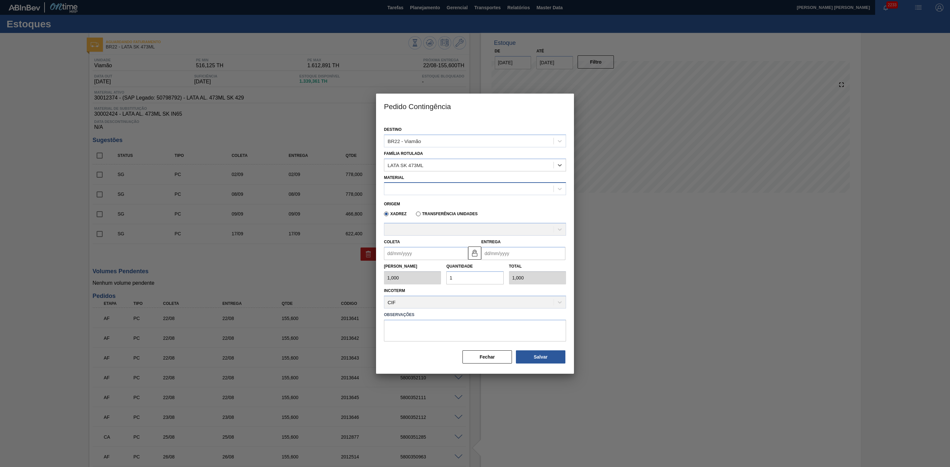
click at [420, 185] on div at bounding box center [468, 189] width 169 height 10
click at [432, 205] on div "30012374 - LATA AL. 473ML SK 429" at bounding box center [475, 205] width 182 height 12
type input "6,224"
click at [420, 254] on input "Coleta" at bounding box center [426, 253] width 84 height 13
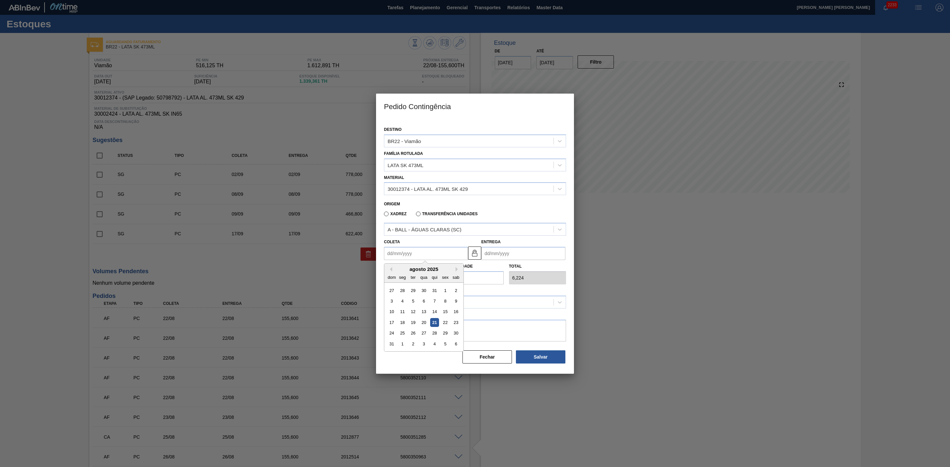
drag, startPoint x: 401, startPoint y: 271, endPoint x: 405, endPoint y: 284, distance: 13.5
click at [401, 271] on div "agosto 2025" at bounding box center [423, 269] width 79 height 6
click at [403, 289] on div "25" at bounding box center [402, 333] width 9 height 9
type input "[DATE]"
drag, startPoint x: 459, startPoint y: 277, endPoint x: 443, endPoint y: 279, distance: 16.3
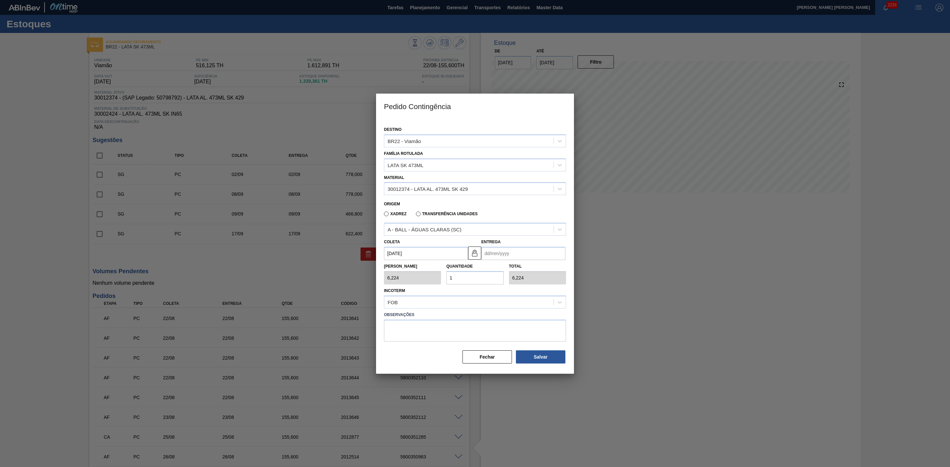
click at [444, 279] on div "Quantidade 1" at bounding box center [475, 273] width 62 height 23
type input "2"
type input "12,448"
type input "25"
type input "155,600"
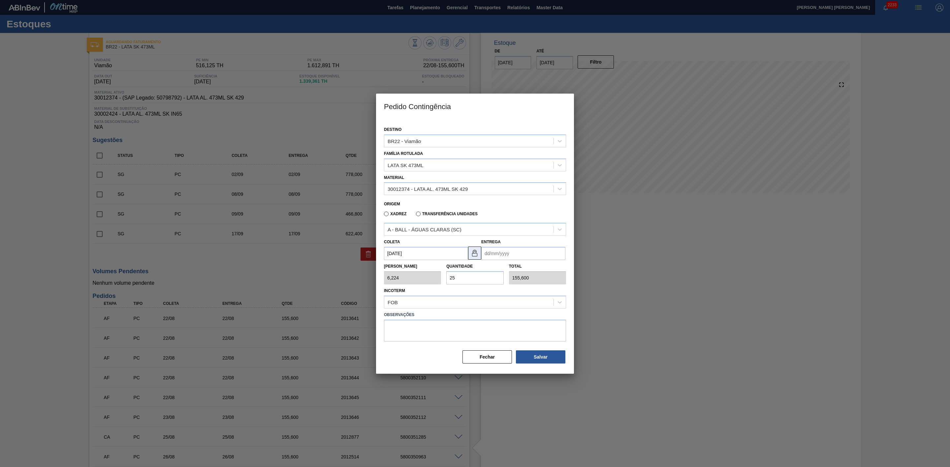
type input "25"
click at [472, 255] on img at bounding box center [475, 253] width 8 height 8
click at [493, 253] on input "Entrega" at bounding box center [523, 253] width 84 height 13
click at [501, 289] on div "25" at bounding box center [499, 333] width 9 height 9
type input "[DATE]"
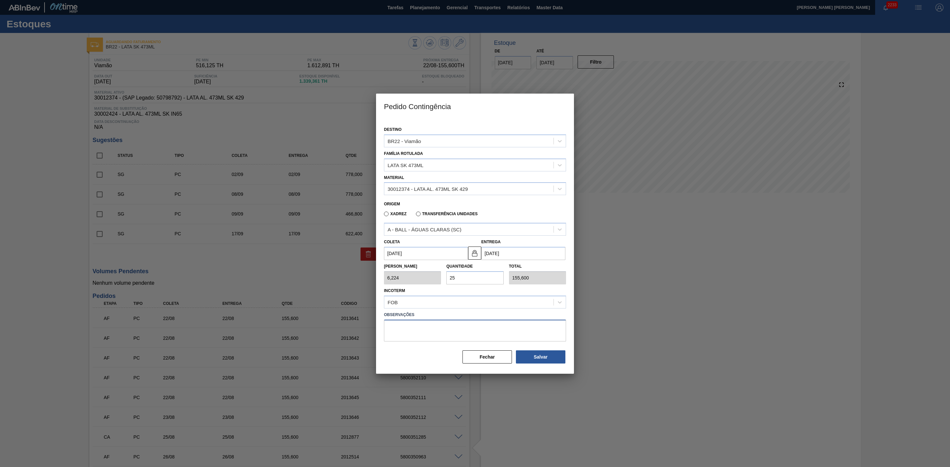
click at [493, 289] on textarea at bounding box center [475, 331] width 182 height 22
paste textarea "5800351285"
drag, startPoint x: 444, startPoint y: 328, endPoint x: 376, endPoint y: 326, distance: 68.0
click at [376, 289] on div "Destino BR22 - Viamão Família Rotulada LATA SK 473ML Material 30012374 - LATA A…" at bounding box center [475, 246] width 198 height 256
click at [428, 289] on textarea "5800351285" at bounding box center [475, 331] width 182 height 22
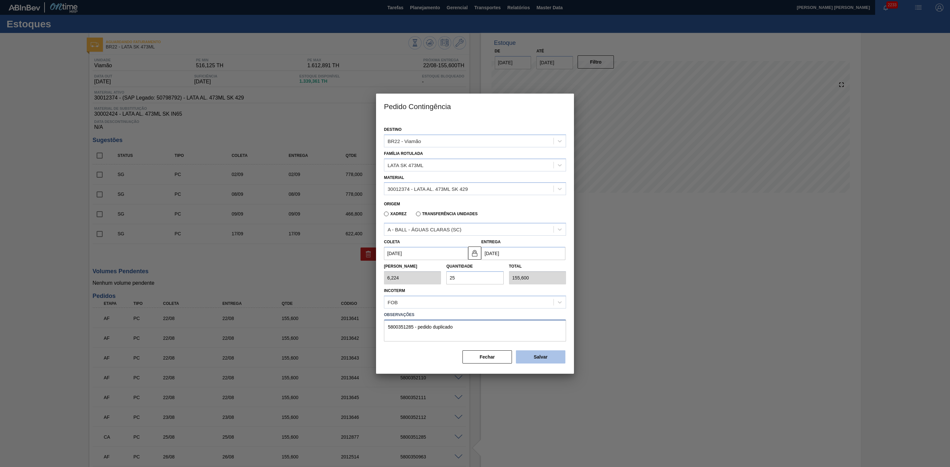
type textarea "5800351285 - pedido duplicado"
click at [546, 289] on button "Salvar" at bounding box center [540, 357] width 49 height 13
type input "1,000"
type input "1"
type input "1,000"
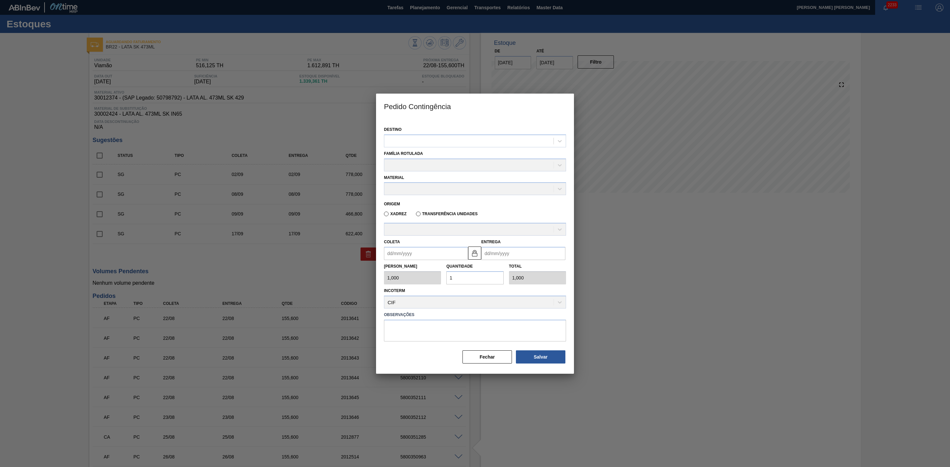
drag, startPoint x: 621, startPoint y: 334, endPoint x: 598, endPoint y: 309, distance: 34.1
click at [621, 289] on div at bounding box center [475, 233] width 950 height 467
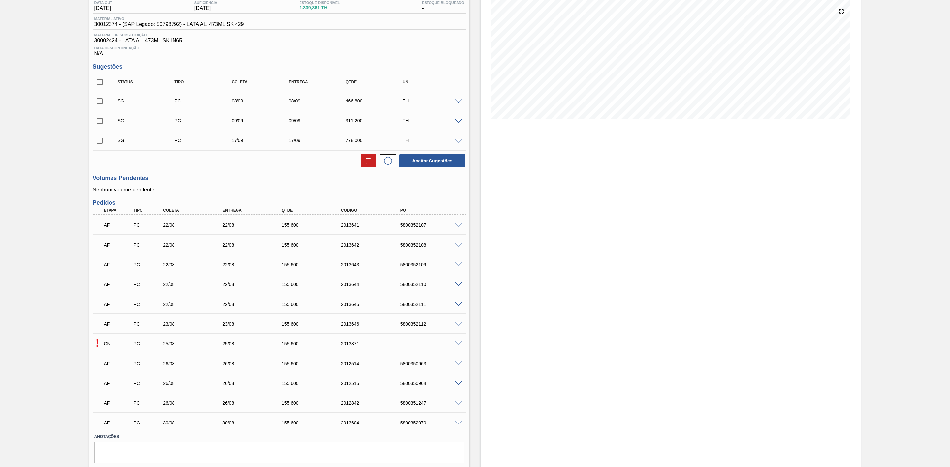
scroll to position [95, 0]
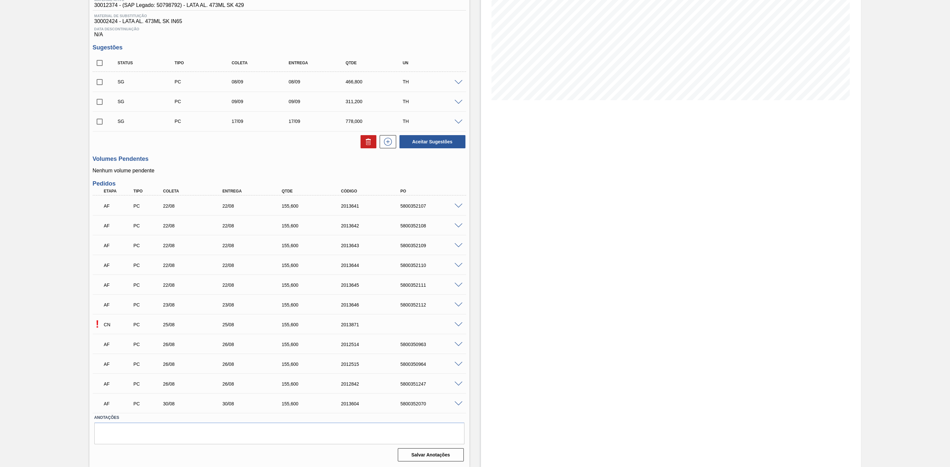
click at [458, 324] on span at bounding box center [458, 325] width 8 height 5
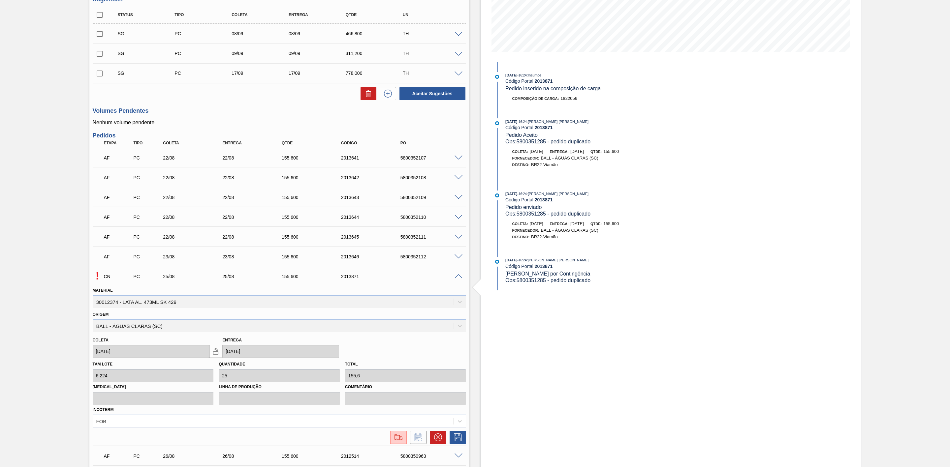
scroll to position [194, 0]
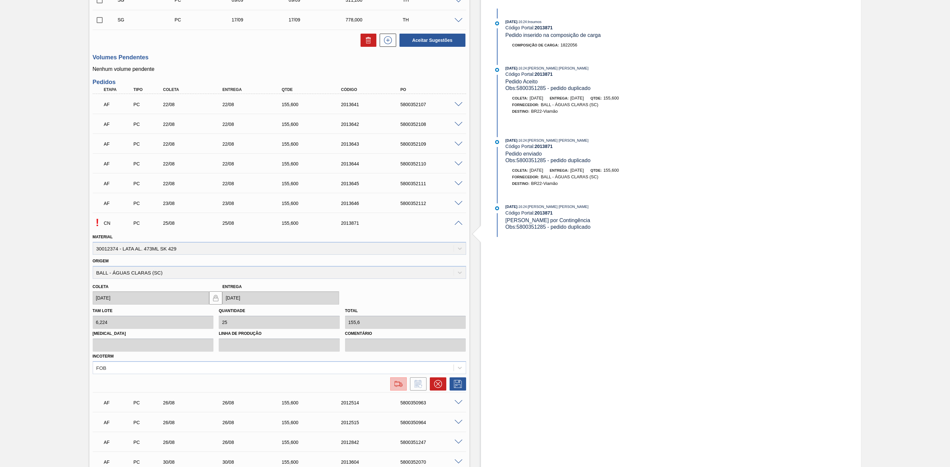
click at [399, 388] on img at bounding box center [398, 384] width 11 height 8
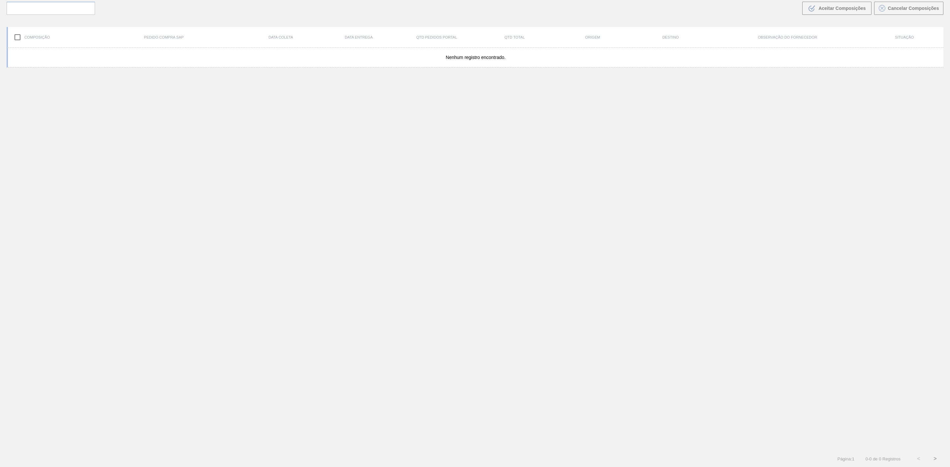
scroll to position [47, 0]
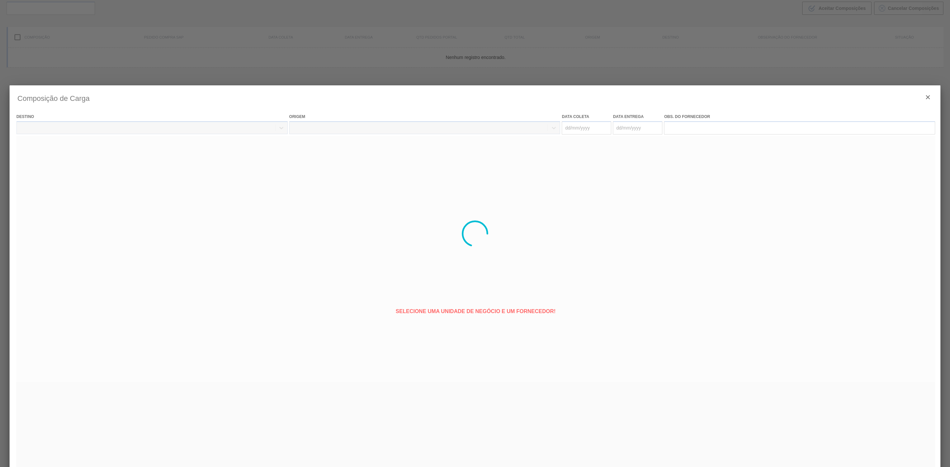
type coleta "[DATE]"
type entrega "[DATE]"
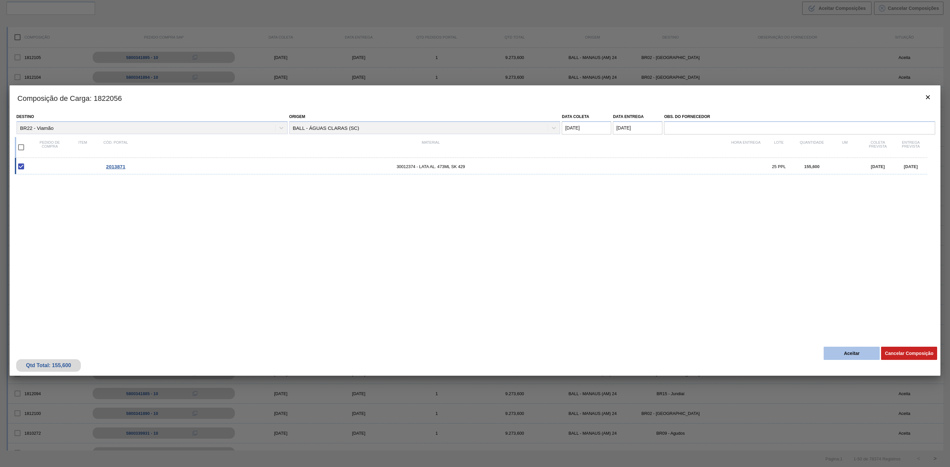
click at [847, 353] on button "Aceitar" at bounding box center [851, 353] width 56 height 13
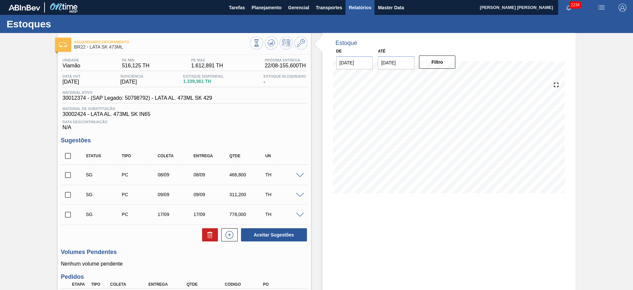
click at [358, 4] on span "Relatórios" at bounding box center [360, 8] width 22 height 8
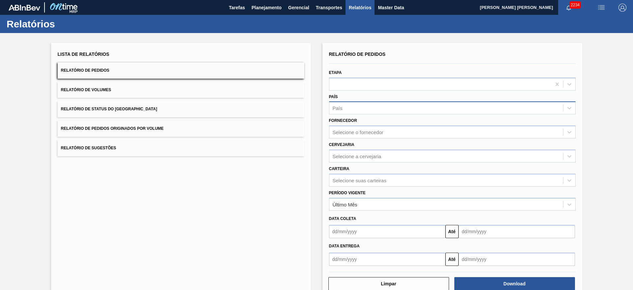
click at [356, 109] on div "País" at bounding box center [446, 108] width 234 height 10
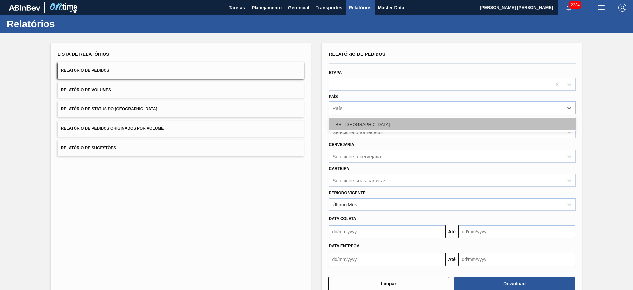
click at [354, 120] on div "BR - Brasil" at bounding box center [452, 124] width 247 height 12
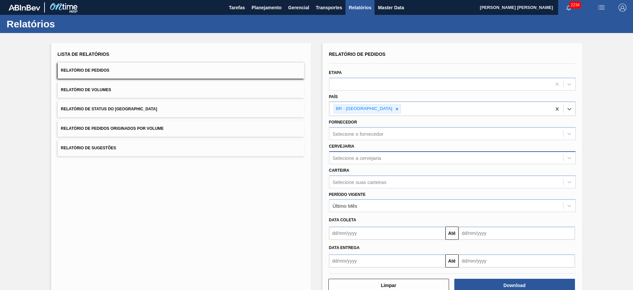
click at [364, 157] on div "Selecione a cervejaria" at bounding box center [357, 158] width 49 height 6
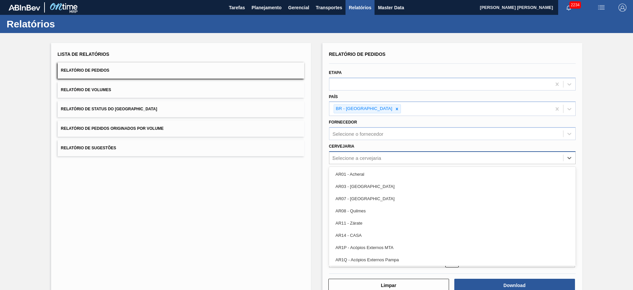
type input "21"
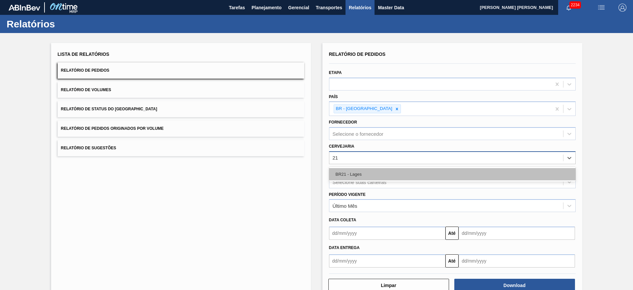
click at [355, 174] on div "BR21 - Lages" at bounding box center [452, 174] width 247 height 12
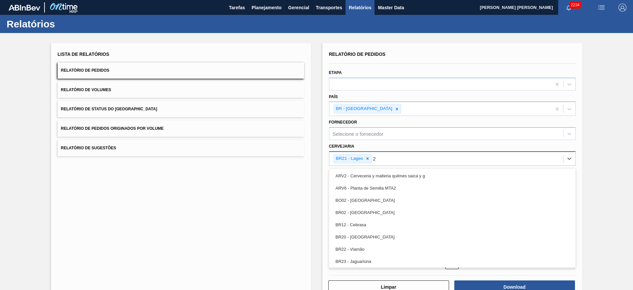
type input "22"
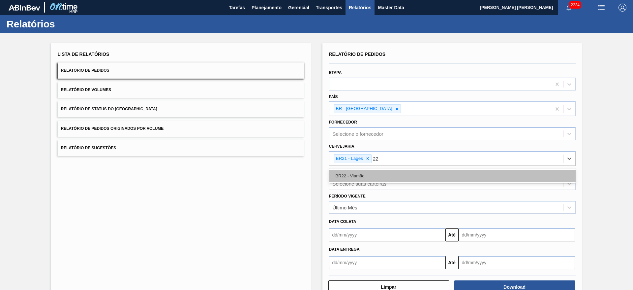
click at [380, 175] on div "BR22 - Viamão" at bounding box center [452, 176] width 247 height 12
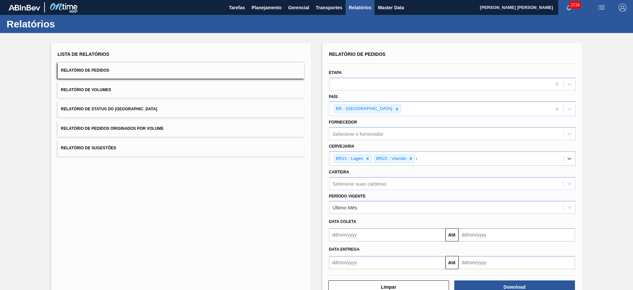
type input "09"
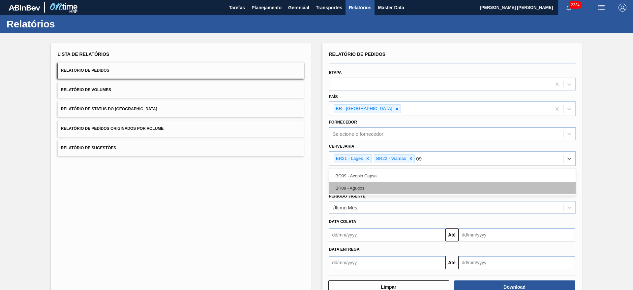
click at [369, 186] on div "BR09 - Agudos" at bounding box center [452, 188] width 247 height 12
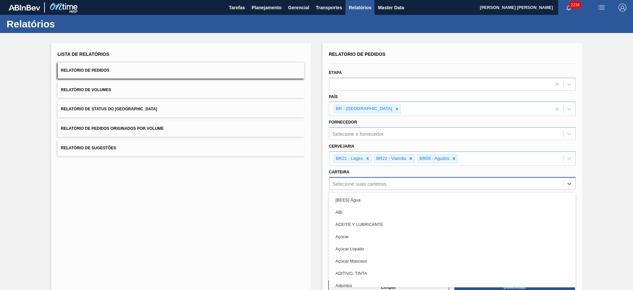
click at [361, 184] on div "Selecione suas carteiras" at bounding box center [446, 183] width 234 height 10
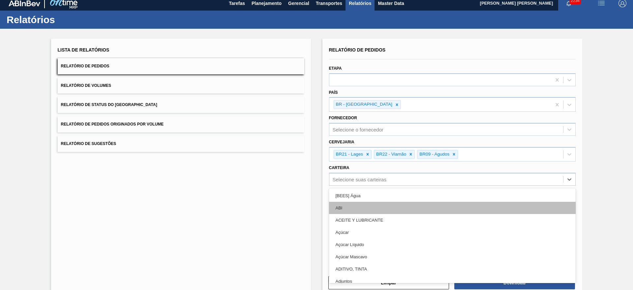
scroll to position [4, 0]
type input "lata"
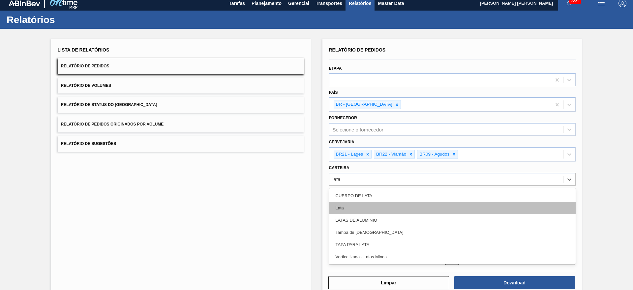
click at [362, 203] on div "Lata" at bounding box center [452, 207] width 247 height 12
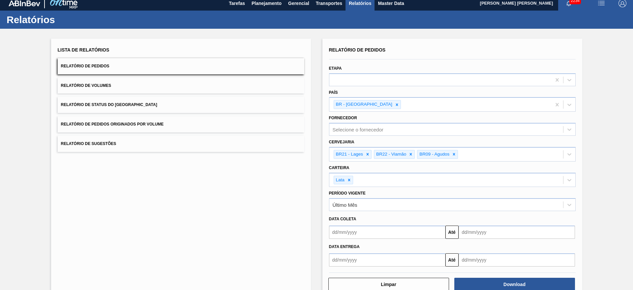
click at [363, 197] on div "Período Vigente Último Mês" at bounding box center [452, 199] width 247 height 22
click at [363, 237] on input "text" at bounding box center [387, 231] width 116 height 13
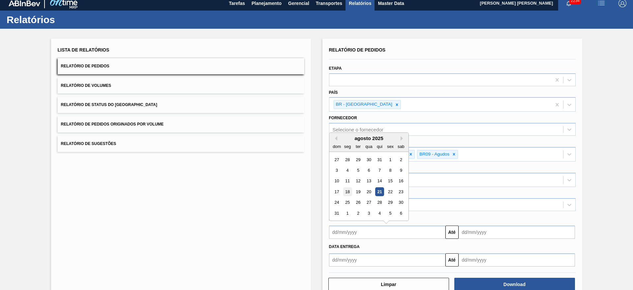
click at [343, 192] on div "18" at bounding box center [347, 191] width 9 height 9
type input "18/08/2025"
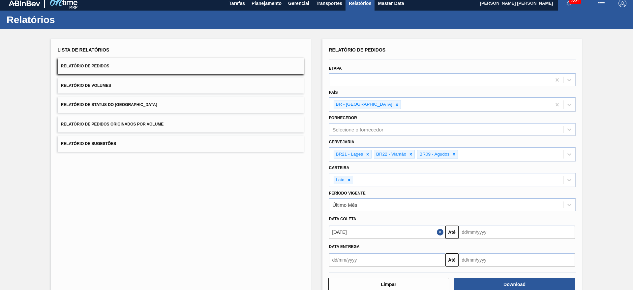
drag, startPoint x: 480, startPoint y: 233, endPoint x: 477, endPoint y: 235, distance: 4.0
click at [480, 233] on input "text" at bounding box center [517, 231] width 116 height 13
click at [464, 215] on div "31" at bounding box center [466, 212] width 9 height 9
type input "31/08/2025"
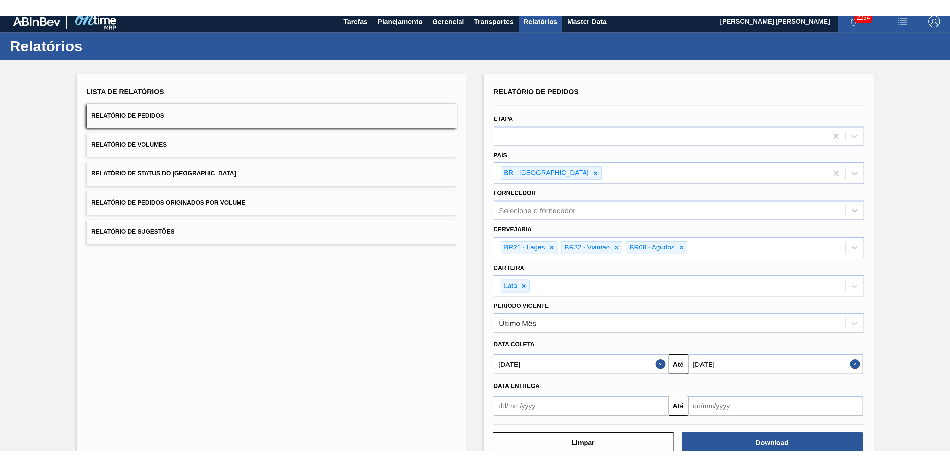
scroll to position [21, 0]
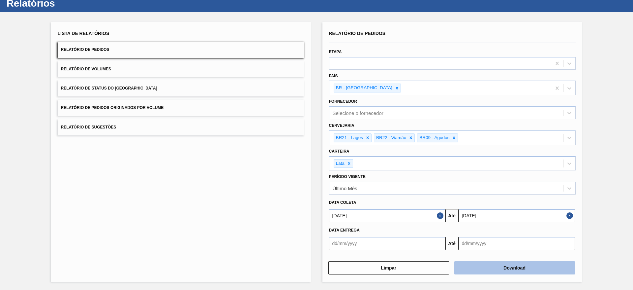
click at [526, 263] on button "Download" at bounding box center [514, 267] width 121 height 13
click at [144, 73] on button "Relatório de Volumes" at bounding box center [181, 69] width 247 height 16
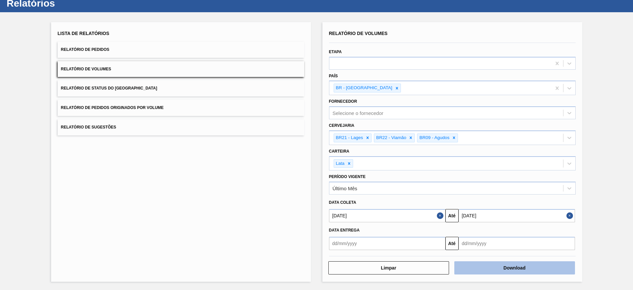
click at [483, 267] on button "Download" at bounding box center [514, 267] width 121 height 13
click at [217, 127] on button "Relatório de Sugestões" at bounding box center [181, 127] width 247 height 16
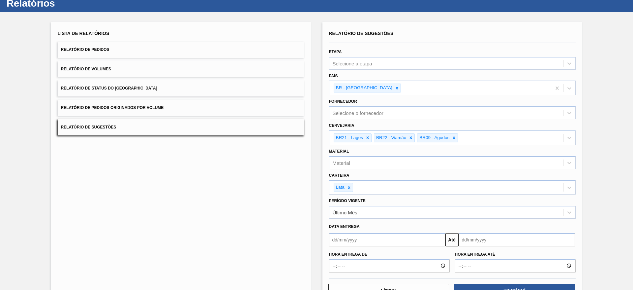
click at [400, 238] on input "text" at bounding box center [387, 239] width 116 height 13
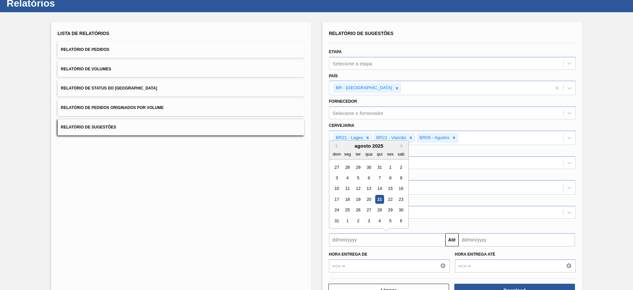
drag, startPoint x: 381, startPoint y: 197, endPoint x: 421, endPoint y: 221, distance: 46.4
click at [381, 197] on div "21" at bounding box center [379, 199] width 9 height 9
type input "[DATE]"
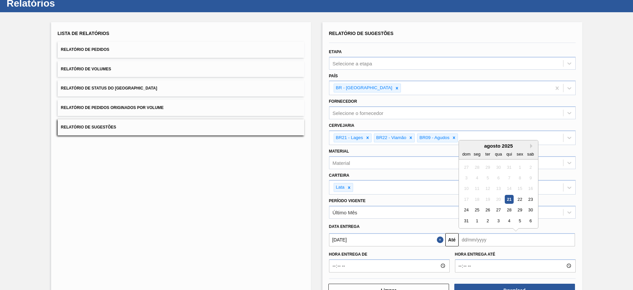
drag, startPoint x: 491, startPoint y: 240, endPoint x: 484, endPoint y: 240, distance: 6.6
click at [491, 240] on input "text" at bounding box center [517, 239] width 116 height 13
click at [530, 145] on button "Next Month" at bounding box center [532, 145] width 5 height 5
click at [487, 211] on div "30" at bounding box center [487, 209] width 9 height 9
type input "[DATE]"
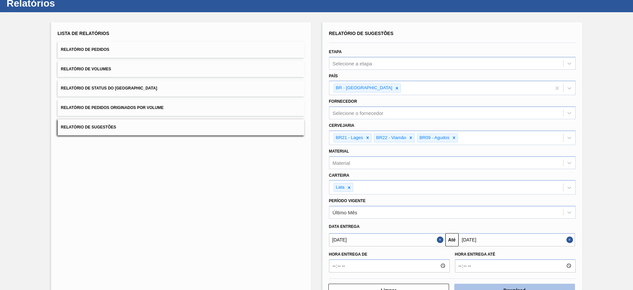
click at [510, 286] on button "Download" at bounding box center [514, 289] width 121 height 13
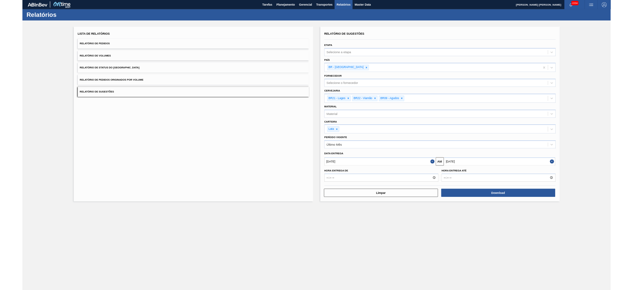
scroll to position [0, 0]
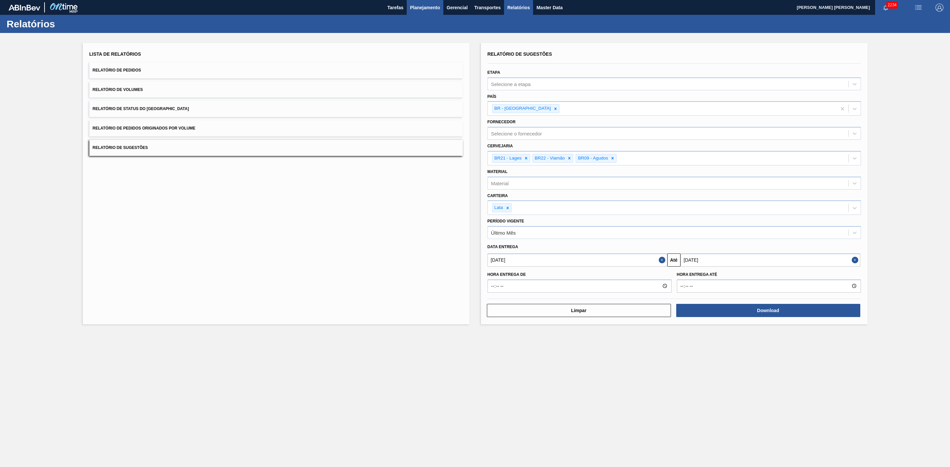
click at [419, 9] on span "Planejamento" at bounding box center [425, 8] width 30 height 8
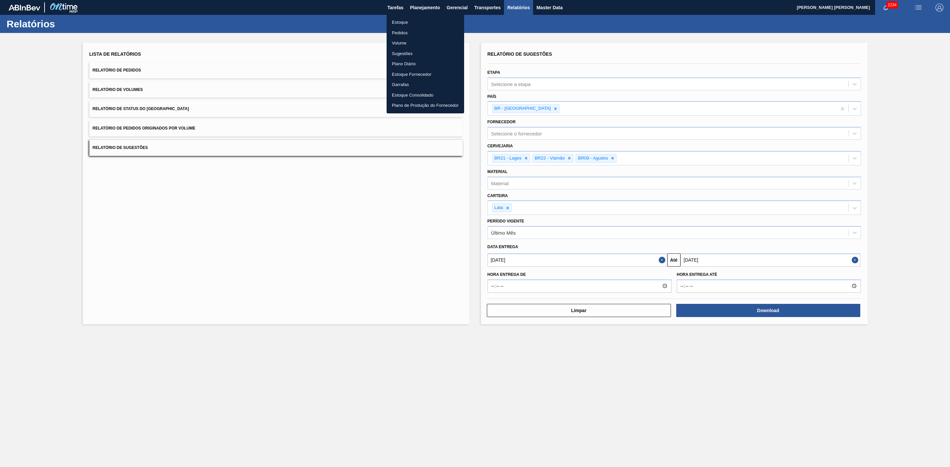
click at [404, 31] on li "Pedidos" at bounding box center [425, 33] width 77 height 11
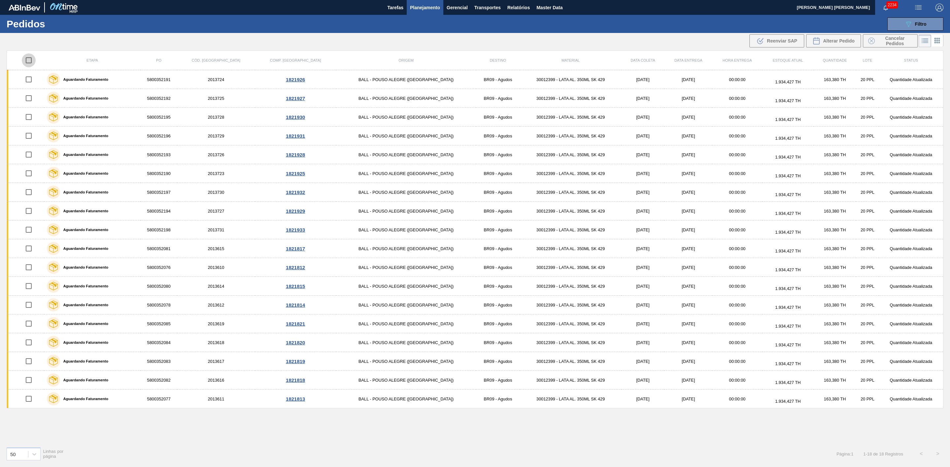
drag, startPoint x: 32, startPoint y: 63, endPoint x: 39, endPoint y: 65, distance: 7.2
click at [33, 63] on input "checkbox" at bounding box center [29, 60] width 14 height 14
checkbox input "true"
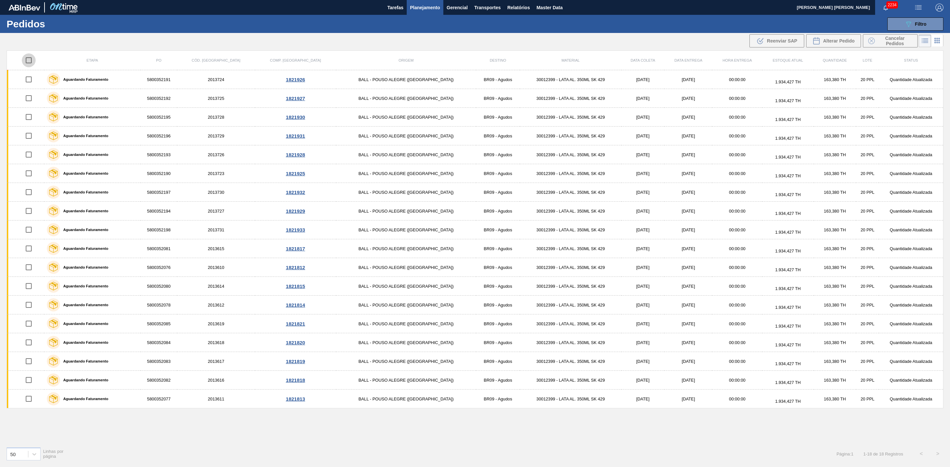
checkbox input "true"
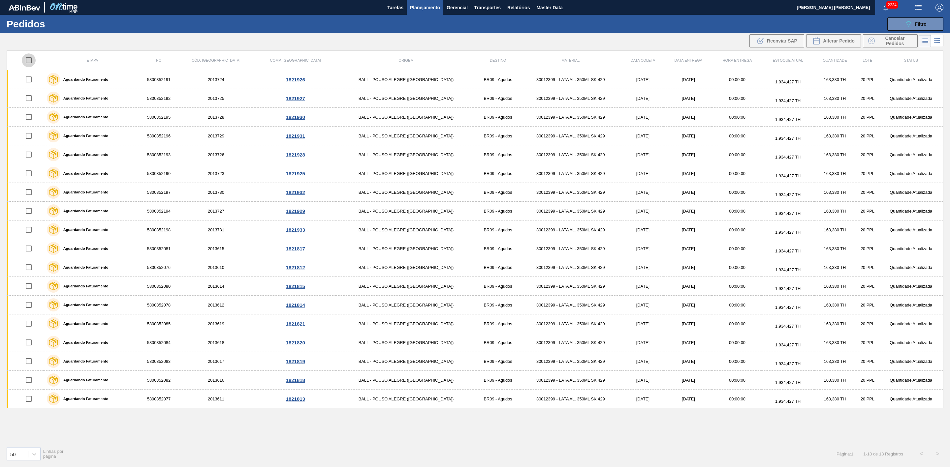
checkbox input "true"
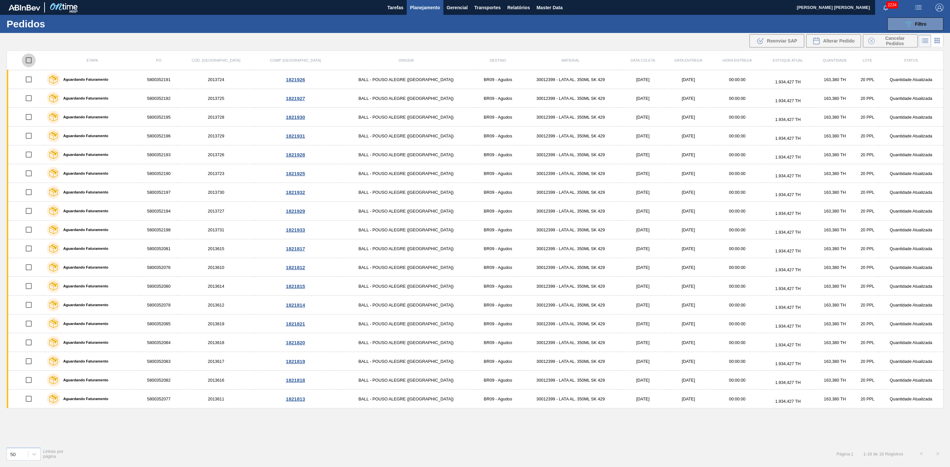
checkbox input "true"
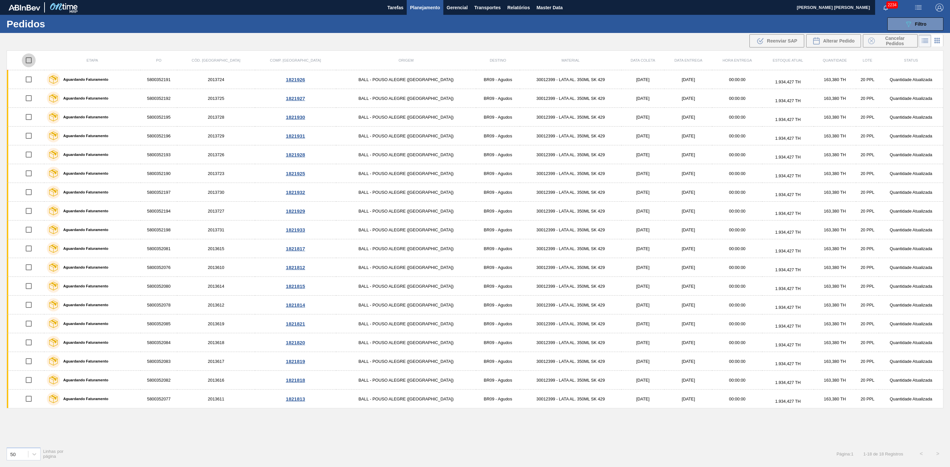
checkbox input "true"
click at [839, 42] on span "Alterar Pedido" at bounding box center [839, 40] width 32 height 5
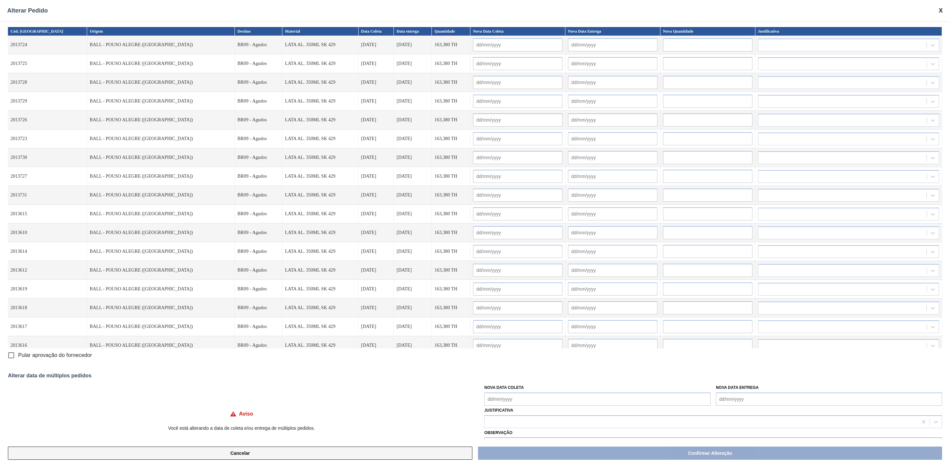
click at [343, 456] on button "Cancelar" at bounding box center [240, 453] width 464 height 13
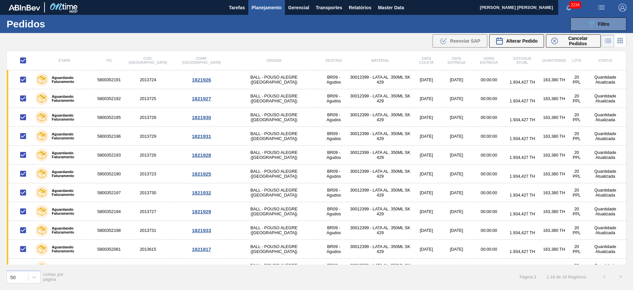
click at [272, 11] on button "Planejamento" at bounding box center [266, 7] width 37 height 15
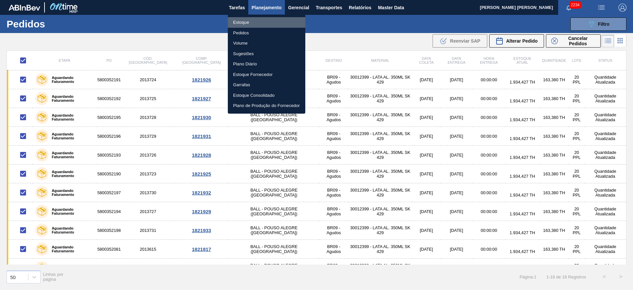
click at [250, 23] on li "Estoque" at bounding box center [266, 22] width 77 height 11
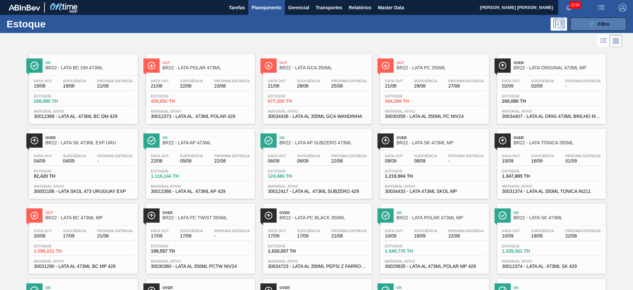
click at [584, 26] on button "089F7B8B-B2A5-4AFE-B5C0-19BA573D28AC Filtro" at bounding box center [599, 23] width 56 height 13
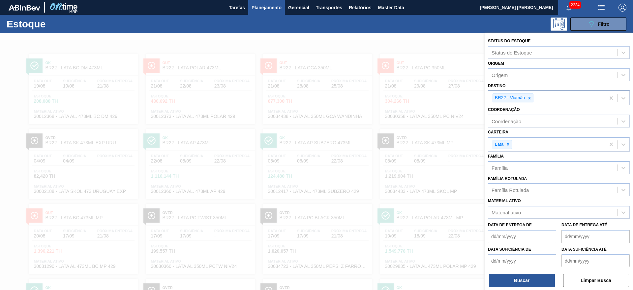
drag, startPoint x: 528, startPoint y: 99, endPoint x: 523, endPoint y: 95, distance: 6.6
click at [528, 98] on icon at bounding box center [529, 98] width 5 height 5
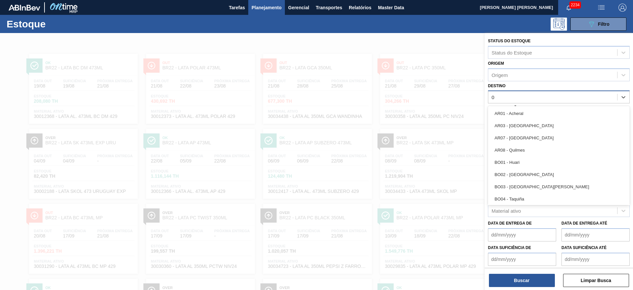
type input "09"
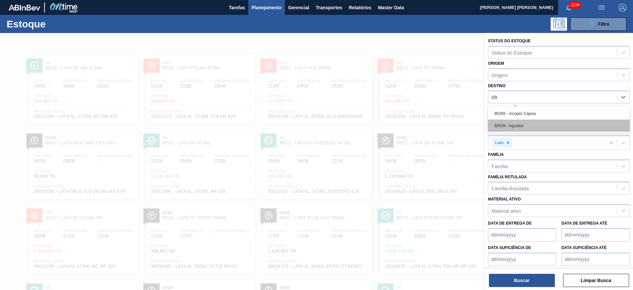
click at [524, 128] on div "BR09 - Agudos" at bounding box center [559, 125] width 142 height 12
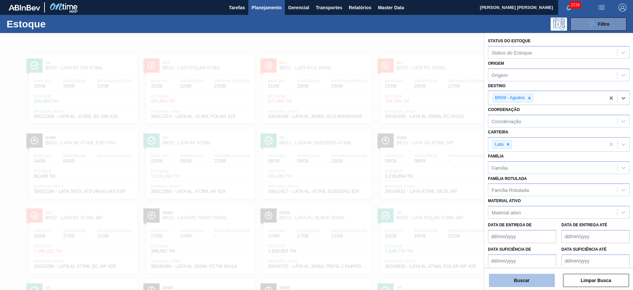
click at [528, 276] on button "Buscar" at bounding box center [522, 279] width 66 height 13
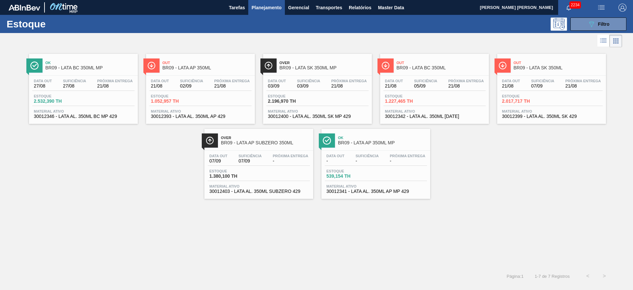
drag, startPoint x: 444, startPoint y: 63, endPoint x: 431, endPoint y: 82, distance: 23.2
click at [444, 63] on span "Out" at bounding box center [441, 63] width 89 height 4
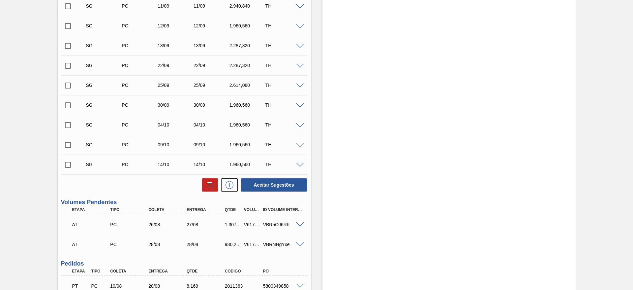
scroll to position [396, 0]
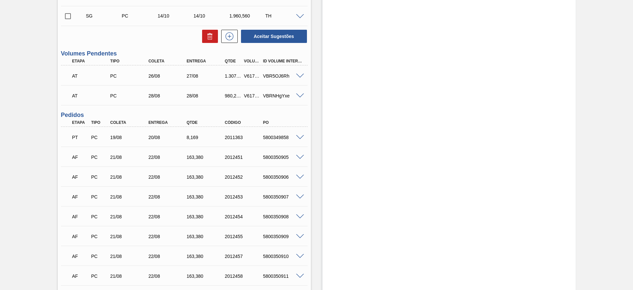
click at [301, 76] on span at bounding box center [300, 76] width 8 height 5
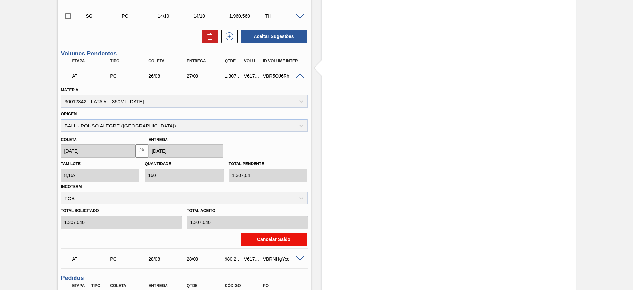
click at [260, 240] on button "Cancelar Saldo" at bounding box center [274, 238] width 66 height 13
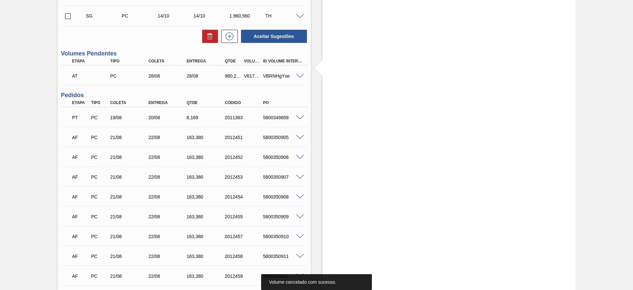
click at [299, 75] on span at bounding box center [300, 76] width 8 height 5
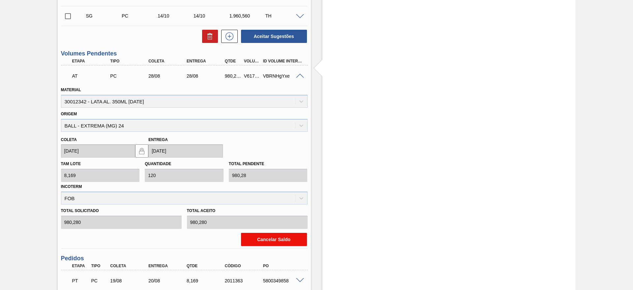
click at [268, 237] on button "Cancelar Saldo" at bounding box center [274, 238] width 66 height 13
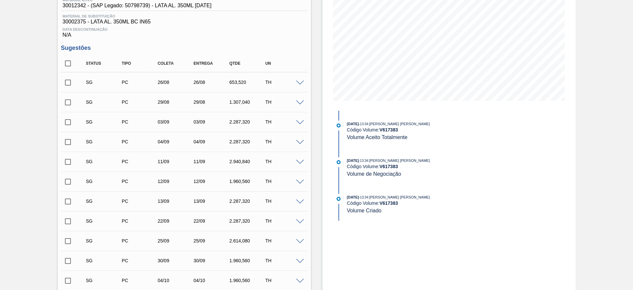
scroll to position [13, 0]
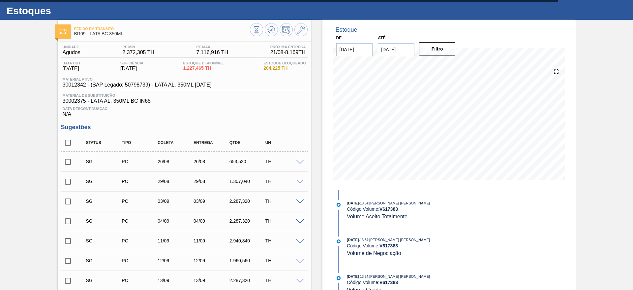
click at [299, 161] on span at bounding box center [300, 162] width 8 height 5
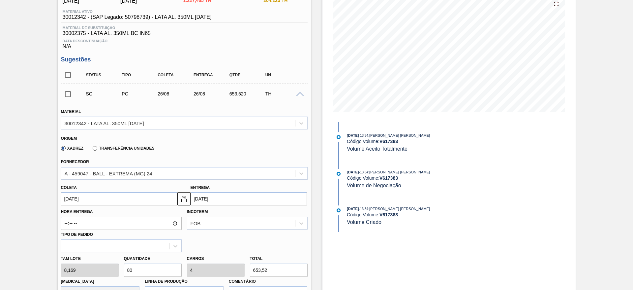
scroll to position [162, 0]
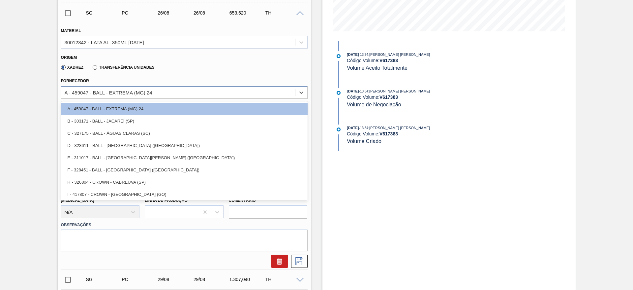
click at [153, 90] on div "A - 459047 - BALL - EXTREMA (MG) 24" at bounding box center [178, 92] width 234 height 10
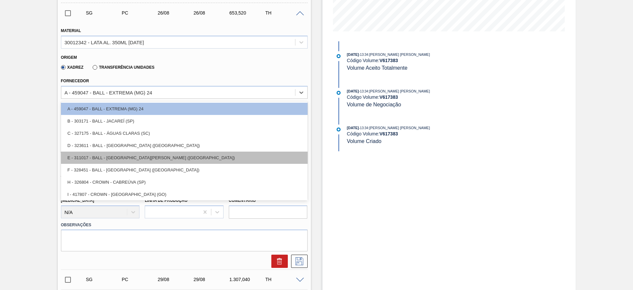
click at [139, 155] on div "E - 311017 - BALL - [GEOGRAPHIC_DATA][PERSON_NAME] ([GEOGRAPHIC_DATA])" at bounding box center [184, 157] width 247 height 12
type input "[DATE]"
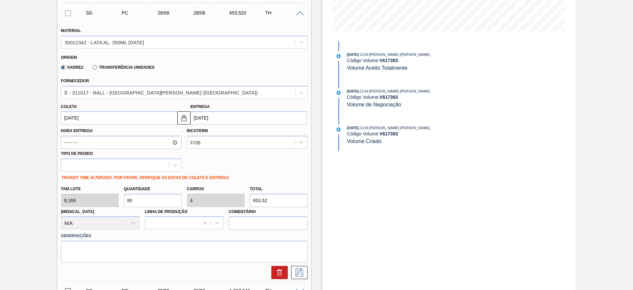
click at [106, 200] on div "Tam lote 8,169 Quantidade 80 Carros 4 Total 653,52 Doca N/A Linha de Produção C…" at bounding box center [184, 205] width 252 height 47
type input "1"
type input "0,05"
type input "8,169"
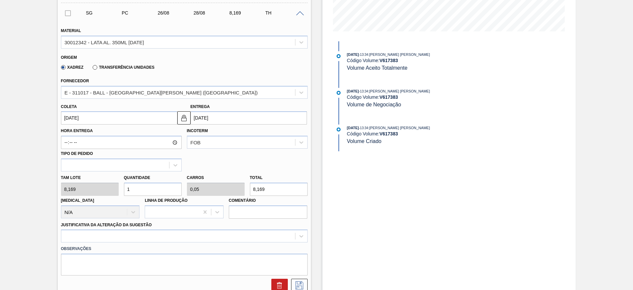
type input "16"
type input "0,8"
type input "130,704"
type input "160"
type input "8"
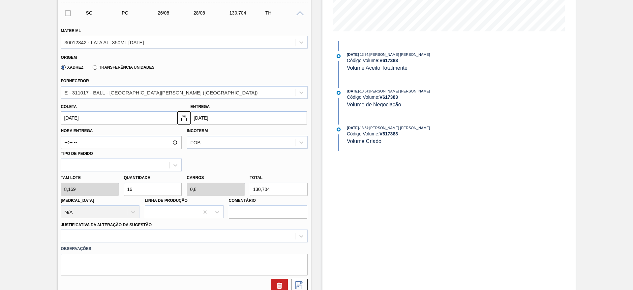
type input "1.307,04"
type input "160"
click at [108, 232] on div at bounding box center [184, 235] width 247 height 13
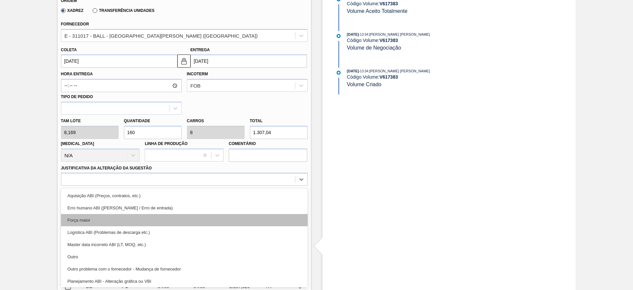
click at [108, 215] on div "Força maior" at bounding box center [184, 220] width 247 height 12
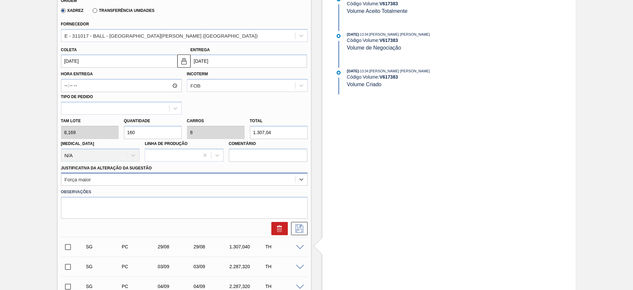
click at [168, 180] on div "Força maior" at bounding box center [178, 179] width 234 height 10
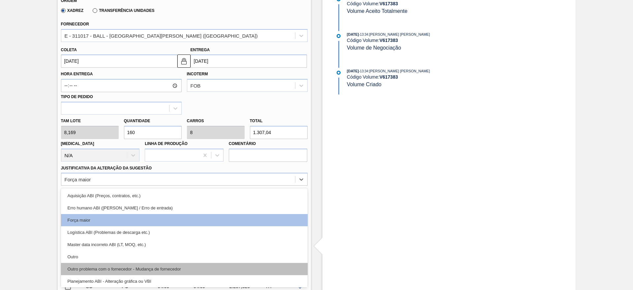
click at [173, 265] on div "Outro problema com o fornecedor - Mudança de fornecedor" at bounding box center [184, 269] width 247 height 12
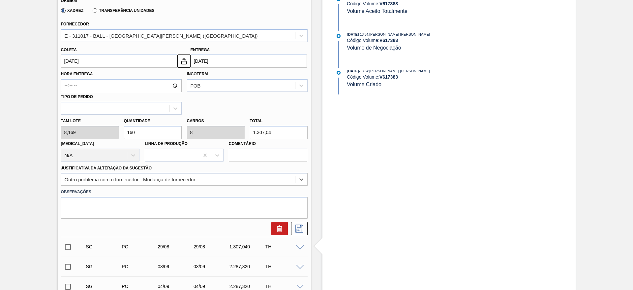
click at [192, 178] on div "Outro problema com o fornecedor - Mudança de fornecedor" at bounding box center [130, 179] width 131 height 6
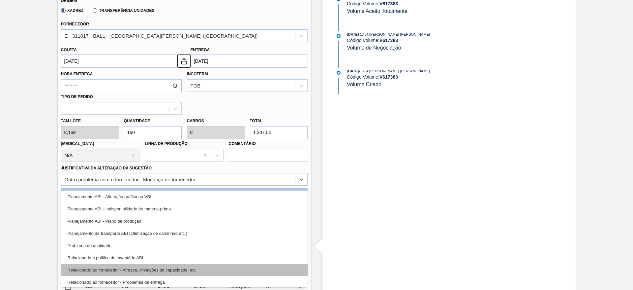
scroll to position [99, 0]
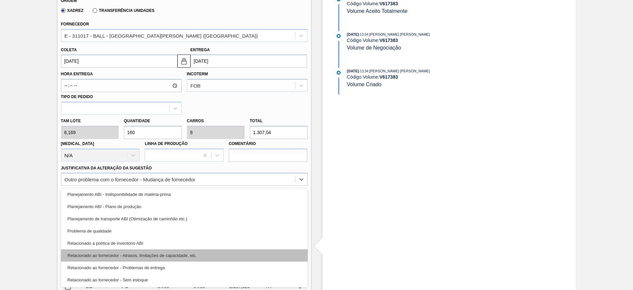
click at [191, 254] on div "Relacionado ao fornecedor - Atrasos, limitações de capacidade, etc." at bounding box center [184, 255] width 247 height 12
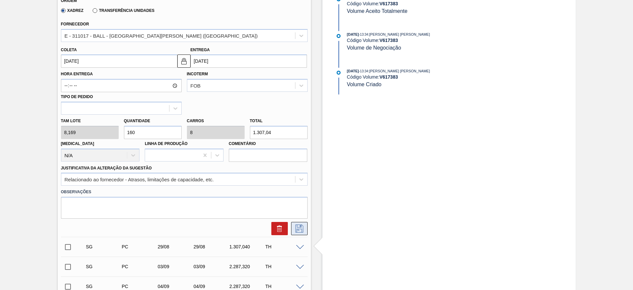
click at [300, 231] on icon at bounding box center [299, 228] width 11 height 8
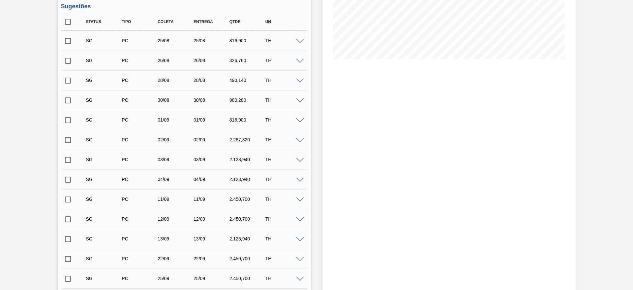
scroll to position [119, 0]
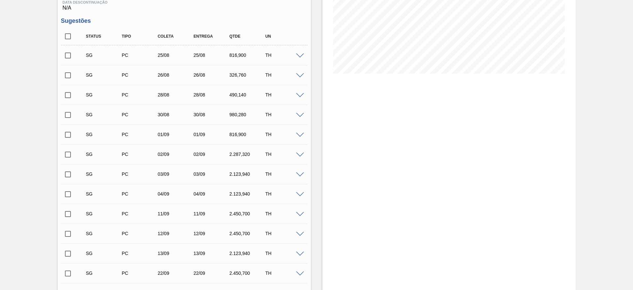
click at [303, 77] on span at bounding box center [300, 75] width 8 height 5
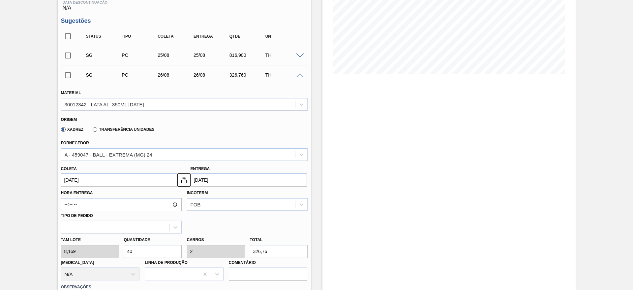
click at [303, 77] on span at bounding box center [300, 75] width 8 height 5
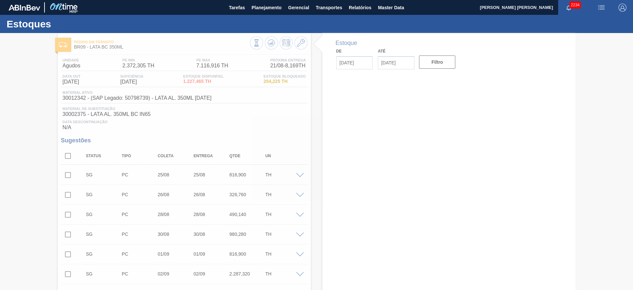
type input "[DATE]"
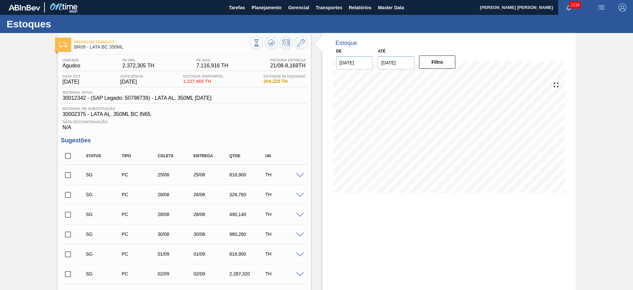
click at [301, 173] on span at bounding box center [300, 175] width 8 height 5
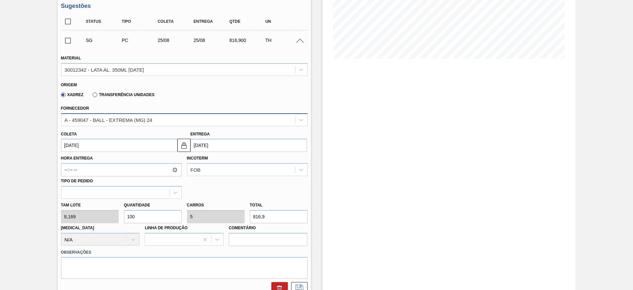
scroll to position [148, 0]
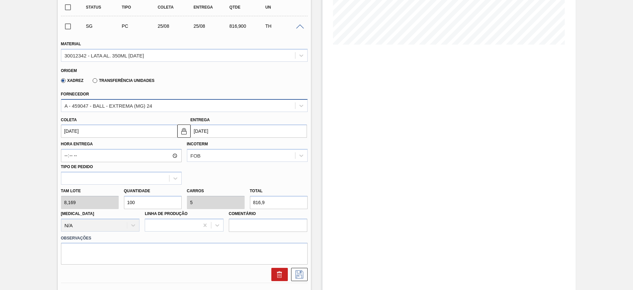
click at [158, 106] on div "A - 459047 - BALL - EXTREMA (MG) 24" at bounding box center [178, 106] width 234 height 10
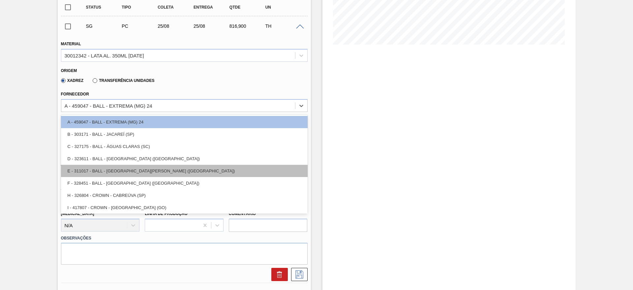
click at [132, 169] on div "E - 311017 - BALL - [GEOGRAPHIC_DATA][PERSON_NAME] ([GEOGRAPHIC_DATA])" at bounding box center [184, 171] width 247 height 12
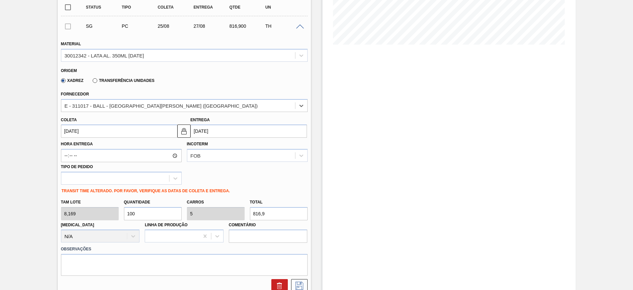
type input "[DATE]"
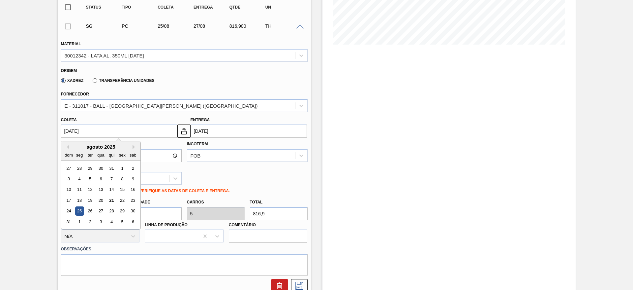
click at [118, 134] on input "[DATE]" at bounding box center [119, 130] width 116 height 13
click at [89, 209] on div "26" at bounding box center [89, 210] width 9 height 9
type input "[DATE]"
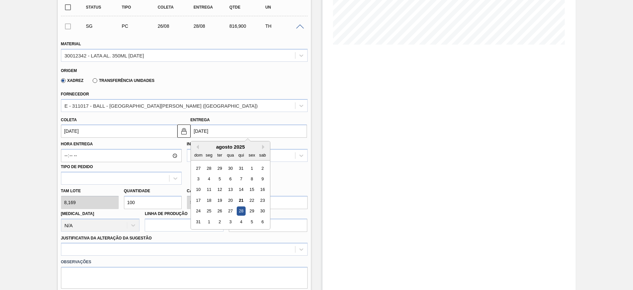
click at [207, 133] on input "[DATE]" at bounding box center [249, 130] width 116 height 13
click at [230, 212] on div "27" at bounding box center [230, 210] width 9 height 9
type input "[DATE]"
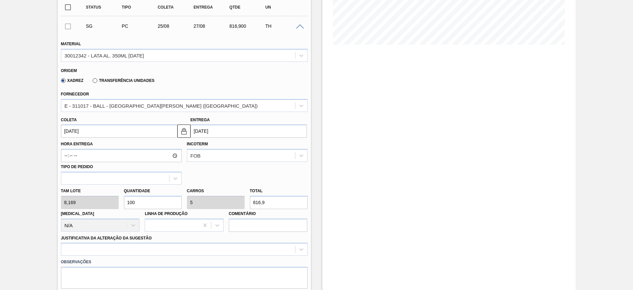
click at [156, 202] on input "100" at bounding box center [153, 202] width 58 height 13
click at [104, 206] on div "[PERSON_NAME] 8,169 Quantidade 100 Carros 5 Total 816,9 [MEDICAL_DATA] N/A Linh…" at bounding box center [184, 207] width 252 height 47
type input "1"
type input "0,05"
type input "8,169"
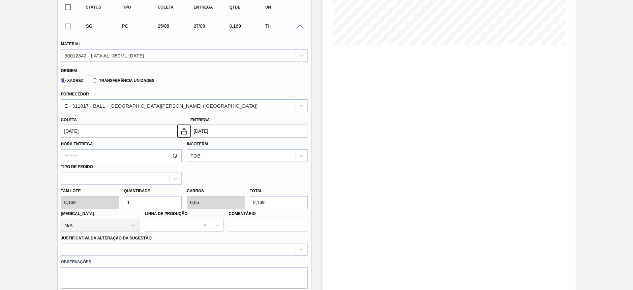
type input "16"
type input "0,8"
type input "130,704"
type input "160"
type input "8"
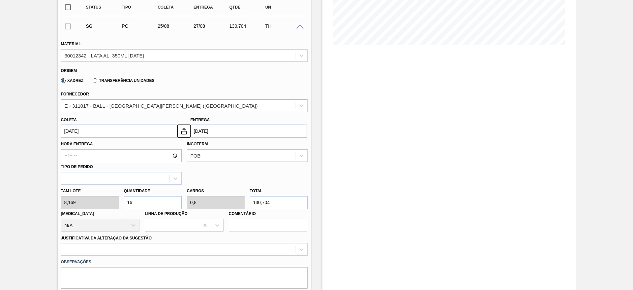
type input "1.307,04"
type input "160"
click at [174, 247] on div at bounding box center [184, 248] width 247 height 13
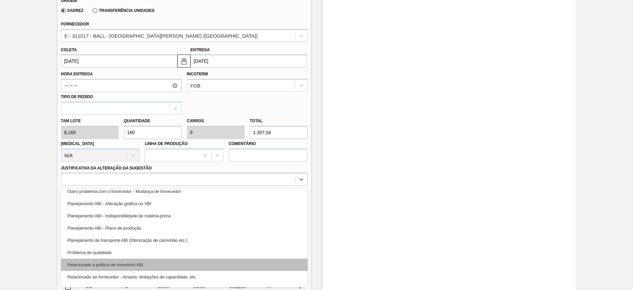
scroll to position [99, 0]
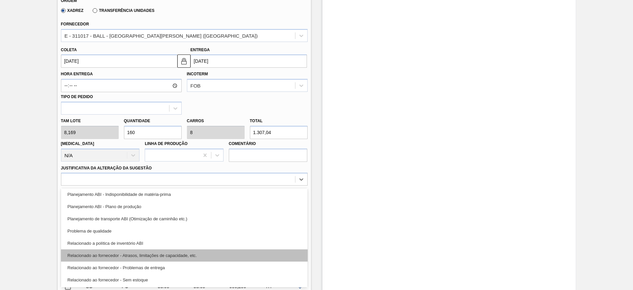
click at [185, 256] on div "Relacionado ao fornecedor - Atrasos, limitações de capacidade, etc." at bounding box center [184, 255] width 247 height 12
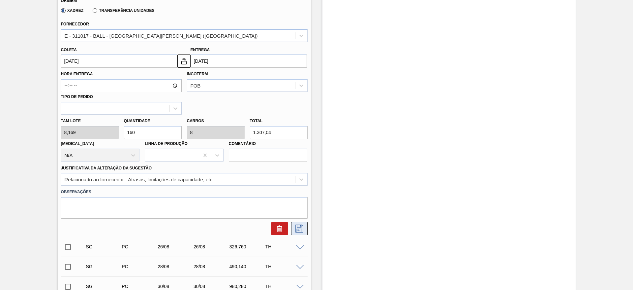
click at [296, 228] on icon at bounding box center [299, 228] width 11 height 8
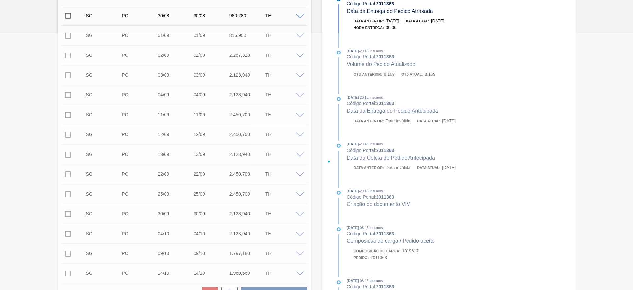
scroll to position [0, 0]
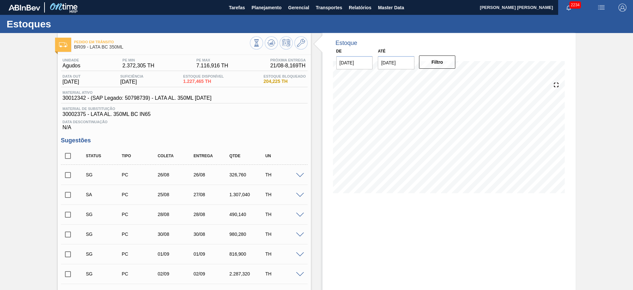
click at [302, 176] on span at bounding box center [300, 175] width 8 height 5
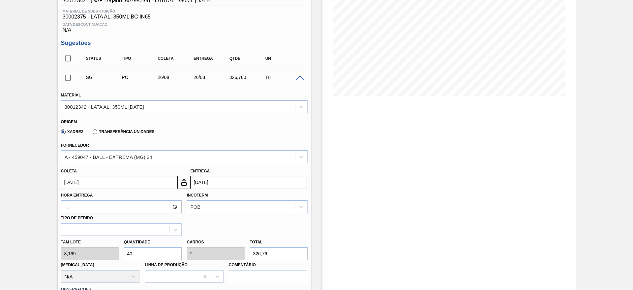
scroll to position [99, 0]
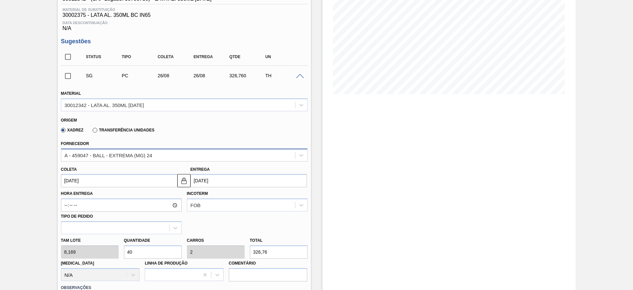
click at [140, 155] on div "A - 459047 - BALL - EXTREMA (MG) 24" at bounding box center [109, 155] width 88 height 6
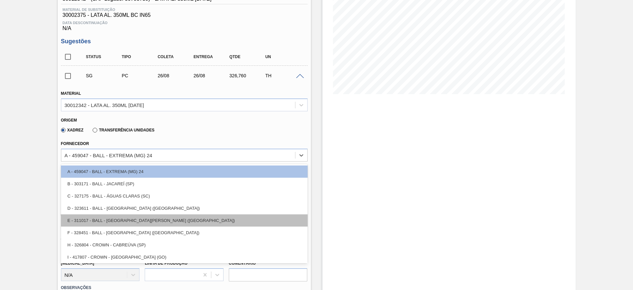
click at [139, 224] on div "E - 311017 - BALL - [GEOGRAPHIC_DATA][PERSON_NAME] ([GEOGRAPHIC_DATA])" at bounding box center [184, 220] width 247 height 12
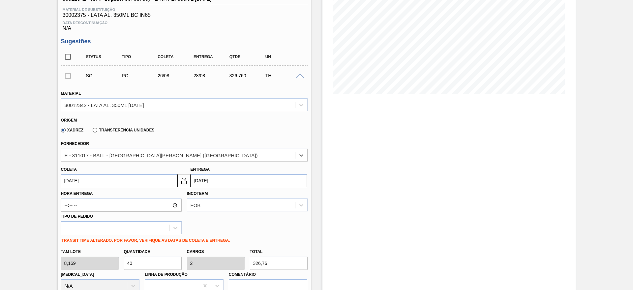
type input "[DATE]"
click at [117, 259] on div "[PERSON_NAME] 8,169 Quantidade 40 Carros 2 Total 326,76 [MEDICAL_DATA] N/A Linh…" at bounding box center [184, 268] width 252 height 47
type input "1"
type input "0,05"
type input "8,169"
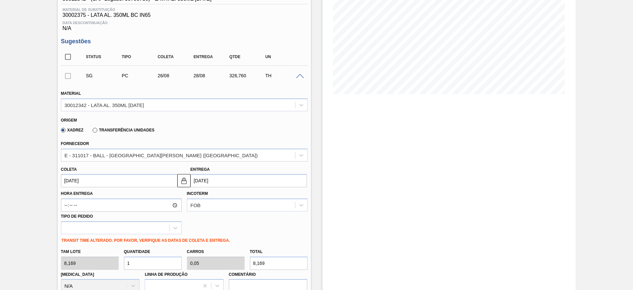
type input "12"
type input "0,6"
type input "98,028"
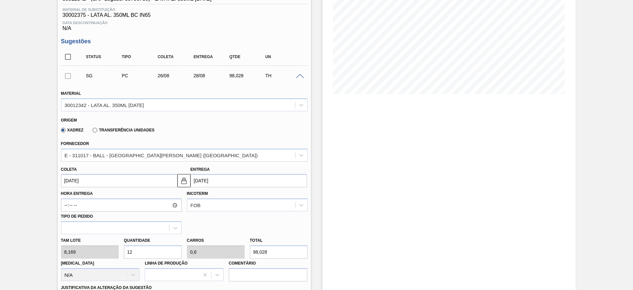
type input "120"
type input "6"
type input "980,28"
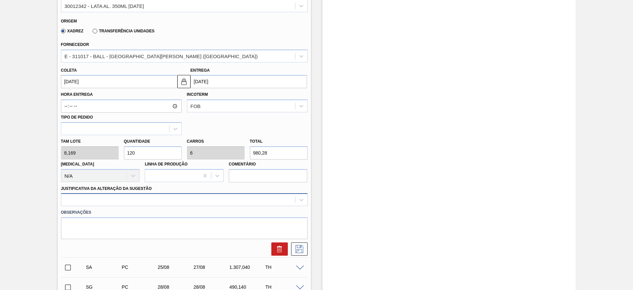
type input "120"
click at [177, 197] on div at bounding box center [184, 199] width 247 height 13
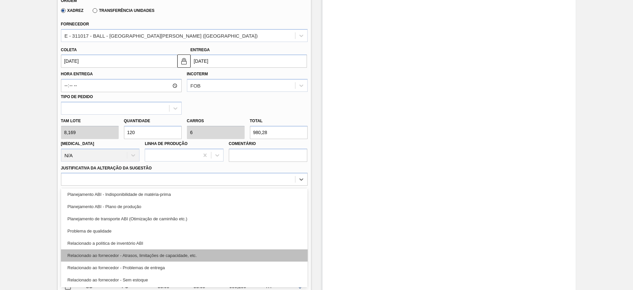
click at [187, 254] on div "Relacionado ao fornecedor - Atrasos, limitações de capacidade, etc." at bounding box center [184, 255] width 247 height 12
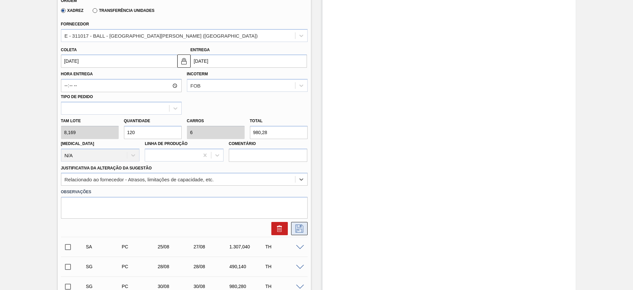
click at [299, 229] on icon at bounding box center [299, 228] width 11 height 8
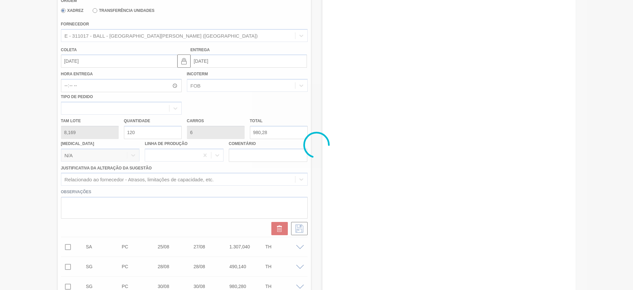
scroll to position [0, 0]
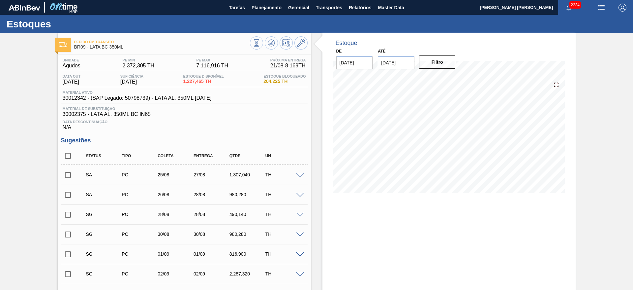
click at [69, 175] on input "checkbox" at bounding box center [68, 175] width 14 height 14
checkbox input "true"
click at [70, 196] on input "checkbox" at bounding box center [68, 195] width 14 height 14
checkbox input "true"
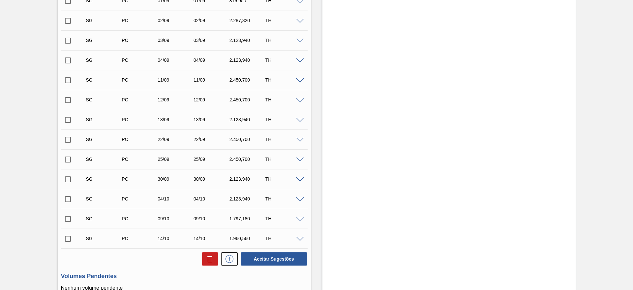
scroll to position [297, 0]
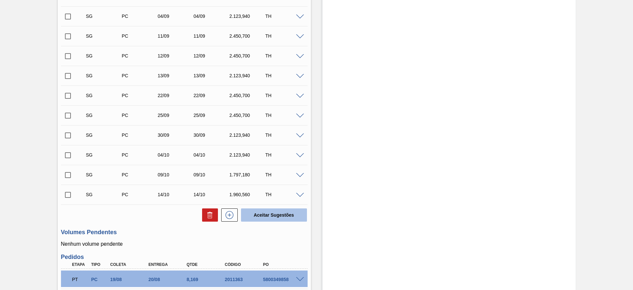
click at [285, 218] on button "Aceitar Sugestões" at bounding box center [274, 214] width 66 height 13
checkbox input "false"
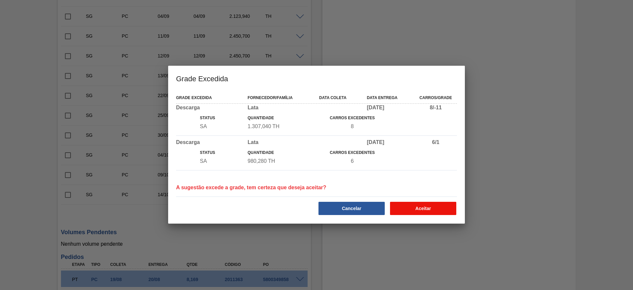
click at [427, 207] on button "Aceitar" at bounding box center [423, 207] width 66 height 13
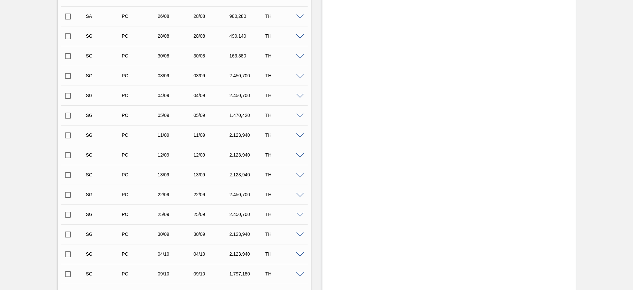
scroll to position [148, 0]
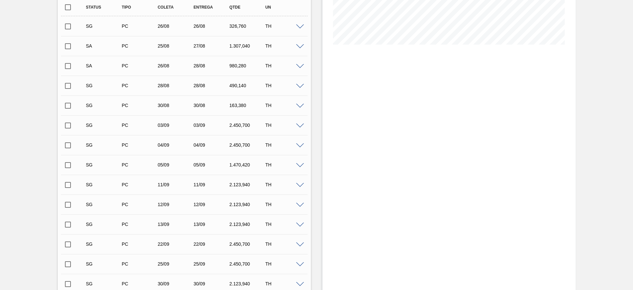
click at [69, 48] on input "checkbox" at bounding box center [68, 46] width 14 height 14
checkbox input "true"
click at [67, 67] on input "checkbox" at bounding box center [68, 66] width 14 height 14
checkbox input "true"
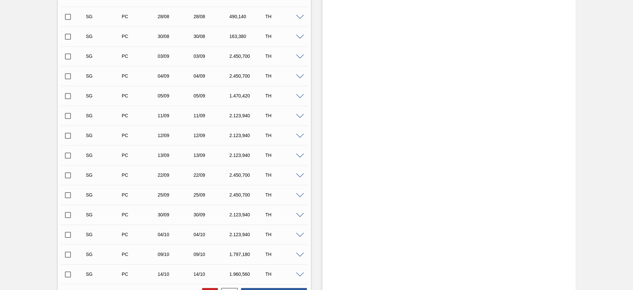
scroll to position [297, 0]
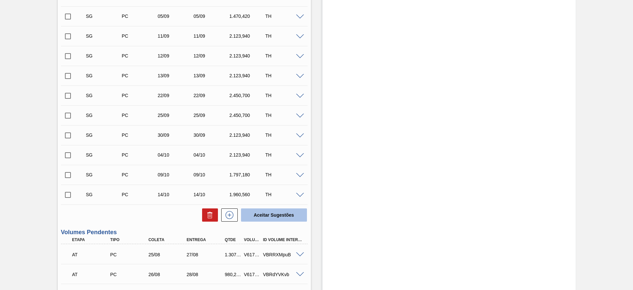
click at [264, 212] on button "Aceitar Sugestões" at bounding box center [274, 214] width 66 height 13
checkbox input "false"
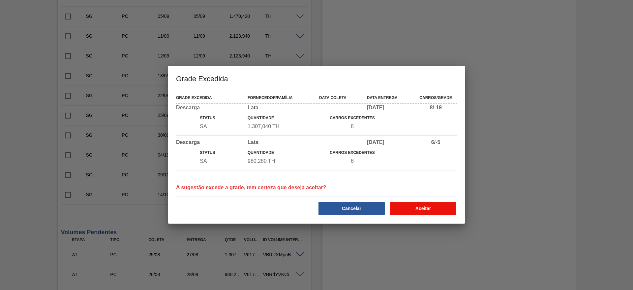
click at [431, 208] on button "Aceitar" at bounding box center [423, 207] width 66 height 13
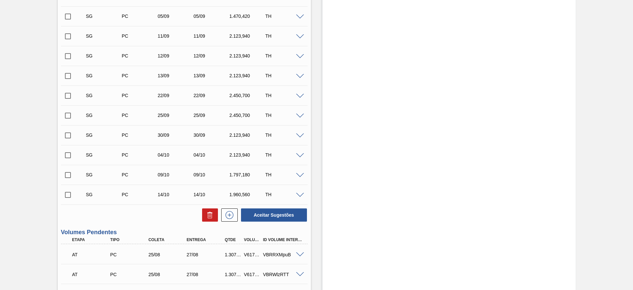
scroll to position [356, 0]
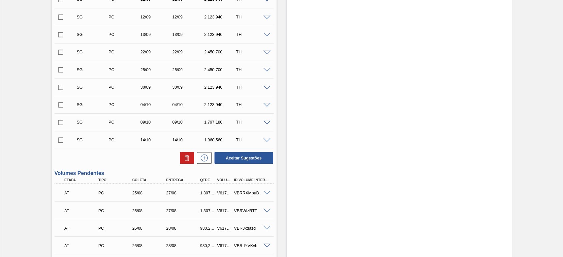
scroll to position [297, 0]
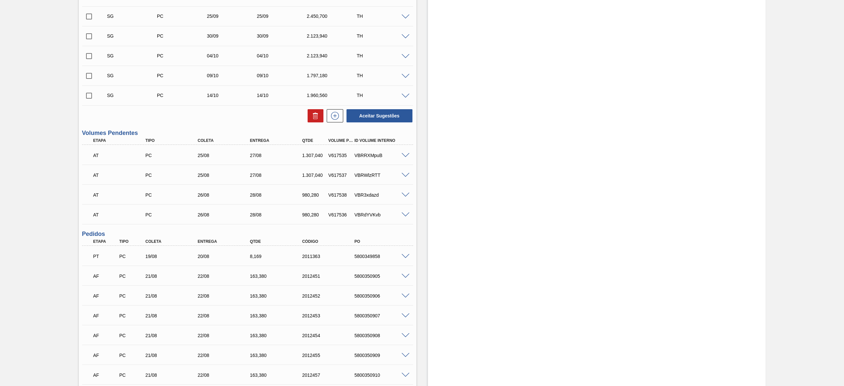
click at [494, 187] on div "Estoque De 21/08/2025 Até 30/09/2025 Filtro 21/08 Projeção de Estoque 1,121.346…" at bounding box center [597, 344] width 338 height 1217
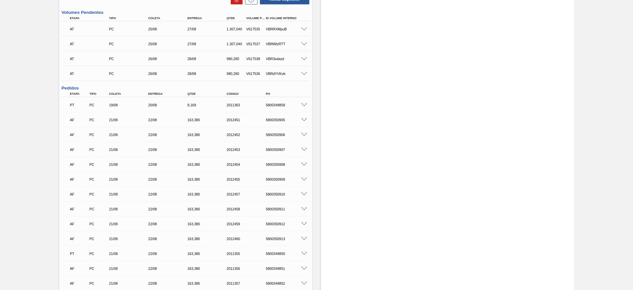
scroll to position [396, 0]
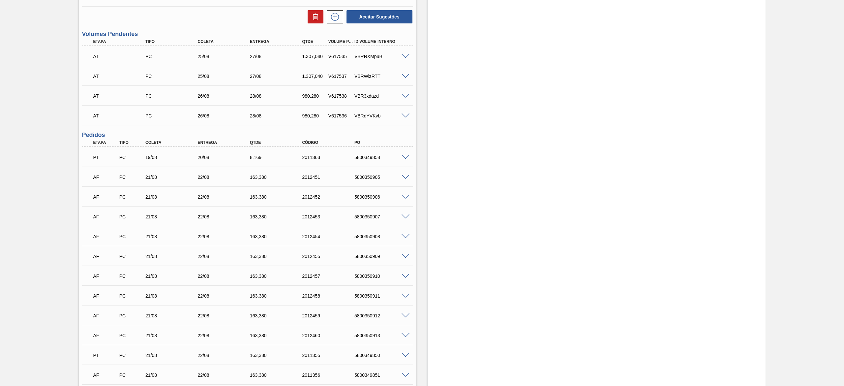
click at [338, 56] on div "V617535" at bounding box center [341, 56] width 28 height 5
copy div "V617535"
click at [338, 79] on div "V617537" at bounding box center [341, 76] width 28 height 5
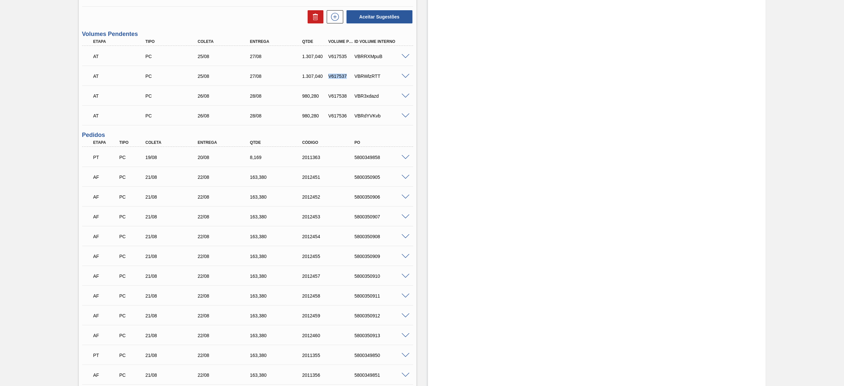
copy div "V617537"
click at [340, 96] on div "V617538" at bounding box center [341, 95] width 28 height 5
copy div "V617538"
click at [336, 118] on div "V617536" at bounding box center [341, 115] width 28 height 5
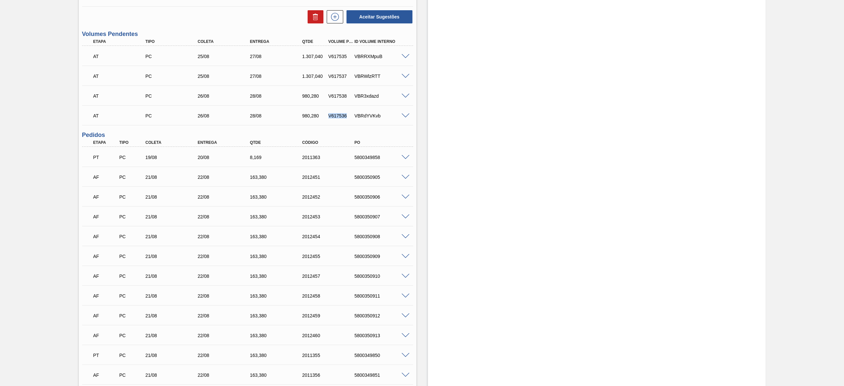
click at [336, 118] on div "V617536" at bounding box center [341, 115] width 28 height 5
copy div "V617536"
click at [483, 121] on div "Estoque De 21/08/2025 Até 30/09/2025 Filtro 22/08 Projeção de Estoque 2,870.238…" at bounding box center [597, 245] width 338 height 1217
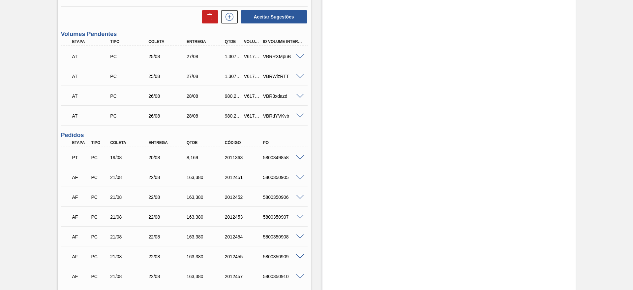
click at [302, 77] on span at bounding box center [300, 76] width 8 height 5
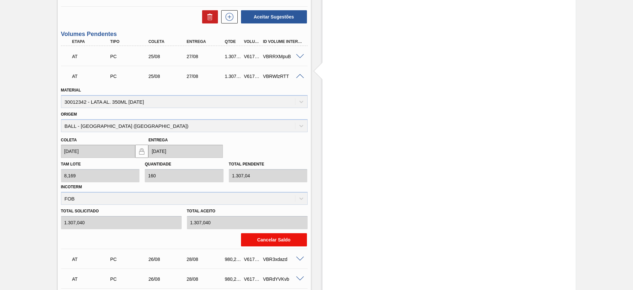
click at [277, 237] on button "Cancelar Saldo" at bounding box center [274, 239] width 66 height 13
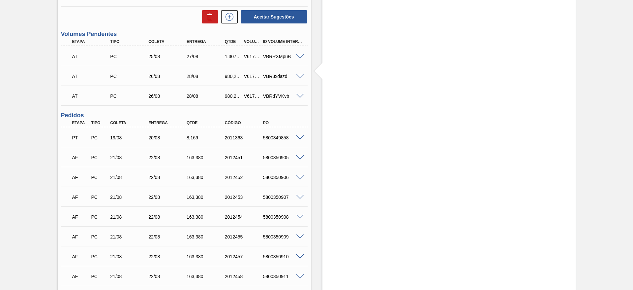
click at [298, 94] on span at bounding box center [300, 96] width 8 height 5
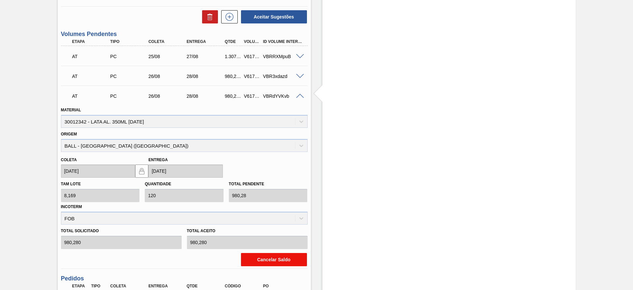
click at [288, 258] on button "Cancelar Saldo" at bounding box center [274, 259] width 66 height 13
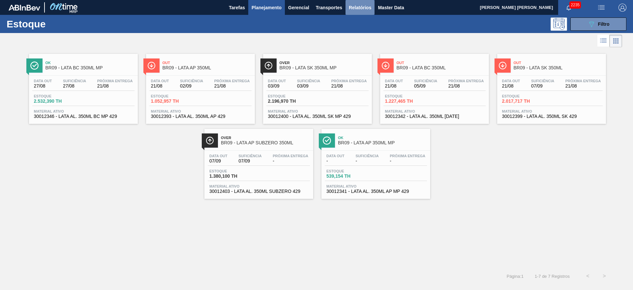
click at [366, 7] on span "Relatórios" at bounding box center [360, 8] width 22 height 8
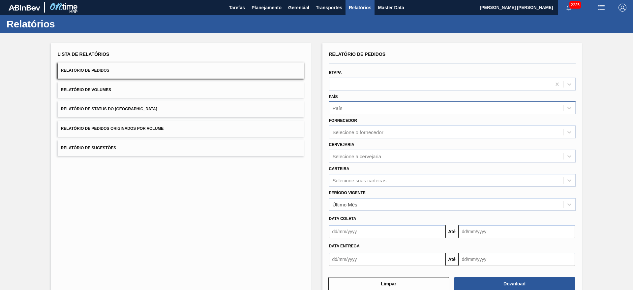
click at [348, 107] on div "País" at bounding box center [446, 108] width 234 height 10
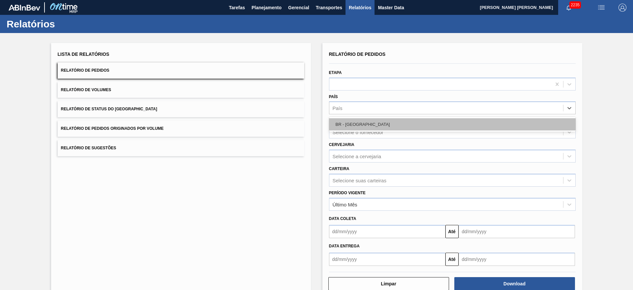
click at [356, 122] on div "BR - [GEOGRAPHIC_DATA]" at bounding box center [452, 124] width 247 height 12
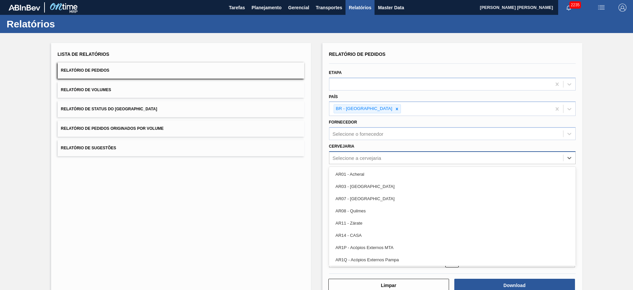
click at [357, 158] on div "Selecione a cervejaria" at bounding box center [357, 158] width 49 height 6
type input "21"
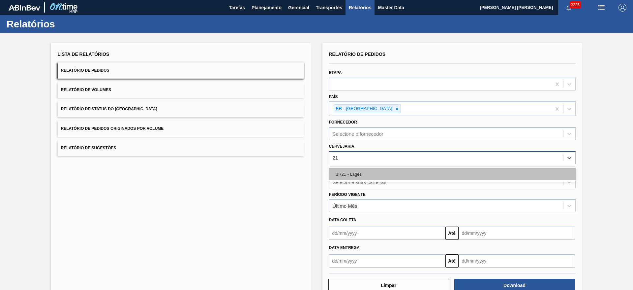
click at [353, 171] on div "BR21 - Lages" at bounding box center [452, 174] width 247 height 12
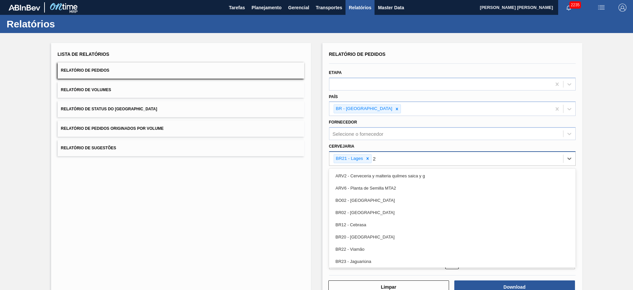
type input "22"
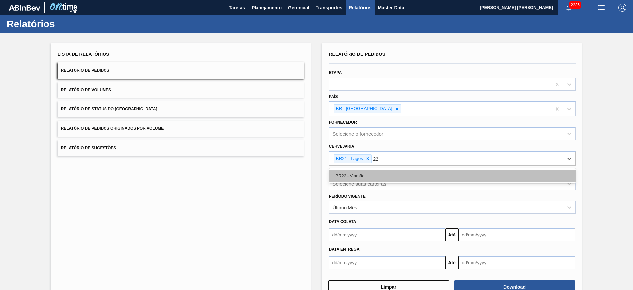
click at [365, 176] on div "BR22 - Viamão" at bounding box center [452, 176] width 247 height 12
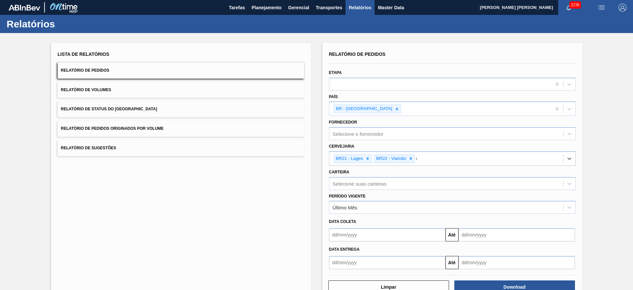
type input "09"
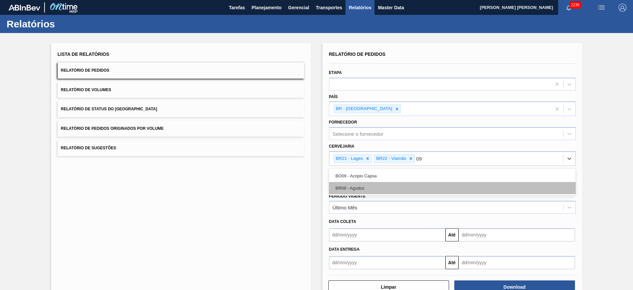
click at [360, 182] on div "BR09 - Agudos" at bounding box center [452, 188] width 247 height 12
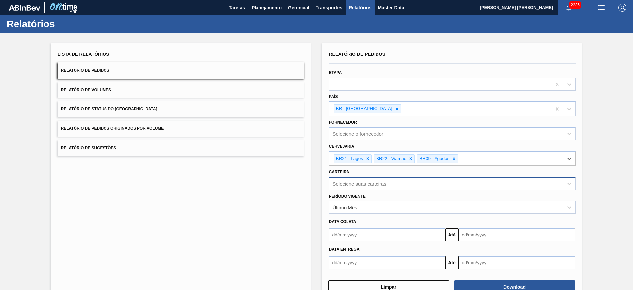
click at [361, 184] on div "Selecione suas carteiras" at bounding box center [446, 183] width 234 height 10
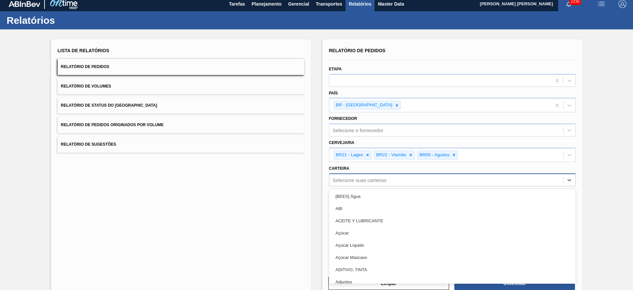
scroll to position [4, 0]
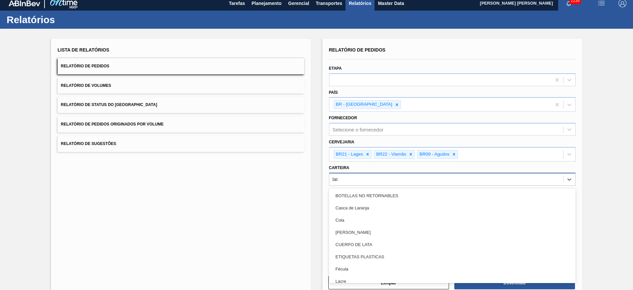
type input "lata"
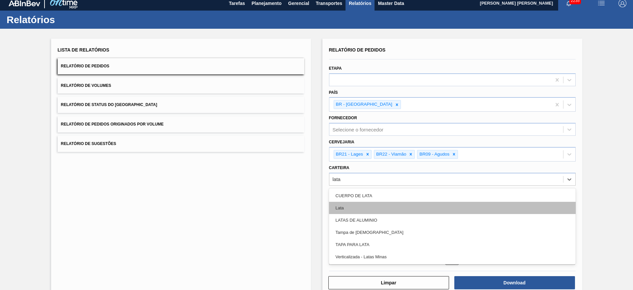
click at [353, 208] on div "Lata" at bounding box center [452, 207] width 247 height 12
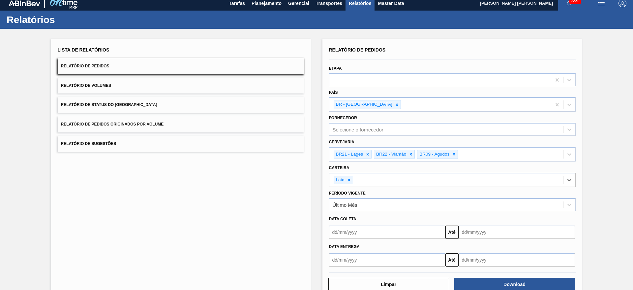
click at [359, 230] on input "text" at bounding box center [387, 231] width 116 height 13
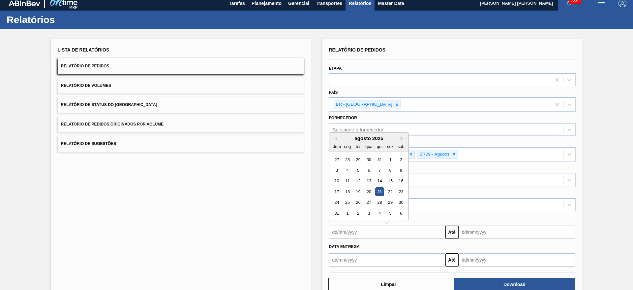
click at [349, 194] on div "18" at bounding box center [347, 191] width 9 height 9
type input "[DATE]"
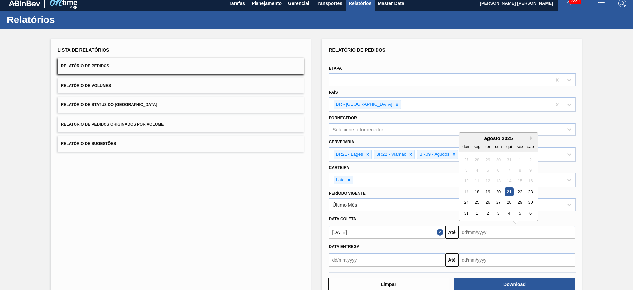
click at [466, 234] on input "text" at bounding box center [517, 231] width 116 height 13
click at [464, 214] on div "31" at bounding box center [466, 212] width 9 height 9
type input "[DATE]"
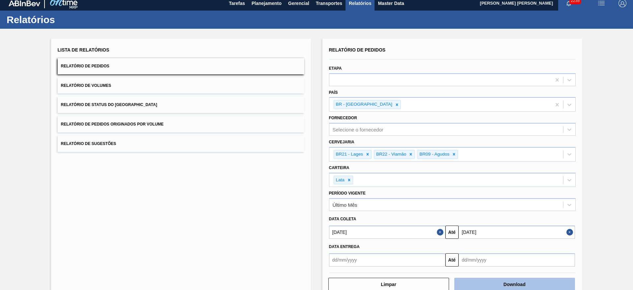
click at [513, 281] on button "Download" at bounding box center [514, 283] width 121 height 13
click at [134, 90] on button "Relatório de Volumes" at bounding box center [181, 85] width 247 height 16
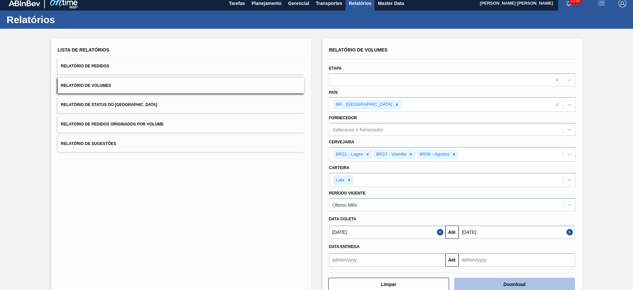
click at [494, 280] on button "Download" at bounding box center [514, 283] width 121 height 13
click at [143, 143] on button "Relatório de Sugestões" at bounding box center [181, 144] width 247 height 16
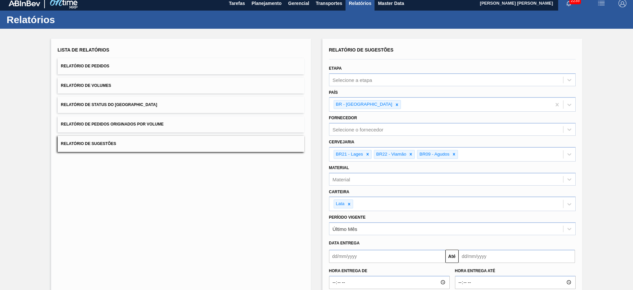
click at [364, 255] on input "text" at bounding box center [387, 255] width 116 height 13
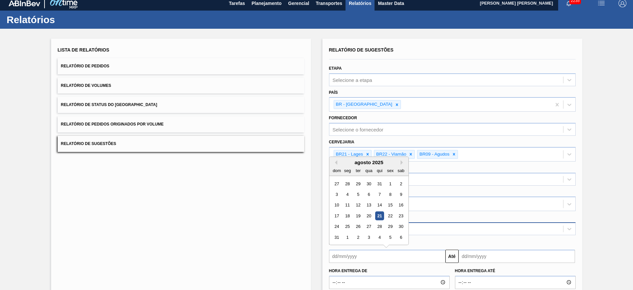
drag, startPoint x: 376, startPoint y: 216, endPoint x: 402, endPoint y: 231, distance: 30.3
click at [376, 216] on div "21" at bounding box center [379, 215] width 9 height 9
type input "[DATE]"
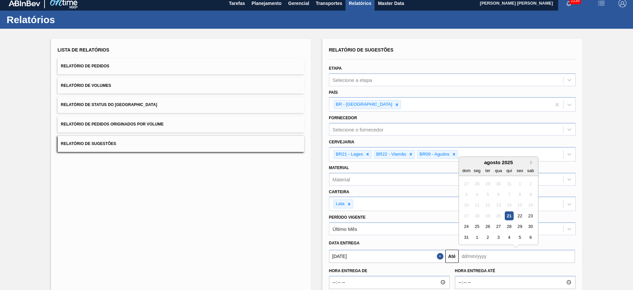
click at [488, 253] on input "text" at bounding box center [517, 255] width 116 height 13
click at [531, 160] on button "Next Month" at bounding box center [532, 162] width 5 height 5
click at [487, 228] on div "30" at bounding box center [487, 226] width 9 height 9
type input "[DATE]"
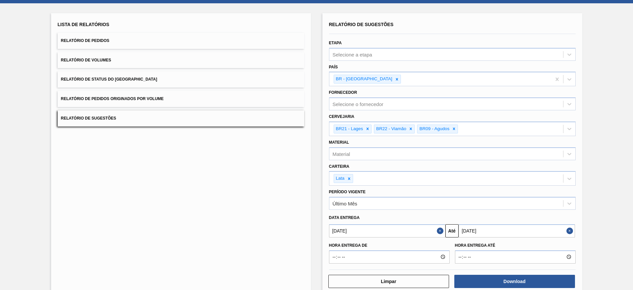
scroll to position [43, 0]
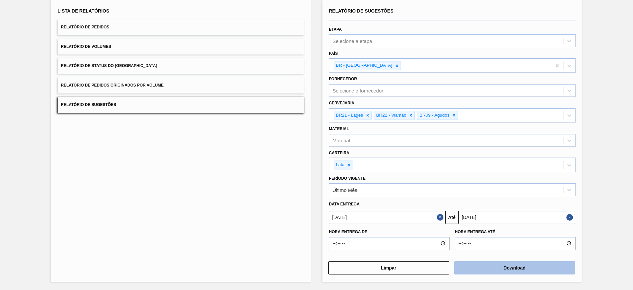
click at [510, 264] on button "Download" at bounding box center [514, 267] width 121 height 13
